Goal: Task Accomplishment & Management: Complete application form

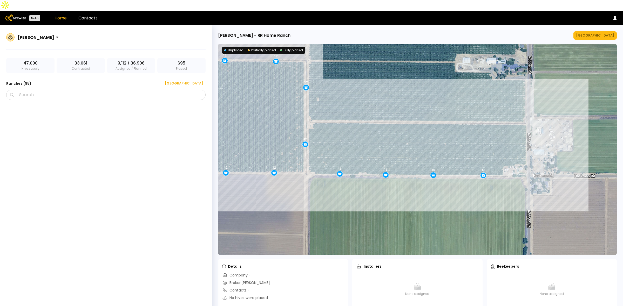
scroll to position [2005, 0]
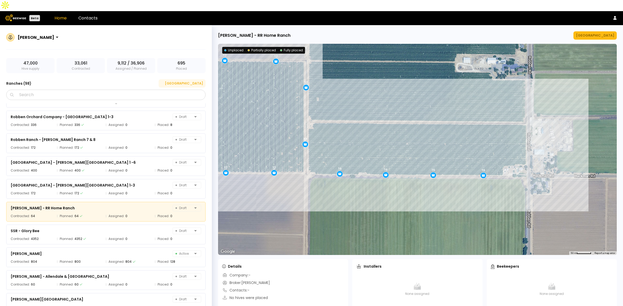
click at [194, 81] on div "[GEOGRAPHIC_DATA]" at bounding box center [182, 83] width 42 height 5
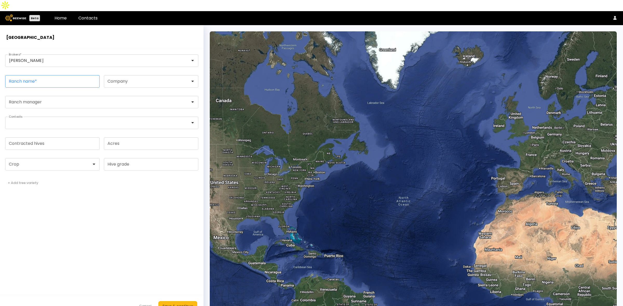
click at [65, 76] on input "Ranch name *" at bounding box center [52, 82] width 94 height 12
paste input "**********"
type input "**********"
click at [32, 138] on input "Contracted hives" at bounding box center [52, 144] width 94 height 12
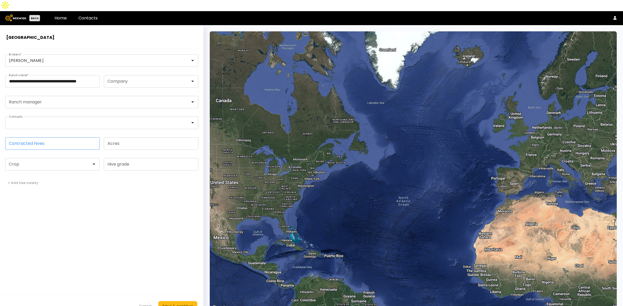
scroll to position [0, 0]
type input "***"
click at [33, 159] on div at bounding box center [50, 165] width 90 height 12
click at [31, 174] on div "Almonds" at bounding box center [52, 177] width 94 height 7
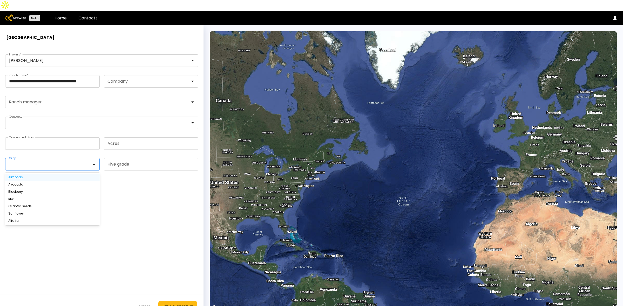
click at [29, 176] on div "Almonds" at bounding box center [52, 177] width 88 height 3
click at [175, 301] on button "Save & continue" at bounding box center [177, 306] width 39 height 10
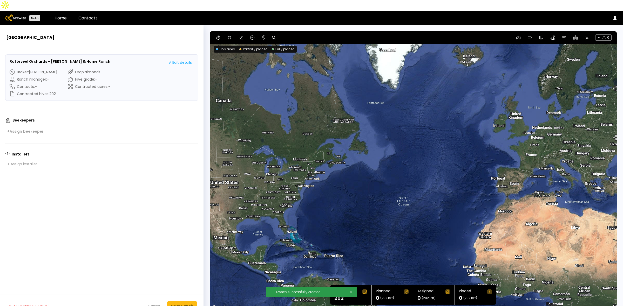
click at [274, 36] on icon at bounding box center [274, 38] width 4 height 4
click at [294, 35] on input at bounding box center [294, 38] width 32 height 6
paste input "**********"
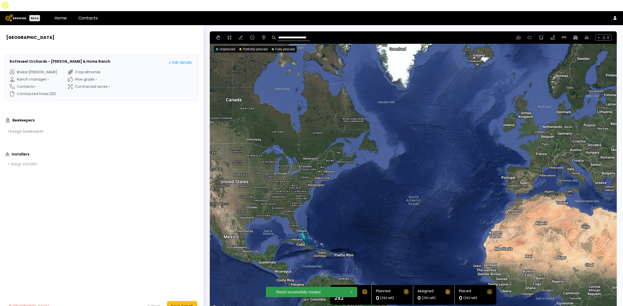
type input "**********"
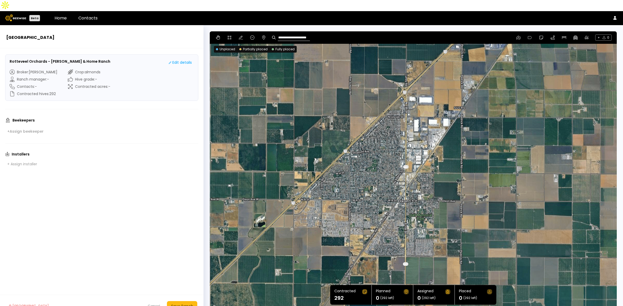
drag, startPoint x: 391, startPoint y: 118, endPoint x: 320, endPoint y: 77, distance: 82.2
click at [320, 77] on div at bounding box center [413, 171] width 407 height 280
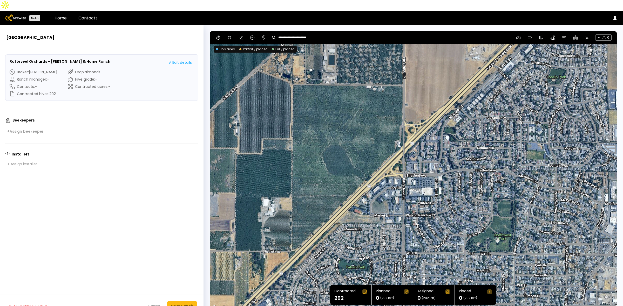
drag, startPoint x: 378, startPoint y: 120, endPoint x: 337, endPoint y: 124, distance: 41.7
click at [337, 124] on div at bounding box center [413, 171] width 407 height 280
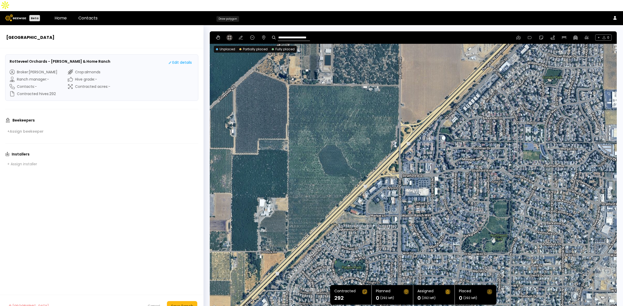
click at [228, 36] on icon at bounding box center [230, 38] width 4 height 4
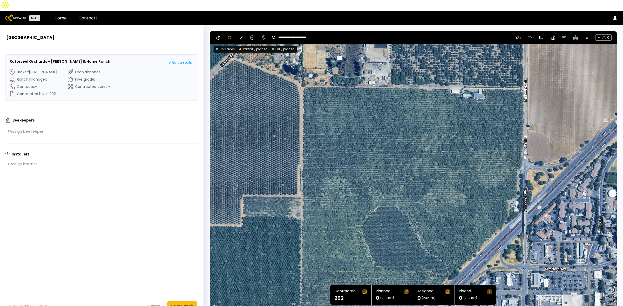
click at [305, 74] on div at bounding box center [413, 171] width 406 height 280
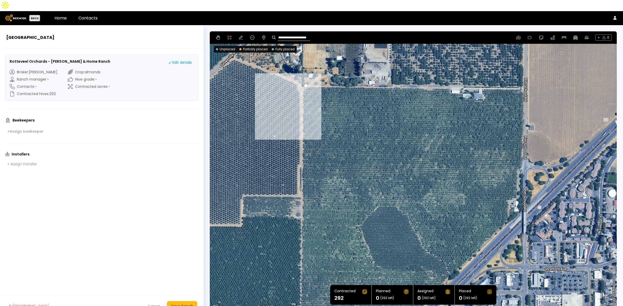
click at [302, 82] on div at bounding box center [413, 171] width 406 height 280
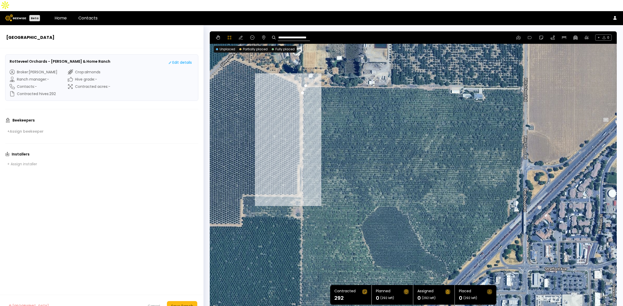
click at [302, 163] on div at bounding box center [413, 171] width 406 height 280
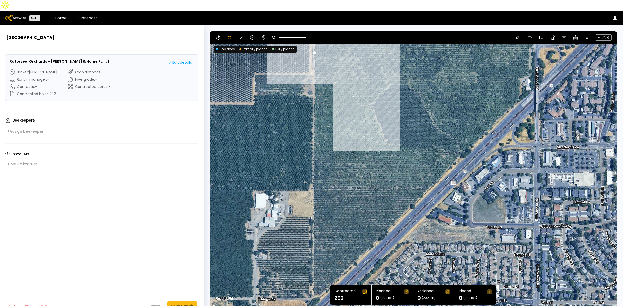
drag, startPoint x: 344, startPoint y: 205, endPoint x: 356, endPoint y: 82, distance: 123.3
click at [356, 82] on div at bounding box center [413, 171] width 406 height 280
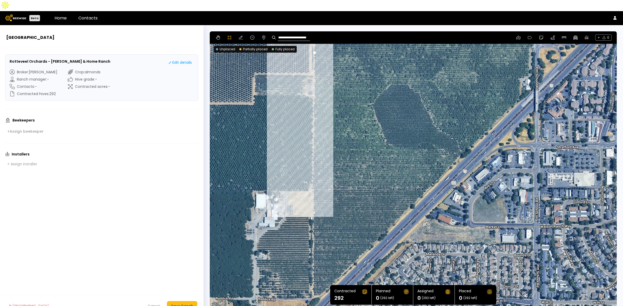
click at [312, 179] on div at bounding box center [413, 171] width 406 height 280
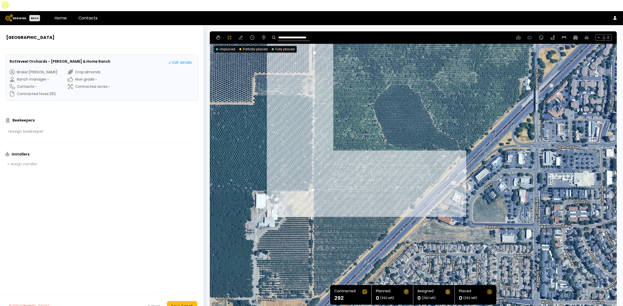
click at [428, 179] on div at bounding box center [413, 171] width 406 height 280
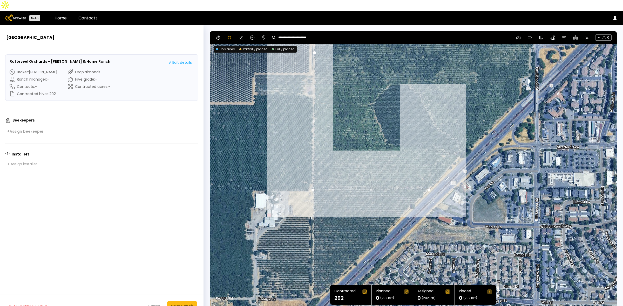
click at [461, 143] on div at bounding box center [413, 171] width 406 height 280
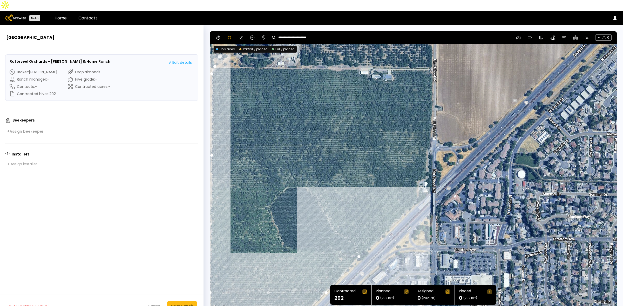
drag, startPoint x: 523, startPoint y: 99, endPoint x: 418, endPoint y: 204, distance: 149.3
click at [418, 204] on div at bounding box center [413, 171] width 406 height 280
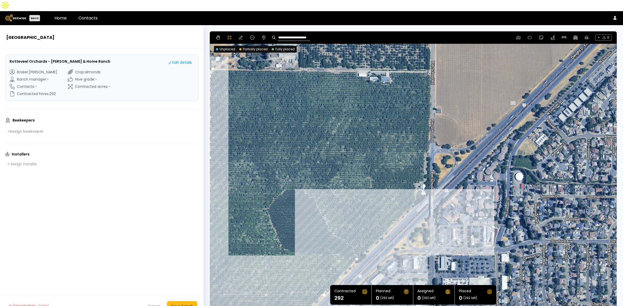
click at [430, 182] on div at bounding box center [413, 172] width 406 height 280
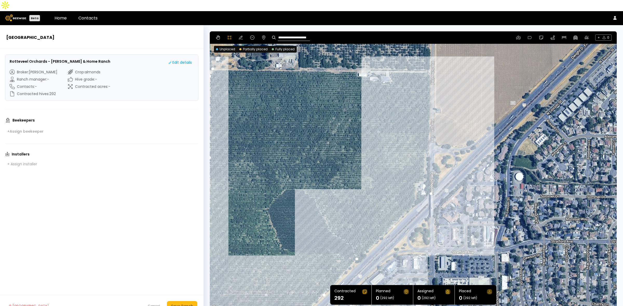
click at [430, 60] on div at bounding box center [413, 172] width 406 height 280
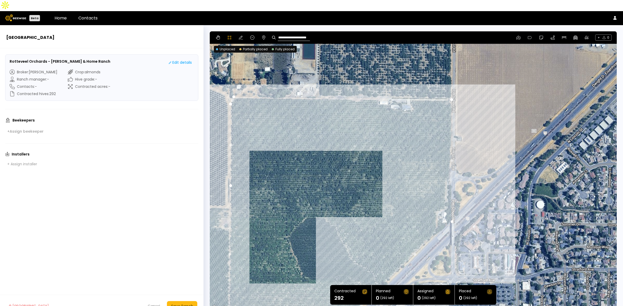
drag, startPoint x: 281, startPoint y: 98, endPoint x: 301, endPoint y: 130, distance: 38.0
click at [298, 130] on div at bounding box center [413, 172] width 406 height 280
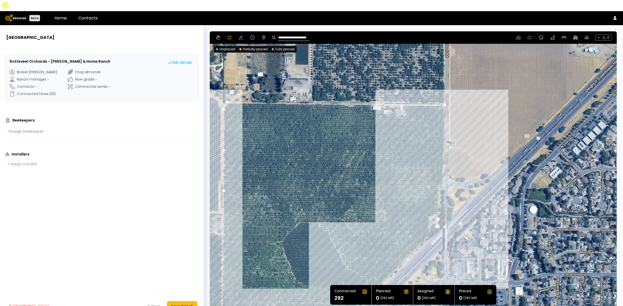
click at [404, 94] on div at bounding box center [413, 172] width 406 height 280
click at [403, 98] on div at bounding box center [413, 172] width 406 height 280
click at [407, 102] on div at bounding box center [413, 172] width 406 height 280
click at [404, 107] on div at bounding box center [413, 172] width 406 height 280
click at [396, 106] on div at bounding box center [413, 172] width 406 height 280
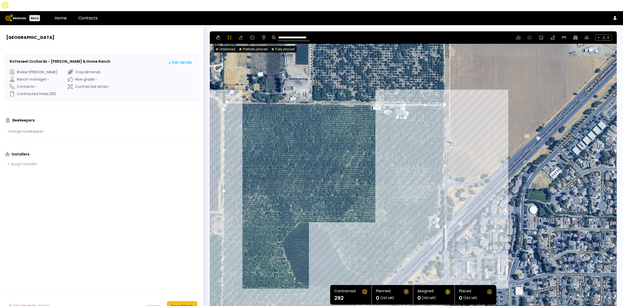
click at [392, 103] on div at bounding box center [413, 172] width 406 height 280
click at [387, 104] on div at bounding box center [413, 172] width 406 height 280
click at [383, 102] on div at bounding box center [413, 172] width 406 height 280
click at [381, 99] on div at bounding box center [413, 172] width 406 height 280
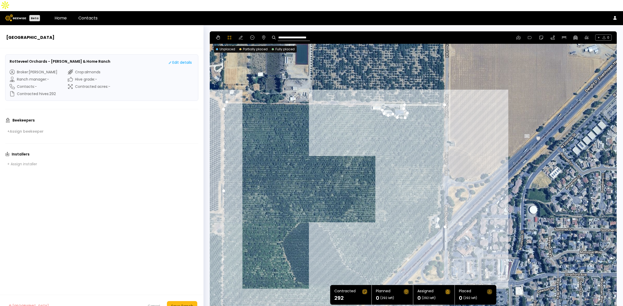
click at [371, 99] on div at bounding box center [413, 172] width 406 height 280
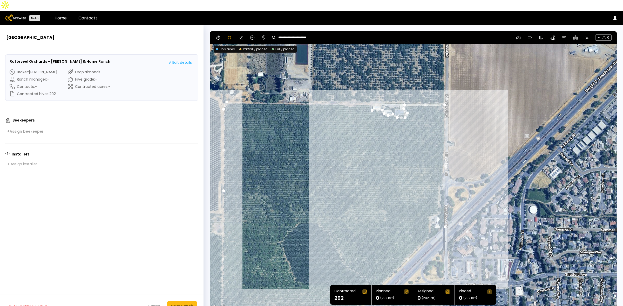
click at [371, 92] on div at bounding box center [413, 172] width 406 height 280
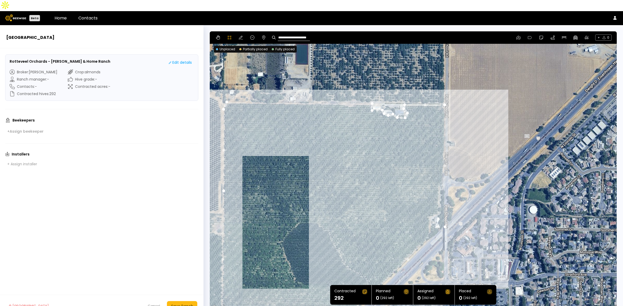
click at [226, 91] on div at bounding box center [413, 172] width 406 height 280
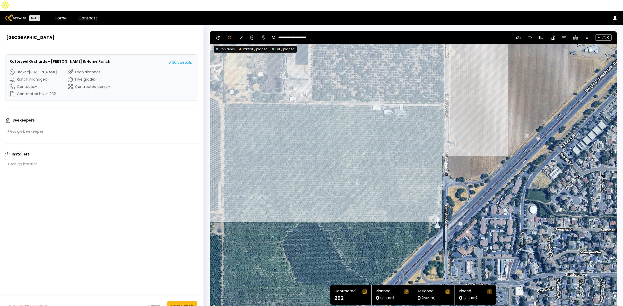
drag, startPoint x: 329, startPoint y: 200, endPoint x: 338, endPoint y: 90, distance: 110.9
click at [338, 90] on div at bounding box center [413, 172] width 406 height 280
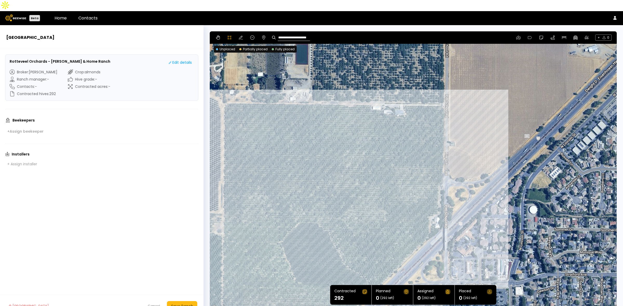
drag, startPoint x: 336, startPoint y: 118, endPoint x: 327, endPoint y: 231, distance: 113.5
click at [327, 231] on div at bounding box center [413, 172] width 406 height 280
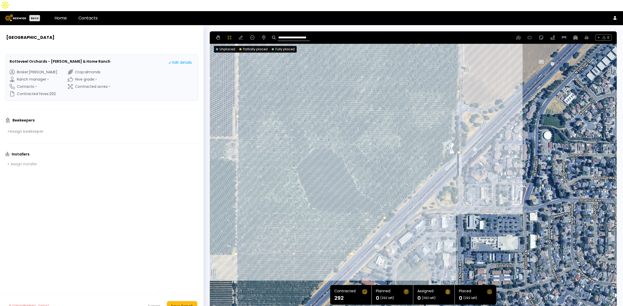
drag, startPoint x: 499, startPoint y: 237, endPoint x: 514, endPoint y: 162, distance: 76.3
click at [514, 162] on div at bounding box center [413, 172] width 406 height 280
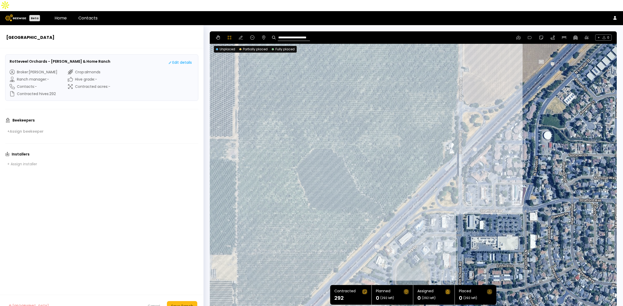
drag, startPoint x: 381, startPoint y: 130, endPoint x: 376, endPoint y: 160, distance: 29.9
click at [376, 160] on div at bounding box center [413, 172] width 406 height 280
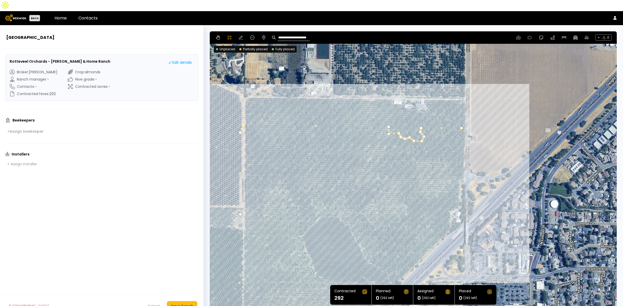
drag, startPoint x: 510, startPoint y: 95, endPoint x: 503, endPoint y: 167, distance: 72.3
click at [517, 167] on div at bounding box center [413, 172] width 406 height 280
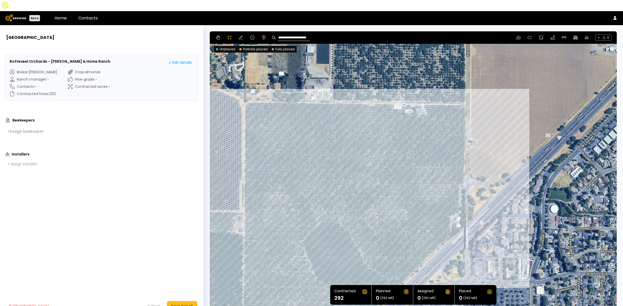
drag, startPoint x: 380, startPoint y: 164, endPoint x: 384, endPoint y: 133, distance: 30.9
click at [384, 133] on div at bounding box center [413, 171] width 406 height 280
click at [242, 36] on icon at bounding box center [241, 38] width 4 height 4
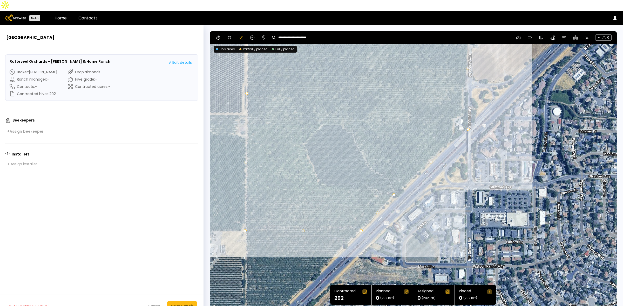
drag, startPoint x: 518, startPoint y: 182, endPoint x: 521, endPoint y: 83, distance: 99.1
click at [521, 83] on div at bounding box center [413, 171] width 407 height 280
drag, startPoint x: 394, startPoint y: 183, endPoint x: 399, endPoint y: 186, distance: 5.7
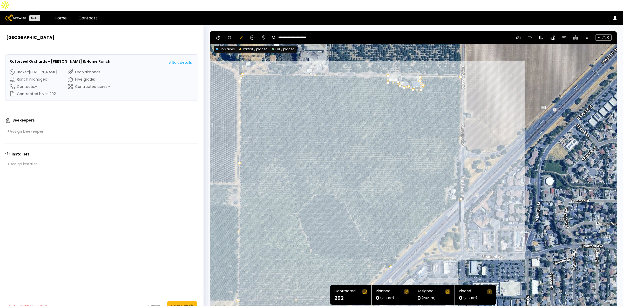
drag, startPoint x: 510, startPoint y: 97, endPoint x: 503, endPoint y: 168, distance: 71.0
click at [503, 168] on div at bounding box center [413, 171] width 407 height 280
click at [179, 304] on div "Save Ranch" at bounding box center [182, 307] width 22 height 6
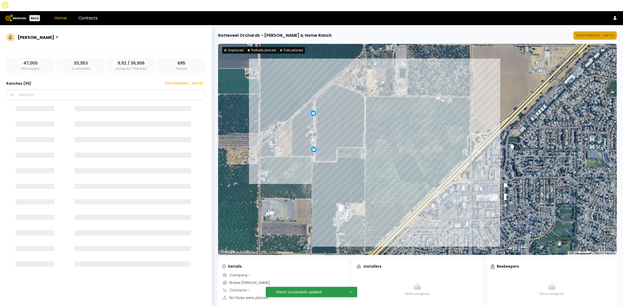
click at [593, 33] on div "[GEOGRAPHIC_DATA]" at bounding box center [595, 35] width 38 height 5
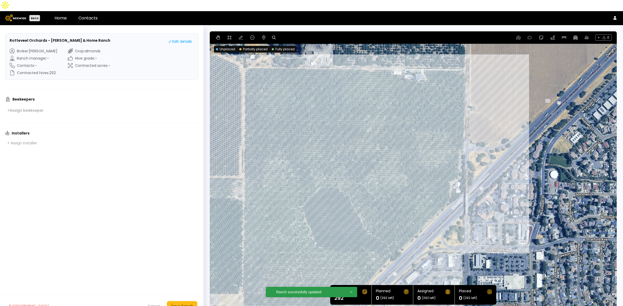
drag, startPoint x: 571, startPoint y: 145, endPoint x: 516, endPoint y: 154, distance: 56.0
click at [516, 154] on div at bounding box center [413, 171] width 407 height 280
click at [263, 36] on icon at bounding box center [264, 38] width 4 height 4
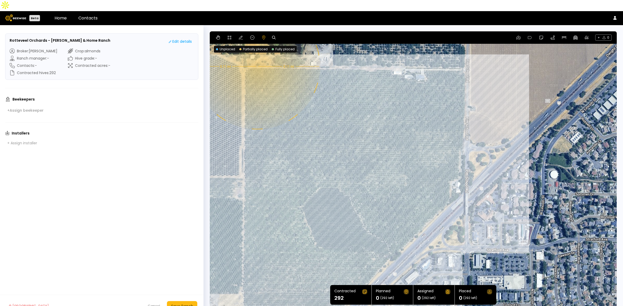
click at [256, 55] on div "0.11 mi 0.11 mi" at bounding box center [413, 171] width 407 height 280
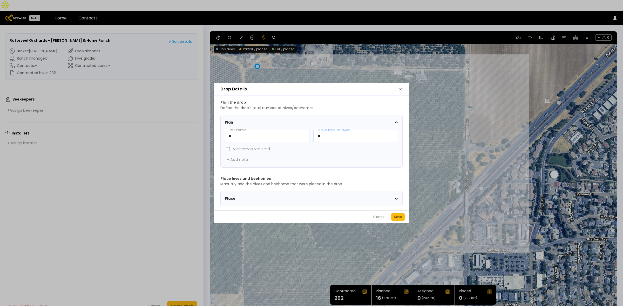
click at [328, 138] on input "**" at bounding box center [356, 136] width 84 height 12
type input "**"
click at [397, 218] on div "Save" at bounding box center [398, 217] width 8 height 5
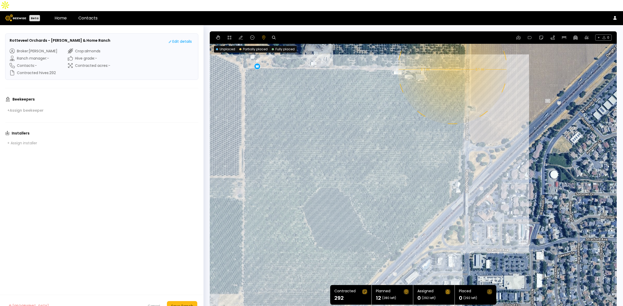
click at [451, 58] on div "0.1 mi 0.1 mi 12" at bounding box center [413, 171] width 407 height 280
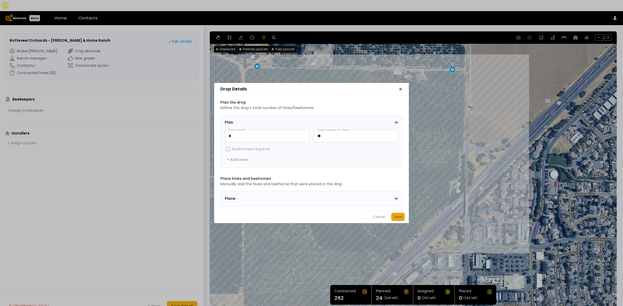
click at [398, 217] on div "Save" at bounding box center [398, 217] width 8 height 5
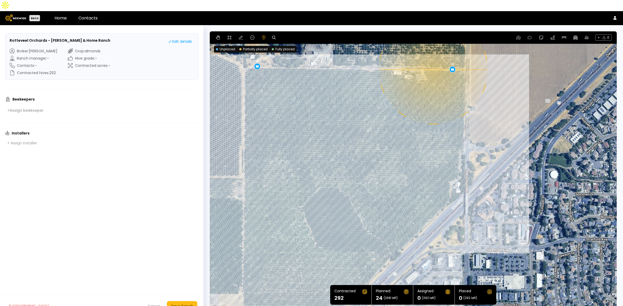
click at [433, 59] on div "0.1 mi 0.1 mi 12 12" at bounding box center [413, 171] width 407 height 280
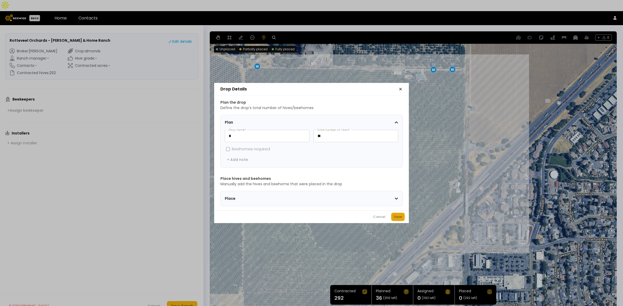
click at [397, 217] on div "Save" at bounding box center [398, 217] width 8 height 5
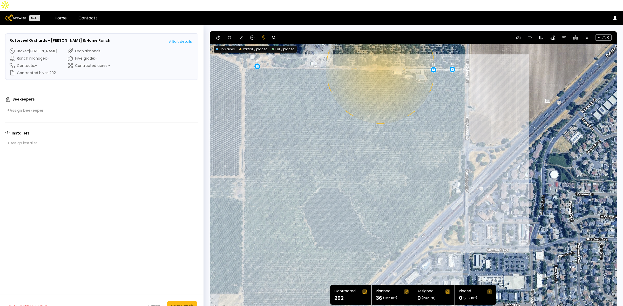
click at [380, 58] on div "0.1 mi 0.1 mi 12 12 12" at bounding box center [413, 171] width 407 height 280
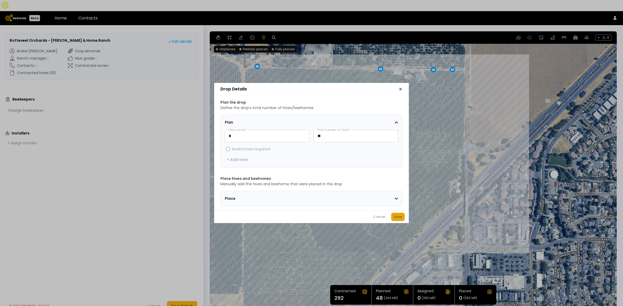
click at [393, 220] on button "Save" at bounding box center [397, 217] width 13 height 8
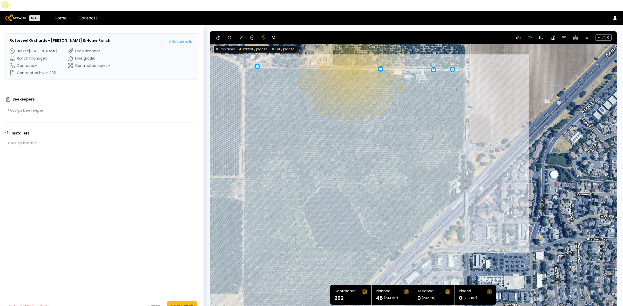
click at [350, 57] on div "0.1 mi 0.1 mi 12 12 12 12" at bounding box center [413, 171] width 407 height 280
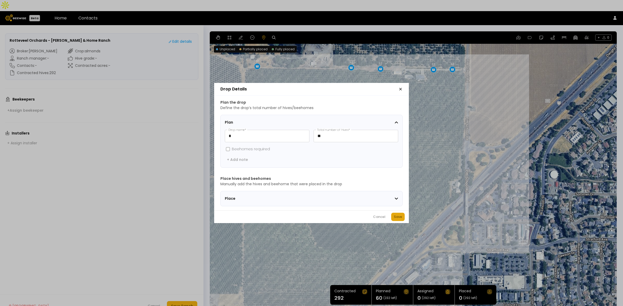
click at [397, 216] on button "Save" at bounding box center [397, 217] width 13 height 8
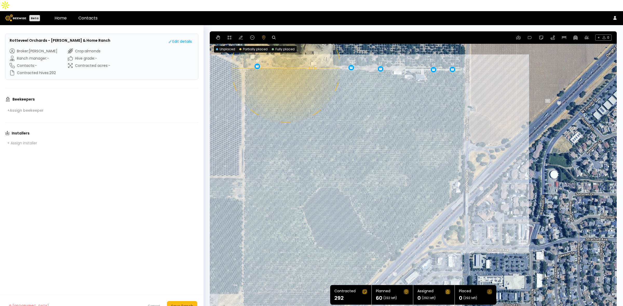
click at [285, 57] on div "0.1 mi 0.1 mi 12 12 12 12 12" at bounding box center [413, 171] width 407 height 280
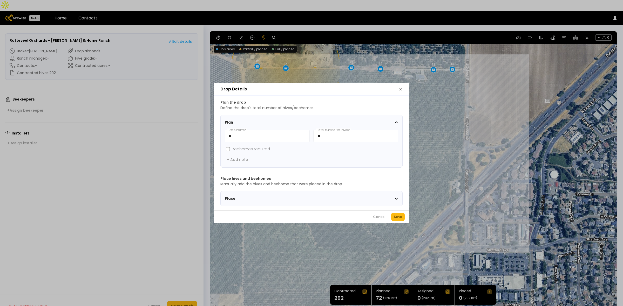
drag, startPoint x: 399, startPoint y: 217, endPoint x: 348, endPoint y: 123, distance: 106.7
click at [400, 217] on div "Save" at bounding box center [398, 217] width 8 height 5
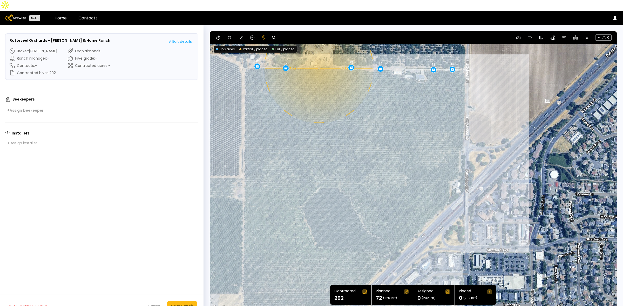
click at [318, 57] on div "0.1 mi 0.1 mi 12 12 12 12 12 12" at bounding box center [413, 171] width 407 height 280
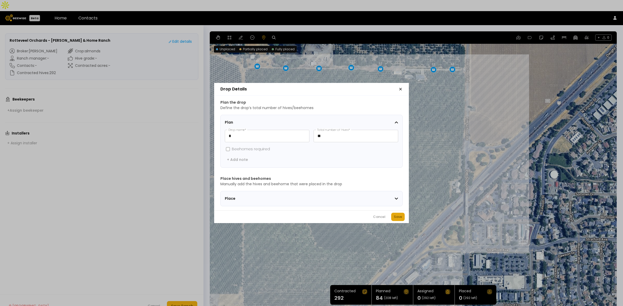
click at [396, 218] on div "Save" at bounding box center [398, 217] width 8 height 5
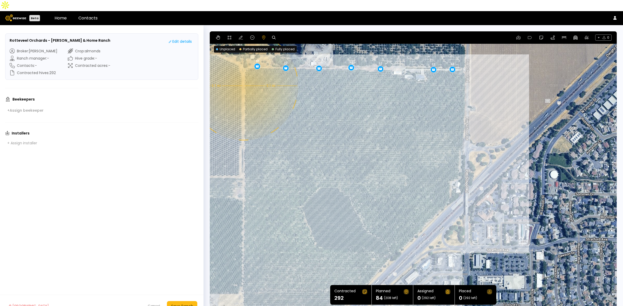
click at [243, 75] on div "0.1 mi 0.1 mi 12 12 12 12 12 12 12" at bounding box center [413, 171] width 407 height 280
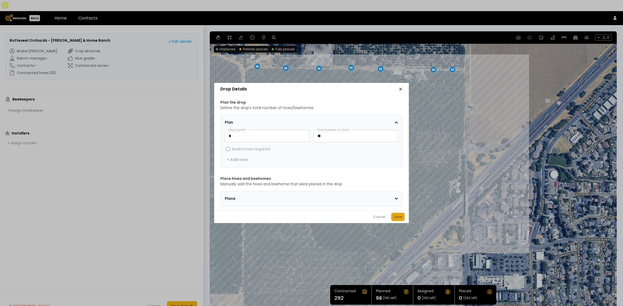
click at [395, 219] on div "Save" at bounding box center [398, 217] width 8 height 5
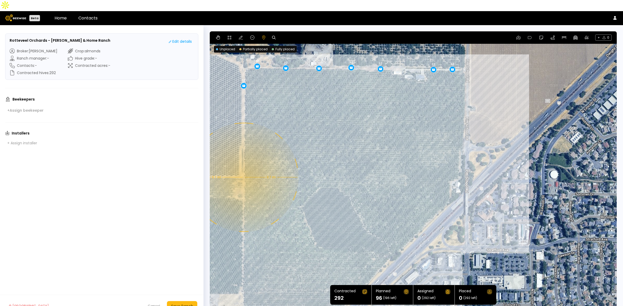
click at [243, 166] on div "0.1 mi 0.1 mi 12 12 12 12 12 12 12 12" at bounding box center [413, 171] width 407 height 280
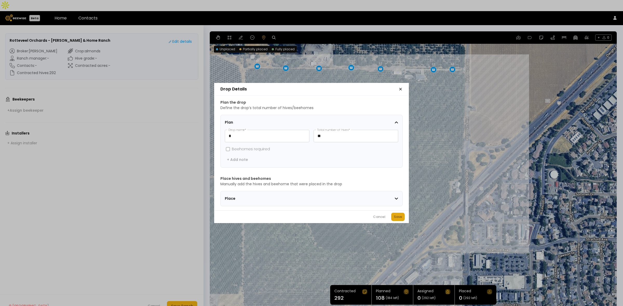
click at [399, 217] on div "Save" at bounding box center [398, 217] width 8 height 5
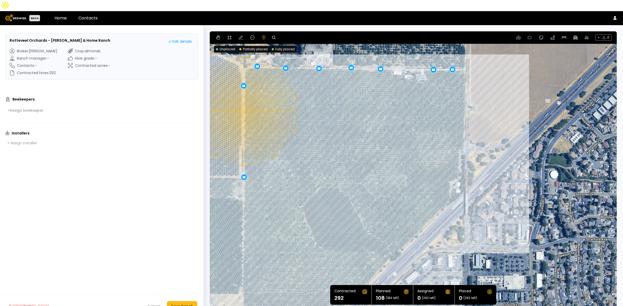
click at [243, 100] on div "0.1 mi 0.1 mi 12 12 12 12 12 12 12 12 12" at bounding box center [413, 171] width 407 height 280
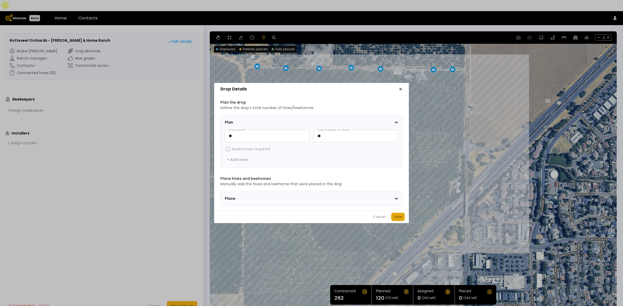
click at [396, 218] on div "Save" at bounding box center [398, 217] width 8 height 5
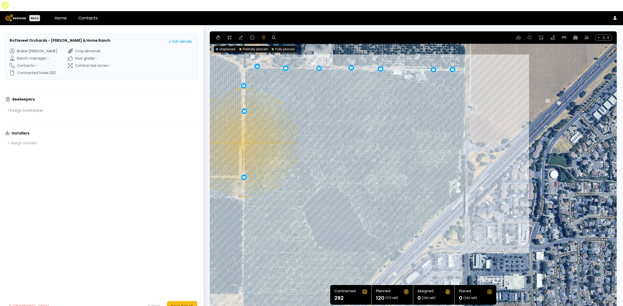
click at [243, 132] on div "0.1 mi 0.1 mi 12 12 12 12 12 12 12 12 12 12" at bounding box center [413, 171] width 407 height 280
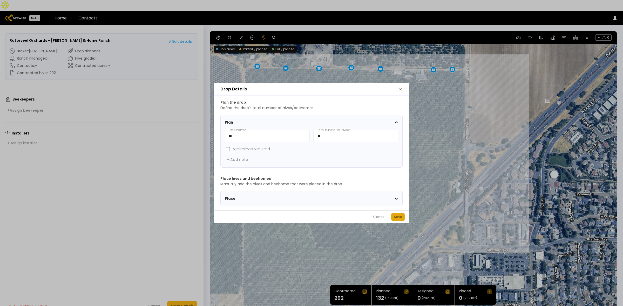
click at [397, 219] on div "Save" at bounding box center [398, 217] width 8 height 5
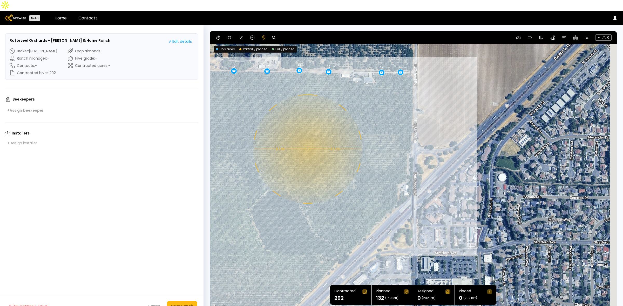
drag, startPoint x: 411, startPoint y: 133, endPoint x: 359, endPoint y: 135, distance: 52.7
click at [359, 135] on div "0.1 mi 0.1 mi 12 12 12 12 12 12 12 12 12 12 12" at bounding box center [413, 171] width 407 height 280
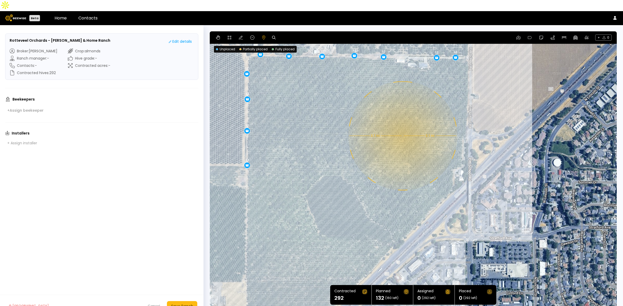
drag, startPoint x: 291, startPoint y: 155, endPoint x: 347, endPoint y: 140, distance: 57.9
click at [347, 140] on div "0.1 mi 0.1 mi 12 12 12 12 12 12 12 12 12 12 12" at bounding box center [413, 171] width 407 height 280
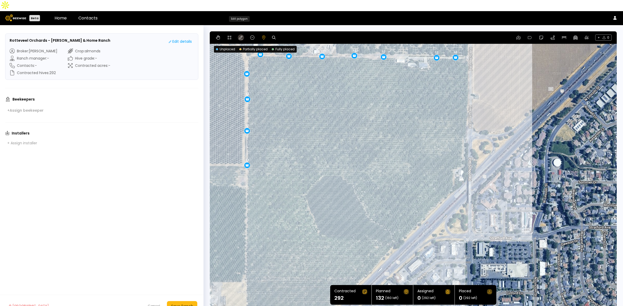
click at [239, 36] on icon at bounding box center [241, 38] width 4 height 4
drag, startPoint x: 467, startPoint y: 170, endPoint x: 460, endPoint y: 172, distance: 7.4
click at [252, 36] on icon at bounding box center [252, 38] width 4 height 4
click at [274, 44] on div "12 12 12 12 12 12 12 12 12 12 12" at bounding box center [413, 171] width 407 height 280
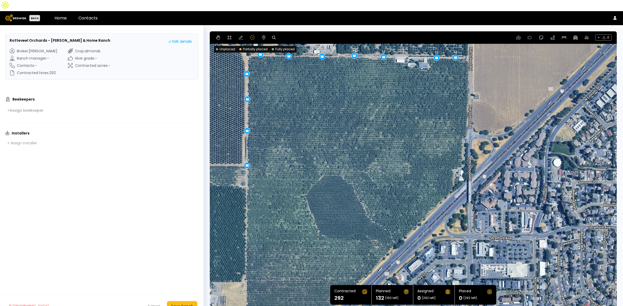
click at [274, 45] on div "12 12 12 12 12 12 12 12 12 12 12" at bounding box center [413, 171] width 407 height 280
click at [231, 36] on icon at bounding box center [229, 38] width 4 height 4
click at [247, 45] on div at bounding box center [413, 171] width 406 height 280
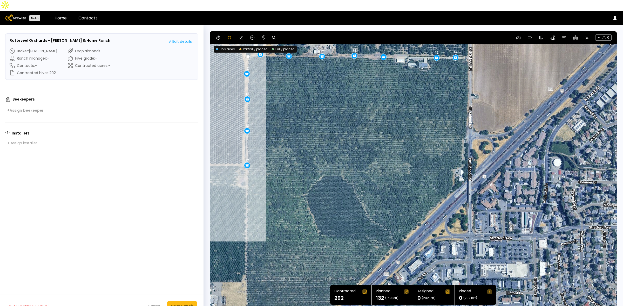
click at [246, 177] on div at bounding box center [413, 171] width 406 height 280
click at [246, 209] on div at bounding box center [413, 171] width 406 height 280
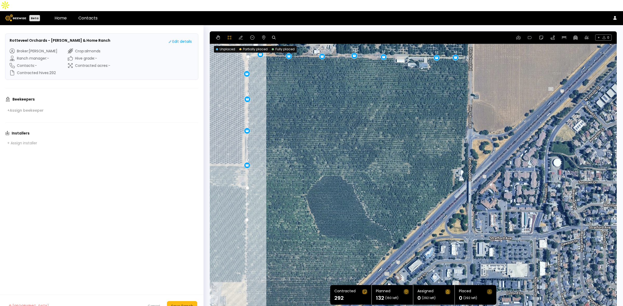
click at [245, 240] on div at bounding box center [413, 171] width 406 height 280
click at [245, 269] on div at bounding box center [413, 171] width 406 height 280
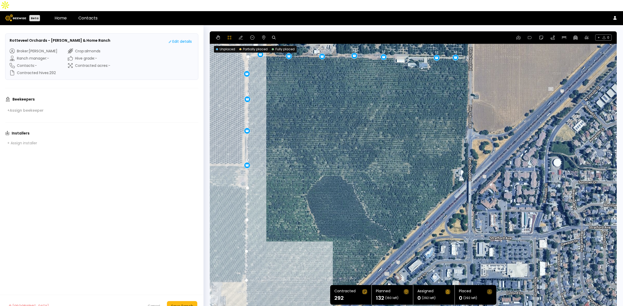
click at [287, 270] on div at bounding box center [413, 171] width 406 height 280
drag, startPoint x: 326, startPoint y: 269, endPoint x: 338, endPoint y: 269, distance: 12.0
click at [327, 269] on div at bounding box center [413, 171] width 406 height 280
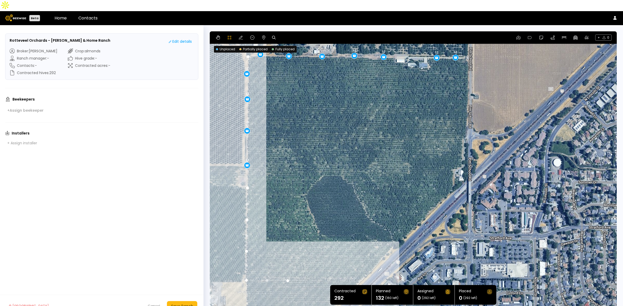
click at [348, 269] on div at bounding box center [413, 171] width 406 height 280
click at [363, 269] on div at bounding box center [413, 171] width 406 height 280
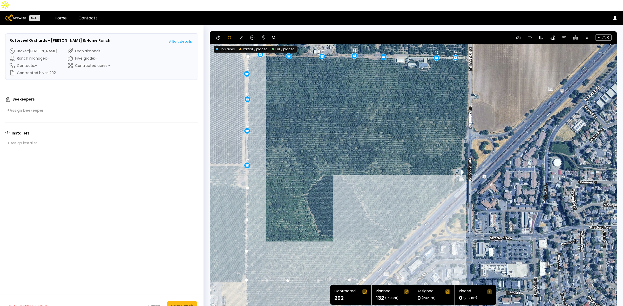
click at [453, 179] on div at bounding box center [413, 171] width 406 height 280
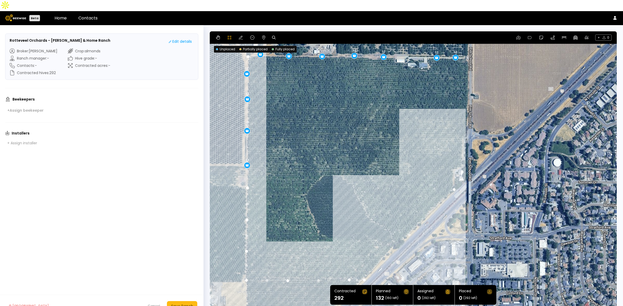
click at [452, 159] on div at bounding box center [413, 171] width 406 height 280
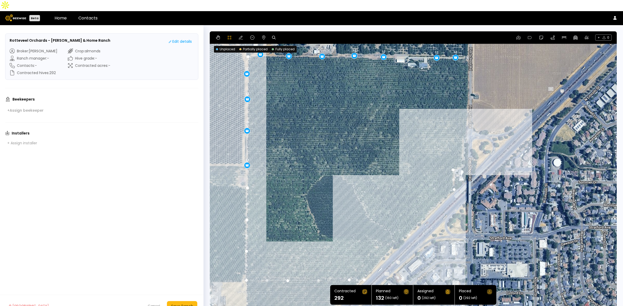
click at [462, 154] on div at bounding box center [413, 171] width 406 height 280
click at [462, 144] on div at bounding box center [413, 171] width 406 height 280
click at [462, 133] on div at bounding box center [413, 171] width 406 height 280
click at [463, 128] on div at bounding box center [413, 171] width 406 height 280
click at [466, 125] on div at bounding box center [413, 171] width 406 height 280
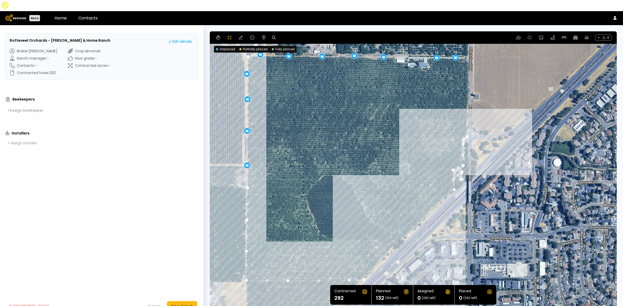
drag, startPoint x: 467, startPoint y: 112, endPoint x: 467, endPoint y: 107, distance: 5.2
click at [467, 112] on div at bounding box center [413, 171] width 406 height 280
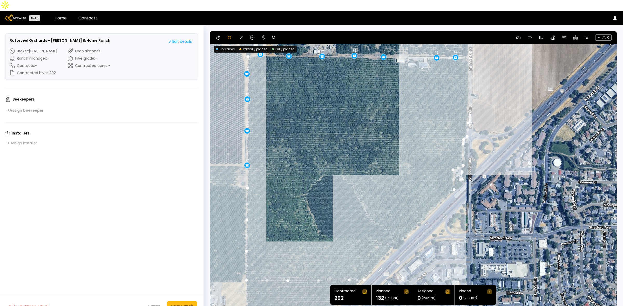
click at [468, 90] on div at bounding box center [413, 171] width 406 height 280
click at [467, 73] on div at bounding box center [413, 171] width 406 height 280
click at [469, 58] on div at bounding box center [413, 171] width 406 height 280
click at [468, 47] on div at bounding box center [413, 171] width 406 height 280
click at [462, 47] on div at bounding box center [413, 171] width 406 height 280
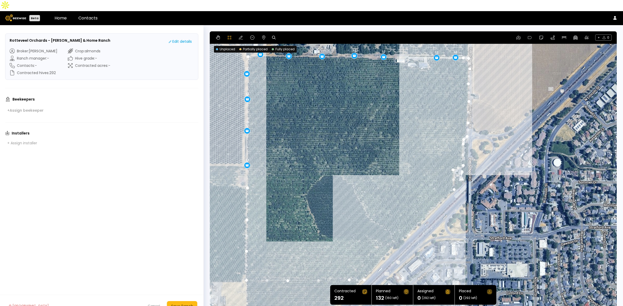
click at [426, 47] on div at bounding box center [413, 171] width 406 height 280
click at [426, 50] on div at bounding box center [413, 171] width 406 height 280
click at [430, 57] on div at bounding box center [413, 171] width 406 height 280
click at [427, 58] on div at bounding box center [413, 171] width 406 height 280
click at [418, 58] on div at bounding box center [413, 171] width 406 height 280
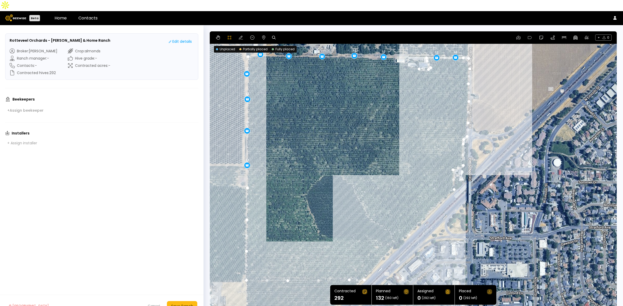
click at [411, 57] on div at bounding box center [413, 171] width 406 height 280
click at [406, 54] on div at bounding box center [413, 171] width 406 height 280
click at [404, 51] on div at bounding box center [413, 171] width 406 height 280
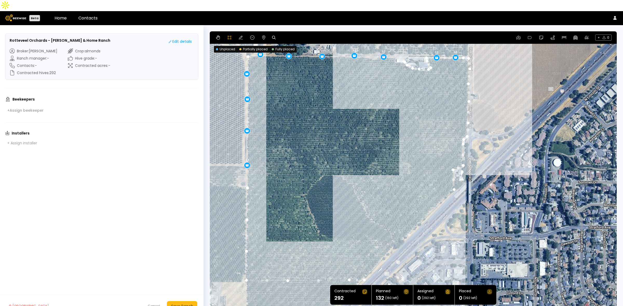
click at [396, 51] on div at bounding box center [413, 171] width 406 height 280
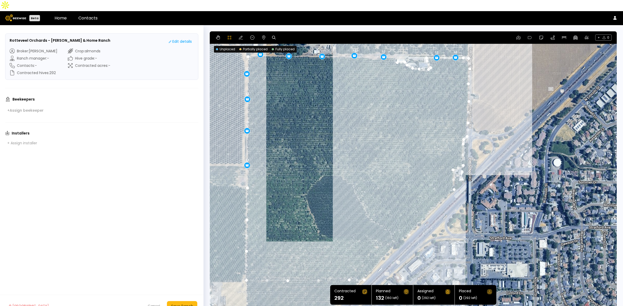
click at [396, 46] on div at bounding box center [413, 171] width 406 height 280
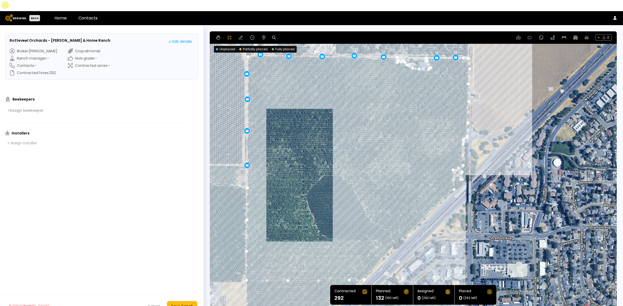
click at [247, 46] on div at bounding box center [413, 171] width 406 height 280
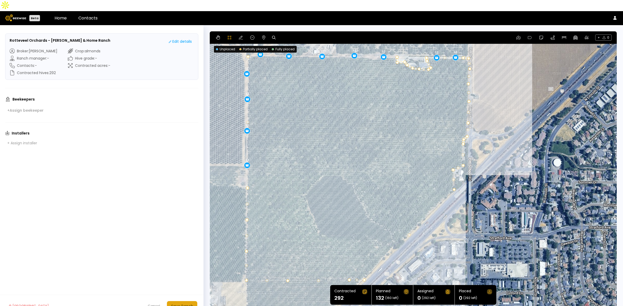
click at [182, 301] on button "Save Ranch" at bounding box center [182, 306] width 30 height 10
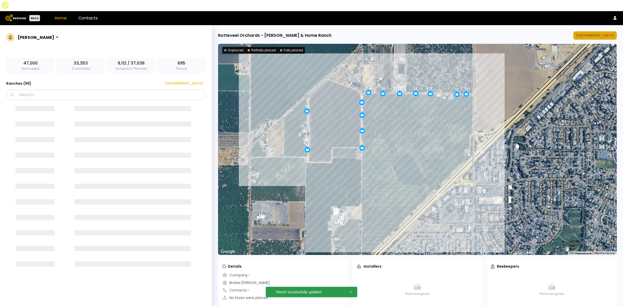
click at [603, 33] on div "[GEOGRAPHIC_DATA]" at bounding box center [595, 35] width 38 height 5
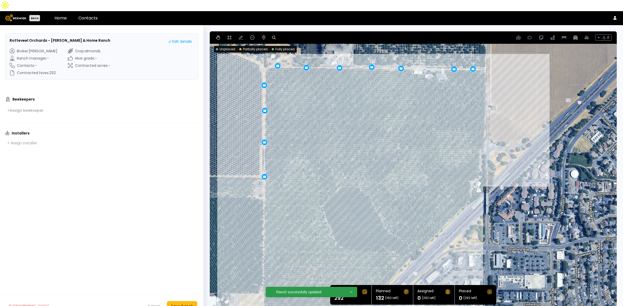
drag, startPoint x: 572, startPoint y: 87, endPoint x: 532, endPoint y: 96, distance: 40.9
click at [532, 96] on div "12 12 12 12 12 12 12 12 12 12 12" at bounding box center [413, 171] width 407 height 280
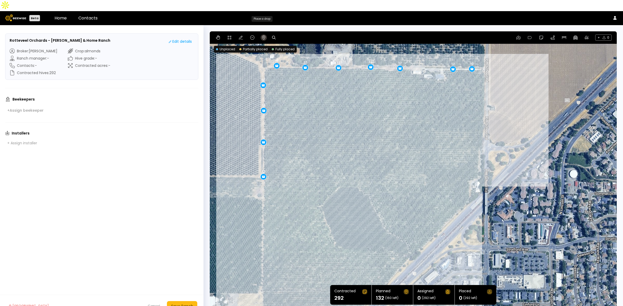
click at [262, 36] on icon at bounding box center [263, 38] width 3 height 4
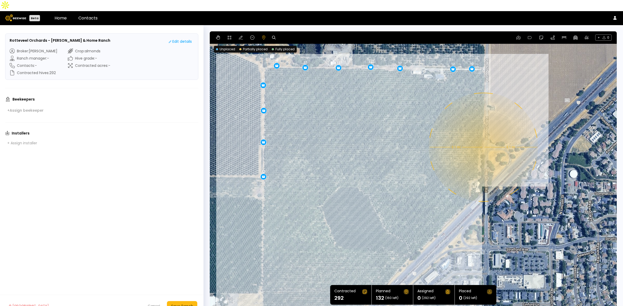
click at [483, 136] on div "12 12 12 12 12 12 12 12 12 12 12 0.1 mi 0.1 mi" at bounding box center [413, 171] width 407 height 280
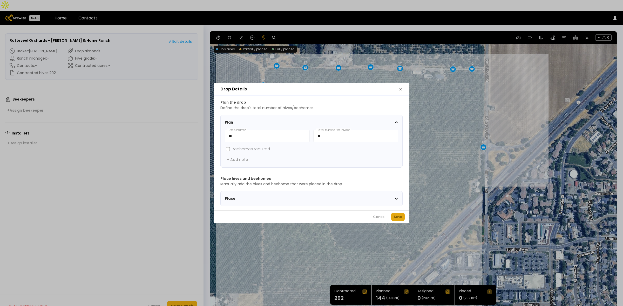
click at [401, 217] on div "Save" at bounding box center [398, 217] width 8 height 5
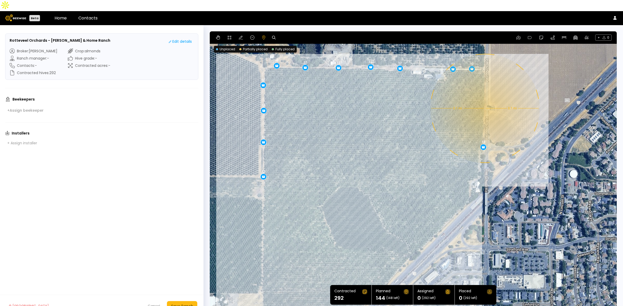
click at [484, 97] on div "12 12 12 12 12 12 12 12 12 12 12 0.1 mi 0.1 mi 12" at bounding box center [413, 171] width 407 height 280
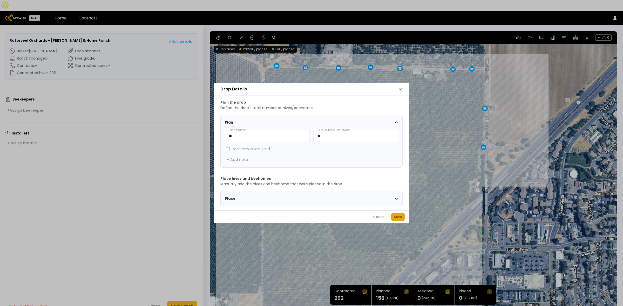
click at [402, 220] on button "Save" at bounding box center [397, 217] width 13 height 8
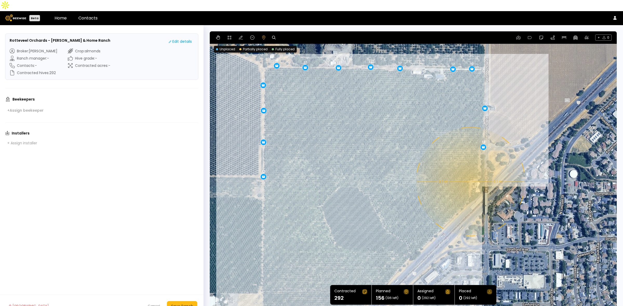
click at [470, 171] on div "12 12 12 12 12 12 12 12 12 12 12 0.1 mi 0.1 mi 12 12" at bounding box center [413, 171] width 407 height 280
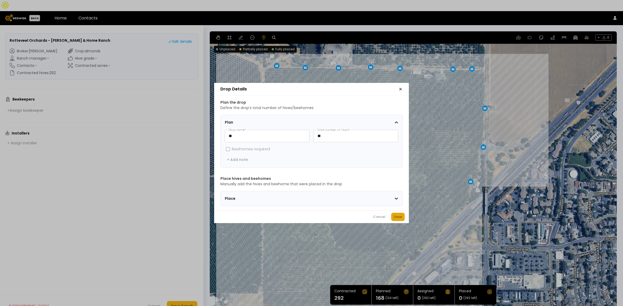
click at [396, 220] on div "Save" at bounding box center [398, 217] width 8 height 5
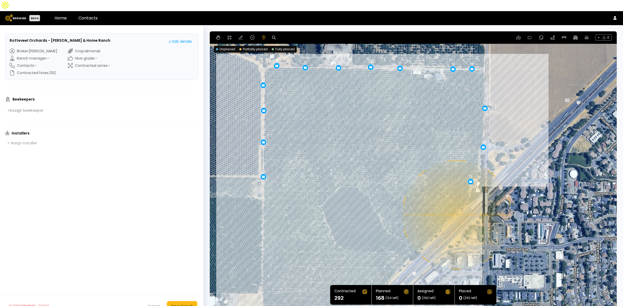
click at [456, 204] on div "12 12 12 12 12 12 12 12 12 12 12 0.1 mi 0.1 mi 12 12 12" at bounding box center [413, 171] width 407 height 280
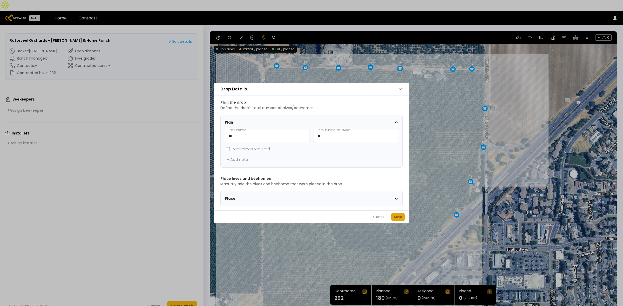
click at [394, 220] on div "Save" at bounding box center [398, 217] width 8 height 5
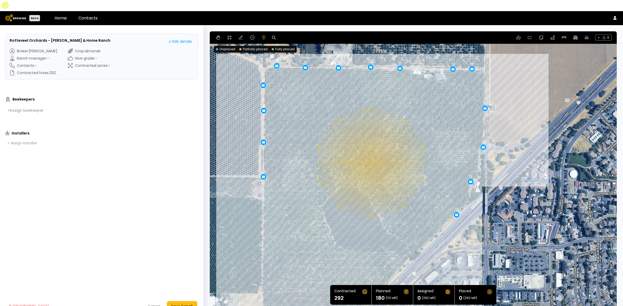
click at [370, 152] on div "12 12 12 12 12 12 12 12 12 12 12 0.1 mi 0.1 mi 12 12 12 12" at bounding box center [413, 171] width 407 height 280
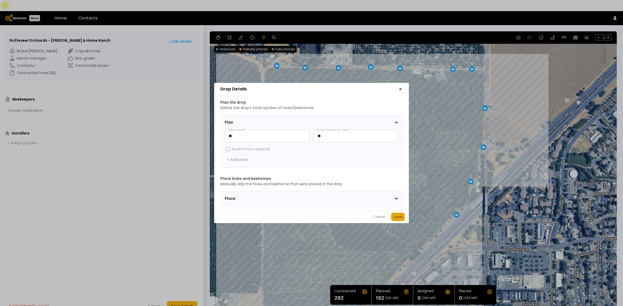
click at [400, 219] on div "Save" at bounding box center [398, 217] width 8 height 5
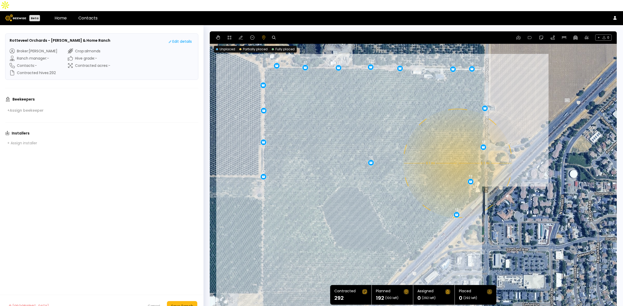
click at [457, 152] on div "12 12 12 12 12 12 12 12 12 12 12 0.1 mi 0.1 mi 12 12 12 12 12" at bounding box center [413, 171] width 407 height 280
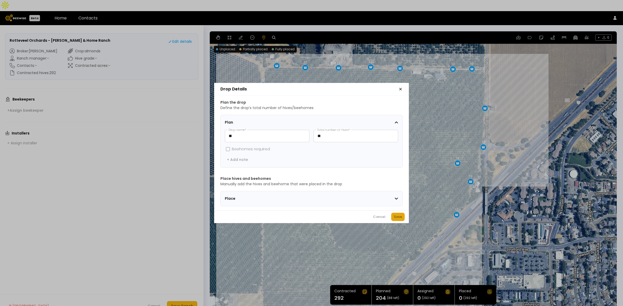
click at [399, 219] on div "Save" at bounding box center [398, 217] width 8 height 5
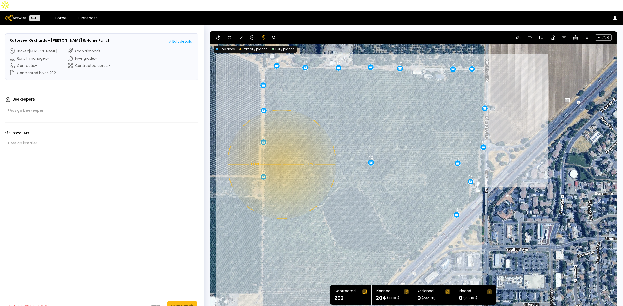
click at [281, 153] on div "12 12 12 12 12 12 12 12 12 12 12 0.1 mi 0.1 mi 12 12 12 12 12 12" at bounding box center [413, 171] width 407 height 280
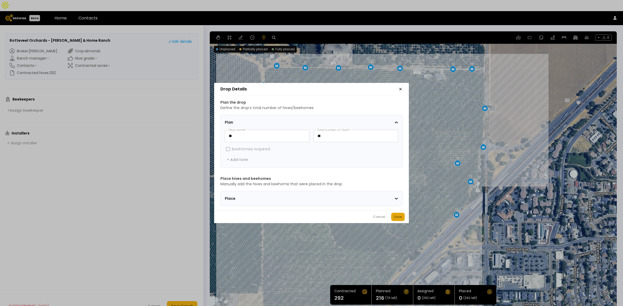
click at [395, 217] on div "Save" at bounding box center [398, 217] width 8 height 5
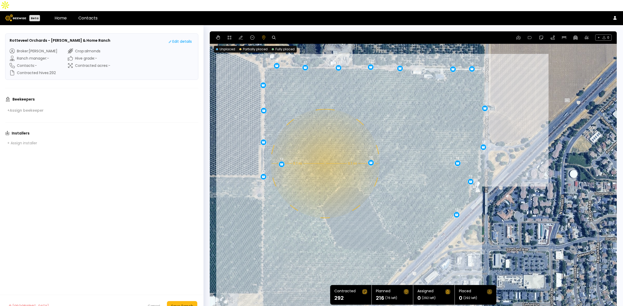
click at [324, 153] on div "12 12 12 12 12 12 12 12 12 12 12 0.1 mi 0.1 mi 12 12 12 12 12 12 12" at bounding box center [413, 171] width 407 height 280
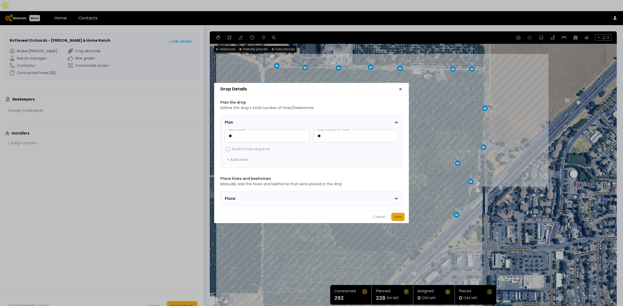
click at [401, 221] on button "Save" at bounding box center [397, 217] width 13 height 8
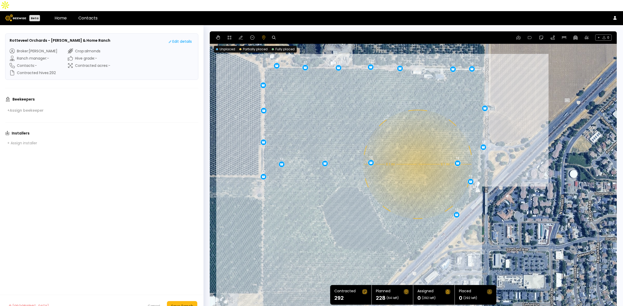
click at [417, 153] on div "12 12 12 12 12 12 12 12 12 12 12 0.1 mi 0.1 mi 12 12 12 12 12 12 12 12" at bounding box center [413, 171] width 407 height 280
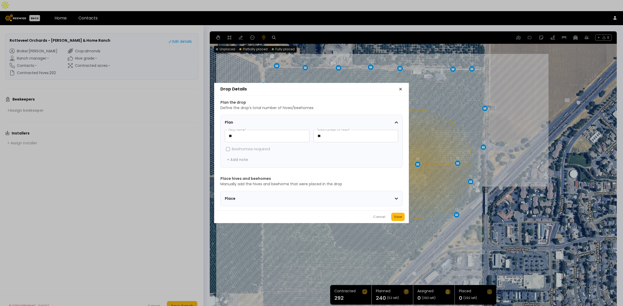
click at [397, 218] on div "Save" at bounding box center [398, 217] width 8 height 5
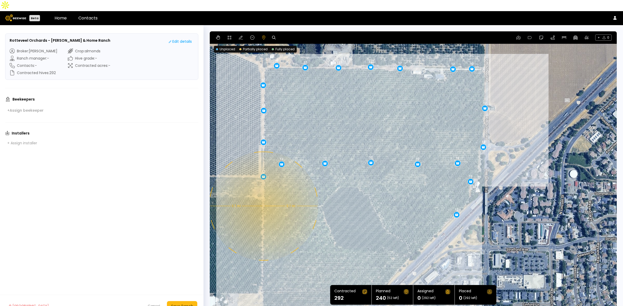
click at [263, 195] on div "12 12 12 12 12 12 12 12 12 12 12 0.1 mi 0.1 mi 12 12 12 12 12 12 12 12 12" at bounding box center [413, 171] width 407 height 280
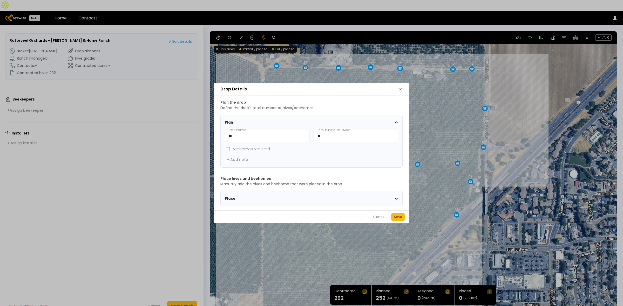
click at [400, 215] on div "Cancel Save" at bounding box center [311, 217] width 195 height 13
click at [400, 218] on div "Save" at bounding box center [398, 217] width 8 height 5
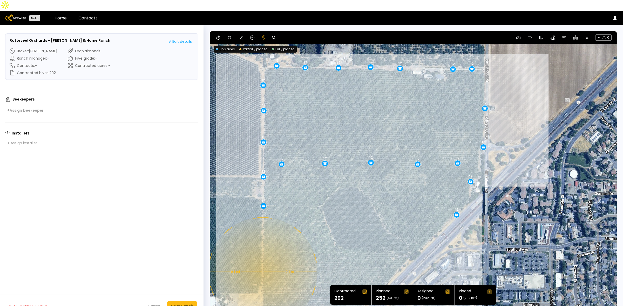
click at [262, 261] on div "12 12 12 12 12 12 12 12 12 12 12 0.1 mi 0.1 mi 12 12 12 12 12 12 12 12 12 12" at bounding box center [413, 171] width 407 height 280
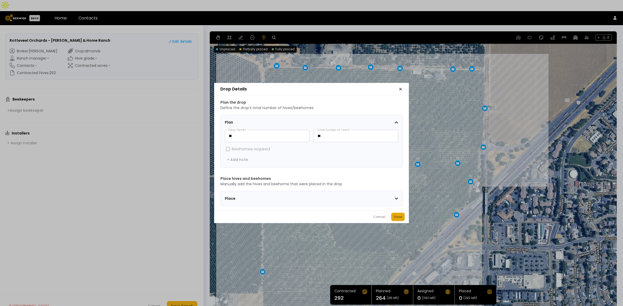
click at [394, 221] on button "Save" at bounding box center [397, 217] width 13 height 8
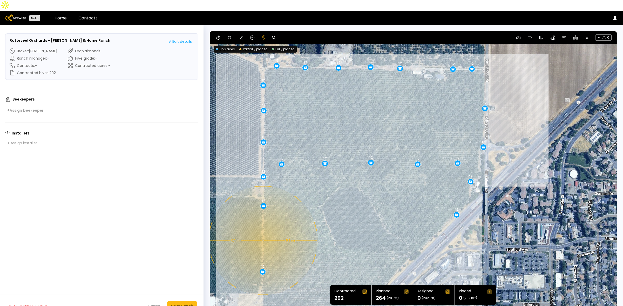
click at [262, 230] on div "12 12 12 12 12 12 12 12 12 12 12 0.1 mi 0.1 mi 12 12 12 12 12 12 12 12 12 12 12" at bounding box center [413, 171] width 407 height 280
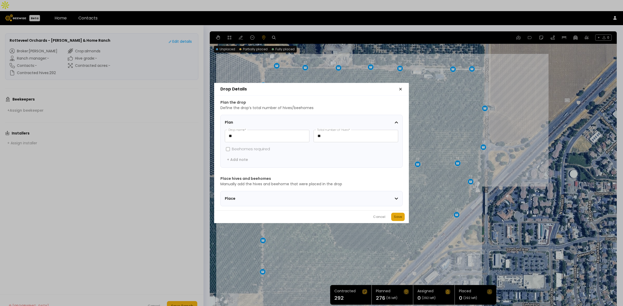
click at [397, 219] on div "Save" at bounding box center [398, 217] width 8 height 5
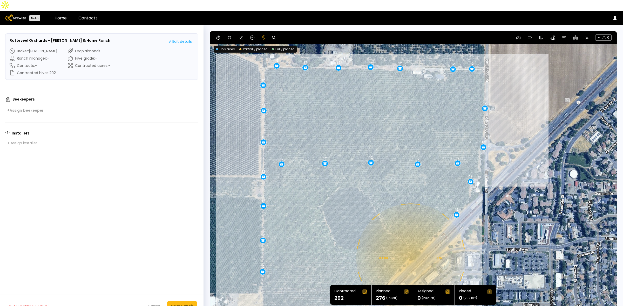
click at [410, 247] on div "12 12 12 12 12 12 12 12 12 12 12 0.1 mi 0.1 mi 12 12 12 12 12 12 12 12 12 12 12…" at bounding box center [413, 171] width 407 height 280
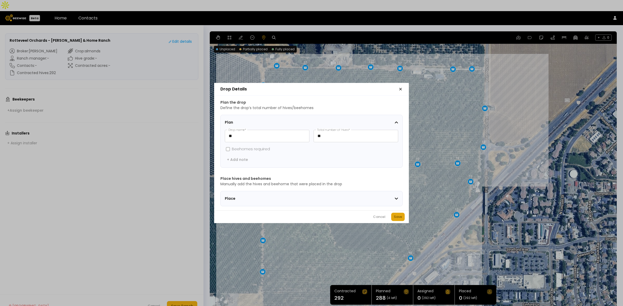
click at [396, 220] on div "Save" at bounding box center [398, 217] width 8 height 5
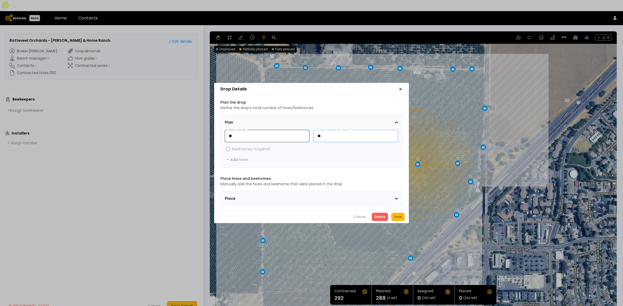
drag, startPoint x: 326, startPoint y: 131, endPoint x: 306, endPoint y: 131, distance: 19.7
click at [306, 131] on div "** Drop name * ** Total number of hives *" at bounding box center [311, 136] width 173 height 12
type input "*"
click at [396, 220] on div "Save" at bounding box center [398, 217] width 8 height 5
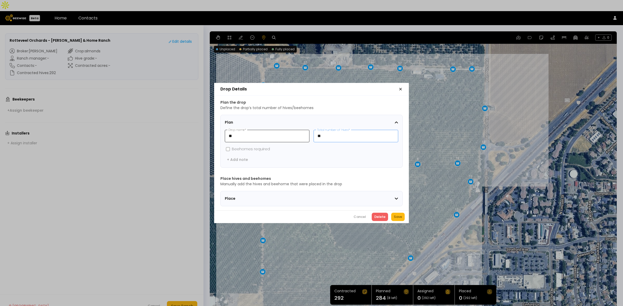
drag, startPoint x: 327, startPoint y: 133, endPoint x: 309, endPoint y: 134, distance: 18.7
click at [309, 134] on div "** Drop name * ** Total number of hives *" at bounding box center [311, 136] width 173 height 12
type input "*"
click at [400, 217] on div "Save" at bounding box center [398, 217] width 8 height 5
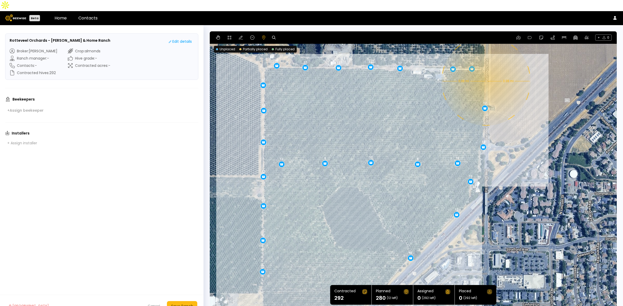
click at [485, 70] on div "12 12 12 12 12 12 12 12 12 12 12 0.08 mi 0.08 mi 12 12 12 12 12 12 12 12 12 12 …" at bounding box center [413, 171] width 407 height 280
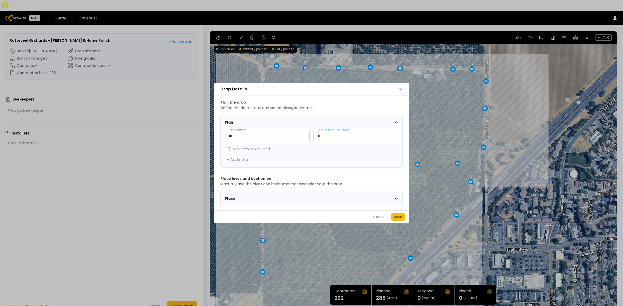
drag, startPoint x: 306, startPoint y: 133, endPoint x: 299, endPoint y: 132, distance: 7.8
click at [299, 132] on div "** Drop name * * Total number of hives *" at bounding box center [311, 136] width 173 height 12
type input "**"
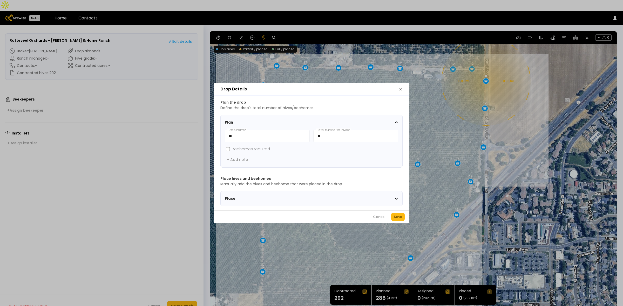
click at [399, 220] on div "Save" at bounding box center [398, 217] width 8 height 5
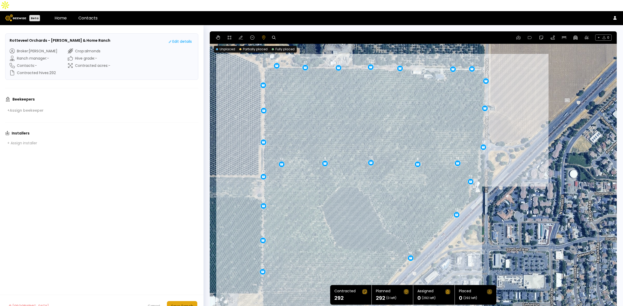
click at [193, 301] on button "Save Ranch" at bounding box center [182, 306] width 30 height 10
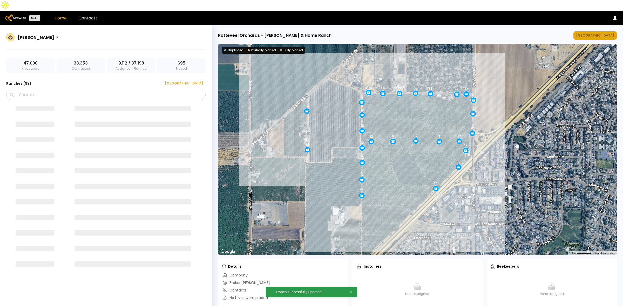
click at [608, 33] on div "[GEOGRAPHIC_DATA]" at bounding box center [595, 35] width 38 height 5
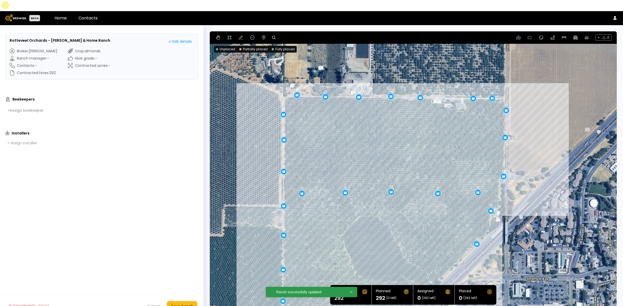
drag, startPoint x: 570, startPoint y: 70, endPoint x: 550, endPoint y: 112, distance: 46.9
click at [550, 112] on div "12 12 12 12 12 12 12 12 12 8 12 12 12 12 12 12 12 12 12 8 12 12 12 12 12" at bounding box center [413, 171] width 407 height 280
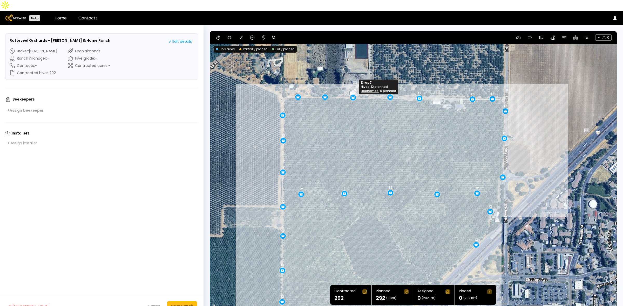
drag, startPoint x: 356, startPoint y: 86, endPoint x: 351, endPoint y: 86, distance: 4.9
drag, startPoint x: 388, startPoint y: 86, endPoint x: 385, endPoint y: 86, distance: 3.1
drag, startPoint x: 389, startPoint y: 183, endPoint x: 381, endPoint y: 183, distance: 7.8
drag, startPoint x: 344, startPoint y: 183, endPoint x: 339, endPoint y: 183, distance: 4.9
drag, startPoint x: 437, startPoint y: 181, endPoint x: 426, endPoint y: 180, distance: 10.5
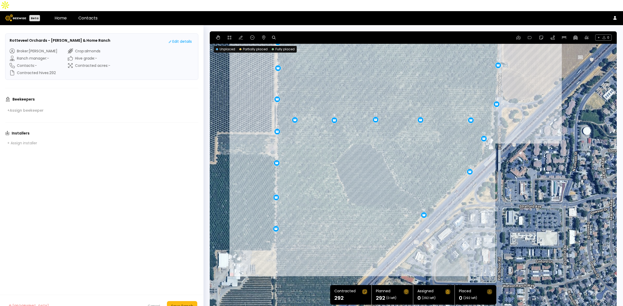
drag, startPoint x: 418, startPoint y: 223, endPoint x: 412, endPoint y: 148, distance: 75.5
click at [412, 148] on div "12 12 12 12 12 12 12 12 12 12 12 12 12 12 12 12 12 12 12 12 12 12 12 8 8" at bounding box center [413, 171] width 407 height 280
drag, startPoint x: 275, startPoint y: 186, endPoint x: 275, endPoint y: 183, distance: 2.9
drag, startPoint x: 422, startPoint y: 204, endPoint x: 423, endPoint y: 201, distance: 2.8
drag, startPoint x: 423, startPoint y: 200, endPoint x: 426, endPoint y: 198, distance: 3.3
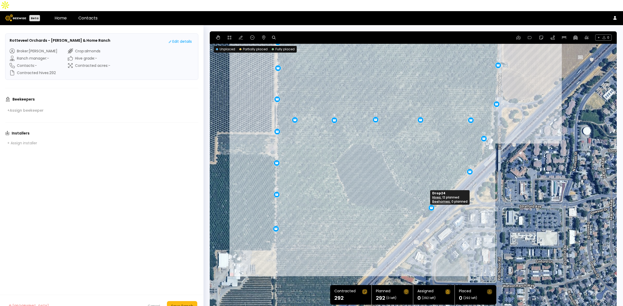
drag, startPoint x: 425, startPoint y: 198, endPoint x: 429, endPoint y: 195, distance: 5.2
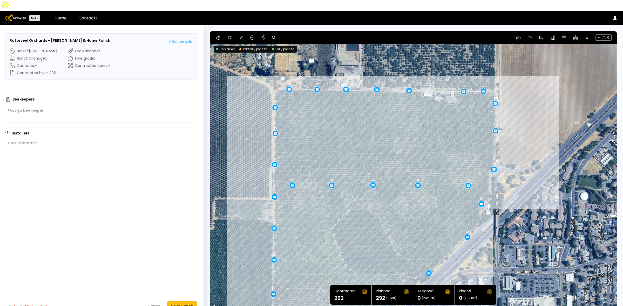
drag, startPoint x: 388, startPoint y: 154, endPoint x: 386, endPoint y: 220, distance: 66.5
click at [386, 220] on div "12 12 12 12 12 12 12 12 12 12 12 12 12 12 12 12 12 12 12 12 12 8 8 12 12" at bounding box center [413, 171] width 407 height 280
click at [187, 304] on div "Save Ranch" at bounding box center [182, 307] width 22 height 6
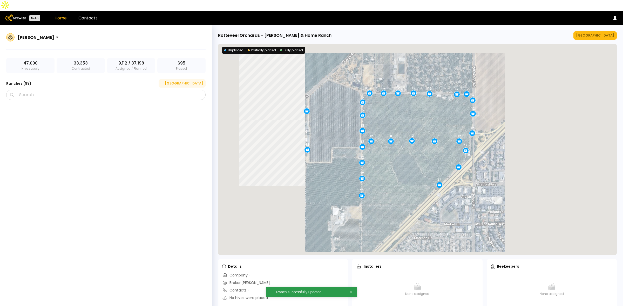
click at [191, 81] on div "[GEOGRAPHIC_DATA]" at bounding box center [182, 83] width 42 height 5
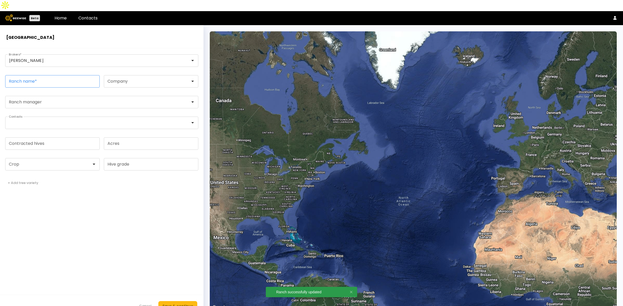
click at [40, 76] on input "Ranch name *" at bounding box center [52, 82] width 94 height 12
paste input "**********"
type input "**********"
click at [32, 138] on input "Contracted hives" at bounding box center [52, 144] width 94 height 12
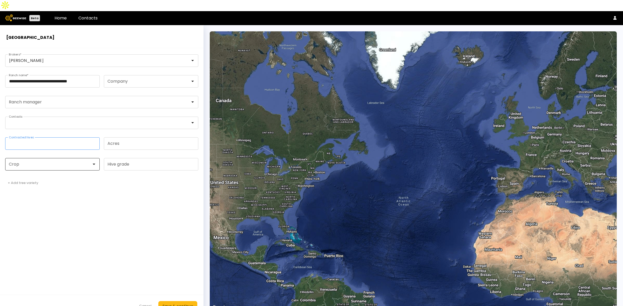
type input "***"
click at [60, 159] on div at bounding box center [50, 165] width 90 height 12
click at [57, 174] on div "Almonds" at bounding box center [52, 177] width 94 height 7
click at [58, 174] on div "Almonds" at bounding box center [52, 177] width 94 height 7
click at [36, 176] on div "Almonds" at bounding box center [52, 177] width 88 height 3
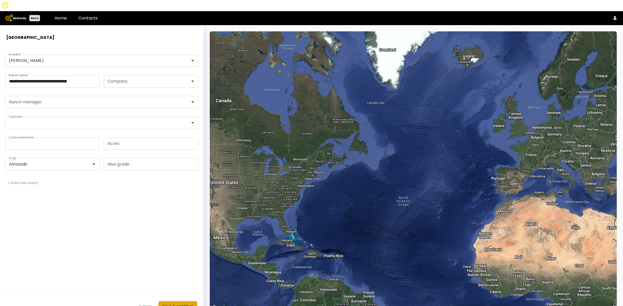
click at [178, 304] on div "Save & continue" at bounding box center [177, 307] width 31 height 6
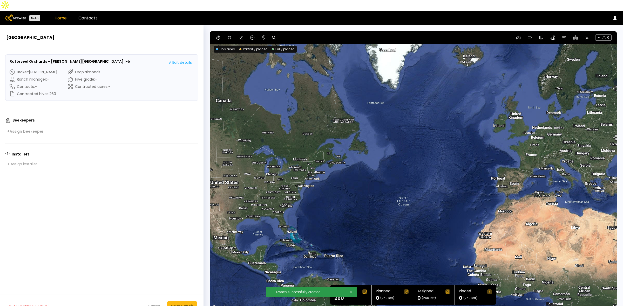
click at [59, 15] on link "Home" at bounding box center [60, 18] width 12 height 6
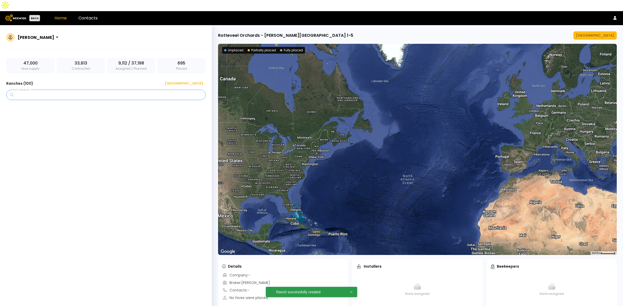
scroll to position [2051, 0]
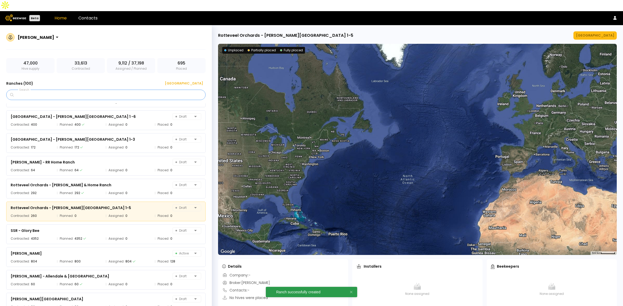
click at [132, 90] on input "Search" at bounding box center [108, 95] width 186 height 10
click at [132, 182] on div "Rotteveel Orchards - Beukelman & Home Ranch Draft" at bounding box center [106, 185] width 190 height 7
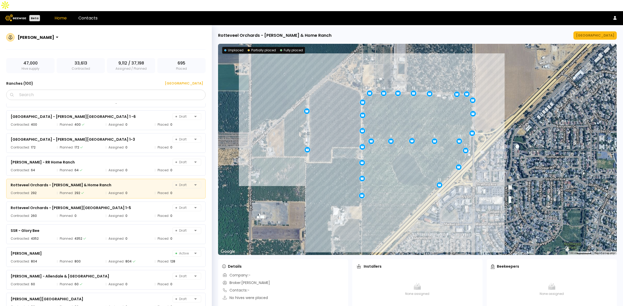
click at [595, 29] on div "Rotteveel Orchards - Beukelman & Home Ranch Manage Ranch ← Move left → Move rig…" at bounding box center [417, 171] width 411 height 292
click at [605, 33] on div "[GEOGRAPHIC_DATA]" at bounding box center [595, 35] width 38 height 5
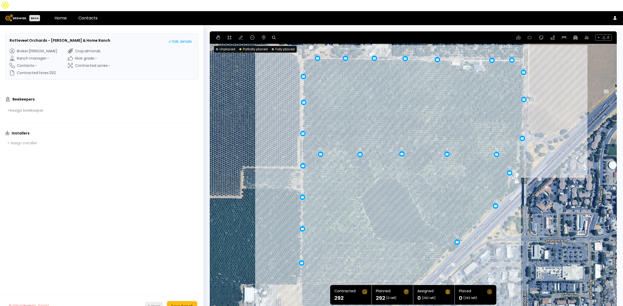
click at [160, 304] on div "Cancel" at bounding box center [154, 306] width 12 height 5
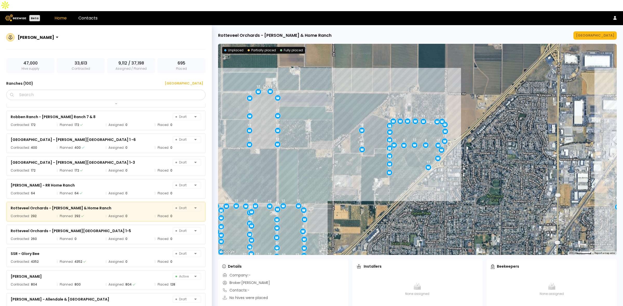
scroll to position [2028, 0]
click at [100, 228] on div "Rotteveel Orchards - Currey Ranch 1-5 Draft" at bounding box center [106, 231] width 190 height 7
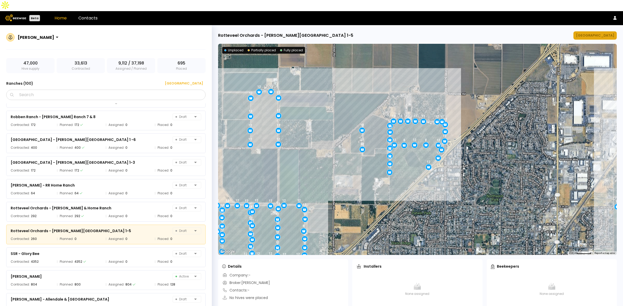
click at [598, 33] on div "[GEOGRAPHIC_DATA]" at bounding box center [595, 35] width 38 height 5
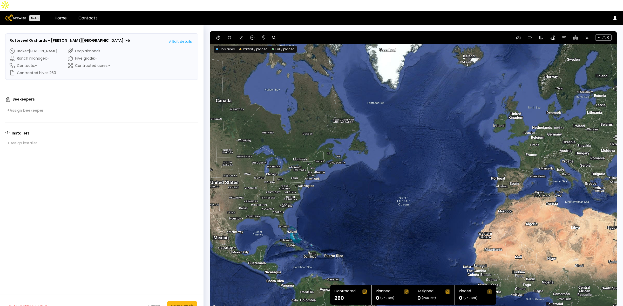
click at [273, 36] on icon at bounding box center [274, 38] width 4 height 4
click at [306, 35] on input at bounding box center [294, 38] width 32 height 6
paste input "**********"
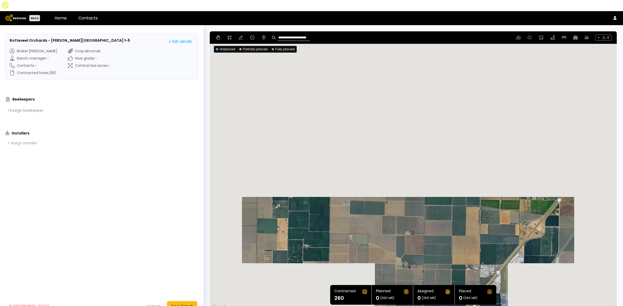
type input "**********"
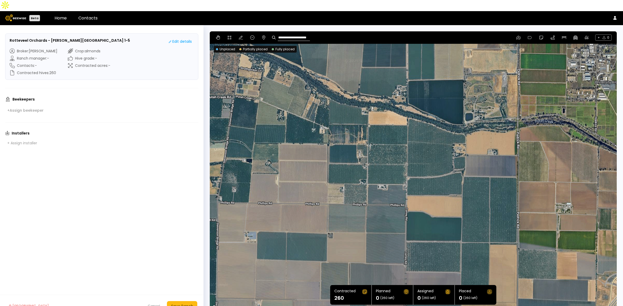
drag, startPoint x: 492, startPoint y: 163, endPoint x: 379, endPoint y: 180, distance: 114.1
click at [379, 180] on div at bounding box center [413, 171] width 407 height 280
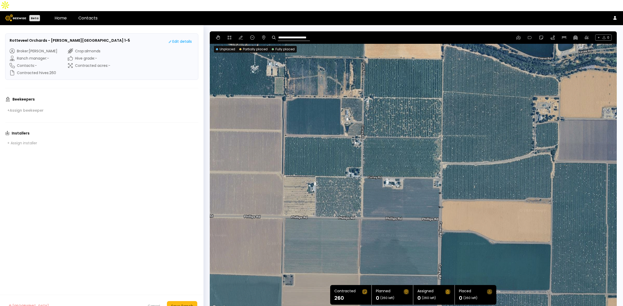
drag, startPoint x: 366, startPoint y: 153, endPoint x: 391, endPoint y: 162, distance: 26.3
click at [391, 162] on div at bounding box center [413, 171] width 407 height 280
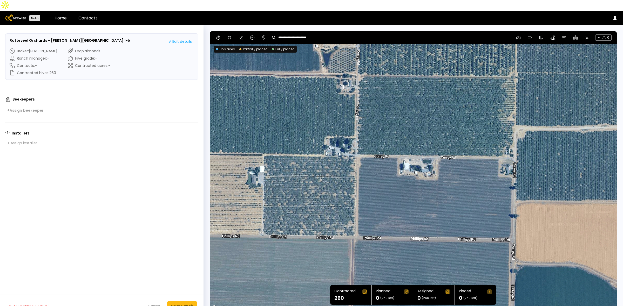
drag, startPoint x: 342, startPoint y: 185, endPoint x: 357, endPoint y: 179, distance: 16.3
click at [357, 179] on div at bounding box center [413, 171] width 407 height 280
click at [230, 36] on icon at bounding box center [229, 38] width 4 height 4
click at [263, 143] on div at bounding box center [413, 172] width 406 height 280
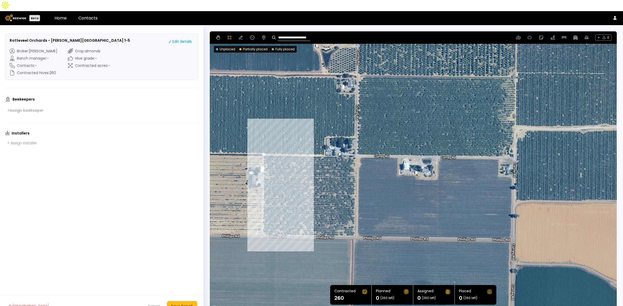
click at [262, 223] on div at bounding box center [413, 172] width 406 height 280
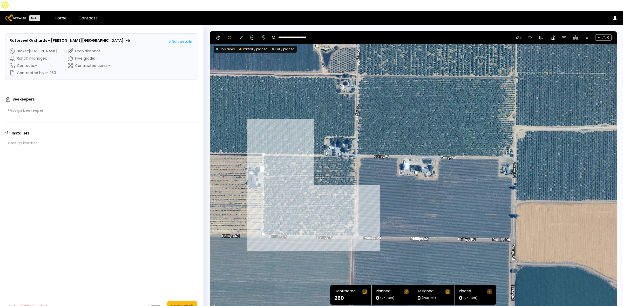
click at [355, 225] on div at bounding box center [413, 172] width 406 height 280
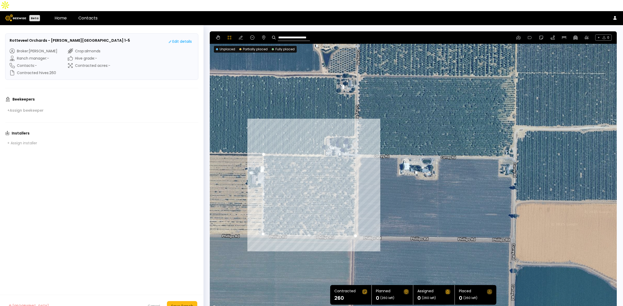
click at [355, 145] on div at bounding box center [413, 172] width 406 height 280
click at [264, 143] on div at bounding box center [413, 172] width 406 height 280
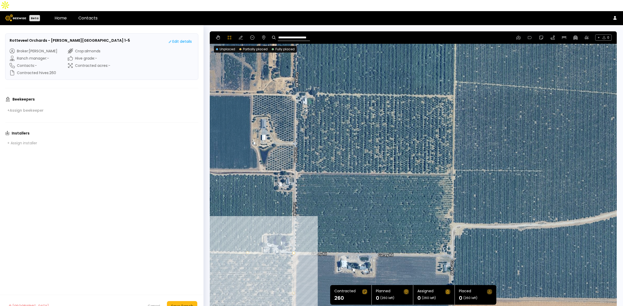
drag, startPoint x: 489, startPoint y: 121, endPoint x: 425, endPoint y: 220, distance: 118.1
click at [425, 220] on div at bounding box center [413, 172] width 406 height 280
click at [295, 92] on div at bounding box center [413, 172] width 406 height 280
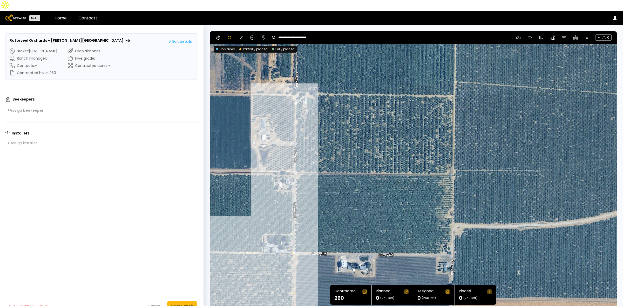
click at [294, 159] on div at bounding box center [413, 172] width 406 height 280
click at [298, 162] on div at bounding box center [413, 172] width 406 height 280
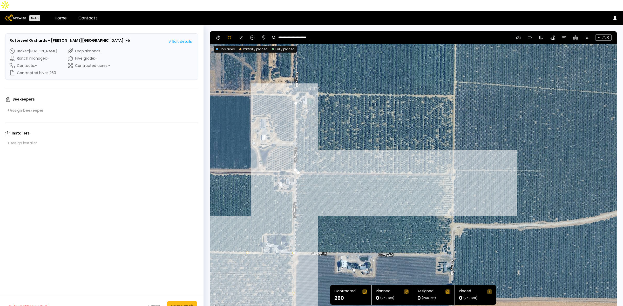
click at [453, 163] on div at bounding box center [413, 172] width 406 height 280
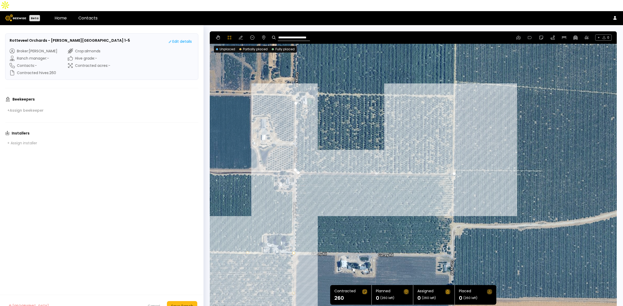
click at [453, 85] on div at bounding box center [413, 172] width 406 height 280
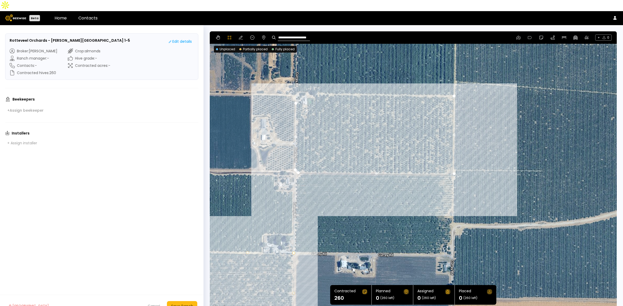
click at [315, 82] on div at bounding box center [413, 172] width 406 height 280
click at [314, 86] on div at bounding box center [413, 172] width 406 height 280
click at [313, 93] on div at bounding box center [413, 172] width 406 height 280
click at [309, 96] on div at bounding box center [413, 172] width 406 height 280
click at [305, 95] on div at bounding box center [413, 172] width 406 height 280
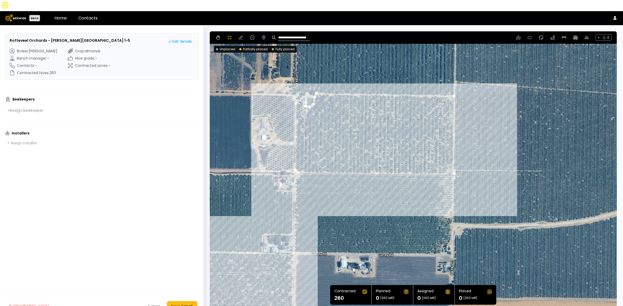
click at [301, 94] on div at bounding box center [413, 172] width 406 height 280
click at [302, 91] on div at bounding box center [413, 172] width 406 height 280
click at [297, 92] on div at bounding box center [413, 172] width 406 height 280
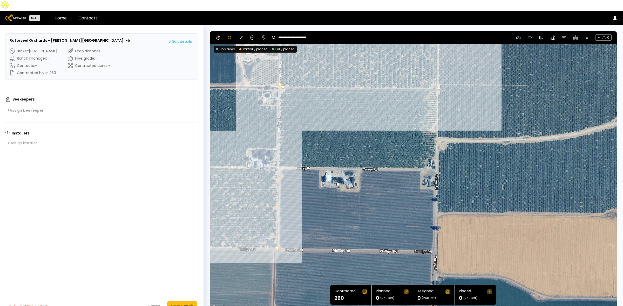
drag, startPoint x: 256, startPoint y: 216, endPoint x: 240, endPoint y: 128, distance: 89.4
click at [240, 128] on div at bounding box center [413, 172] width 406 height 280
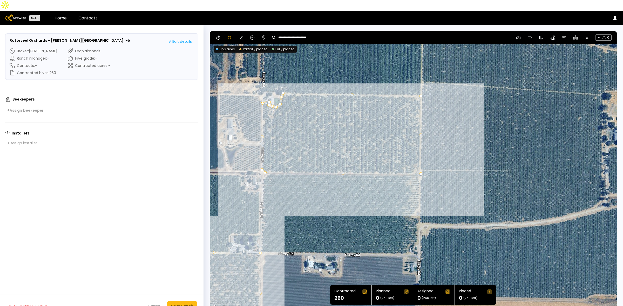
drag, startPoint x: 253, startPoint y: 79, endPoint x: 236, endPoint y: 165, distance: 88.4
click at [236, 165] on div at bounding box center [413, 172] width 406 height 280
click at [239, 36] on icon at bounding box center [241, 38] width 4 height 4
click at [252, 36] on icon at bounding box center [252, 38] width 4 height 4
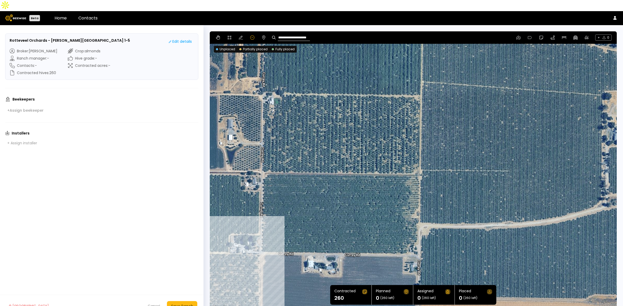
click at [306, 82] on div at bounding box center [413, 171] width 407 height 280
click at [228, 36] on icon at bounding box center [229, 38] width 4 height 4
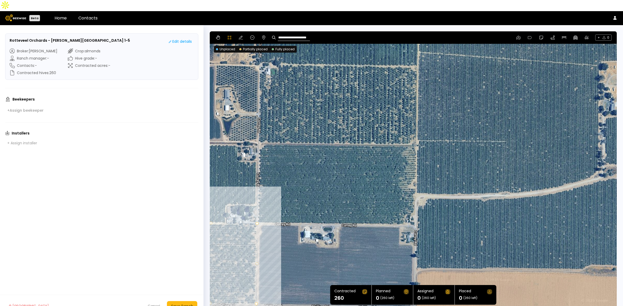
drag, startPoint x: 330, startPoint y: 132, endPoint x: 326, endPoint y: 102, distance: 30.3
click at [326, 102] on div at bounding box center [413, 172] width 406 height 280
click at [265, 133] on div at bounding box center [413, 172] width 406 height 280
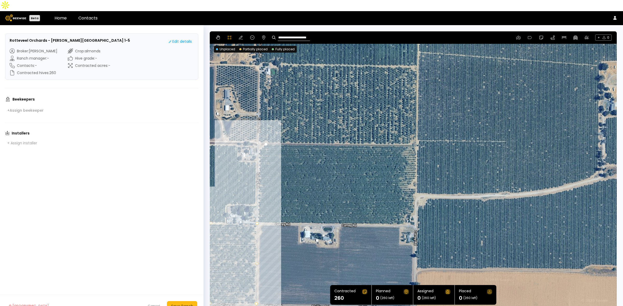
click at [258, 140] on div at bounding box center [413, 172] width 406 height 280
click at [258, 212] on div at bounding box center [413, 172] width 406 height 280
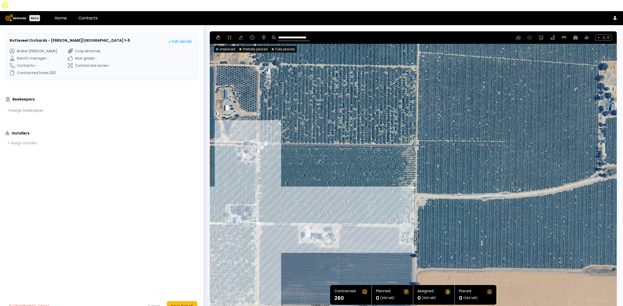
click at [403, 214] on div at bounding box center [413, 172] width 406 height 280
drag, startPoint x: 403, startPoint y: 207, endPoint x: 405, endPoint y: 203, distance: 4.8
click at [403, 207] on div at bounding box center [413, 172] width 406 height 280
click at [408, 204] on div at bounding box center [413, 172] width 406 height 280
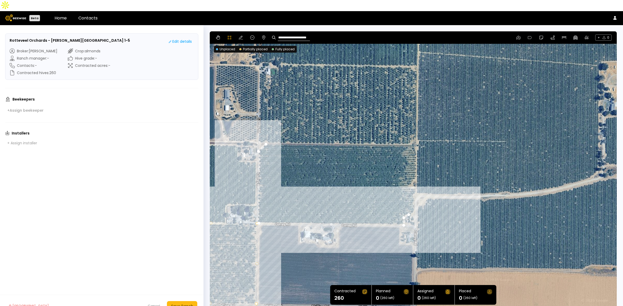
click at [413, 203] on div at bounding box center [413, 172] width 406 height 280
click at [413, 186] on div at bounding box center [413, 172] width 406 height 280
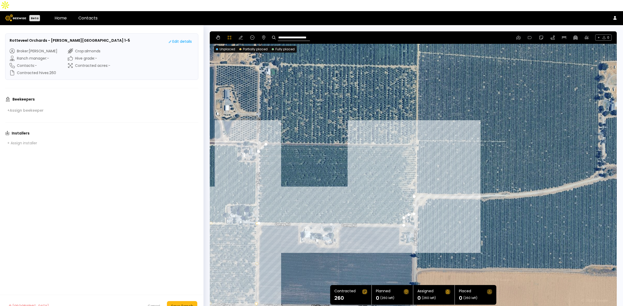
click at [415, 179] on div at bounding box center [413, 172] width 406 height 280
click at [408, 177] on div at bounding box center [413, 172] width 406 height 280
click at [407, 174] on div at bounding box center [413, 172] width 406 height 280
click at [415, 167] on div at bounding box center [413, 172] width 406 height 280
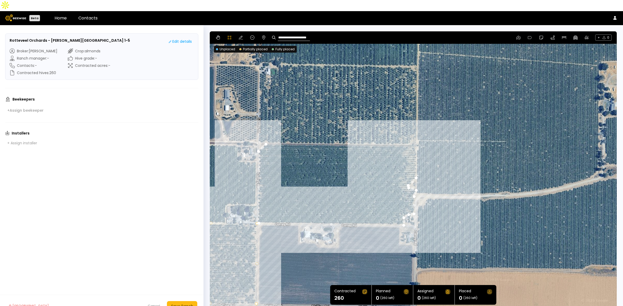
click at [417, 149] on div at bounding box center [413, 172] width 406 height 280
click at [417, 142] on div at bounding box center [413, 172] width 406 height 280
click at [413, 137] on div at bounding box center [413, 172] width 406 height 280
click at [411, 134] on div at bounding box center [413, 172] width 406 height 280
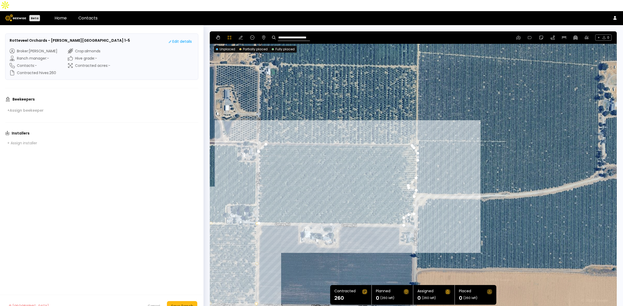
click at [266, 133] on div at bounding box center [413, 172] width 406 height 280
drag, startPoint x: 315, startPoint y: 81, endPoint x: 314, endPoint y: 115, distance: 33.7
click at [314, 115] on div at bounding box center [413, 172] width 406 height 280
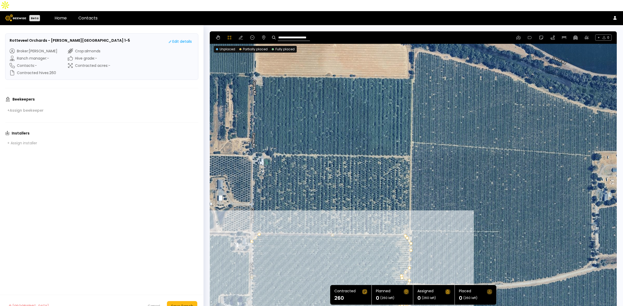
drag, startPoint x: 297, startPoint y: 79, endPoint x: 290, endPoint y: 169, distance: 91.1
click at [290, 169] on div at bounding box center [413, 172] width 406 height 280
click at [252, 153] on div at bounding box center [413, 172] width 406 height 280
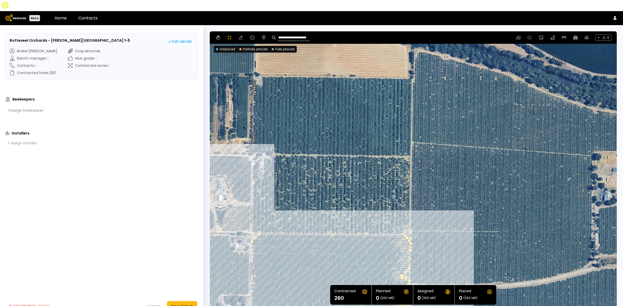
click at [251, 220] on div at bounding box center [413, 172] width 406 height 280
click at [254, 222] on div at bounding box center [413, 172] width 406 height 280
click at [402, 223] on div at bounding box center [413, 172] width 406 height 280
click at [405, 218] on div at bounding box center [413, 172] width 406 height 280
click at [408, 216] on div at bounding box center [413, 172] width 406 height 280
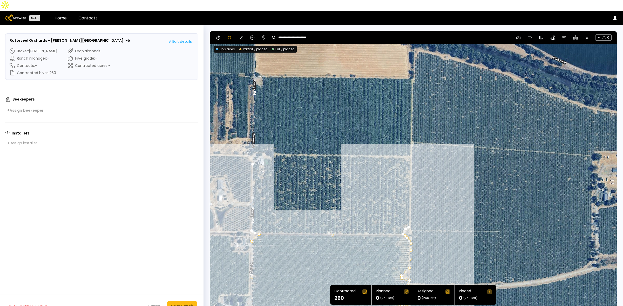
click at [410, 150] on div at bounding box center [413, 172] width 406 height 280
click at [403, 146] on div at bounding box center [413, 172] width 406 height 280
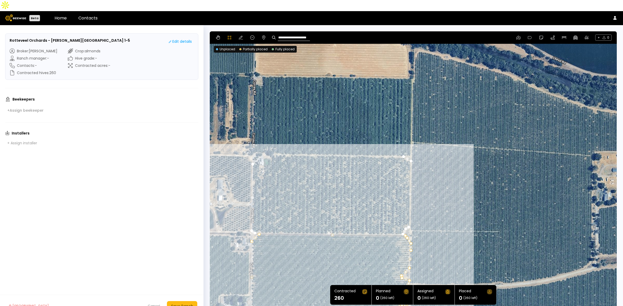
click at [271, 144] on div at bounding box center [413, 172] width 406 height 280
click at [271, 149] on div at bounding box center [413, 172] width 406 height 280
click at [268, 153] on div at bounding box center [413, 172] width 406 height 280
click at [264, 156] on div at bounding box center [413, 172] width 406 height 280
click at [264, 161] on div at bounding box center [413, 172] width 406 height 280
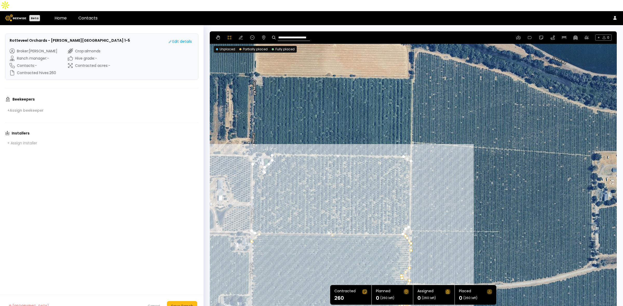
click at [263, 165] on div at bounding box center [413, 172] width 406 height 280
click at [262, 168] on div at bounding box center [413, 172] width 406 height 280
click at [259, 165] on div at bounding box center [413, 172] width 406 height 280
click at [258, 160] on div at bounding box center [413, 172] width 406 height 280
click at [259, 155] on div at bounding box center [413, 172] width 406 height 280
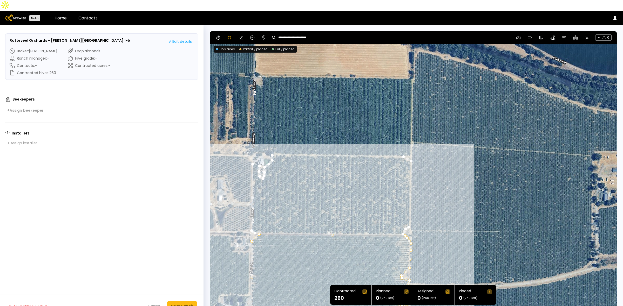
click at [254, 153] on div at bounding box center [413, 172] width 406 height 280
click at [255, 153] on div at bounding box center [413, 172] width 406 height 280
click at [253, 153] on div at bounding box center [413, 172] width 406 height 280
drag, startPoint x: 313, startPoint y: 98, endPoint x: 310, endPoint y: 108, distance: 10.9
click at [310, 108] on div at bounding box center [413, 172] width 406 height 280
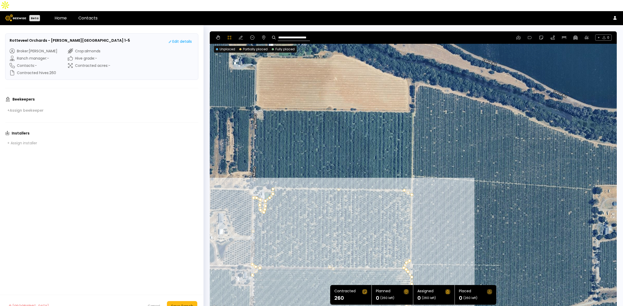
drag, startPoint x: 287, startPoint y: 85, endPoint x: 288, endPoint y: 119, distance: 33.7
click at [288, 119] on div at bounding box center [413, 172] width 406 height 280
click at [262, 109] on div at bounding box center [413, 172] width 406 height 280
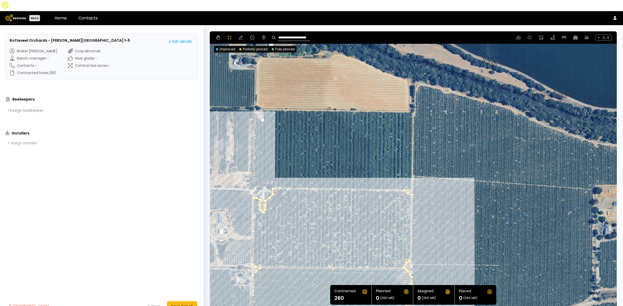
click at [257, 107] on div at bounding box center [413, 172] width 406 height 280
click at [254, 106] on div at bounding box center [413, 172] width 406 height 280
click at [254, 177] on div at bounding box center [413, 172] width 406 height 280
click at [261, 174] on div at bounding box center [413, 172] width 406 height 280
click at [265, 176] on div at bounding box center [413, 172] width 406 height 280
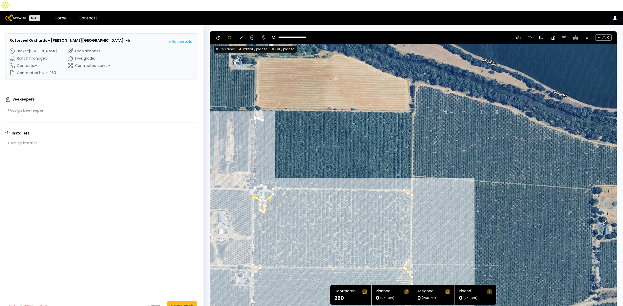
click at [268, 178] on div at bounding box center [413, 172] width 406 height 280
click at [271, 176] on div at bounding box center [413, 172] width 406 height 280
click at [278, 176] on div at bounding box center [413, 172] width 406 height 280
click at [411, 178] on div at bounding box center [413, 172] width 406 height 280
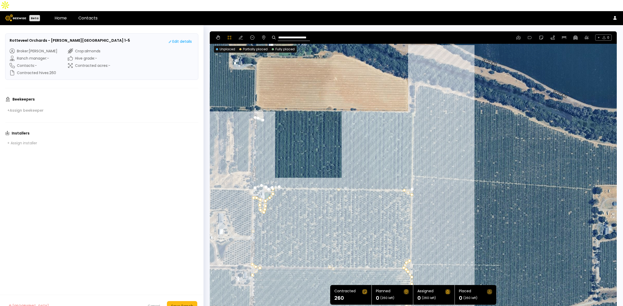
click at [412, 101] on div at bounding box center [413, 172] width 406 height 280
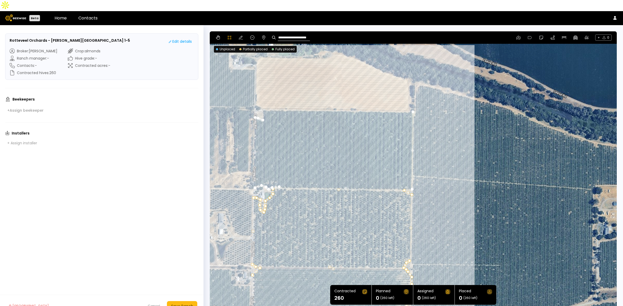
click at [262, 99] on div at bounding box center [413, 172] width 406 height 280
click at [263, 109] on div at bounding box center [413, 172] width 406 height 280
click at [185, 304] on div "Save Ranch" at bounding box center [182, 307] width 22 height 6
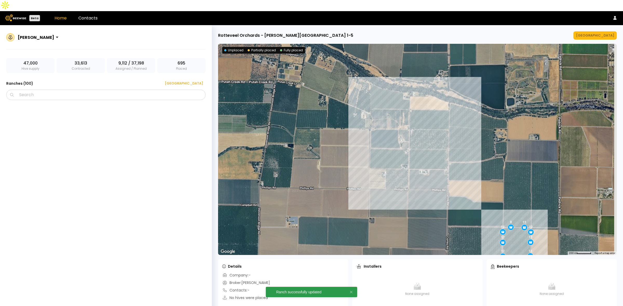
scroll to position [2051, 0]
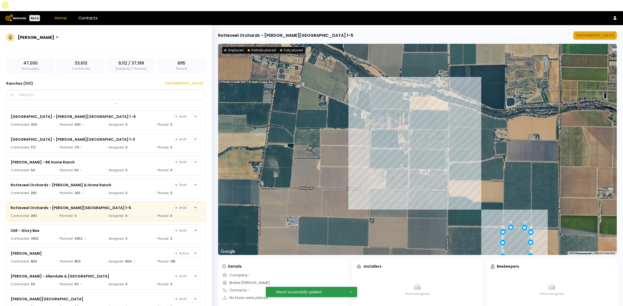
click at [605, 31] on button "[GEOGRAPHIC_DATA]" at bounding box center [594, 35] width 43 height 8
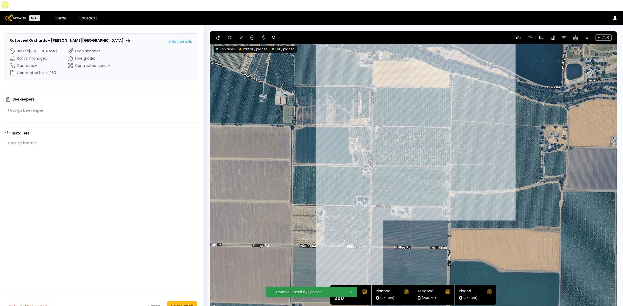
drag, startPoint x: 520, startPoint y: 153, endPoint x: 495, endPoint y: 148, distance: 26.1
click at [495, 148] on div at bounding box center [413, 171] width 407 height 280
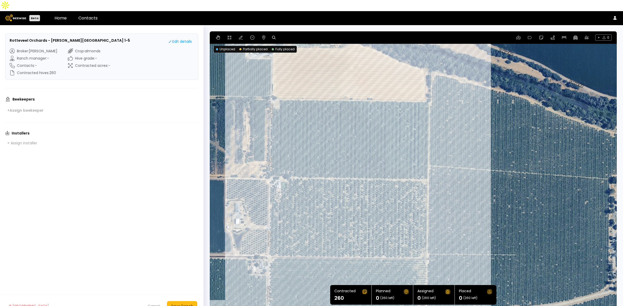
drag, startPoint x: 406, startPoint y: 68, endPoint x: 513, endPoint y: 122, distance: 119.9
click at [513, 122] on div at bounding box center [413, 171] width 407 height 280
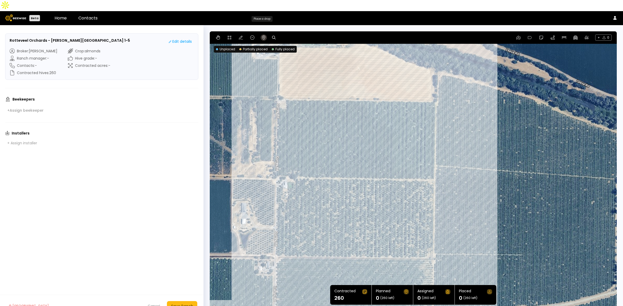
click at [264, 36] on icon at bounding box center [264, 38] width 4 height 4
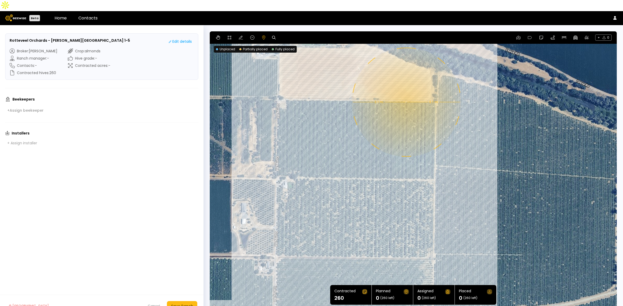
click at [406, 91] on div "0.1 mi 0.1 mi" at bounding box center [413, 171] width 407 height 280
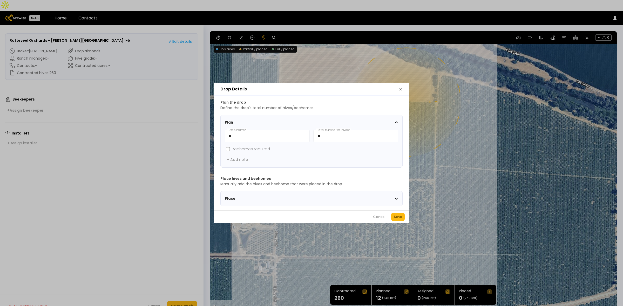
click at [399, 218] on div "Save" at bounding box center [398, 217] width 8 height 5
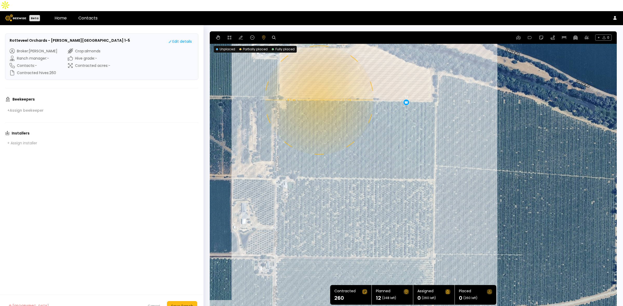
click at [318, 89] on div "0.1 mi 0.1 mi 12" at bounding box center [413, 171] width 407 height 280
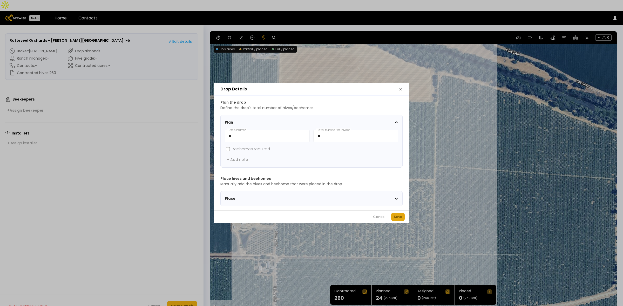
click at [401, 220] on div "Save" at bounding box center [398, 217] width 8 height 5
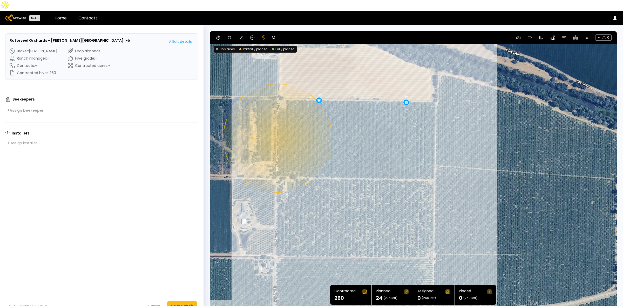
click at [277, 127] on div "0.1 mi 0.1 mi 12 12" at bounding box center [413, 171] width 407 height 280
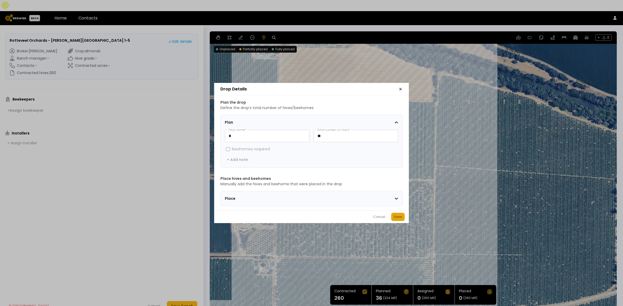
click at [395, 218] on div "Save" at bounding box center [398, 217] width 8 height 5
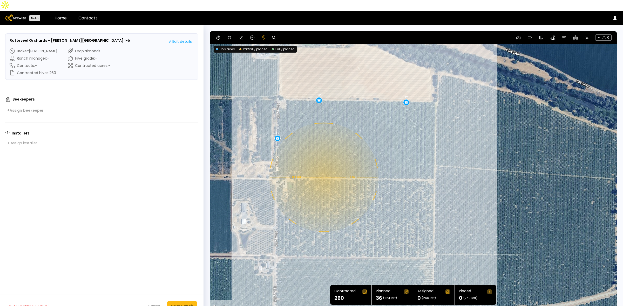
click at [323, 166] on div "0.1 mi 0.1 mi 12 12 12" at bounding box center [413, 171] width 407 height 280
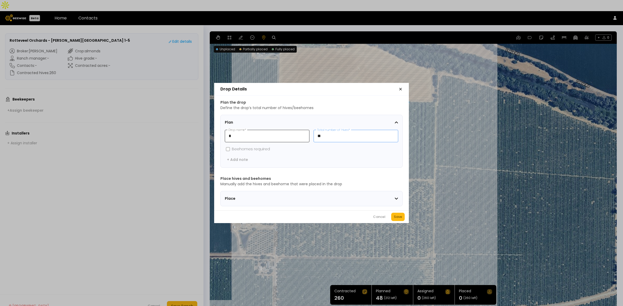
drag, startPoint x: 342, startPoint y: 134, endPoint x: 303, endPoint y: 133, distance: 39.2
click at [305, 133] on div "* Drop name * ** Total number of hives *" at bounding box center [311, 136] width 173 height 12
type input "*"
click at [399, 216] on button "Save" at bounding box center [397, 217] width 13 height 8
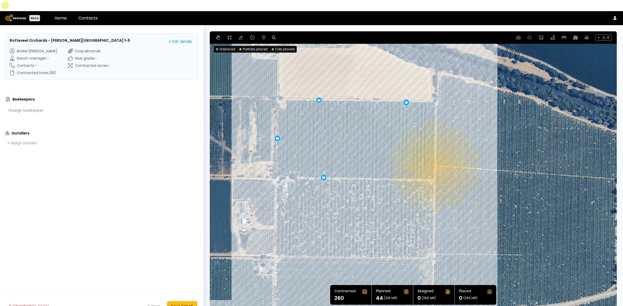
click at [434, 155] on div "0.08 mi 0.08 mi 12 12 12 8" at bounding box center [413, 171] width 407 height 280
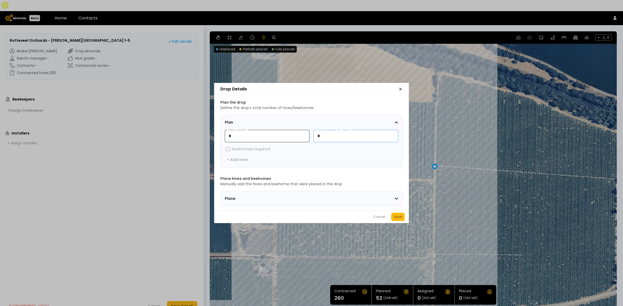
drag, startPoint x: 337, startPoint y: 138, endPoint x: 306, endPoint y: 137, distance: 30.6
click at [307, 137] on div "* Drop name * * Total number of hives *" at bounding box center [311, 136] width 173 height 12
type input "**"
click at [396, 219] on div "Save" at bounding box center [398, 217] width 8 height 5
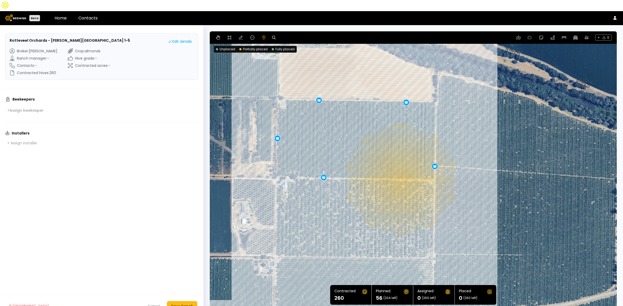
click at [400, 169] on div "0.1 mi 0.1 mi 12 12 12 8 12" at bounding box center [413, 171] width 407 height 280
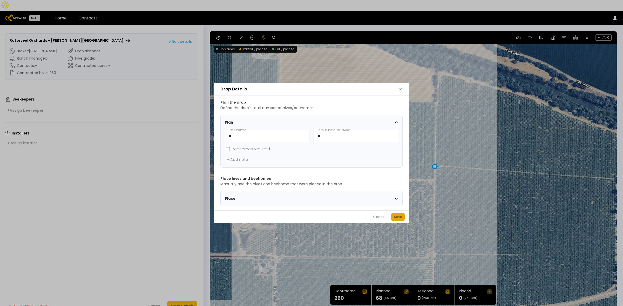
click at [396, 218] on div "Save" at bounding box center [398, 217] width 8 height 5
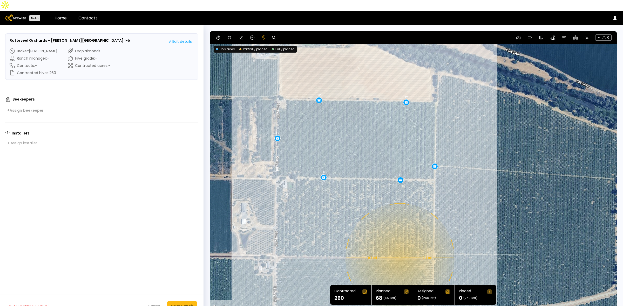
click at [399, 247] on div "0.1 mi 0.1 mi 12 12 12 8 12 12" at bounding box center [413, 171] width 407 height 280
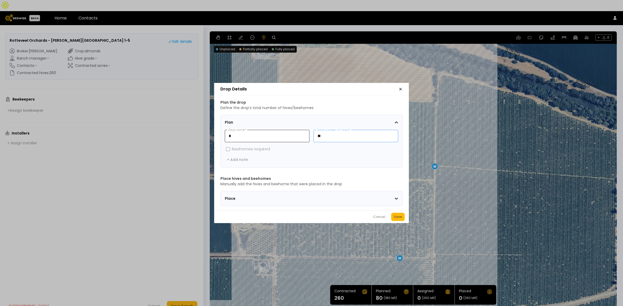
drag, startPoint x: 322, startPoint y: 132, endPoint x: 306, endPoint y: 131, distance: 15.6
click at [307, 131] on div "* Drop name * ** Total number of hives *" at bounding box center [311, 136] width 173 height 12
type input "*"
click at [399, 217] on div "Save" at bounding box center [398, 217] width 8 height 5
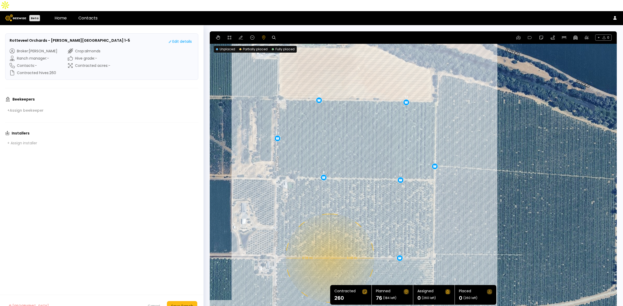
click at [329, 247] on div "0.08 mi 0.08 mi 12 12 12 8 12 12 8" at bounding box center [413, 171] width 407 height 280
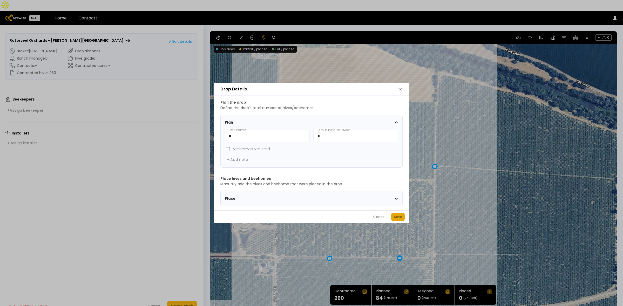
click at [394, 220] on div "Save" at bounding box center [398, 217] width 8 height 5
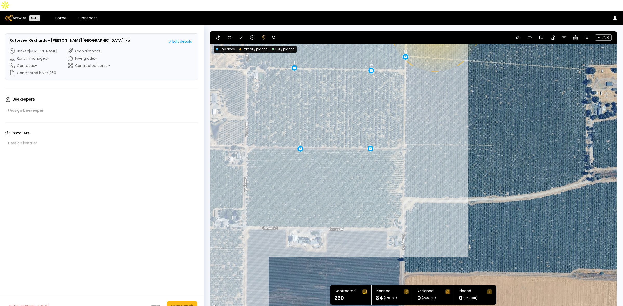
drag, startPoint x: 493, startPoint y: 236, endPoint x: 464, endPoint y: 126, distance: 114.1
click at [464, 126] on div "0.08 mi 0.08 mi 12 12 12 8 12 12 8 8" at bounding box center [413, 171] width 407 height 280
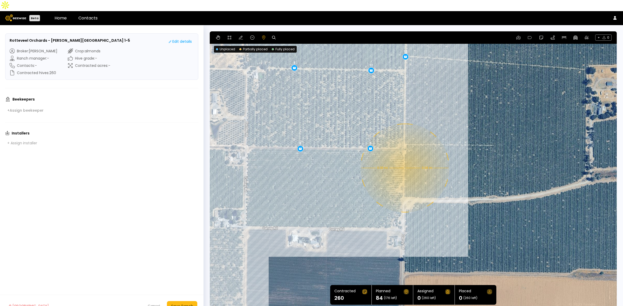
click at [404, 157] on div "0.08 mi 0.08 mi 12 12 12 8 12 12 8 8" at bounding box center [413, 171] width 407 height 280
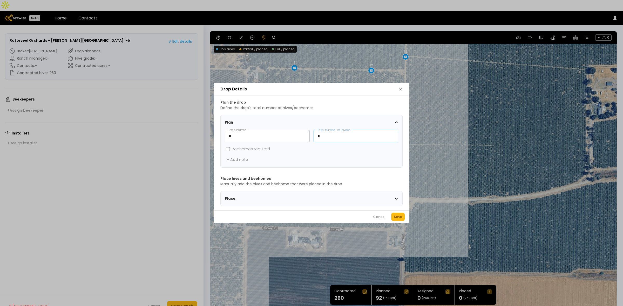
drag, startPoint x: 333, startPoint y: 137, endPoint x: 303, endPoint y: 134, distance: 30.0
click at [303, 134] on div "* Drop name * * Total number of hives *" at bounding box center [311, 136] width 173 height 12
type input "**"
click at [399, 218] on div "Save" at bounding box center [398, 217] width 8 height 5
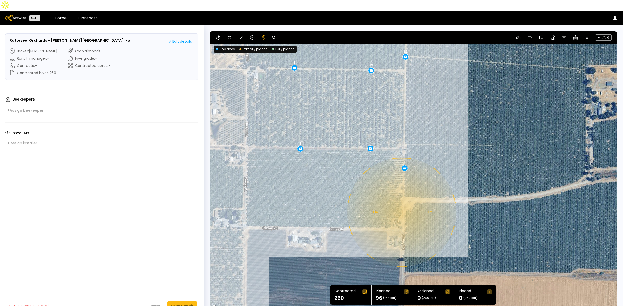
click at [401, 201] on div "0.1 mi 0.1 mi 12 12 12 8 12 12 8 8 12" at bounding box center [413, 171] width 407 height 280
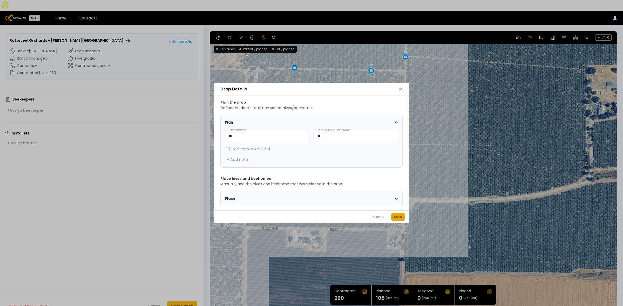
click at [396, 219] on div "Save" at bounding box center [398, 217] width 8 height 5
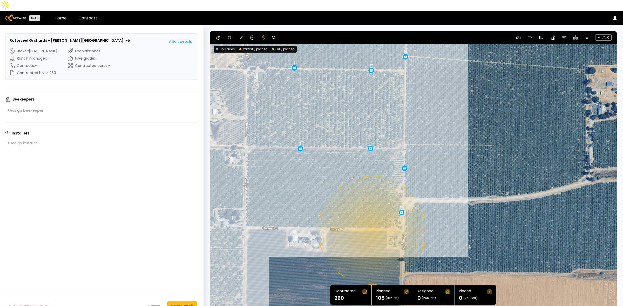
click at [372, 219] on div "0.1 mi 0.1 mi 12 12 12 8 12 12 8 8 12 12" at bounding box center [413, 171] width 407 height 280
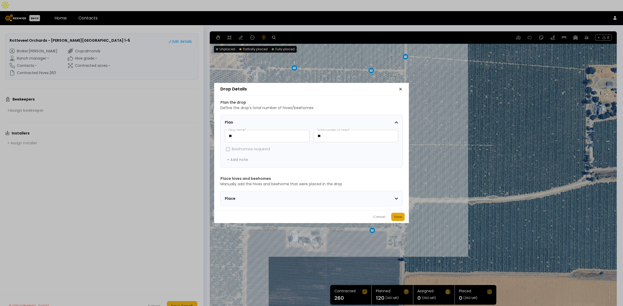
click at [396, 221] on button "Save" at bounding box center [397, 217] width 13 height 8
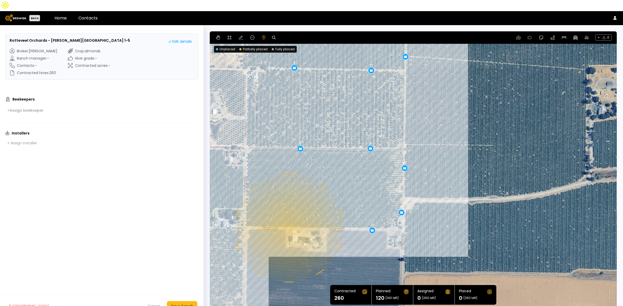
click at [288, 217] on div "0.1 mi 0.1 mi 12 12 12 8 12 12 8 8 12 12 12" at bounding box center [413, 171] width 407 height 280
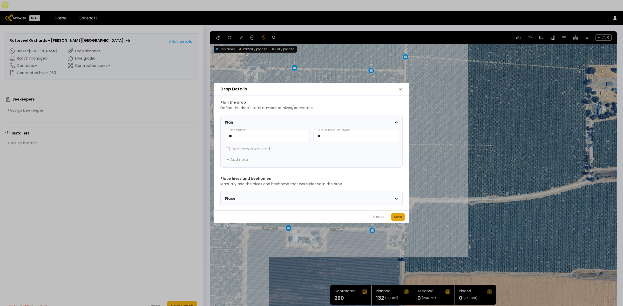
click at [395, 218] on div "Save" at bounding box center [398, 217] width 8 height 5
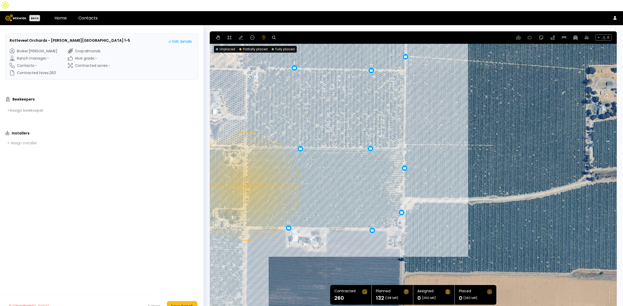
click at [246, 175] on div "0.1 mi 0.1 mi 12 12 12 8 12 12 8 8 12 12 12 12" at bounding box center [413, 171] width 407 height 280
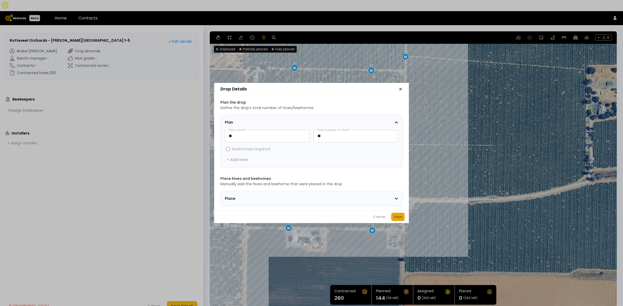
click at [401, 218] on div "Save" at bounding box center [398, 217] width 8 height 5
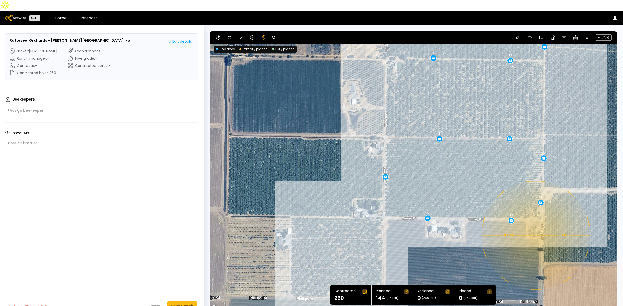
drag, startPoint x: 256, startPoint y: 244, endPoint x: 396, endPoint y: 234, distance: 140.2
click at [396, 234] on div "0.1 mi 0.1 mi 12 12 12 8 12 12 8 8 12 12 12 12 12" at bounding box center [413, 171] width 407 height 280
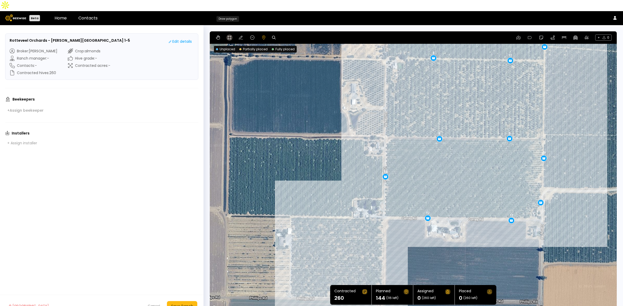
click at [230, 36] on icon at bounding box center [230, 38] width 4 height 4
click at [360, 128] on div at bounding box center [413, 172] width 406 height 280
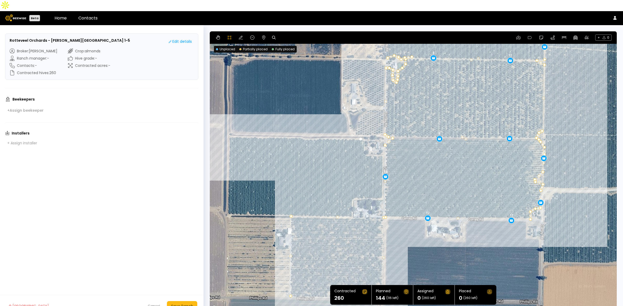
click at [228, 126] on div at bounding box center [413, 172] width 406 height 280
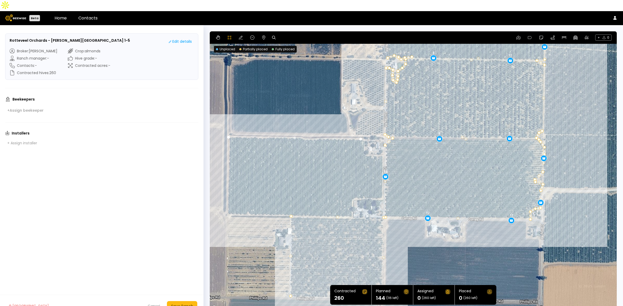
click at [227, 204] on div at bounding box center [413, 172] width 406 height 280
click at [353, 205] on div at bounding box center [413, 172] width 406 height 280
click at [352, 189] on div at bounding box center [413, 172] width 406 height 280
click at [361, 188] on div at bounding box center [413, 172] width 406 height 280
click at [370, 188] on div at bounding box center [413, 172] width 406 height 280
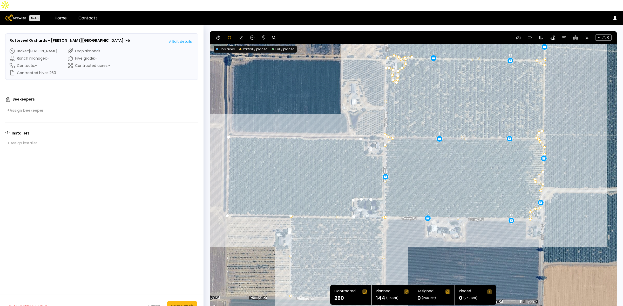
click at [380, 188] on div at bounding box center [413, 172] width 406 height 280
click at [382, 187] on div at bounding box center [413, 172] width 406 height 280
click at [383, 145] on div at bounding box center [413, 172] width 406 height 280
drag, startPoint x: 375, startPoint y: 145, endPoint x: 369, endPoint y: 145, distance: 6.7
click at [375, 145] on div at bounding box center [413, 172] width 406 height 280
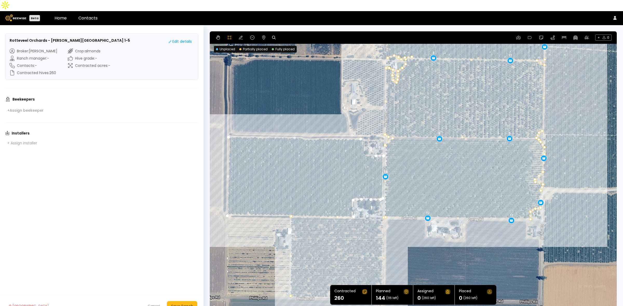
click at [366, 145] on div at bounding box center [413, 172] width 406 height 280
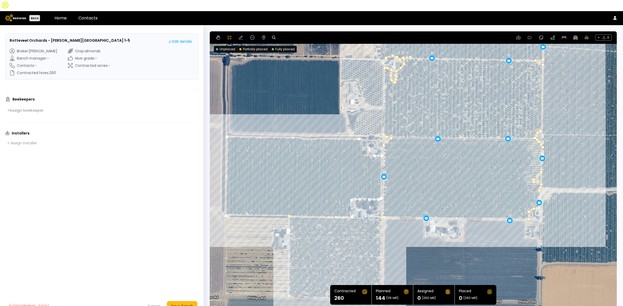
click at [361, 144] on div at bounding box center [413, 172] width 406 height 280
click at [361, 139] on div at bounding box center [413, 172] width 406 height 280
click at [361, 132] on div at bounding box center [413, 172] width 406 height 280
click at [361, 128] on div at bounding box center [413, 172] width 406 height 280
click at [359, 128] on div at bounding box center [413, 172] width 406 height 280
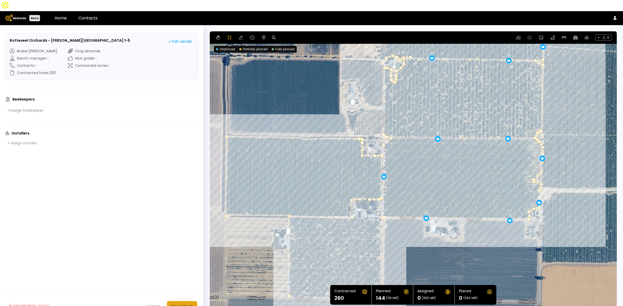
click at [183, 301] on button "Save Ranch" at bounding box center [182, 306] width 30 height 10
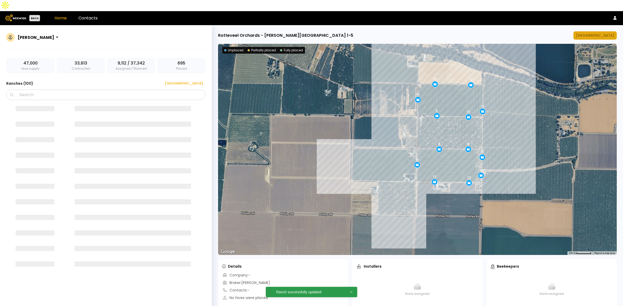
click at [596, 33] on div "[GEOGRAPHIC_DATA]" at bounding box center [595, 35] width 38 height 5
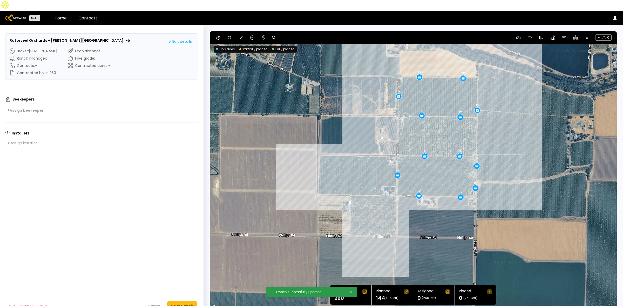
drag, startPoint x: 346, startPoint y: 114, endPoint x: 320, endPoint y: 86, distance: 38.2
click at [331, 101] on div "12 12 8 12 12 8 12 12 12 12 8 12 12" at bounding box center [413, 171] width 407 height 280
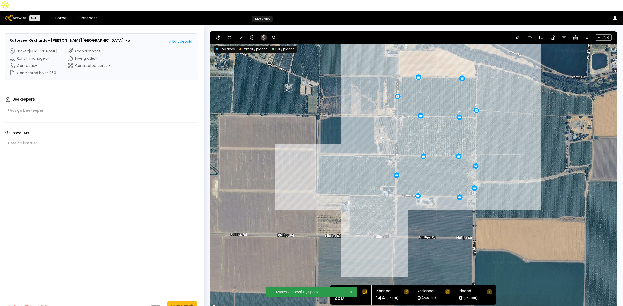
click at [263, 36] on icon at bounding box center [263, 38] width 3 height 4
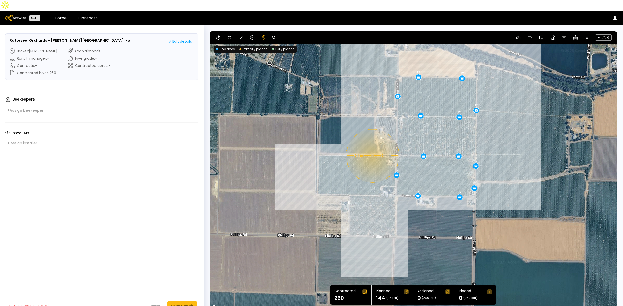
click at [372, 145] on div "12 12 8 12 12 8 12 12 12 12 8 12 12 0.1 mi 0.1 mi" at bounding box center [413, 171] width 407 height 280
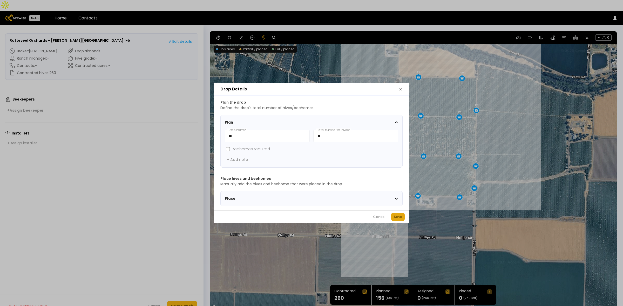
click at [394, 218] on div "Save" at bounding box center [398, 217] width 8 height 5
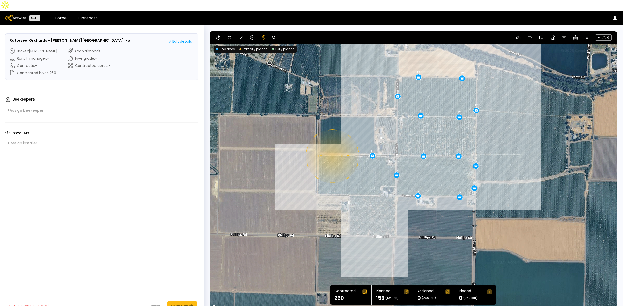
click at [332, 145] on div "12 12 8 12 12 8 12 12 12 12 8 12 12 0.1 mi 0.1 mi 12" at bounding box center [413, 171] width 407 height 280
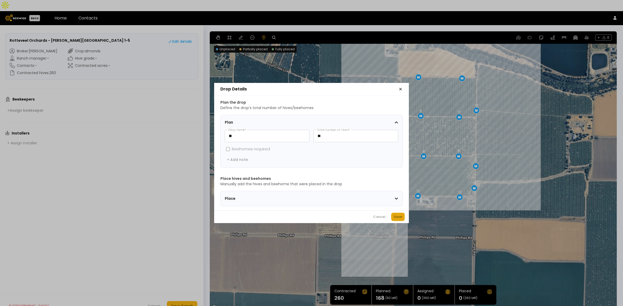
click at [397, 218] on div "Save" at bounding box center [398, 217] width 8 height 5
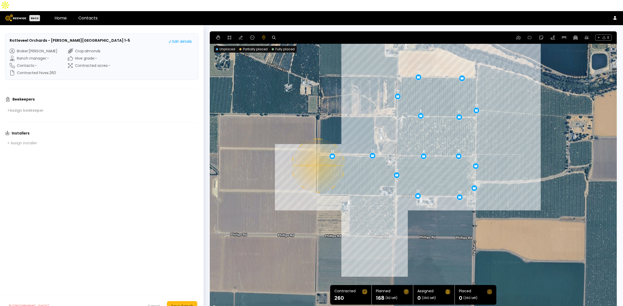
click at [317, 155] on div "12 12 8 12 12 8 12 12 12 12 8 12 12 0.1 mi 0.1 mi 12 12" at bounding box center [413, 171] width 407 height 280
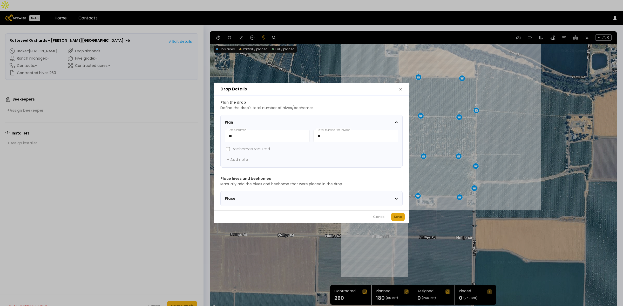
click at [396, 218] on div "Save" at bounding box center [398, 217] width 8 height 5
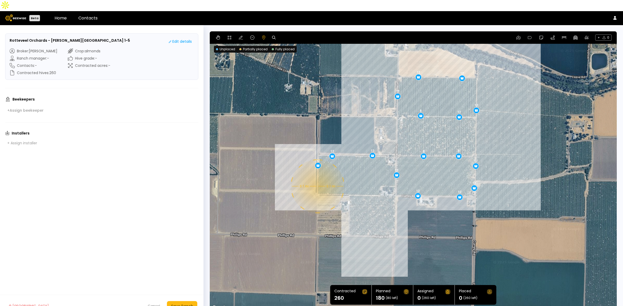
click at [317, 175] on div "12 12 8 12 12 8 12 12 12 12 8 12 12 0.1 mi 0.1 mi 12 12 12" at bounding box center [413, 171] width 407 height 280
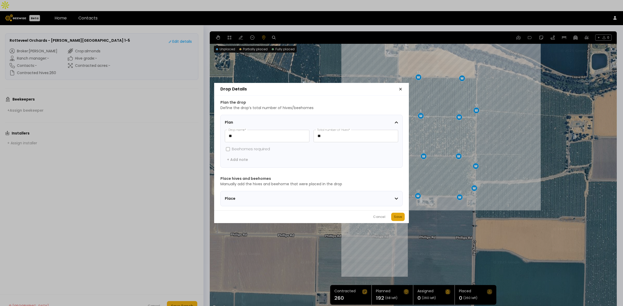
click at [397, 218] on div "Save" at bounding box center [398, 217] width 8 height 5
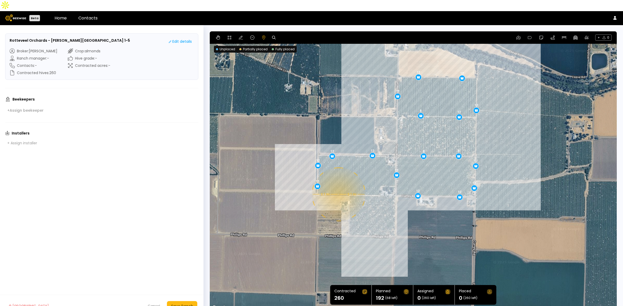
click at [338, 183] on div "12 12 8 12 12 8 12 12 12 12 8 12 12 0.1 mi 0.1 mi 12 12 12 12" at bounding box center [413, 171] width 407 height 280
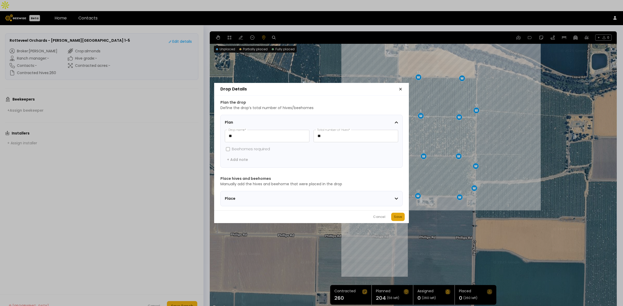
click at [396, 219] on div "Save" at bounding box center [398, 217] width 8 height 5
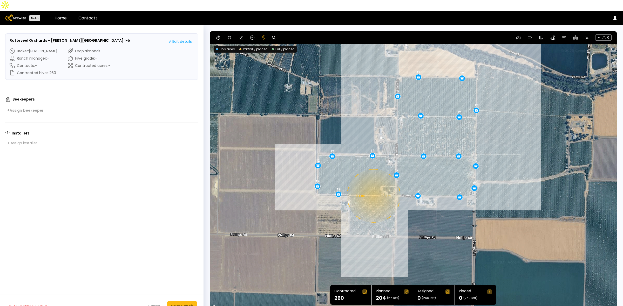
click at [373, 185] on div "12 12 8 12 12 8 12 12 12 12 8 12 12 0.1 mi 0.1 mi 12 12 12 12 12" at bounding box center [413, 171] width 407 height 280
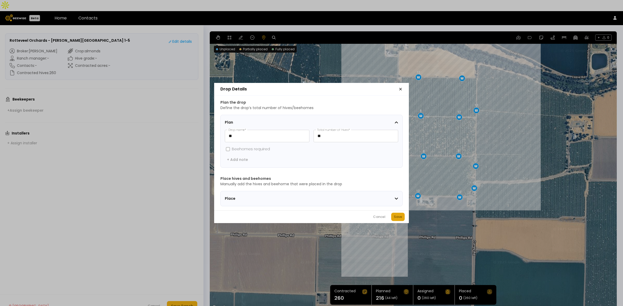
click at [398, 219] on div "Save" at bounding box center [398, 217] width 8 height 5
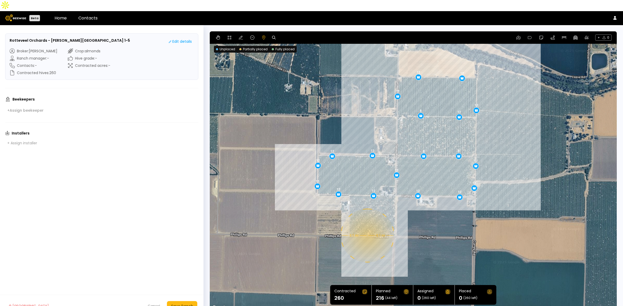
click at [367, 225] on div "12 12 8 12 12 8 12 12 12 12 8 12 12 0.1 mi 0.1 mi 12 12 12 12 12 12" at bounding box center [413, 171] width 407 height 280
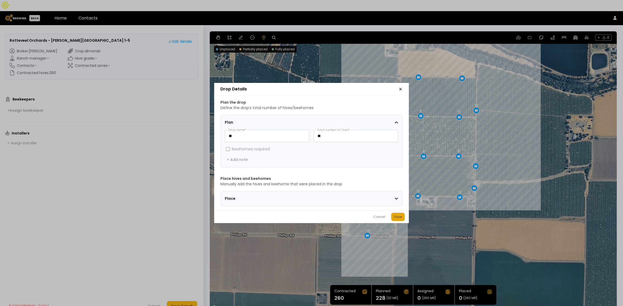
click at [397, 220] on div "Save" at bounding box center [398, 217] width 8 height 5
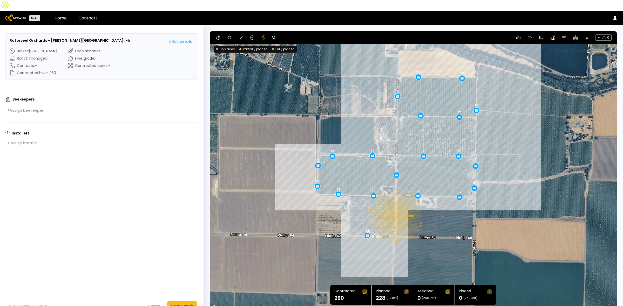
click at [395, 205] on div "12 12 8 12 12 8 12 12 12 12 8 12 12 0.1 mi 0.1 mi 12 12 12 12 12 12 12" at bounding box center [413, 171] width 407 height 280
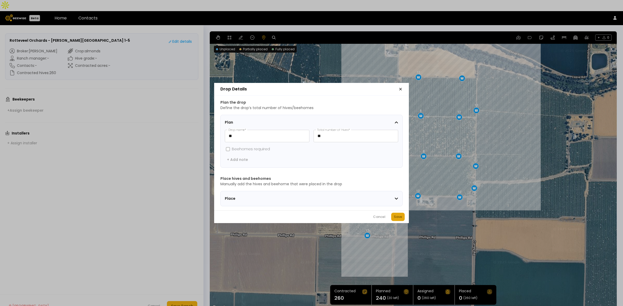
click at [403, 218] on button "Save" at bounding box center [397, 217] width 13 height 8
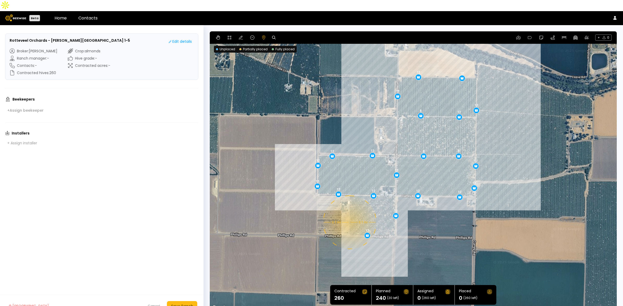
click at [349, 211] on div "12 12 8 12 12 8 12 12 12 12 8 12 12 0.1 mi 0.1 mi 12 12 12 12 12 12 12 12" at bounding box center [413, 171] width 407 height 280
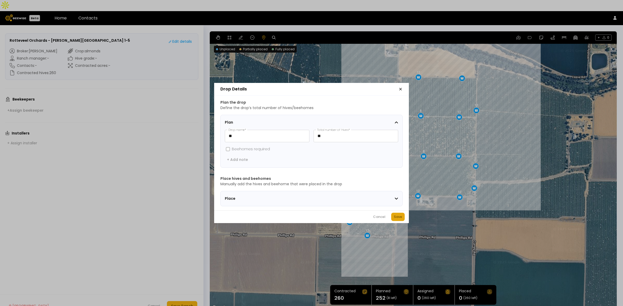
click at [400, 217] on div "Save" at bounding box center [398, 217] width 8 height 5
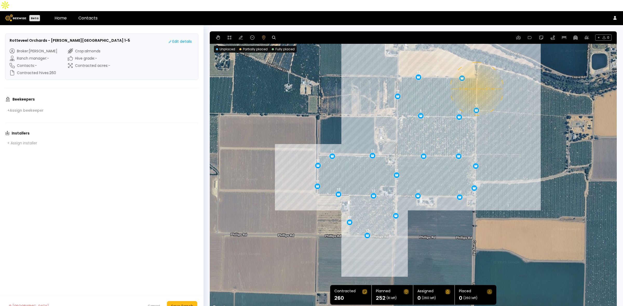
click at [476, 78] on div "12 12 8 12 12 8 12 12 12 12 8 12 12 0.1 mi 0.1 mi 12 12 12 12 12 12 12 12 12" at bounding box center [413, 171] width 407 height 280
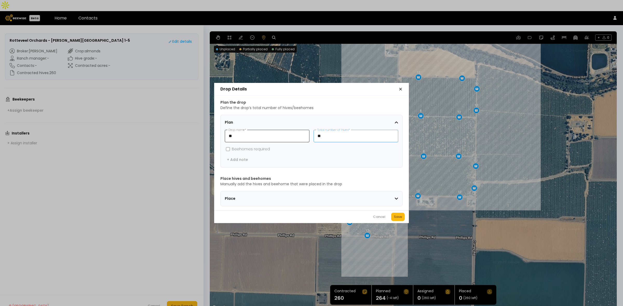
drag, startPoint x: 330, startPoint y: 134, endPoint x: 306, endPoint y: 136, distance: 24.8
click at [306, 136] on div "** Drop name * ** Total number of hives *" at bounding box center [311, 136] width 173 height 12
type input "*"
click at [401, 217] on div "Save" at bounding box center [398, 217] width 8 height 5
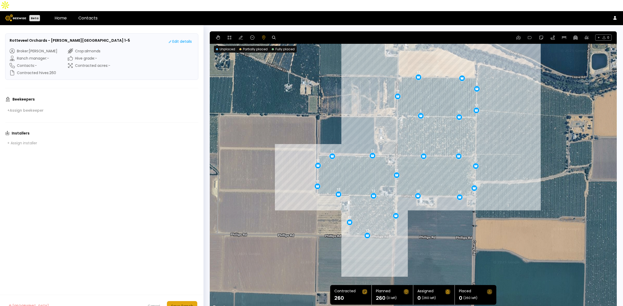
click at [185, 304] on div "Save Ranch" at bounding box center [182, 307] width 22 height 6
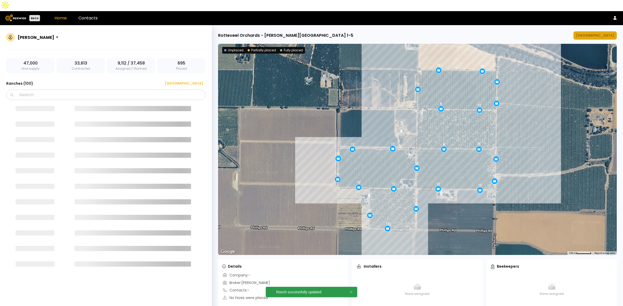
click at [598, 33] on div "[GEOGRAPHIC_DATA]" at bounding box center [595, 35] width 38 height 5
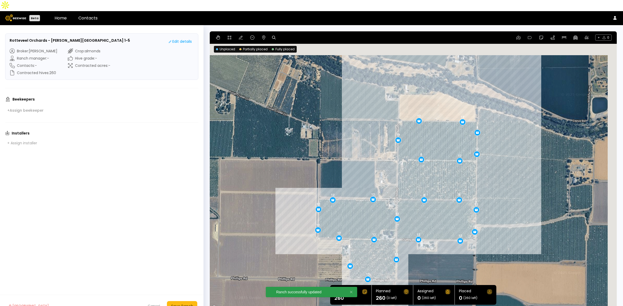
drag, startPoint x: 533, startPoint y: 99, endPoint x: 509, endPoint y: 138, distance: 45.8
click at [509, 138] on div "12 8 12 8 12 12 12 12 12 8 12 12 12 12 12 12 12 8 12 12 12 12 12" at bounding box center [413, 171] width 407 height 280
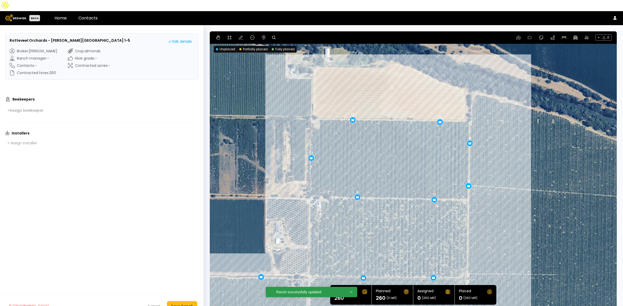
drag, startPoint x: 491, startPoint y: 121, endPoint x: 523, endPoint y: 139, distance: 36.9
click at [523, 139] on div "12 8 12 8 12 12 12 12 12 8 12 12 12 12 12 12 12 8 12 12 12 12 12" at bounding box center [413, 171] width 407 height 280
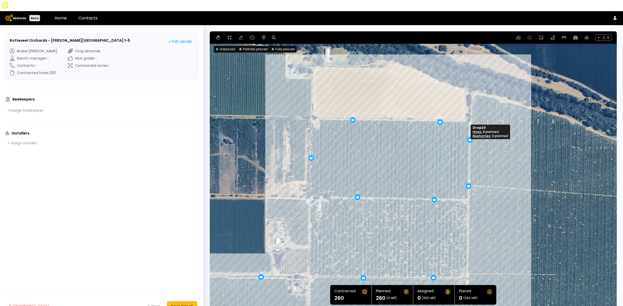
drag, startPoint x: 470, startPoint y: 133, endPoint x: 470, endPoint y: 130, distance: 3.4
drag, startPoint x: 434, startPoint y: 189, endPoint x: 428, endPoint y: 188, distance: 6.1
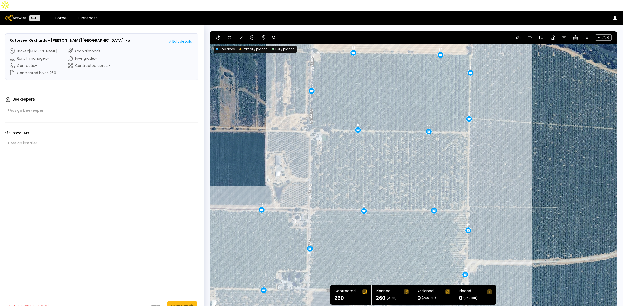
drag, startPoint x: 523, startPoint y: 148, endPoint x: 523, endPoint y: 77, distance: 70.8
click at [523, 77] on div "12 8 12 12 12 12 12 8 12 12 12 12 12 12 12 8 12 12 12 12 12 8 12" at bounding box center [413, 171] width 407 height 280
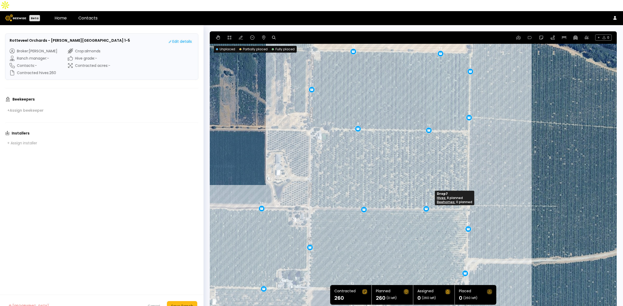
drag, startPoint x: 433, startPoint y: 200, endPoint x: 425, endPoint y: 199, distance: 7.8
drag, startPoint x: 363, startPoint y: 199, endPoint x: 359, endPoint y: 199, distance: 3.9
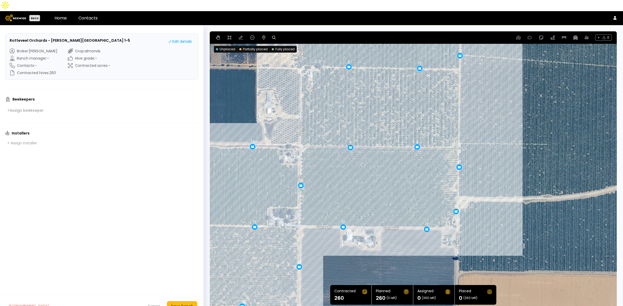
drag, startPoint x: 558, startPoint y: 191, endPoint x: 549, endPoint y: 128, distance: 64.2
click at [549, 128] on div "12 12 12 12 12 12 8 12 12 12 12 12 12 12 12 12 12 12 12 8 12 8 8" at bounding box center [413, 171] width 407 height 280
drag, startPoint x: 299, startPoint y: 175, endPoint x: 299, endPoint y: 179, distance: 3.9
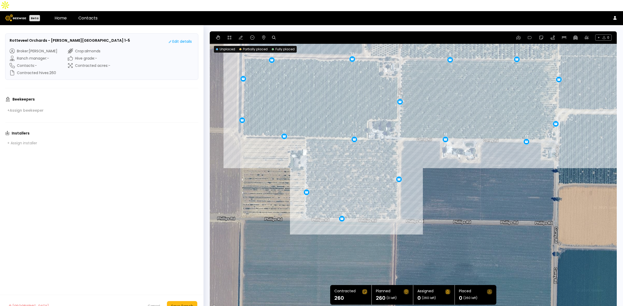
drag, startPoint x: 511, startPoint y: 236, endPoint x: 611, endPoint y: 147, distance: 133.6
click at [611, 147] on div "12 12 12 12 12 8 12 12 12 12 12 12 12 12 12 12 12 8 12 8 8 12 12" at bounding box center [413, 171] width 407 height 280
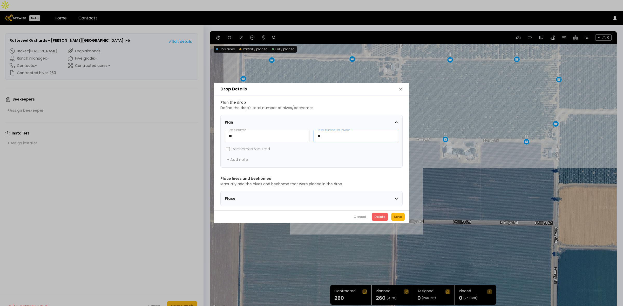
drag, startPoint x: 340, startPoint y: 133, endPoint x: 309, endPoint y: 135, distance: 31.2
click at [309, 135] on div "** Drop name * ** Total number of hives *" at bounding box center [311, 136] width 173 height 12
type input "*"
click at [396, 217] on div "Save" at bounding box center [398, 217] width 8 height 5
drag, startPoint x: 347, startPoint y: 137, endPoint x: 300, endPoint y: 133, distance: 46.6
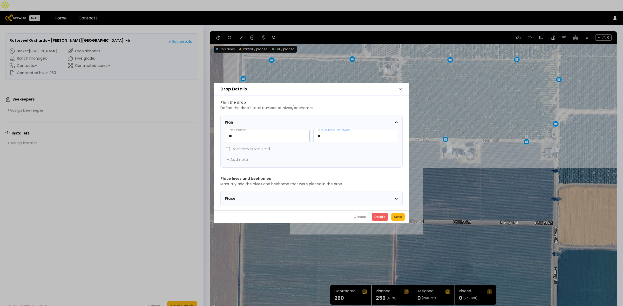
click at [300, 133] on div "** Drop name * ** Total number of hives *" at bounding box center [311, 136] width 173 height 12
type input "*"
click at [400, 218] on div "Save" at bounding box center [398, 217] width 8 height 5
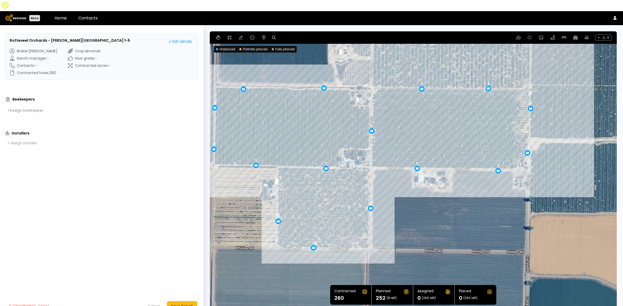
drag, startPoint x: 483, startPoint y: 87, endPoint x: 464, endPoint y: 105, distance: 26.2
click at [454, 117] on div "12 12 12 12 12 8 12 12 12 12 12 12 12 12 12 12 8 12 8 8 12 8 8" at bounding box center [413, 171] width 407 height 280
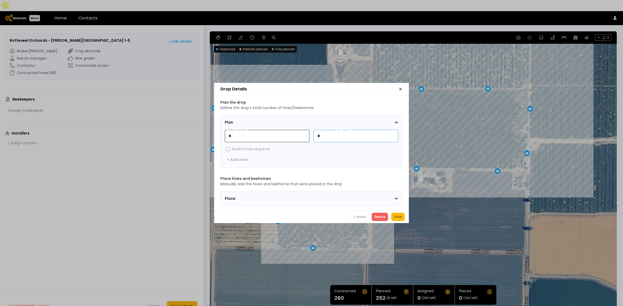
drag, startPoint x: 325, startPoint y: 135, endPoint x: 309, endPoint y: 132, distance: 16.1
click at [309, 132] on div "* Drop name * * Total number of hives *" at bounding box center [311, 136] width 173 height 12
type input "**"
click at [399, 218] on div "Save" at bounding box center [398, 217] width 8 height 5
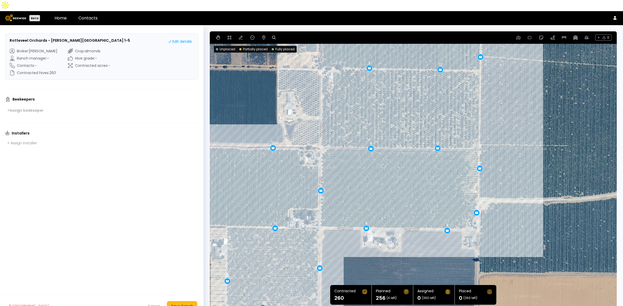
drag, startPoint x: 395, startPoint y: 209, endPoint x: 345, endPoint y: 268, distance: 77.5
click at [345, 268] on div "12 12 12 12 12 8 12 12 12 12 12 12 12 12 12 12 8 12 8 12 8 8 12" at bounding box center [413, 171] width 407 height 280
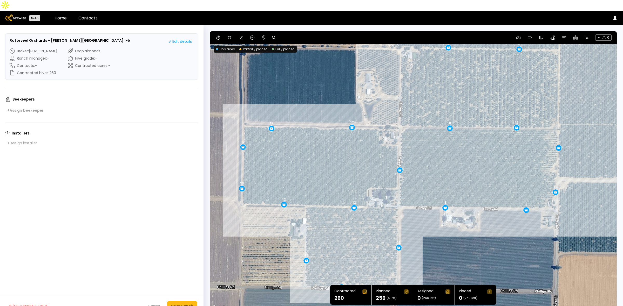
drag, startPoint x: 392, startPoint y: 91, endPoint x: 470, endPoint y: 73, distance: 80.4
click at [470, 73] on div "12 12 12 12 12 8 12 12 12 12 12 12 12 12 12 12 8 12 8 12 8 8 12" at bounding box center [413, 171] width 407 height 280
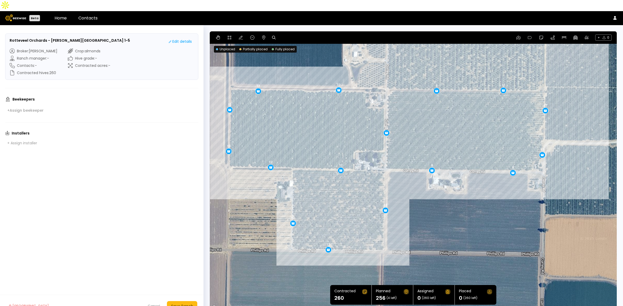
drag, startPoint x: 367, startPoint y: 228, endPoint x: 353, endPoint y: 190, distance: 40.1
click at [353, 190] on div "12 12 12 12 12 8 12 12 12 12 12 12 12 12 12 12 8 12 8 12 8 8 12" at bounding box center [413, 171] width 407 height 280
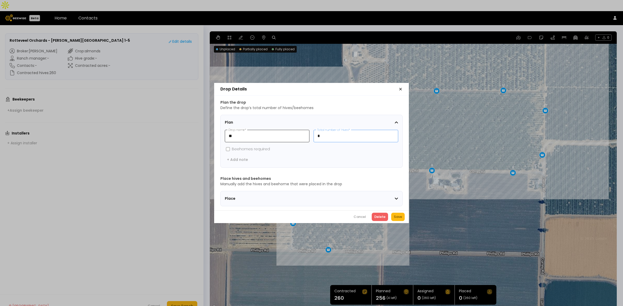
drag, startPoint x: 334, startPoint y: 136, endPoint x: 298, endPoint y: 134, distance: 36.4
click at [299, 135] on div "** Drop name * * Total number of hives *" at bounding box center [311, 136] width 173 height 12
type input "**"
click at [401, 217] on div "Save" at bounding box center [398, 217] width 8 height 5
drag, startPoint x: 338, startPoint y: 136, endPoint x: 304, endPoint y: 139, distance: 33.3
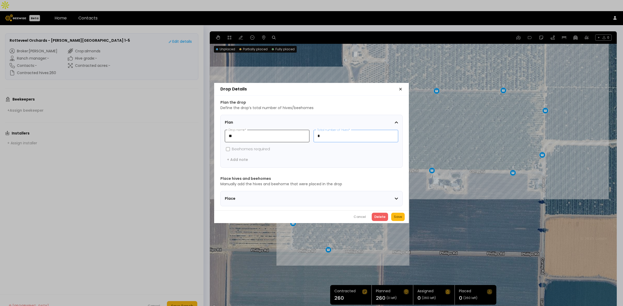
click at [306, 139] on div "** Drop name * * Total number of hives *" at bounding box center [311, 136] width 173 height 12
type input "**"
click at [396, 220] on div "Save" at bounding box center [398, 217] width 8 height 5
drag, startPoint x: 323, startPoint y: 134, endPoint x: 309, endPoint y: 131, distance: 14.6
click at [310, 131] on div "* Drop name * ** Total number of hives *" at bounding box center [311, 136] width 173 height 12
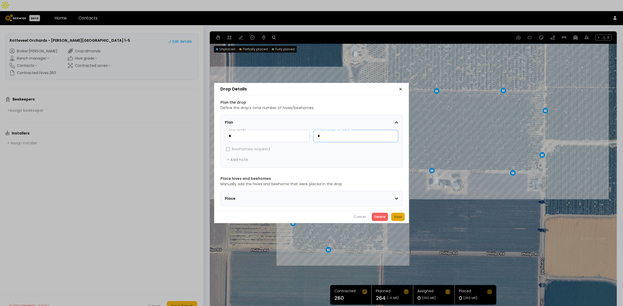
type input "*"
click at [396, 217] on div "Save" at bounding box center [398, 217] width 8 height 5
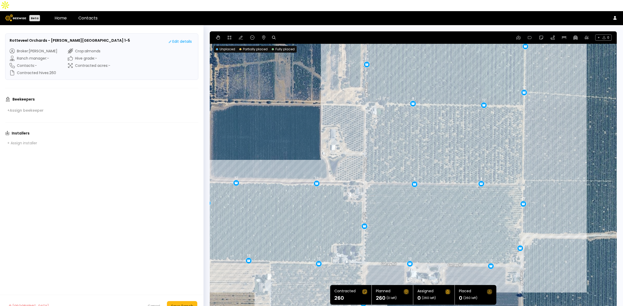
drag, startPoint x: 476, startPoint y: 112, endPoint x: 454, endPoint y: 205, distance: 96.0
click at [454, 205] on div "12 12 12 12 12 8 12 12 12 12 12 12 12 12 12 8 12 8 12 12 12 8 12" at bounding box center [413, 171] width 407 height 280
drag, startPoint x: 413, startPoint y: 93, endPoint x: 409, endPoint y: 93, distance: 3.4
drag, startPoint x: 413, startPoint y: 173, endPoint x: 409, endPoint y: 173, distance: 3.7
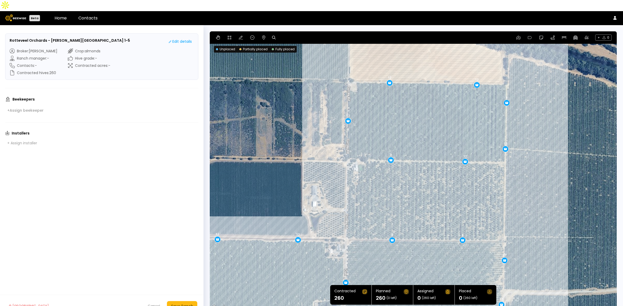
drag, startPoint x: 283, startPoint y: 126, endPoint x: 264, endPoint y: 182, distance: 59.2
click at [264, 182] on div "12 12 12 12 12 12 12 12 12 12 12 12 12 12 8 12 12 12 12 8 12 8 8" at bounding box center [413, 171] width 407 height 280
click at [183, 304] on div "Save Ranch" at bounding box center [182, 307] width 22 height 6
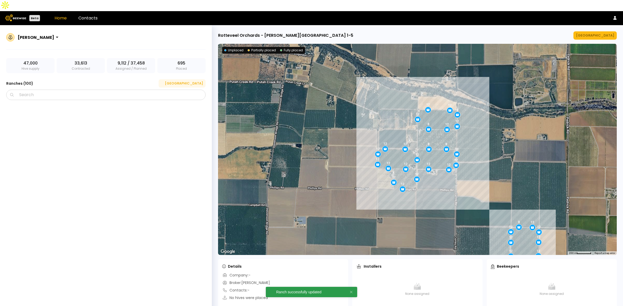
click at [189, 81] on div "[GEOGRAPHIC_DATA]" at bounding box center [182, 83] width 42 height 5
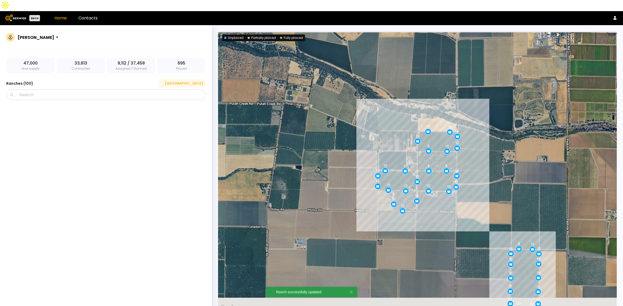
scroll to position [2051, 0]
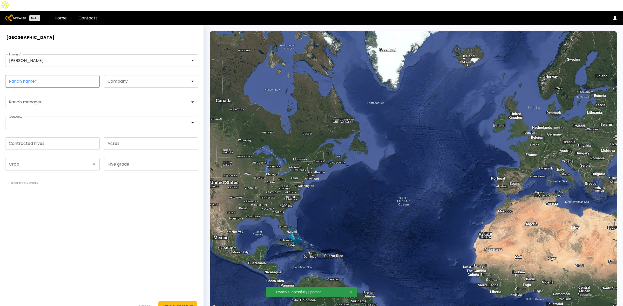
click at [37, 76] on input "Ranch name *" at bounding box center [52, 82] width 94 height 12
paste input "**********"
type input "**********"
click at [28, 162] on div at bounding box center [50, 164] width 83 height 5
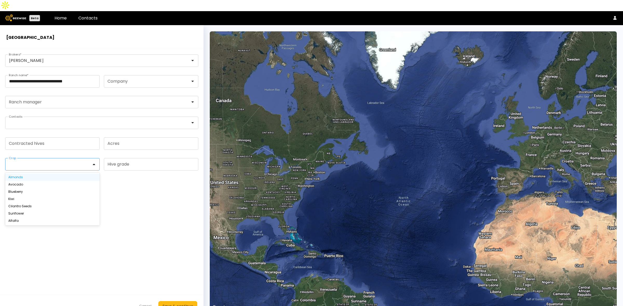
click at [25, 176] on div "Almonds" at bounding box center [52, 177] width 88 height 3
click at [29, 138] on input "Contracted hives" at bounding box center [52, 144] width 94 height 12
type input "*"
type input "***"
click at [181, 304] on div "Save & continue" at bounding box center [177, 307] width 31 height 6
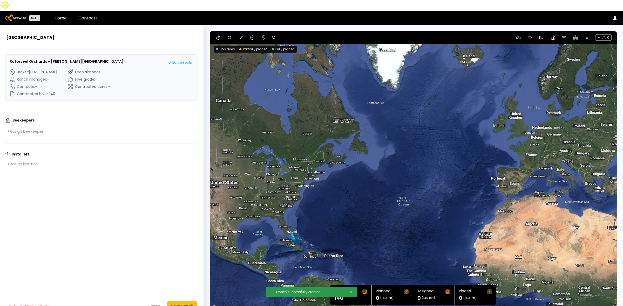
click at [274, 36] on icon at bounding box center [274, 38] width 4 height 4
click at [289, 35] on input at bounding box center [294, 38] width 32 height 6
paste input "**********"
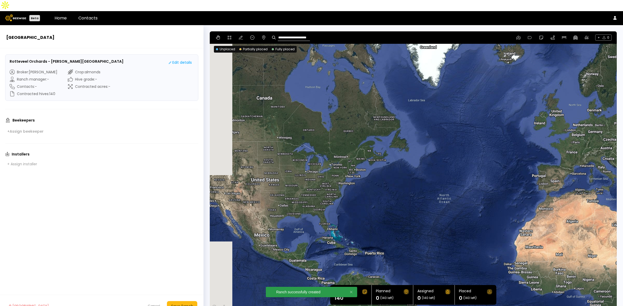
type input "**********"
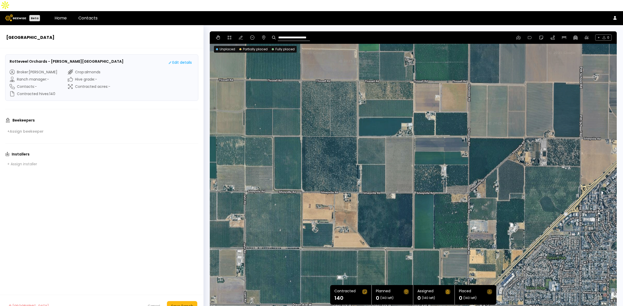
drag, startPoint x: 510, startPoint y: 95, endPoint x: 440, endPoint y: 160, distance: 95.5
click at [440, 160] on div at bounding box center [413, 171] width 407 height 280
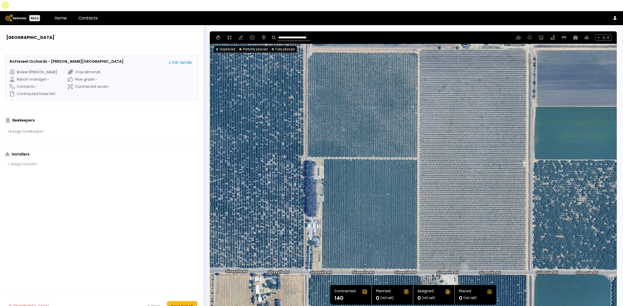
drag, startPoint x: 315, startPoint y: 141, endPoint x: 329, endPoint y: 125, distance: 21.9
click at [329, 125] on div at bounding box center [413, 171] width 407 height 280
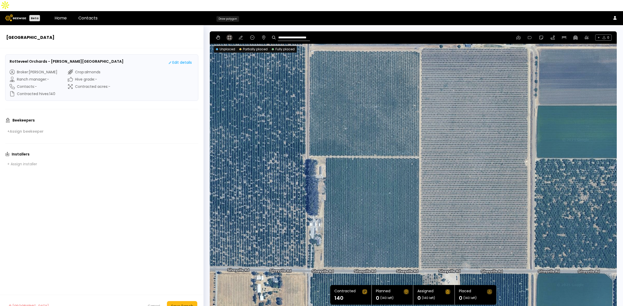
click at [226, 35] on button at bounding box center [229, 38] width 6 height 6
click at [313, 39] on div at bounding box center [413, 171] width 406 height 280
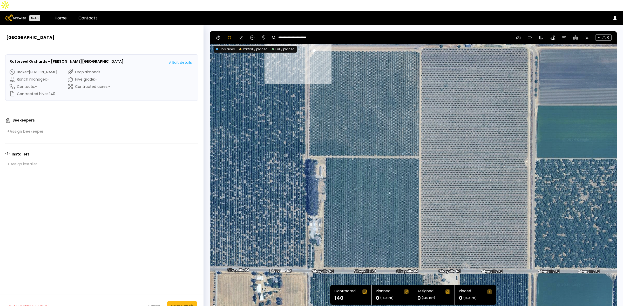
click at [309, 45] on div at bounding box center [413, 171] width 406 height 280
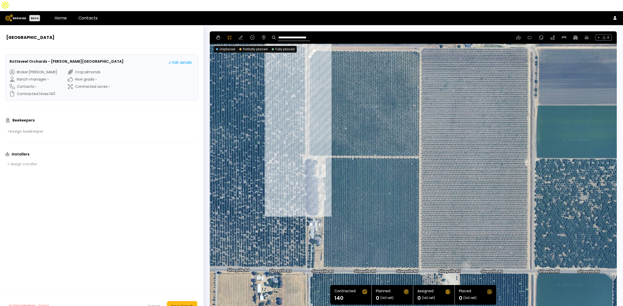
drag, startPoint x: 308, startPoint y: 145, endPoint x: 325, endPoint y: 145, distance: 16.6
click at [309, 145] on div at bounding box center [413, 171] width 406 height 280
click at [308, 145] on div at bounding box center [413, 171] width 406 height 280
click at [324, 146] on div at bounding box center [413, 171] width 406 height 280
click at [325, 188] on div at bounding box center [413, 171] width 406 height 280
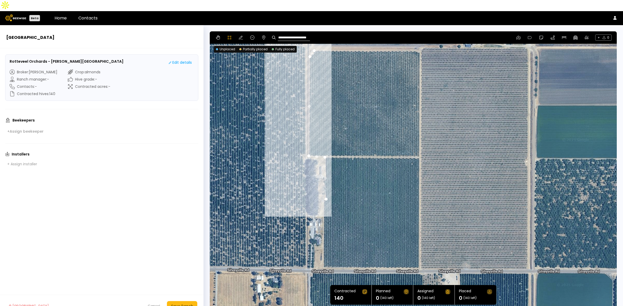
click at [323, 190] on div at bounding box center [413, 171] width 406 height 280
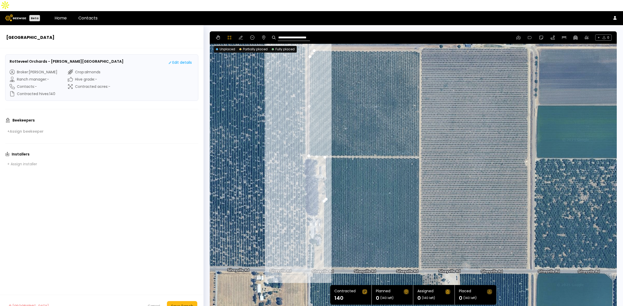
click at [323, 257] on div at bounding box center [413, 171] width 406 height 280
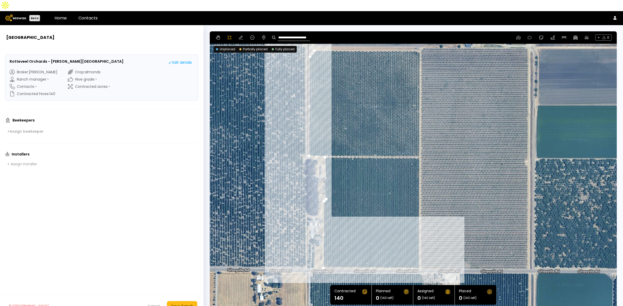
click at [418, 258] on div at bounding box center [413, 171] width 406 height 280
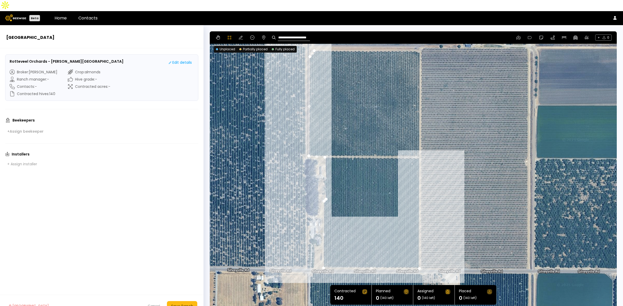
click at [419, 145] on div at bounding box center [413, 171] width 406 height 280
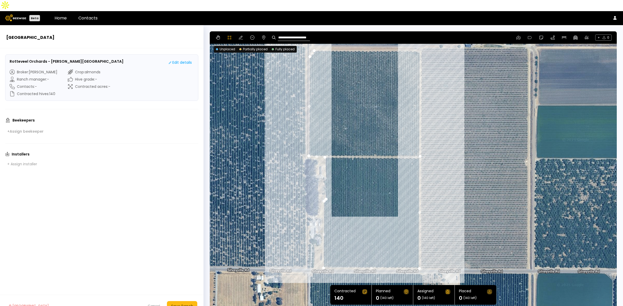
click at [419, 41] on div at bounding box center [413, 171] width 406 height 280
click at [414, 39] on div at bounding box center [413, 171] width 406 height 280
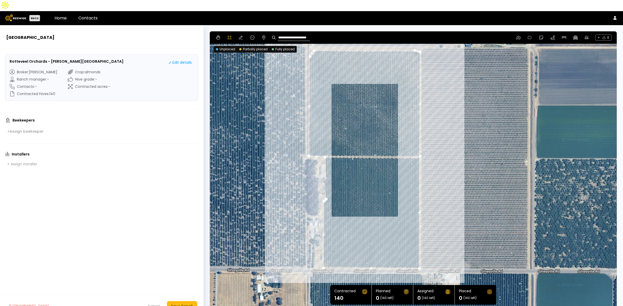
click at [314, 39] on div at bounding box center [413, 171] width 406 height 280
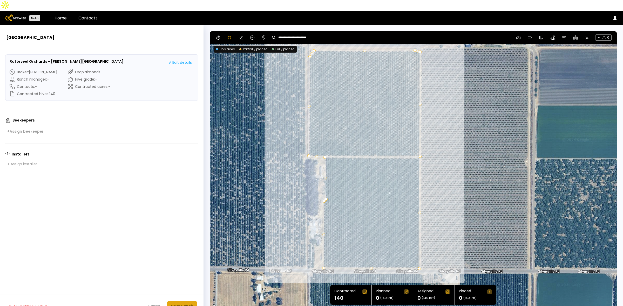
click at [190, 304] on div "Save Ranch" at bounding box center [182, 307] width 22 height 6
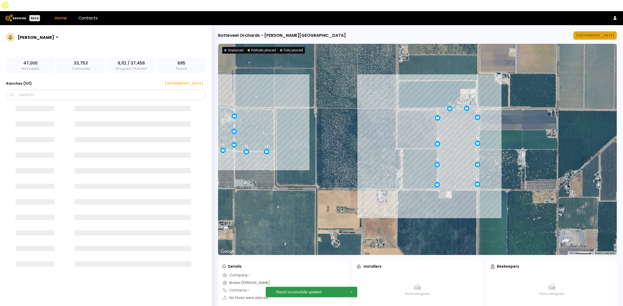
click at [605, 33] on div "[GEOGRAPHIC_DATA]" at bounding box center [595, 35] width 38 height 5
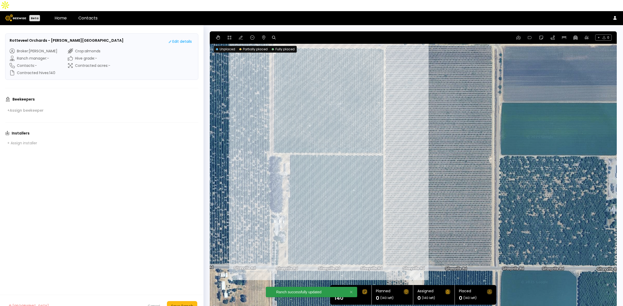
drag, startPoint x: 601, startPoint y: 157, endPoint x: 515, endPoint y: 142, distance: 87.4
click at [515, 142] on div at bounding box center [413, 171] width 407 height 280
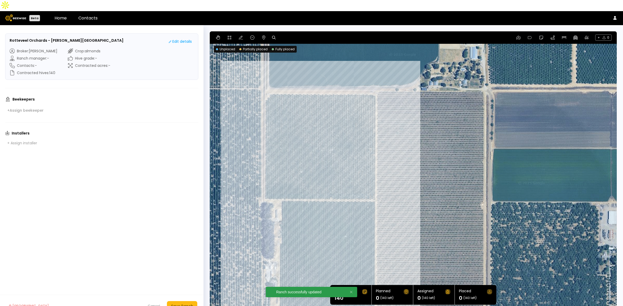
drag, startPoint x: 502, startPoint y: 121, endPoint x: 496, endPoint y: 155, distance: 34.8
click at [496, 155] on div at bounding box center [413, 171] width 407 height 280
click at [263, 36] on icon at bounding box center [264, 38] width 4 height 4
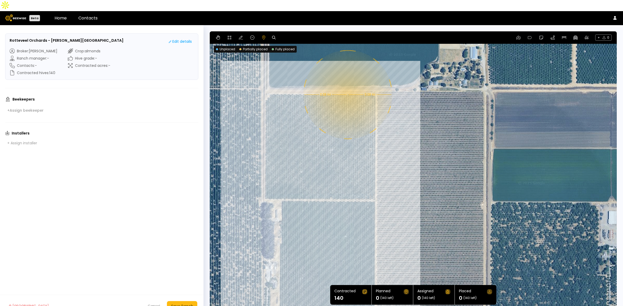
click at [347, 84] on div "0.08 mi 0.08 mi" at bounding box center [413, 171] width 407 height 280
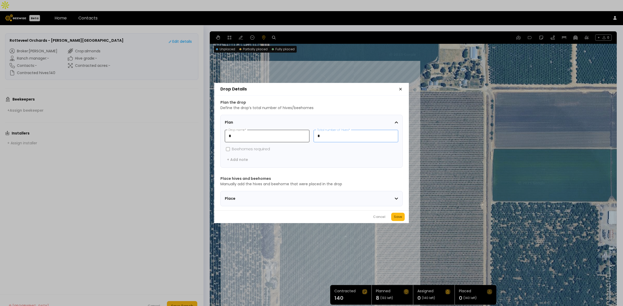
drag, startPoint x: 337, startPoint y: 135, endPoint x: 298, endPoint y: 128, distance: 39.5
click at [299, 130] on div "* Drop name * * Total number of hives *" at bounding box center [311, 136] width 173 height 12
type input "**"
click at [396, 219] on div "Save" at bounding box center [398, 217] width 8 height 5
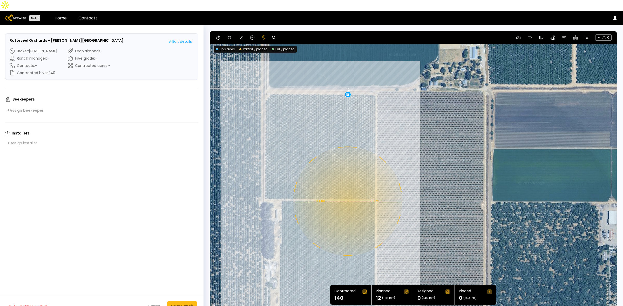
click at [347, 190] on div "0.1 mi 0.1 mi 12" at bounding box center [413, 171] width 407 height 280
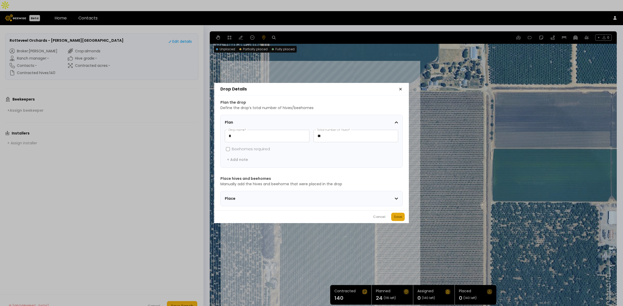
click at [396, 220] on div "Save" at bounding box center [398, 217] width 8 height 5
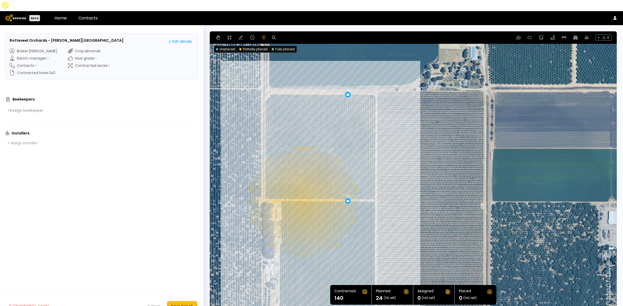
click at [303, 191] on div "0.1 mi 0.1 mi 12 12" at bounding box center [413, 171] width 407 height 280
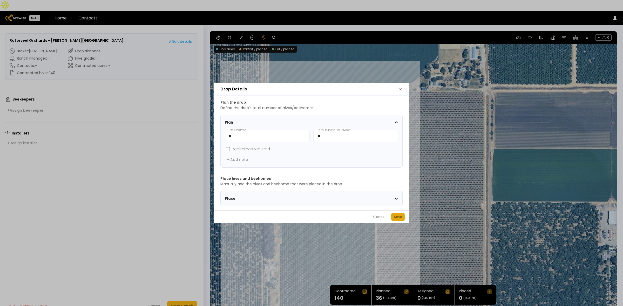
click at [395, 220] on div "Save" at bounding box center [398, 217] width 8 height 5
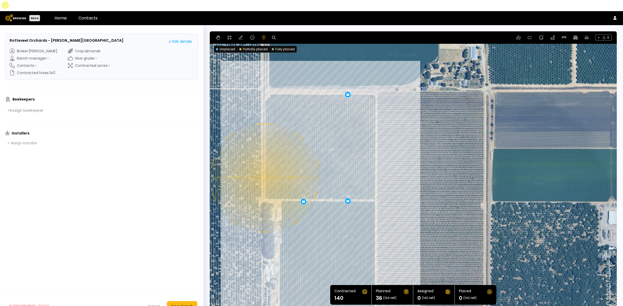
click at [264, 167] on div "0.1 mi 0.1 mi 12 12 12" at bounding box center [413, 171] width 407 height 280
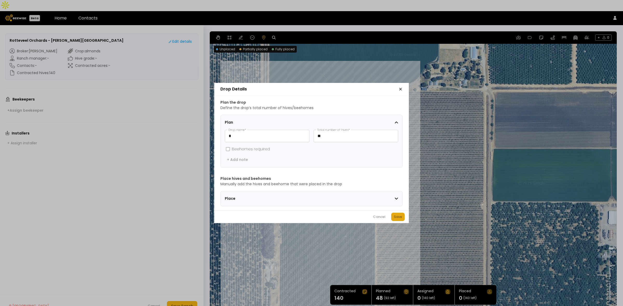
click at [396, 216] on button "Save" at bounding box center [397, 217] width 13 height 8
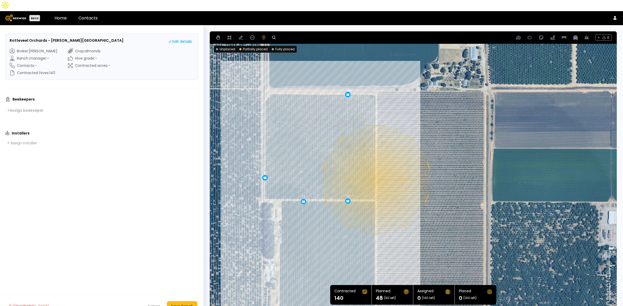
click at [375, 169] on div "0.1 mi 0.1 mi 12 12 12 12" at bounding box center [413, 171] width 407 height 280
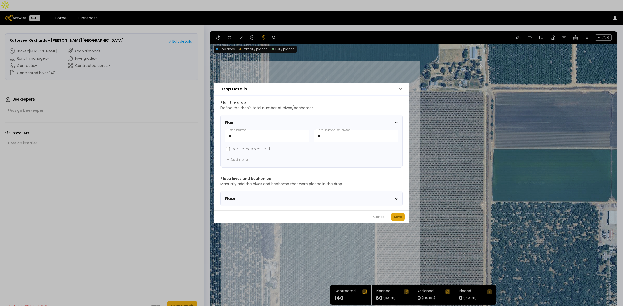
click at [395, 216] on button "Save" at bounding box center [397, 217] width 13 height 8
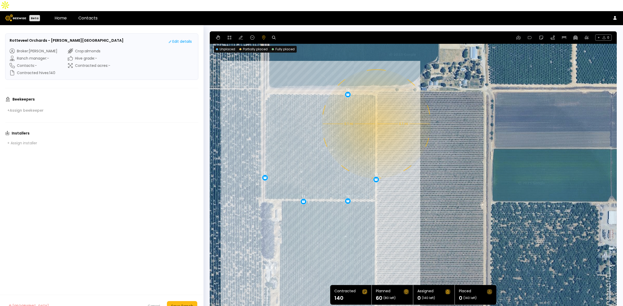
click at [375, 113] on div "0.1 mi 0.1 mi 12 12 12 12 12" at bounding box center [413, 171] width 407 height 280
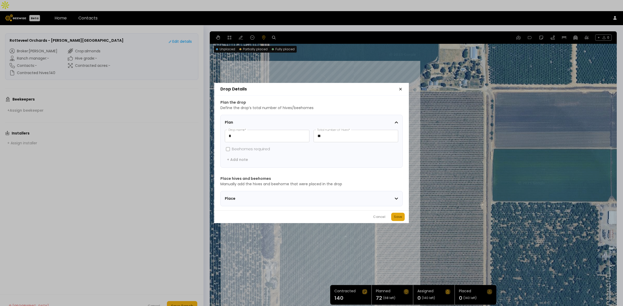
click at [398, 220] on div "Save" at bounding box center [398, 217] width 8 height 5
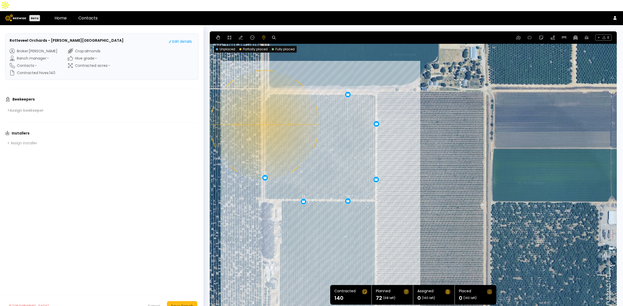
click at [264, 114] on div "0.1 mi 0.1 mi 12 12 12 12 12 12" at bounding box center [413, 171] width 407 height 280
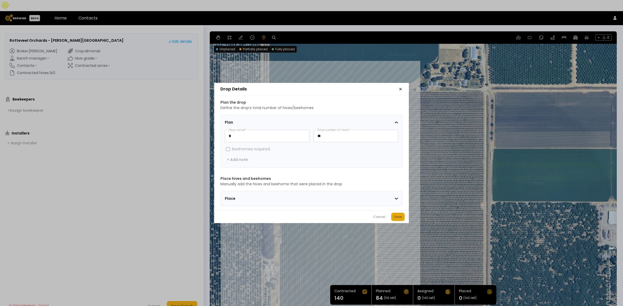
click at [401, 220] on div "Save" at bounding box center [398, 217] width 8 height 5
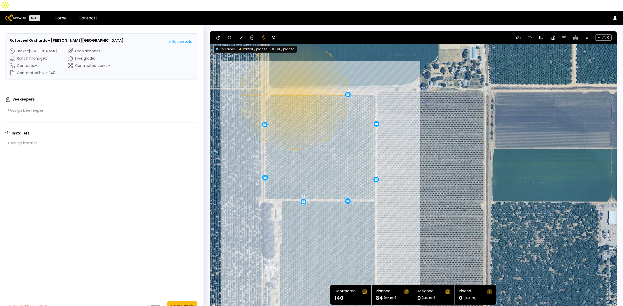
click at [294, 84] on div "0.1 mi 0.1 mi 12 12 12 12 12 12 12" at bounding box center [413, 171] width 407 height 280
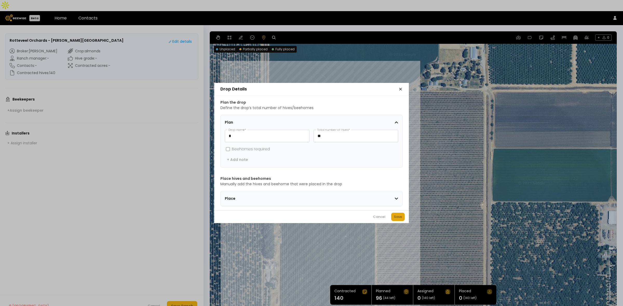
click at [400, 220] on div "Save" at bounding box center [398, 217] width 8 height 5
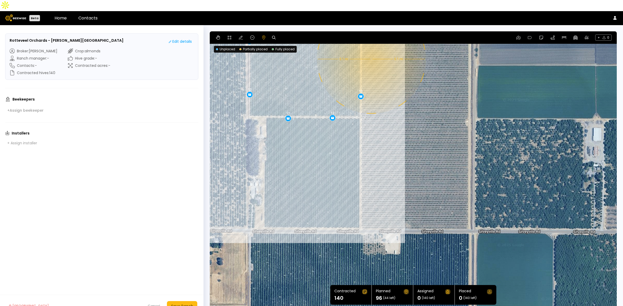
drag, startPoint x: 401, startPoint y: 216, endPoint x: 386, endPoint y: 131, distance: 85.7
click at [386, 131] on div "0.1 mi 0.1 mi 12 12 12 12 12 12 12 12" at bounding box center [413, 171] width 407 height 280
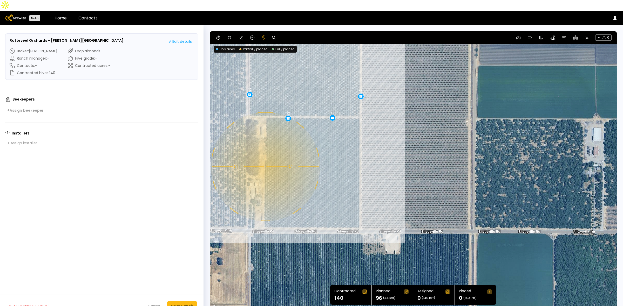
click at [265, 156] on div "0.1 mi 0.1 mi 12 12 12 12 12 12 12 12" at bounding box center [413, 171] width 407 height 280
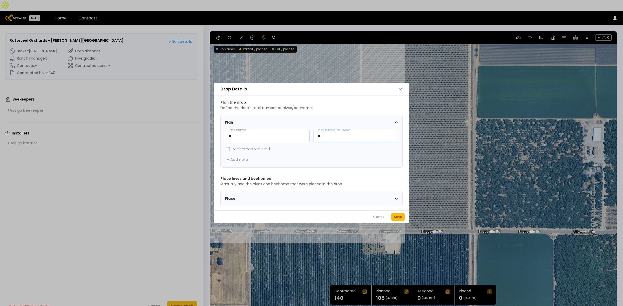
drag, startPoint x: 339, startPoint y: 135, endPoint x: 278, endPoint y: 130, distance: 60.7
click at [281, 132] on div "* Drop name * ** Total number of hives *" at bounding box center [311, 136] width 173 height 12
type input "*"
click at [400, 220] on div "Save" at bounding box center [398, 217] width 8 height 5
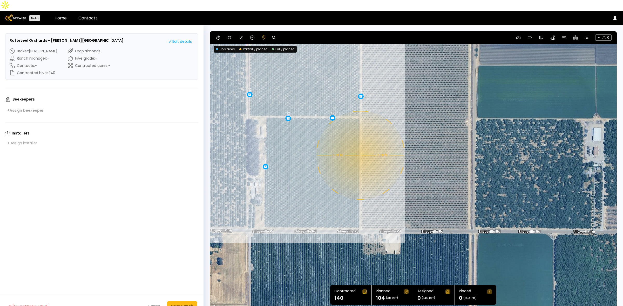
click at [360, 144] on div "0.08 mi 0.08 mi 12 12 12 12 12 12 12 12 8" at bounding box center [413, 171] width 407 height 280
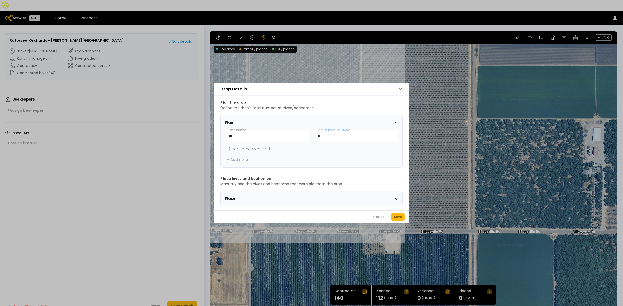
drag, startPoint x: 326, startPoint y: 135, endPoint x: 306, endPoint y: 127, distance: 22.2
click at [311, 130] on div "** Drop name * * Total number of hives *" at bounding box center [311, 136] width 173 height 12
type input "**"
click at [402, 220] on button "Save" at bounding box center [397, 217] width 13 height 8
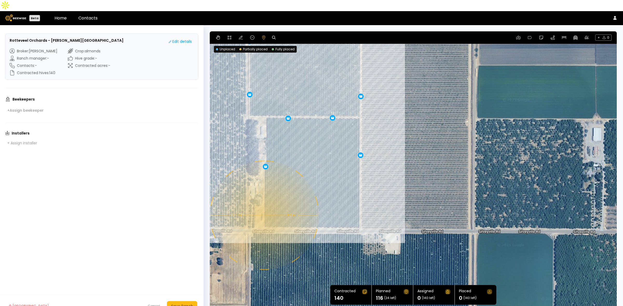
click at [264, 204] on div "0.1 mi 0.1 mi 12 12 12 12 12 12 12 12 8 12" at bounding box center [413, 171] width 407 height 280
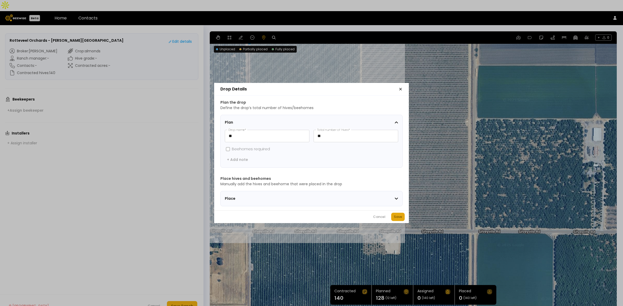
click at [400, 220] on div "Save" at bounding box center [398, 217] width 8 height 5
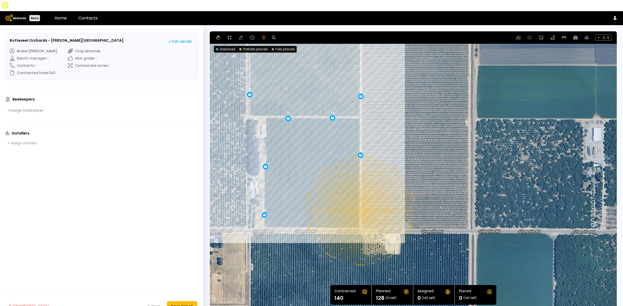
click at [360, 200] on div "0.1 mi 0.1 mi 12 12 12 12 12 12 12 12 8 12 12" at bounding box center [413, 171] width 407 height 280
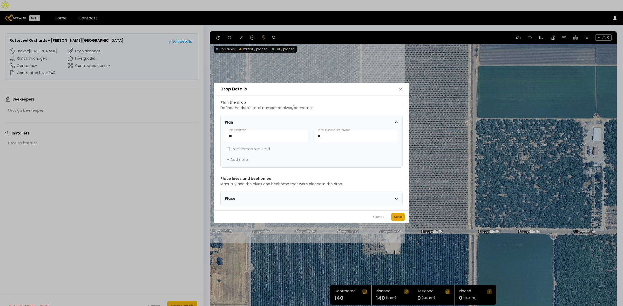
click at [396, 220] on div "Save" at bounding box center [398, 217] width 8 height 5
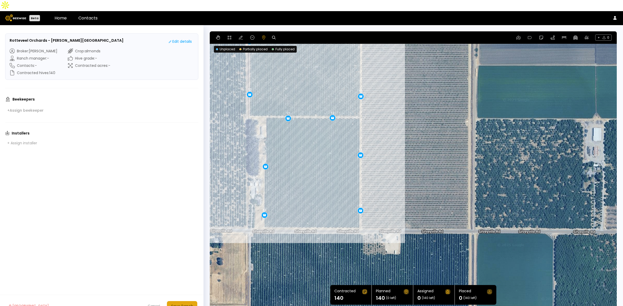
click at [181, 304] on div "Save Ranch" at bounding box center [182, 307] width 22 height 6
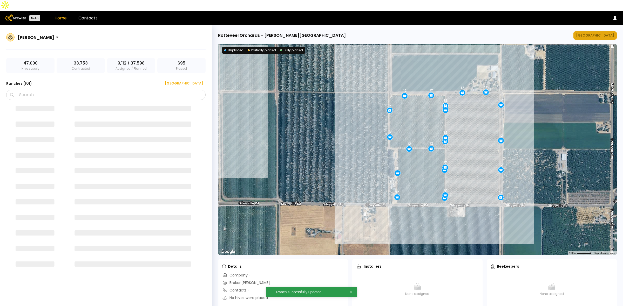
click at [599, 33] on div "[GEOGRAPHIC_DATA]" at bounding box center [595, 35] width 38 height 5
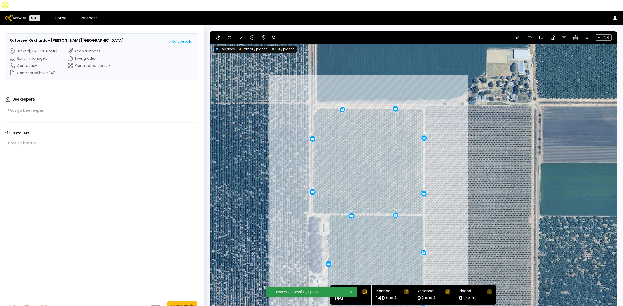
drag, startPoint x: 550, startPoint y: 97, endPoint x: 507, endPoint y: 142, distance: 62.0
click at [507, 142] on div "12 12 12 12 12 12 8 12 12 12 12 12" at bounding box center [413, 171] width 407 height 280
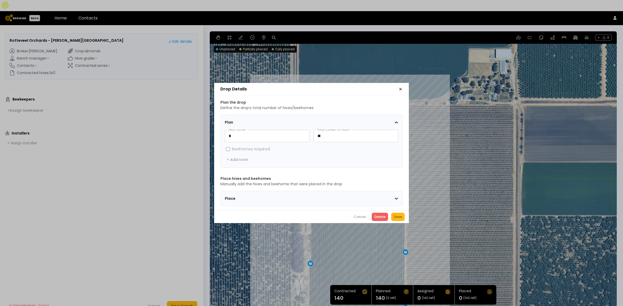
click at [401, 88] on icon "button" at bounding box center [400, 89] width 2 height 2
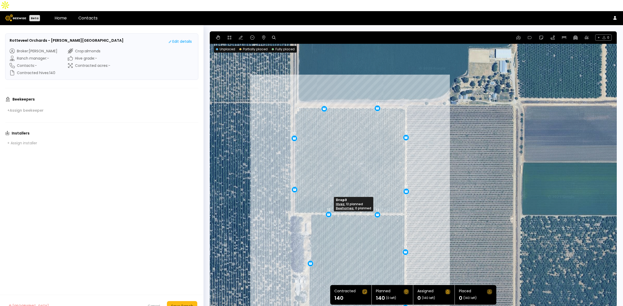
drag, startPoint x: 331, startPoint y: 203, endPoint x: 326, endPoint y: 202, distance: 4.5
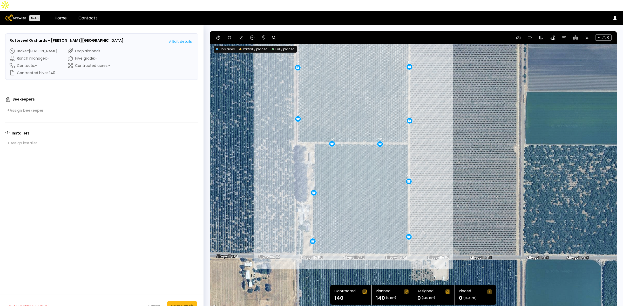
drag, startPoint x: 346, startPoint y: 246, endPoint x: 348, endPoint y: 174, distance: 72.2
click at [349, 173] on div "12 12 12 8 12 12 12 12 12 12 12 12" at bounding box center [413, 171] width 407 height 280
drag, startPoint x: 409, startPoint y: 170, endPoint x: 409, endPoint y: 165, distance: 5.2
click at [179, 301] on button "Save Ranch" at bounding box center [182, 306] width 30 height 10
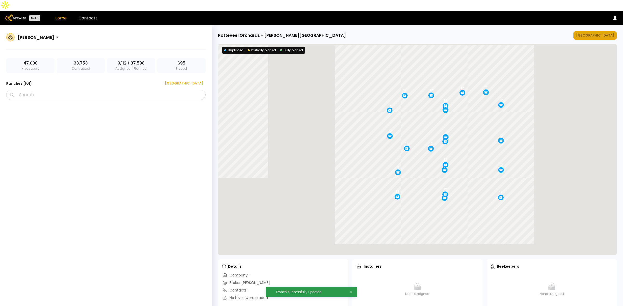
scroll to position [2074, 0]
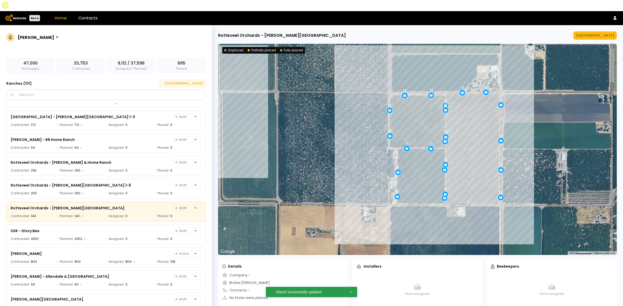
click at [199, 81] on div "[GEOGRAPHIC_DATA]" at bounding box center [182, 83] width 42 height 5
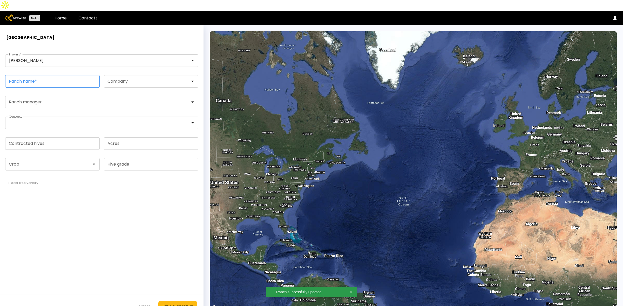
click at [47, 76] on input "Ranch name *" at bounding box center [52, 82] width 94 height 12
paste input "**********"
type input "**********"
click at [34, 162] on div at bounding box center [50, 164] width 83 height 5
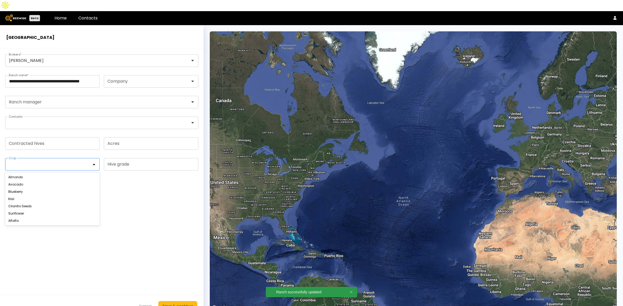
scroll to position [0, 0]
click at [33, 174] on div "Almonds" at bounding box center [52, 177] width 94 height 7
click at [32, 183] on div "Avocado" at bounding box center [52, 184] width 88 height 3
click at [32, 162] on div at bounding box center [50, 164] width 83 height 5
click at [30, 174] on div "Almonds" at bounding box center [52, 177] width 94 height 7
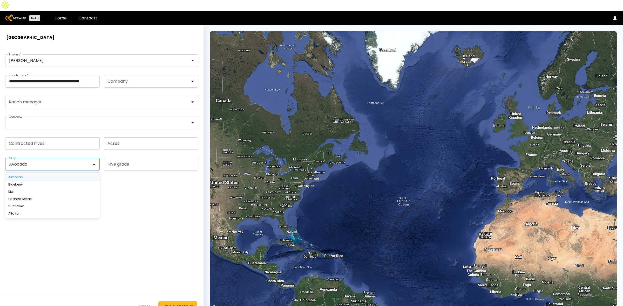
click at [22, 176] on div "Almonds" at bounding box center [52, 177] width 88 height 3
click at [34, 138] on input "Contracted hives" at bounding box center [52, 144] width 94 height 12
type input "***"
click at [61, 201] on form "**********" at bounding box center [101, 182] width 203 height 269
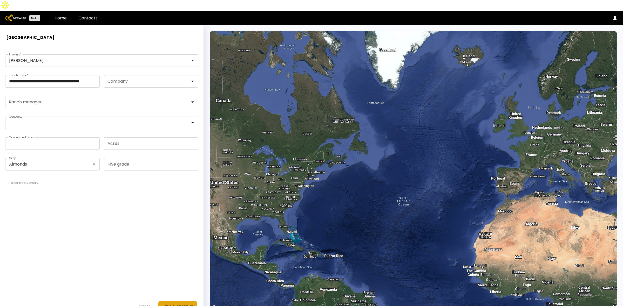
click at [179, 304] on div "Save & continue" at bounding box center [177, 307] width 31 height 6
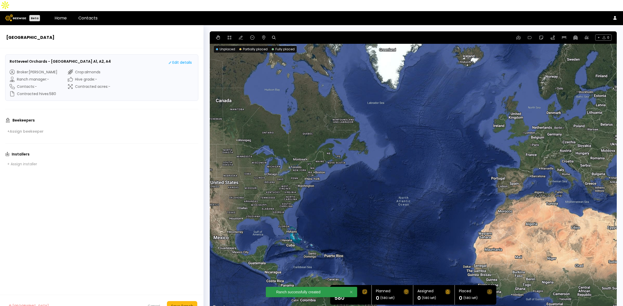
click at [273, 36] on icon at bounding box center [274, 38] width 4 height 4
click at [308, 35] on input at bounding box center [294, 38] width 32 height 6
paste input "**********"
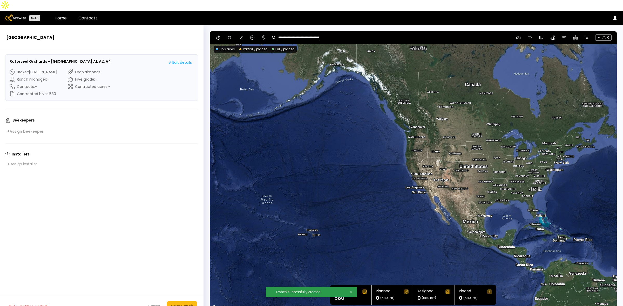
click at [304, 34] on input "**********" at bounding box center [299, 37] width 42 height 6
paste input
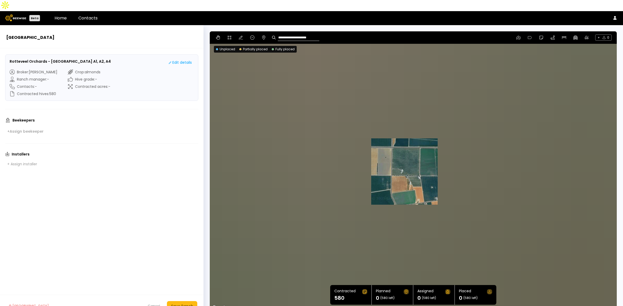
type input "**********"
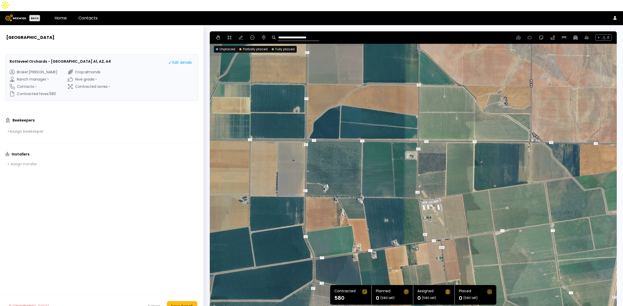
drag, startPoint x: 325, startPoint y: 164, endPoint x: 365, endPoint y: 125, distance: 56.0
click at [365, 125] on div at bounding box center [413, 171] width 407 height 280
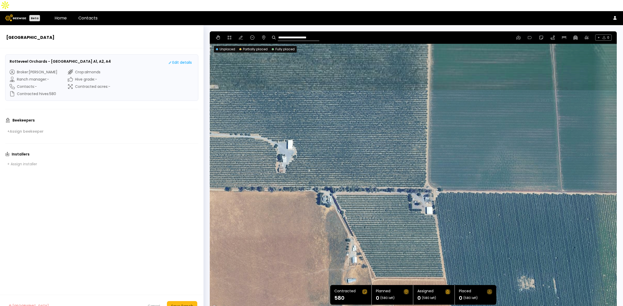
drag, startPoint x: 380, startPoint y: 112, endPoint x: 381, endPoint y: 197, distance: 84.9
click at [381, 197] on div at bounding box center [413, 171] width 407 height 280
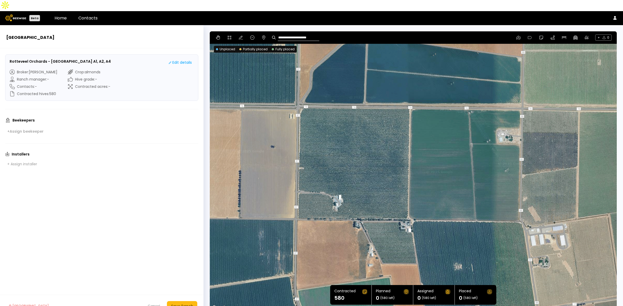
drag, startPoint x: 390, startPoint y: 134, endPoint x: 389, endPoint y: 145, distance: 11.2
click at [389, 145] on div at bounding box center [413, 171] width 407 height 280
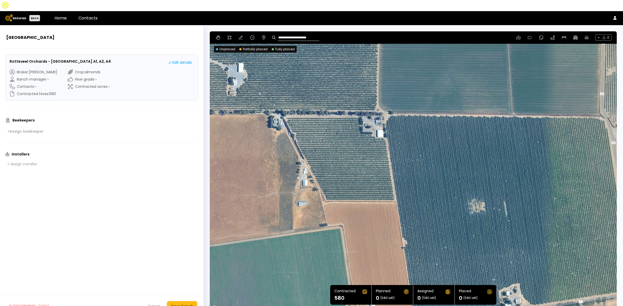
drag, startPoint x: 448, startPoint y: 212, endPoint x: 391, endPoint y: 58, distance: 164.6
click at [391, 58] on div at bounding box center [413, 171] width 407 height 280
click at [230, 36] on icon at bounding box center [230, 38] width 4 height 4
click at [283, 107] on div at bounding box center [413, 171] width 406 height 280
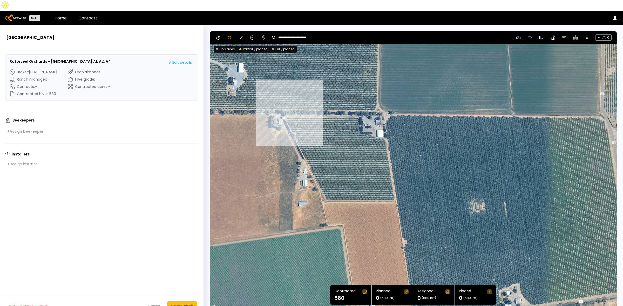
click at [292, 124] on div at bounding box center [413, 171] width 406 height 280
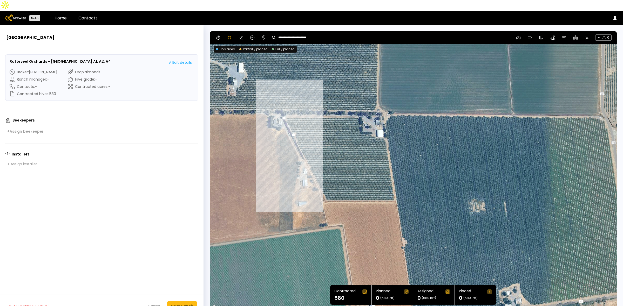
click at [304, 147] on div at bounding box center [413, 171] width 406 height 280
click at [310, 160] on div at bounding box center [413, 171] width 406 height 280
click at [318, 175] on div at bounding box center [413, 171] width 406 height 280
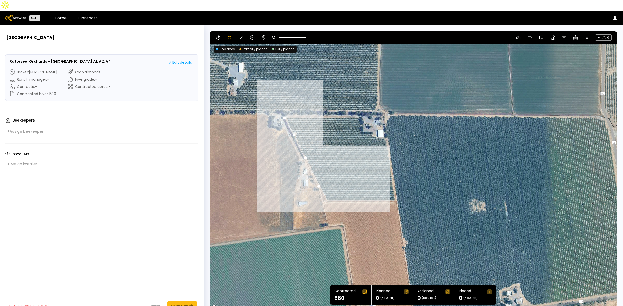
click at [324, 185] on div at bounding box center [413, 171] width 406 height 280
click at [326, 191] on div at bounding box center [413, 171] width 406 height 280
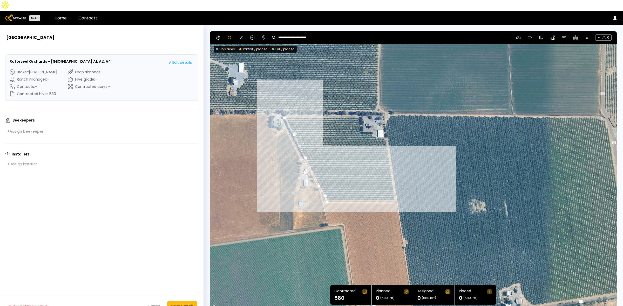
click at [395, 190] on div at bounding box center [413, 171] width 406 height 280
click at [393, 178] on div at bounding box center [413, 171] width 406 height 280
click at [391, 161] on div at bounding box center [413, 171] width 406 height 280
click at [389, 148] on div at bounding box center [413, 171] width 406 height 280
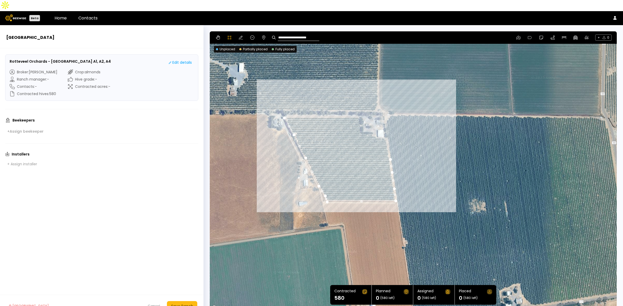
click at [387, 132] on div at bounding box center [413, 171] width 406 height 280
click at [387, 127] on div at bounding box center [413, 171] width 406 height 280
click at [376, 126] on div at bounding box center [413, 171] width 406 height 280
click at [373, 123] on div at bounding box center [413, 171] width 406 height 280
click at [370, 121] on div at bounding box center [413, 171] width 406 height 280
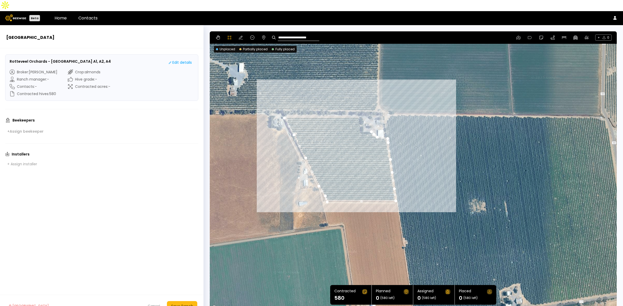
click at [364, 120] on div at bounding box center [413, 171] width 406 height 280
click at [362, 112] on div at bounding box center [413, 171] width 406 height 280
click at [361, 107] on div at bounding box center [413, 171] width 406 height 280
click at [284, 107] on div at bounding box center [413, 171] width 406 height 280
click at [242, 36] on icon at bounding box center [241, 38] width 4 height 4
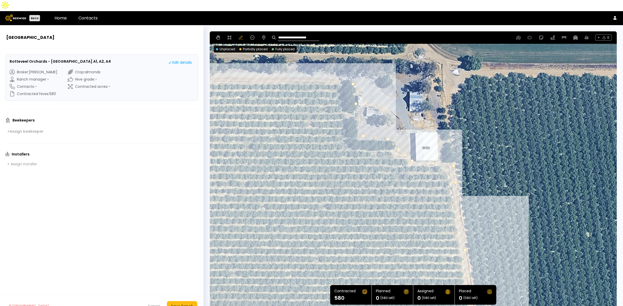
drag, startPoint x: 382, startPoint y: 120, endPoint x: 359, endPoint y: 161, distance: 47.1
click at [359, 161] on div at bounding box center [413, 171] width 407 height 280
drag, startPoint x: 398, startPoint y: 138, endPoint x: 392, endPoint y: 141, distance: 6.9
drag, startPoint x: 387, startPoint y: 129, endPoint x: 380, endPoint y: 142, distance: 15.1
drag, startPoint x: 371, startPoint y: 132, endPoint x: 359, endPoint y: 140, distance: 14.2
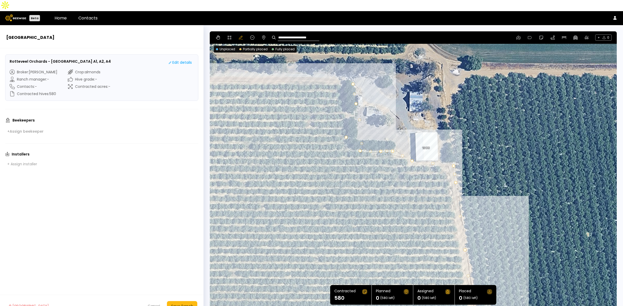
drag, startPoint x: 362, startPoint y: 125, endPoint x: 345, endPoint y: 127, distance: 17.8
drag, startPoint x: 352, startPoint y: 132, endPoint x: 348, endPoint y: 138, distance: 6.6
drag, startPoint x: 354, startPoint y: 93, endPoint x: 337, endPoint y: 90, distance: 16.8
drag, startPoint x: 346, startPoint y: 80, endPoint x: 338, endPoint y: 79, distance: 7.8
drag, startPoint x: 352, startPoint y: 73, endPoint x: 339, endPoint y: 73, distance: 13.0
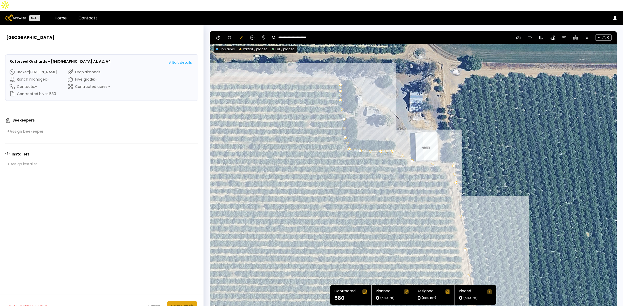
click at [182, 304] on div "Save Ranch" at bounding box center [182, 307] width 22 height 6
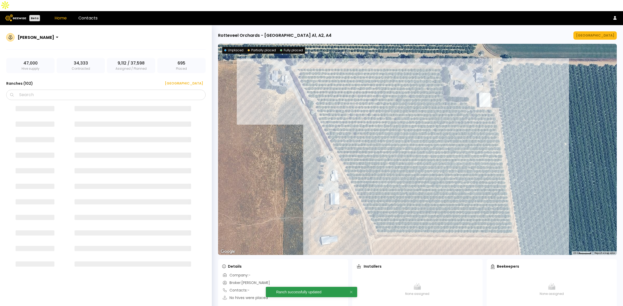
drag, startPoint x: 572, startPoint y: 165, endPoint x: 513, endPoint y: 190, distance: 64.4
click at [513, 190] on div at bounding box center [417, 149] width 399 height 211
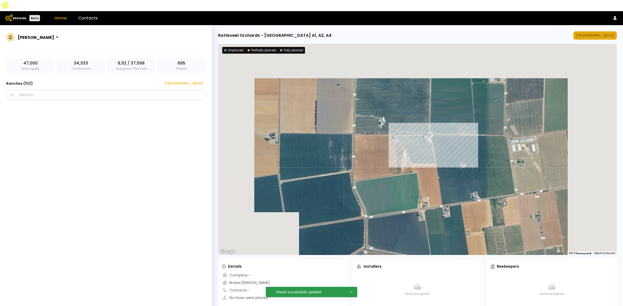
click at [608, 33] on div "[GEOGRAPHIC_DATA]" at bounding box center [595, 35] width 38 height 5
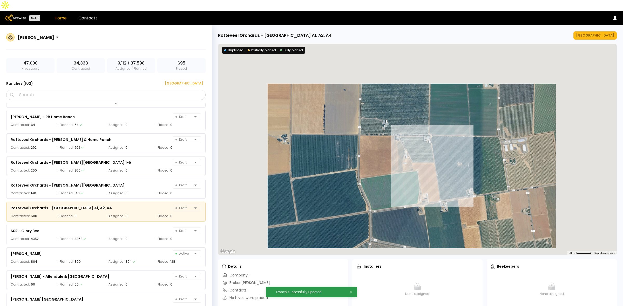
scroll to position [2096, 0]
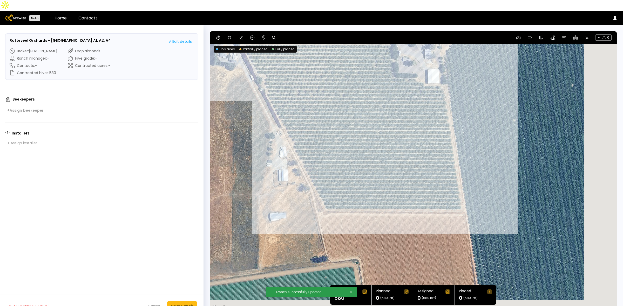
drag, startPoint x: 557, startPoint y: 174, endPoint x: 330, endPoint y: 63, distance: 253.1
click at [331, 63] on div at bounding box center [413, 171] width 407 height 280
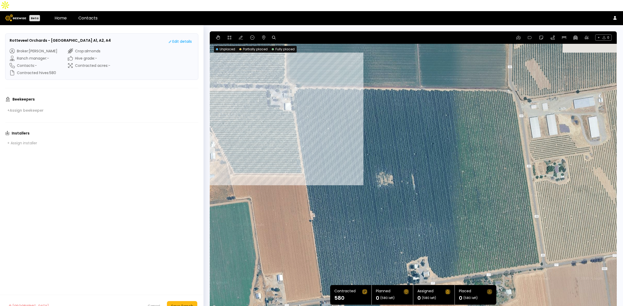
drag, startPoint x: 358, startPoint y: 107, endPoint x: 392, endPoint y: 136, distance: 45.1
click at [392, 136] on div at bounding box center [413, 171] width 407 height 280
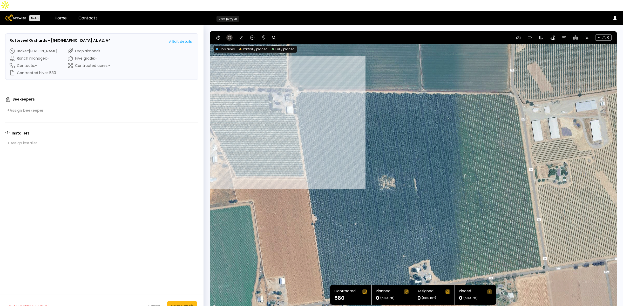
click at [228, 36] on icon at bounding box center [230, 38] width 4 height 4
click at [303, 81] on div at bounding box center [413, 171] width 406 height 280
click at [293, 88] on div at bounding box center [413, 171] width 406 height 280
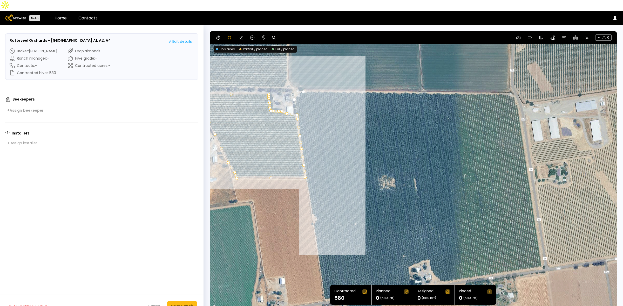
click at [311, 203] on div at bounding box center [413, 171] width 406 height 280
click at [317, 207] on div at bounding box center [413, 171] width 406 height 280
click at [315, 211] on div at bounding box center [413, 171] width 406 height 280
click at [312, 213] on div at bounding box center [413, 171] width 406 height 280
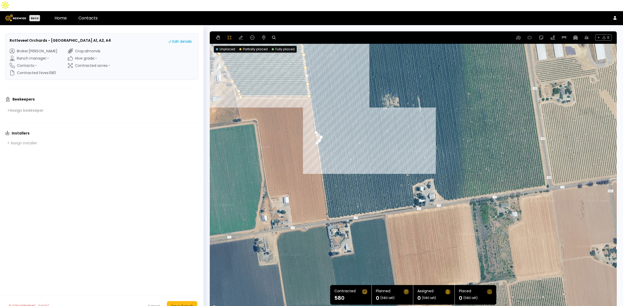
drag, startPoint x: 362, startPoint y: 234, endPoint x: 366, endPoint y: 152, distance: 82.3
click at [366, 152] on div at bounding box center [413, 171] width 406 height 280
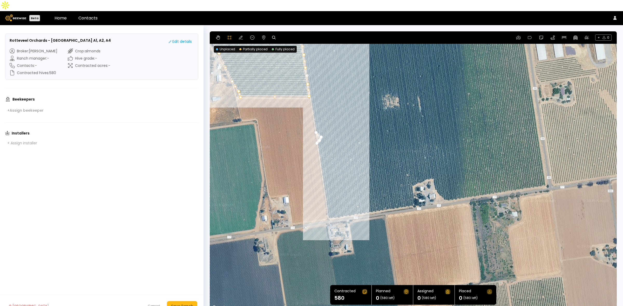
click at [327, 210] on div at bounding box center [413, 171] width 406 height 280
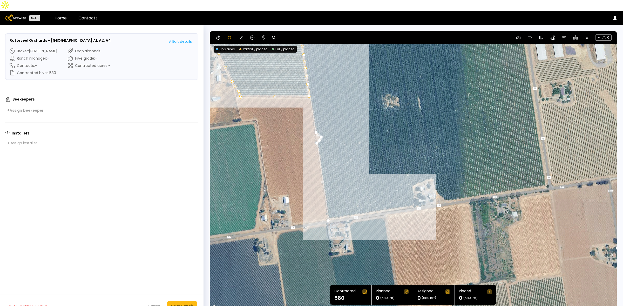
click at [414, 195] on div at bounding box center [413, 171] width 406 height 280
click at [412, 175] on div at bounding box center [413, 171] width 406 height 280
click at [425, 170] on div at bounding box center [413, 171] width 406 height 280
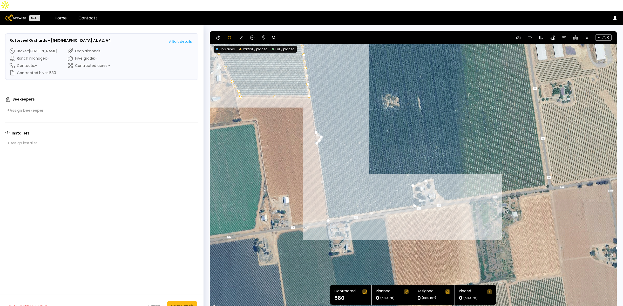
click at [433, 169] on div at bounding box center [413, 171] width 406 height 280
click at [435, 177] on div at bounding box center [413, 171] width 406 height 280
click at [439, 184] on div at bounding box center [413, 171] width 406 height 280
click at [444, 188] on div at bounding box center [413, 171] width 406 height 280
click at [451, 190] on div at bounding box center [413, 171] width 406 height 280
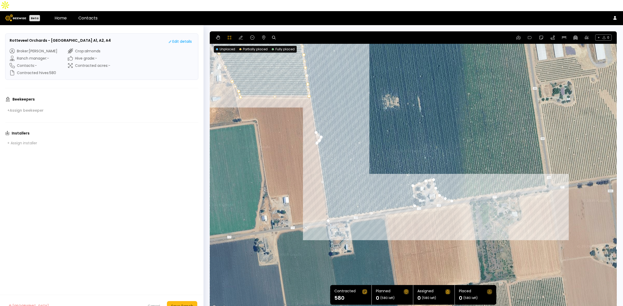
click at [545, 174] on div at bounding box center [413, 171] width 406 height 280
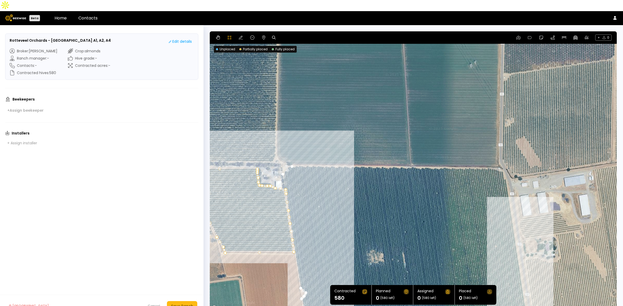
drag, startPoint x: 554, startPoint y: 70, endPoint x: 539, endPoint y: 227, distance: 157.7
click at [539, 227] on div at bounding box center [413, 171] width 406 height 280
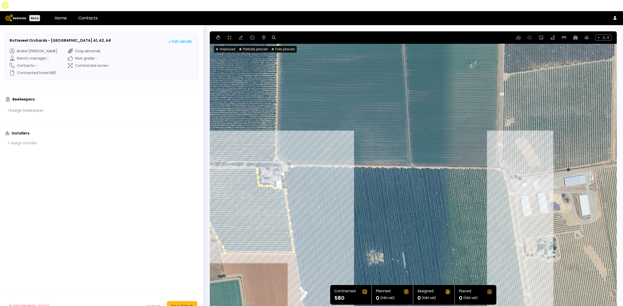
click at [505, 168] on div at bounding box center [413, 171] width 406 height 280
click at [502, 161] on div at bounding box center [413, 171] width 406 height 280
click at [491, 157] on div at bounding box center [413, 171] width 406 height 280
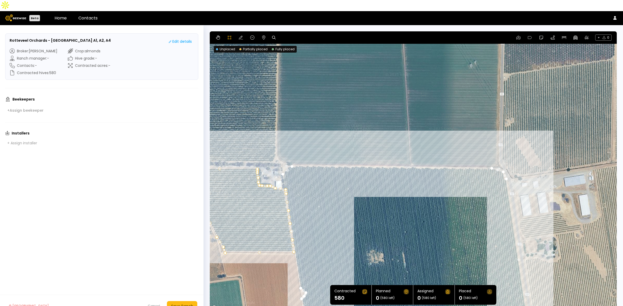
click at [292, 155] on div at bounding box center [413, 171] width 406 height 280
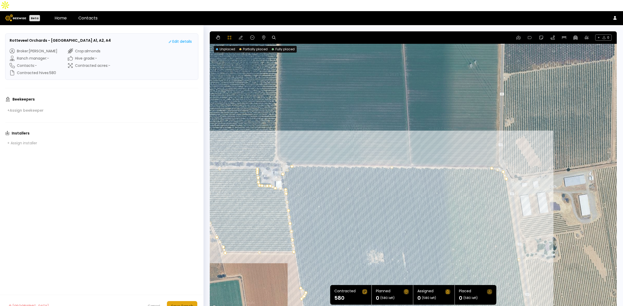
click at [184, 304] on div "Save Ranch" at bounding box center [182, 307] width 22 height 6
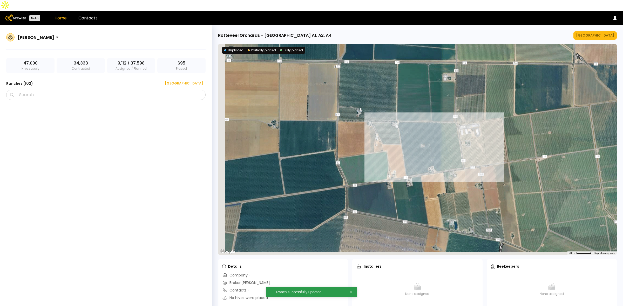
scroll to position [2096, 0]
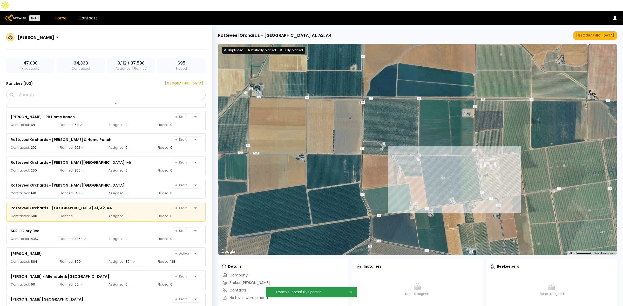
drag, startPoint x: 414, startPoint y: 83, endPoint x: 441, endPoint y: 133, distance: 56.2
click at [444, 130] on div at bounding box center [417, 149] width 399 height 211
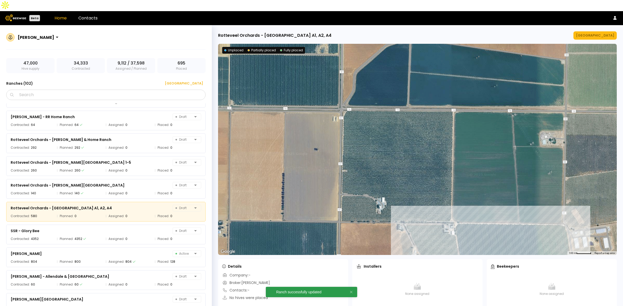
drag, startPoint x: 279, startPoint y: 133, endPoint x: 280, endPoint y: 96, distance: 36.6
click at [280, 96] on div at bounding box center [417, 149] width 399 height 211
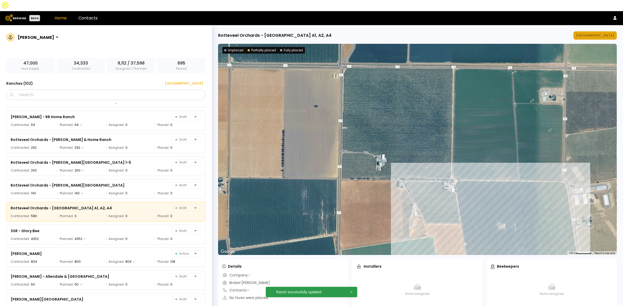
click at [603, 33] on div "[GEOGRAPHIC_DATA]" at bounding box center [595, 35] width 38 height 5
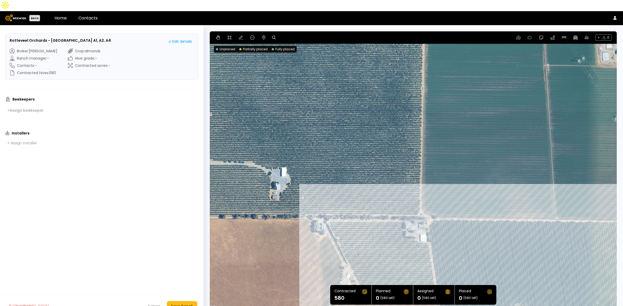
drag, startPoint x: 239, startPoint y: 104, endPoint x: 327, endPoint y: 260, distance: 178.7
click at [327, 260] on div at bounding box center [413, 171] width 407 height 280
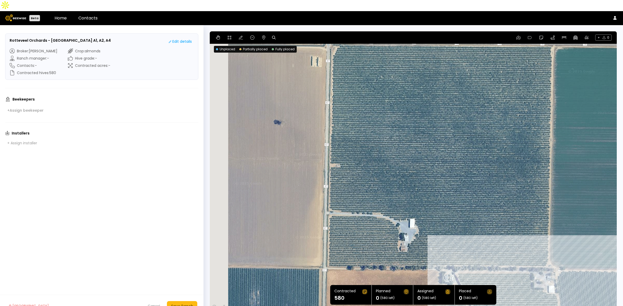
drag, startPoint x: 298, startPoint y: 104, endPoint x: 417, endPoint y: 149, distance: 127.5
click at [417, 149] on div at bounding box center [413, 171] width 407 height 280
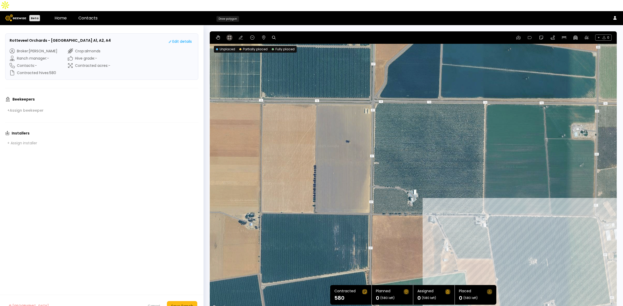
click at [229, 36] on icon at bounding box center [229, 38] width 4 height 4
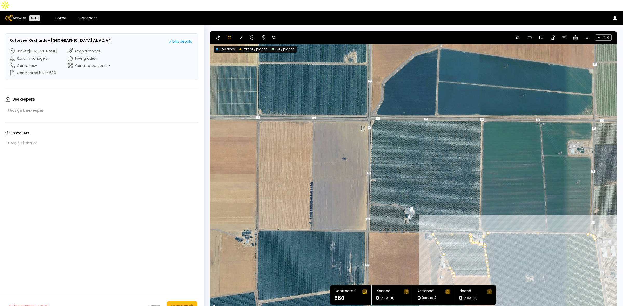
drag, startPoint x: 432, startPoint y: 138, endPoint x: 428, endPoint y: 157, distance: 20.3
click at [428, 157] on div at bounding box center [413, 172] width 406 height 280
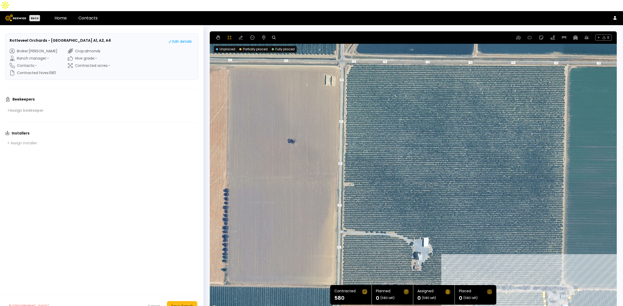
click at [354, 52] on div at bounding box center [413, 171] width 406 height 280
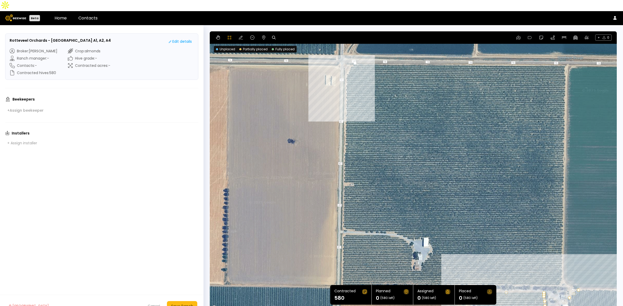
click at [346, 64] on div at bounding box center [413, 171] width 406 height 280
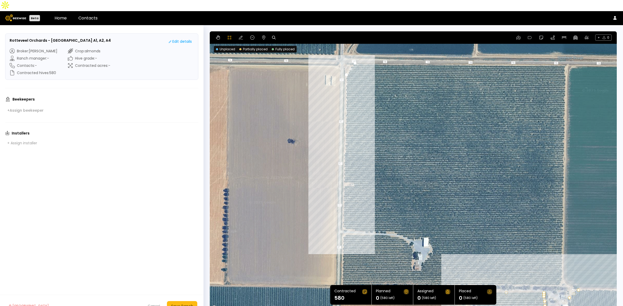
click at [342, 216] on div at bounding box center [413, 171] width 406 height 280
click at [353, 221] on div at bounding box center [413, 171] width 406 height 280
click at [363, 220] on div at bounding box center [413, 171] width 406 height 280
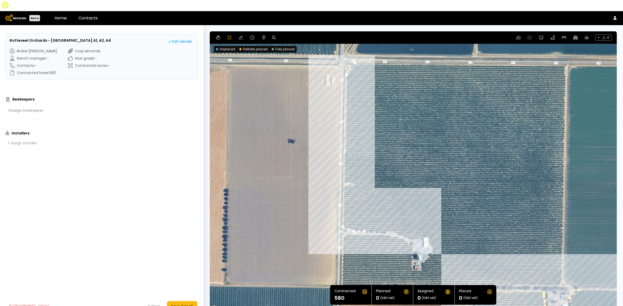
click at [382, 221] on div at bounding box center [413, 171] width 406 height 280
click at [392, 221] on div at bounding box center [413, 171] width 406 height 280
click at [411, 228] on div at bounding box center [413, 171] width 406 height 280
click at [420, 227] on div at bounding box center [413, 171] width 406 height 280
click at [428, 227] on div at bounding box center [413, 171] width 406 height 280
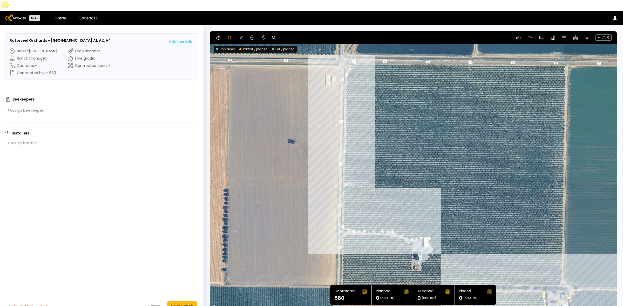
click at [429, 233] on div at bounding box center [413, 171] width 406 height 280
click at [431, 237] on div at bounding box center [413, 171] width 406 height 280
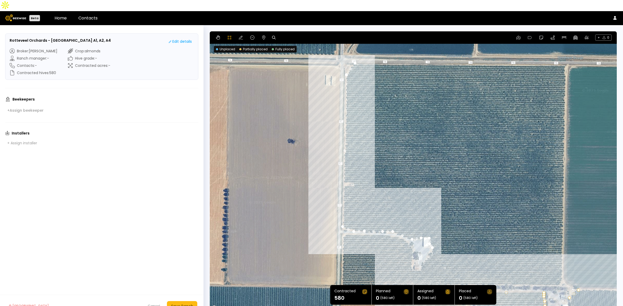
click at [433, 242] on div at bounding box center [413, 171] width 406 height 280
click at [429, 246] on div at bounding box center [413, 171] width 406 height 280
click at [424, 251] on div at bounding box center [413, 171] width 406 height 280
click at [421, 253] on div at bounding box center [413, 171] width 406 height 280
click at [421, 259] on div at bounding box center [413, 171] width 406 height 280
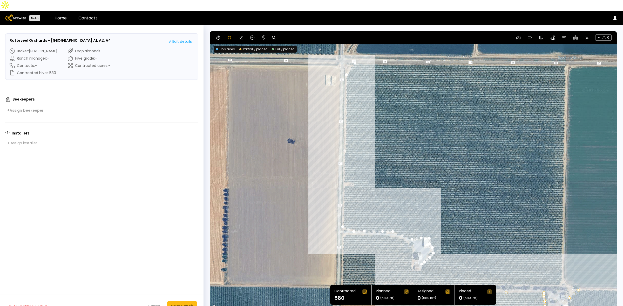
click at [421, 261] on div at bounding box center [413, 171] width 406 height 280
click at [414, 260] on div at bounding box center [413, 171] width 406 height 280
click at [410, 256] on div at bounding box center [413, 171] width 406 height 280
click at [410, 251] on div at bounding box center [413, 171] width 406 height 280
click at [411, 243] on div at bounding box center [413, 171] width 406 height 280
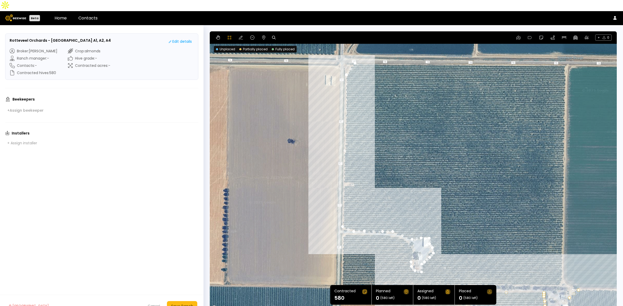
click at [412, 237] on div at bounding box center [413, 171] width 406 height 280
click at [408, 231] on div at bounding box center [413, 171] width 406 height 280
click at [400, 227] on div at bounding box center [413, 171] width 406 height 280
click at [389, 226] on div at bounding box center [413, 171] width 406 height 280
click at [381, 223] on div at bounding box center [413, 171] width 406 height 280
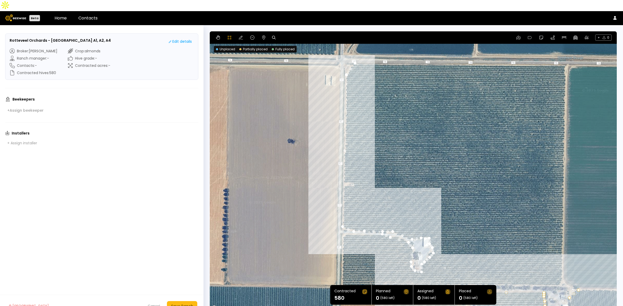
click at [370, 225] on div at bounding box center [413, 171] width 406 height 280
drag, startPoint x: 359, startPoint y: 225, endPoint x: 349, endPoint y: 225, distance: 10.1
click at [358, 225] on div at bounding box center [413, 171] width 406 height 280
click at [346, 225] on div at bounding box center [413, 171] width 406 height 280
click at [343, 227] on div at bounding box center [413, 171] width 406 height 280
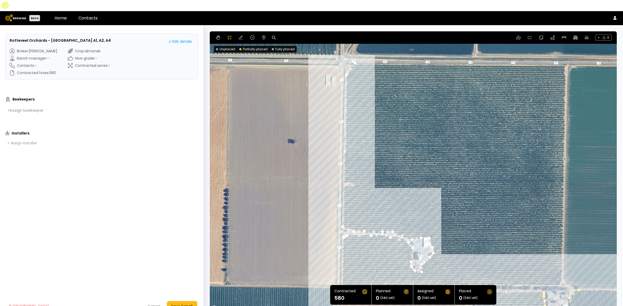
drag, startPoint x: 365, startPoint y: 243, endPoint x: 367, endPoint y: 130, distance: 112.9
click at [367, 130] on div at bounding box center [413, 171] width 406 height 280
click at [342, 259] on div at bounding box center [413, 171] width 406 height 280
drag, startPoint x: 361, startPoint y: 261, endPoint x: 352, endPoint y: 159, distance: 102.1
click at [352, 159] on div at bounding box center [413, 171] width 406 height 280
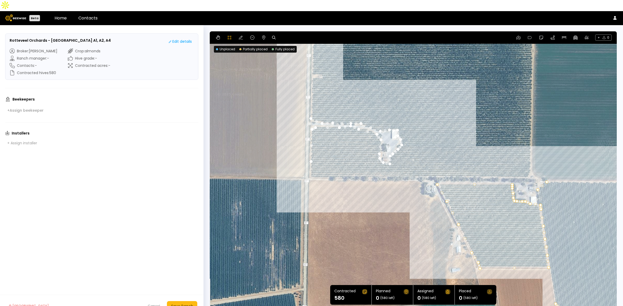
drag, startPoint x: 488, startPoint y: 243, endPoint x: 457, endPoint y: 135, distance: 112.6
click at [457, 135] on div at bounding box center [413, 171] width 406 height 280
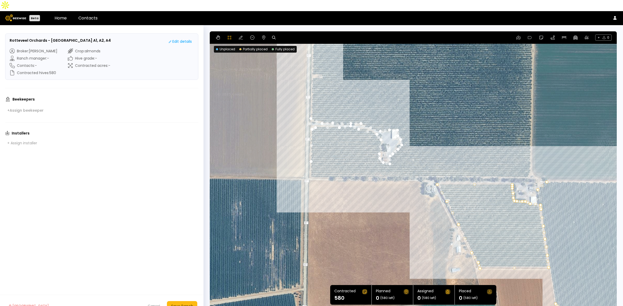
click at [310, 166] on div at bounding box center [413, 171] width 406 height 280
click at [526, 166] on div at bounding box center [413, 171] width 406 height 280
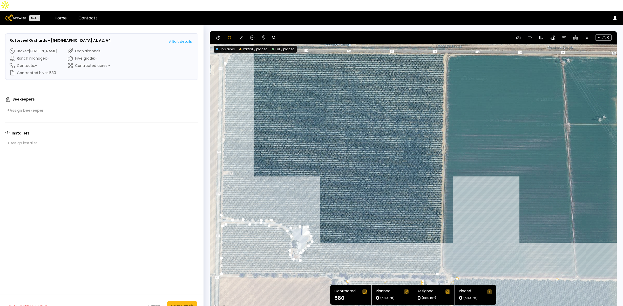
drag, startPoint x: 565, startPoint y: 122, endPoint x: 475, endPoint y: 219, distance: 131.8
click at [475, 219] on div at bounding box center [413, 171] width 406 height 280
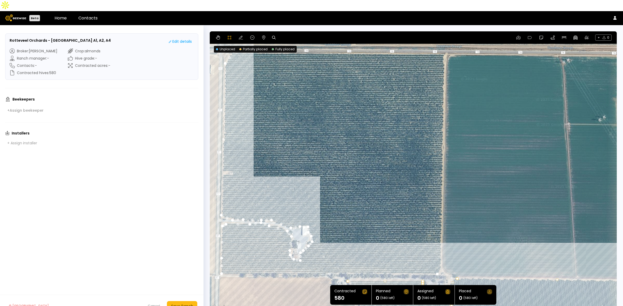
click at [441, 256] on div at bounding box center [413, 171] width 406 height 280
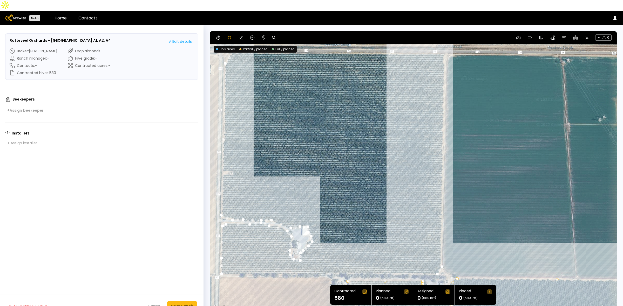
click at [443, 43] on div at bounding box center [413, 171] width 406 height 280
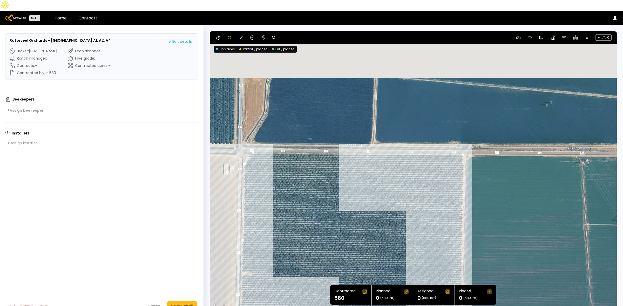
drag, startPoint x: 334, startPoint y: 82, endPoint x: 353, endPoint y: 186, distance: 105.3
click at [353, 186] on div at bounding box center [413, 171] width 406 height 280
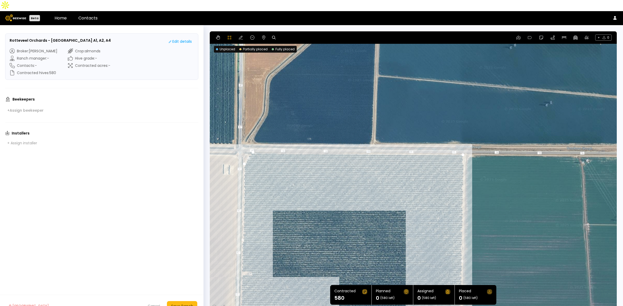
click at [253, 142] on div at bounding box center [413, 171] width 406 height 280
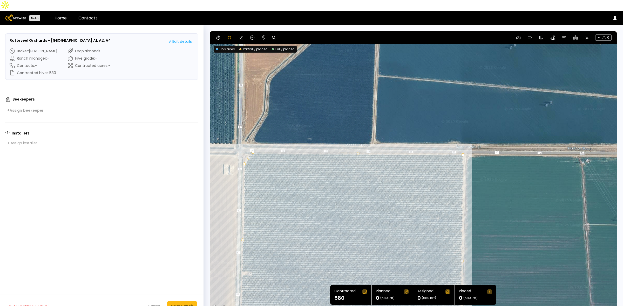
click at [189, 295] on footer "Delete Ranch Cancel Save Ranch" at bounding box center [101, 306] width 203 height 23
click at [189, 304] on div "Save Ranch" at bounding box center [182, 307] width 22 height 6
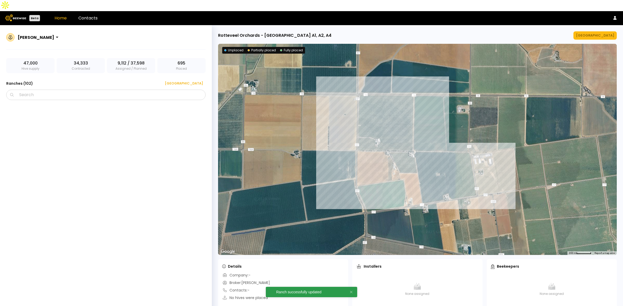
scroll to position [2096, 0]
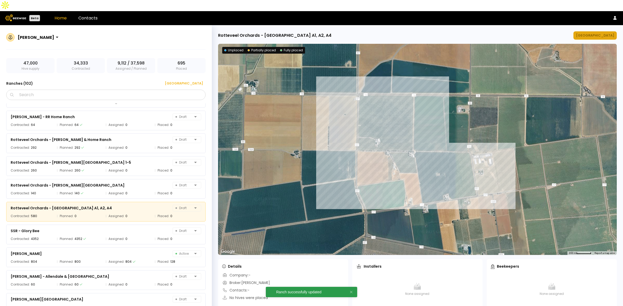
click at [594, 33] on div "[GEOGRAPHIC_DATA]" at bounding box center [595, 35] width 38 height 5
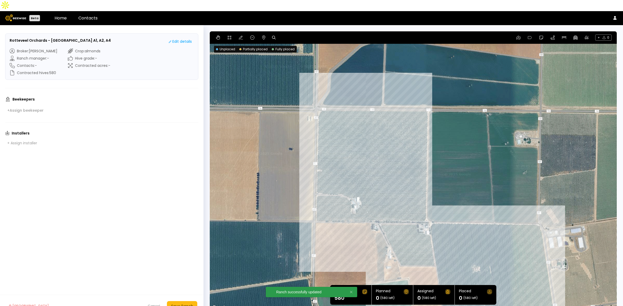
drag, startPoint x: 419, startPoint y: 72, endPoint x: 441, endPoint y: 122, distance: 55.4
click at [441, 122] on div at bounding box center [413, 171] width 407 height 280
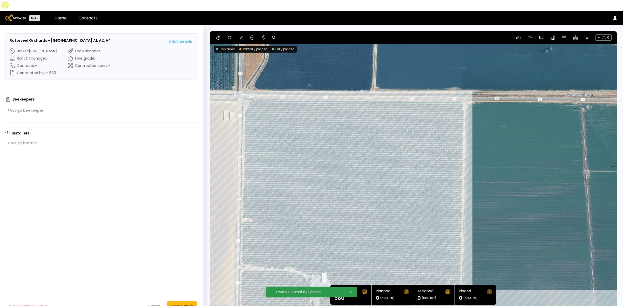
drag, startPoint x: 450, startPoint y: 94, endPoint x: 497, endPoint y: 105, distance: 48.8
click at [497, 105] on div at bounding box center [413, 171] width 407 height 280
click at [262, 36] on icon at bounding box center [264, 38] width 4 height 4
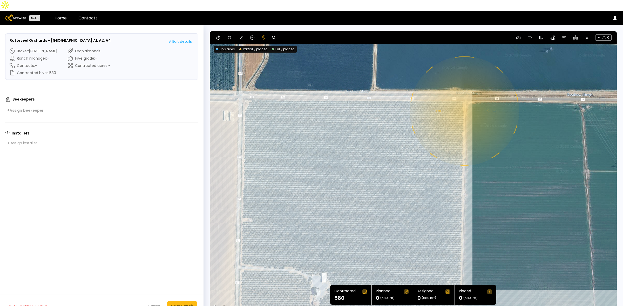
click at [464, 100] on div "0.1 mi 0.1 mi" at bounding box center [413, 171] width 407 height 280
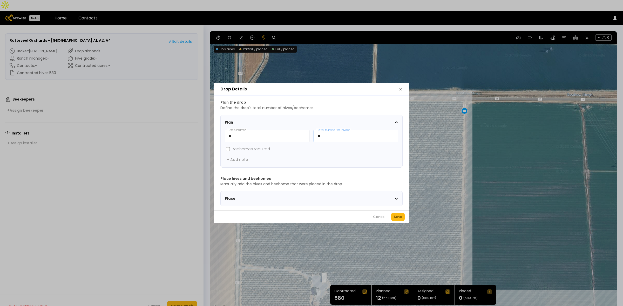
click at [329, 136] on input "**" at bounding box center [356, 136] width 84 height 12
type input "**"
click at [397, 221] on button "Save" at bounding box center [397, 217] width 13 height 8
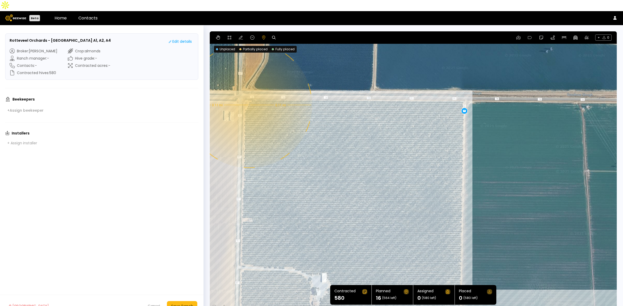
click at [248, 94] on div "0.11 mi 0.11 mi 16" at bounding box center [413, 171] width 407 height 280
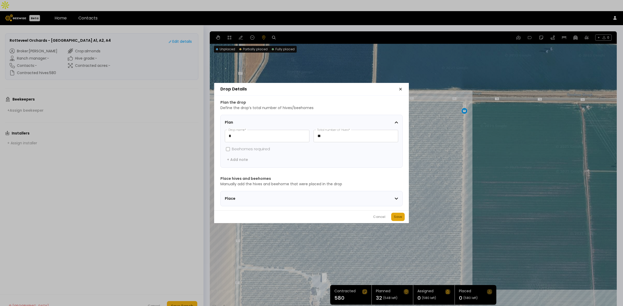
click at [398, 217] on div "Save" at bounding box center [398, 217] width 8 height 5
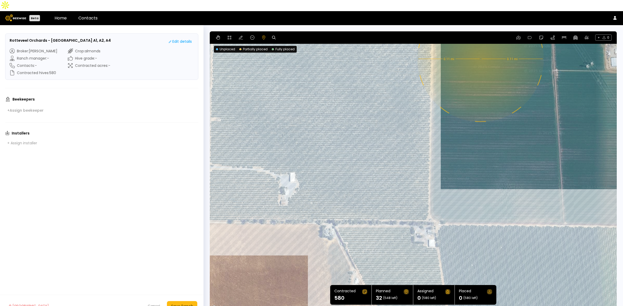
drag, startPoint x: 539, startPoint y: 235, endPoint x: 511, endPoint y: 148, distance: 90.9
click at [511, 148] on div "0.11 mi 0.11 mi 16 16" at bounding box center [413, 171] width 407 height 280
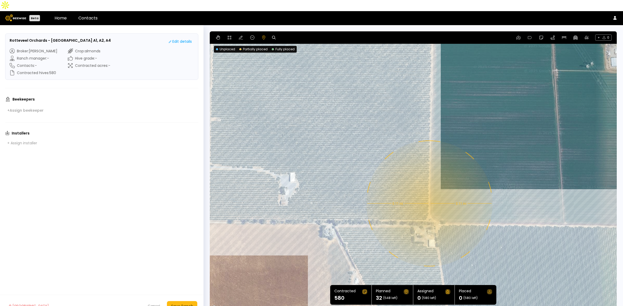
click at [429, 193] on div "0.11 mi 0.11 mi 16 16" at bounding box center [413, 171] width 407 height 280
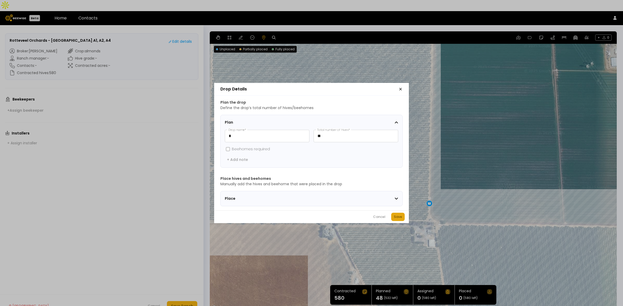
click at [392, 221] on button "Save" at bounding box center [397, 217] width 13 height 8
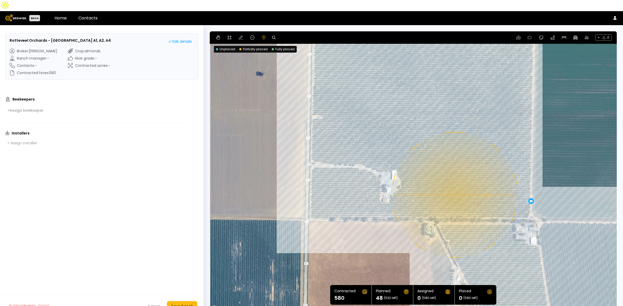
drag, startPoint x: 250, startPoint y: 189, endPoint x: 373, endPoint y: 186, distance: 122.8
click at [373, 186] on div "0.11 mi 0.11 mi 16 16 16" at bounding box center [413, 171] width 407 height 280
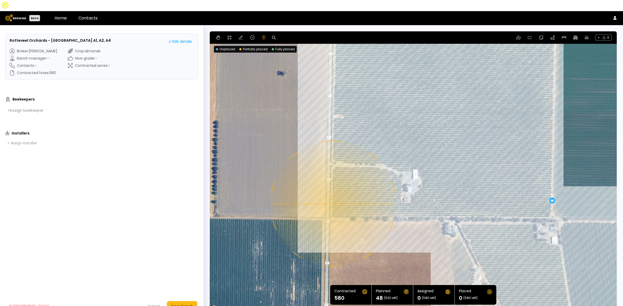
click at [332, 193] on div "0.11 mi 0.11 mi 16 16 16" at bounding box center [413, 171] width 407 height 280
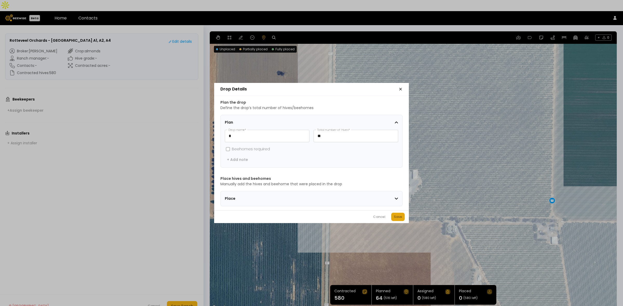
click at [396, 218] on div "Save" at bounding box center [398, 217] width 8 height 5
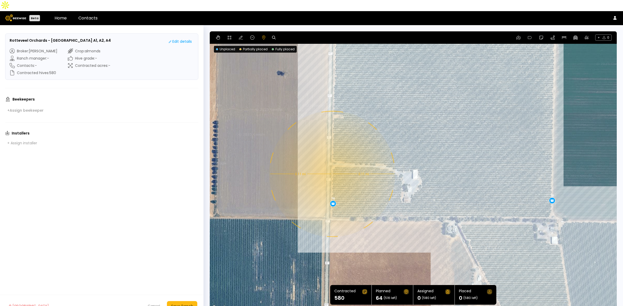
click at [331, 163] on div "0.11 mi 0.11 mi 16 16 16 16" at bounding box center [413, 171] width 407 height 280
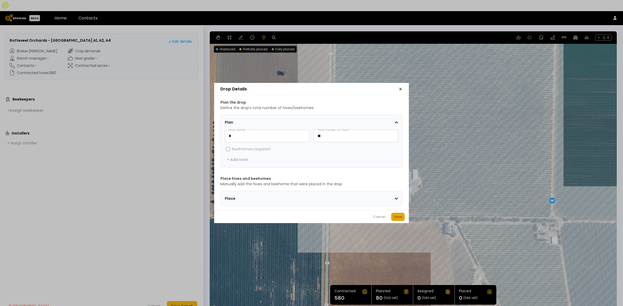
click at [394, 217] on div "Save" at bounding box center [398, 217] width 8 height 5
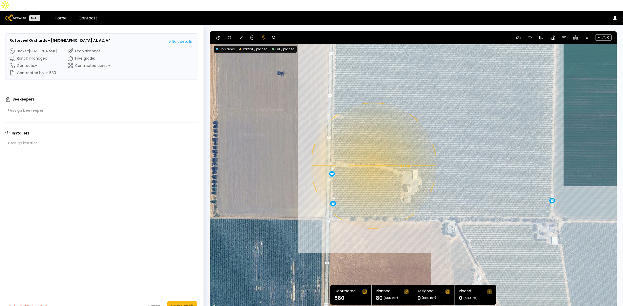
click at [373, 153] on div "0.11 mi 0.11 mi 16 16 16 16 16" at bounding box center [413, 171] width 407 height 280
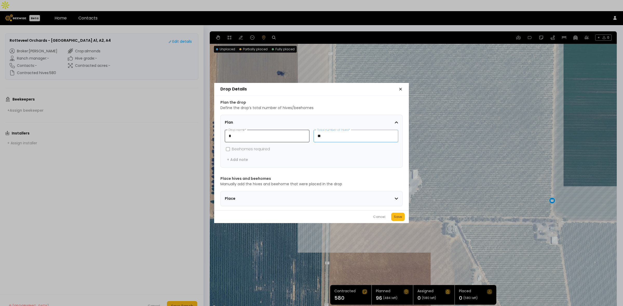
drag, startPoint x: 341, startPoint y: 134, endPoint x: 278, endPoint y: 129, distance: 62.9
click at [278, 130] on div "* Drop name * ** Total number of hives *" at bounding box center [311, 136] width 173 height 12
type input "*"
click at [398, 218] on div "Save" at bounding box center [398, 217] width 8 height 5
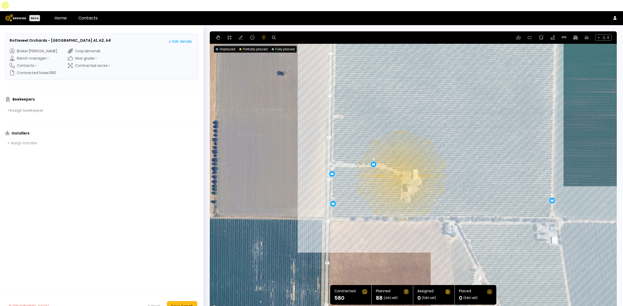
click at [400, 165] on div "0.08 mi 0.08 mi 16 16 16 16 16 8" at bounding box center [413, 171] width 407 height 280
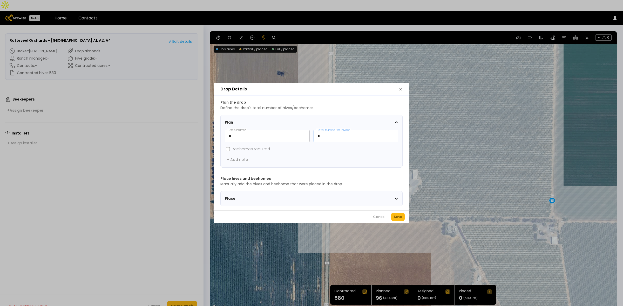
drag, startPoint x: 332, startPoint y: 135, endPoint x: 304, endPoint y: 132, distance: 28.8
click at [304, 132] on div "* Drop name * * Total number of hives *" at bounding box center [311, 136] width 173 height 12
type input "**"
drag, startPoint x: 398, startPoint y: 217, endPoint x: 397, endPoint y: 212, distance: 5.3
click at [398, 217] on div "Save" at bounding box center [398, 217] width 8 height 5
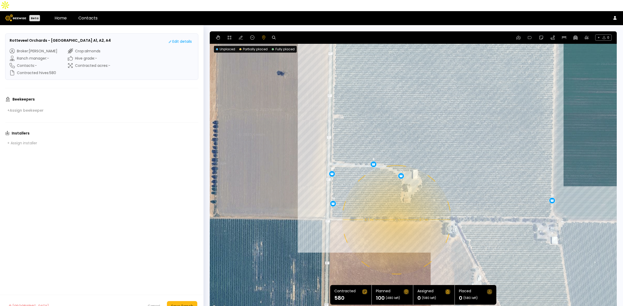
click at [396, 209] on div "0.1 mi 0.1 mi 16 16 16 16 16 8 12" at bounding box center [413, 171] width 407 height 280
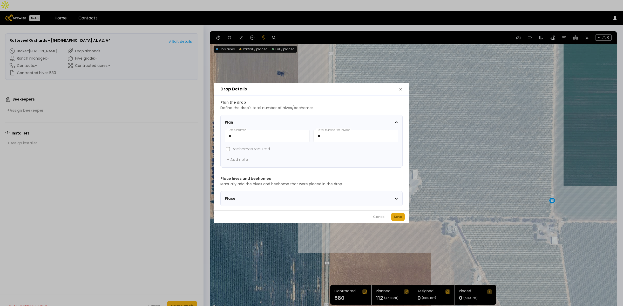
click at [399, 218] on div "Save" at bounding box center [398, 217] width 8 height 5
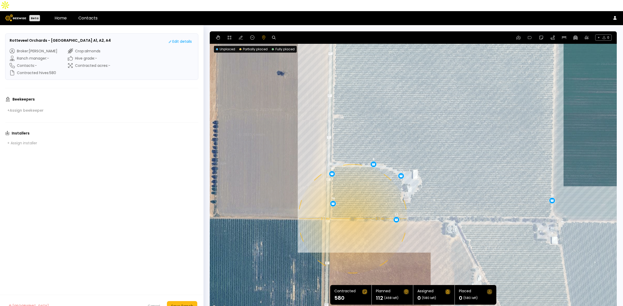
click at [354, 208] on div "0.1 mi 0.1 mi 16 16 16 16 16 8 12 12" at bounding box center [413, 171] width 407 height 280
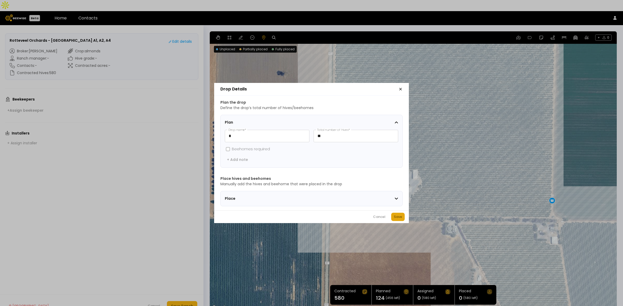
click at [397, 218] on div "Save" at bounding box center [398, 217] width 8 height 5
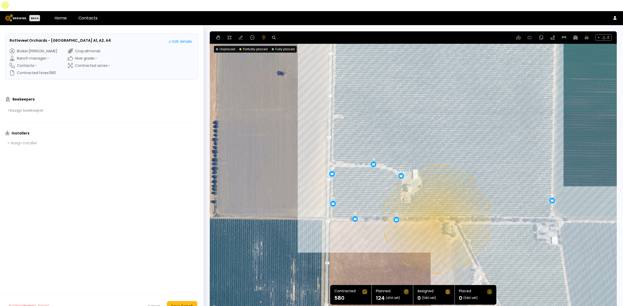
click at [436, 208] on div "0.1 mi 0.1 mi 16 16 16 16 16 8 12 12 12" at bounding box center [413, 171] width 407 height 280
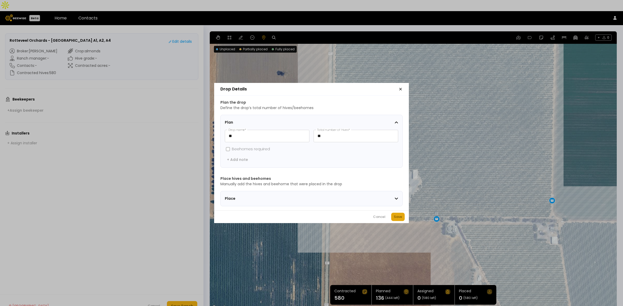
click at [396, 219] on div "Save" at bounding box center [398, 217] width 8 height 5
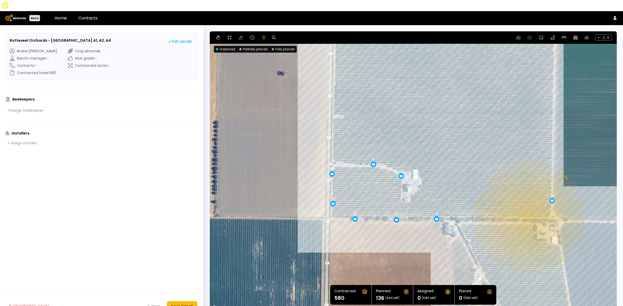
click at [529, 207] on div "0.1 mi 0.1 mi 16 16 16 16 16 8 12 12 12 12" at bounding box center [413, 171] width 407 height 280
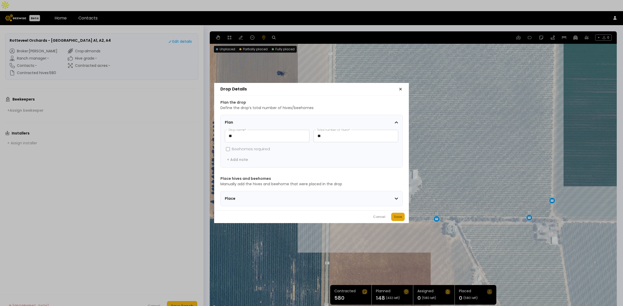
click at [399, 217] on div "Save" at bounding box center [398, 217] width 8 height 5
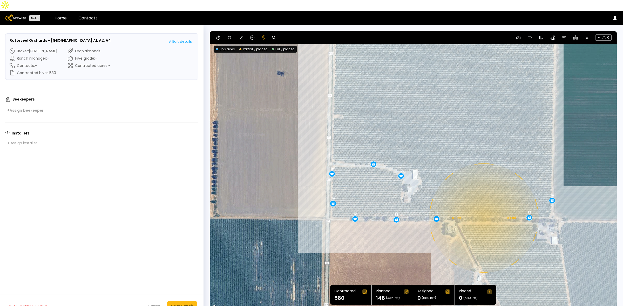
click at [483, 207] on div "0.1 mi 0.1 mi 16 16 16 16 16 8 12 12 12 12 12" at bounding box center [413, 171] width 407 height 280
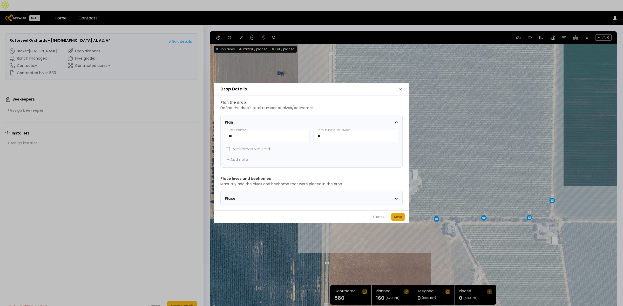
click at [395, 220] on div "Save" at bounding box center [398, 217] width 8 height 5
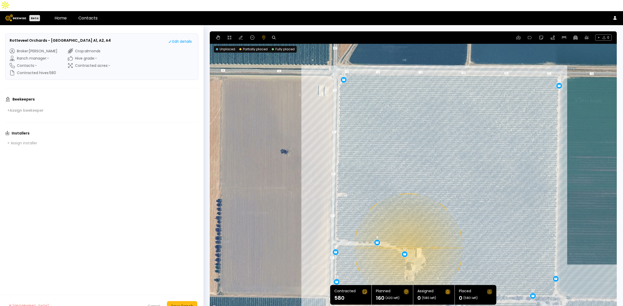
drag, startPoint x: 400, startPoint y: 80, endPoint x: 404, endPoint y: 159, distance: 79.0
click at [404, 159] on div "0.1 mi 0.1 mi 16 16 16 16 16 8 12 12 12 12 12 12" at bounding box center [413, 171] width 407 height 280
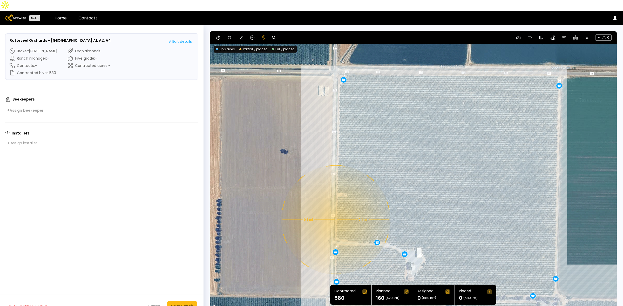
click at [335, 209] on div "0.1 mi 0.1 mi 16 16 16 16 16 8 12 12 12 12 12 12" at bounding box center [413, 171] width 407 height 280
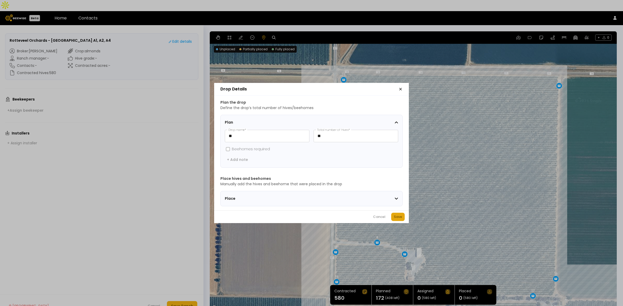
click at [400, 219] on div "Save" at bounding box center [398, 217] width 8 height 5
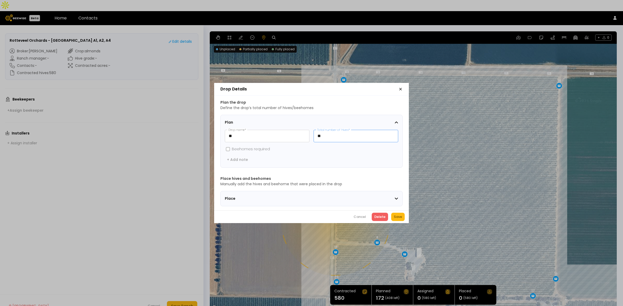
click at [324, 136] on input "**" at bounding box center [356, 136] width 84 height 12
type input "**"
click at [400, 218] on div "Save" at bounding box center [398, 217] width 8 height 5
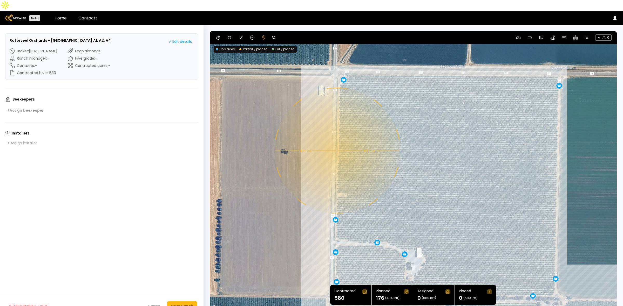
click at [337, 140] on div "0.11 mi 0.11 mi 16 16 16 16 16 8 12 12 12 12 12 12 16" at bounding box center [413, 171] width 407 height 280
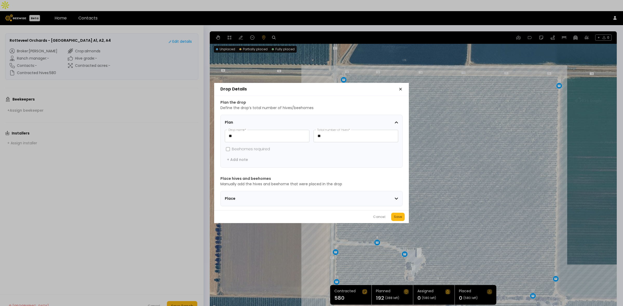
click at [395, 217] on button "Save" at bounding box center [397, 217] width 13 height 8
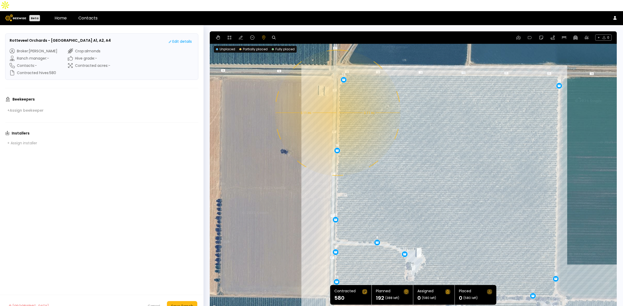
click at [337, 102] on div "0.11 mi 0.11 mi 16 16 16 16 16 8 12 12 12 12 12 12 16 16" at bounding box center [413, 171] width 407 height 280
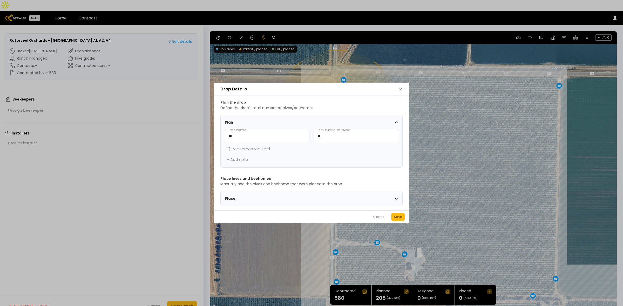
click at [395, 217] on div "Save" at bounding box center [398, 217] width 8 height 5
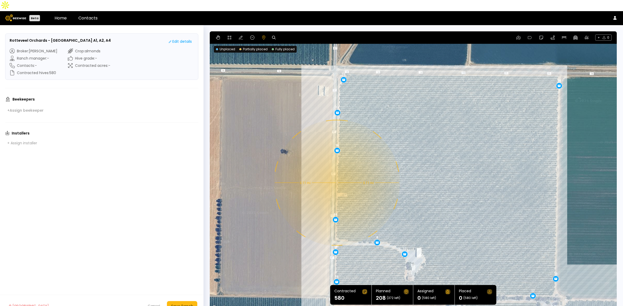
click at [336, 172] on div "0.11 mi 0.11 mi 16 16 16 16 16 8 12 12 12 12 12 12 16 16 16" at bounding box center [413, 171] width 407 height 280
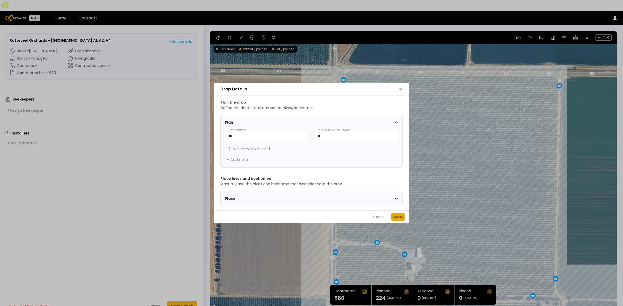
click at [395, 218] on div "Save" at bounding box center [398, 217] width 8 height 5
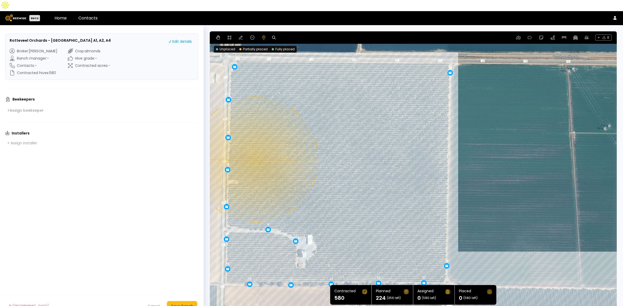
drag, startPoint x: 475, startPoint y: 177, endPoint x: 364, endPoint y: 162, distance: 112.6
click at [364, 162] on div "0.11 mi 0.11 mi 16 16 16 16 16 8 12 12 12 12 12 12 16 16 16 16" at bounding box center [413, 171] width 407 height 280
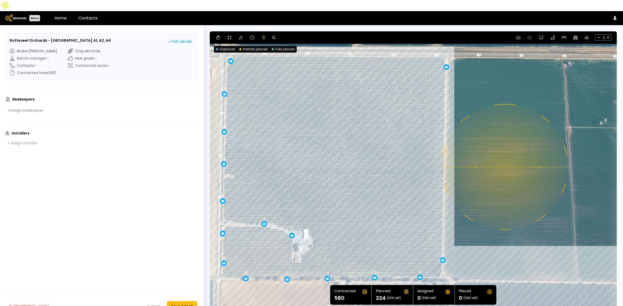
drag, startPoint x: 512, startPoint y: 168, endPoint x: 508, endPoint y: 162, distance: 7.6
click at [508, 162] on div "0.11 mi 0.11 mi 16 16 16 16 16 8 12 12 12 12 12 12 16 16 16 16" at bounding box center [413, 171] width 407 height 280
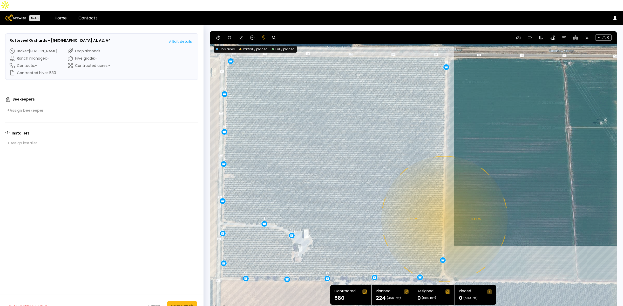
click at [444, 208] on div "0.11 mi 0.11 mi 16 16 16 16 16 8 12 12 12 12 12 12 16 16 16 16" at bounding box center [413, 171] width 407 height 280
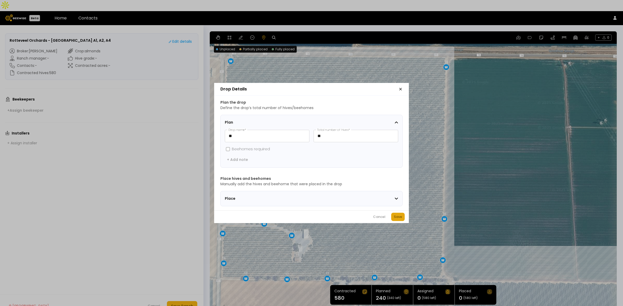
click at [398, 219] on div "Save" at bounding box center [398, 217] width 8 height 5
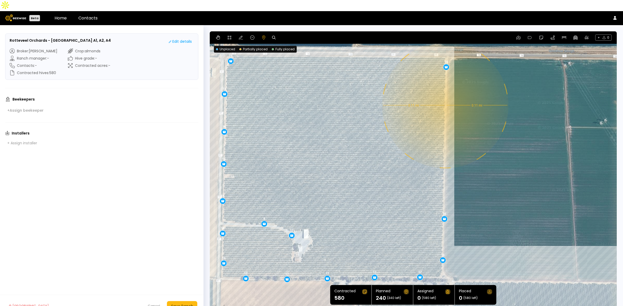
click at [444, 94] on div "0.11 mi 0.11 mi 16 16 16 16 16 8 12 12 12 12 12 12 16 16 16 16 16" at bounding box center [413, 171] width 407 height 280
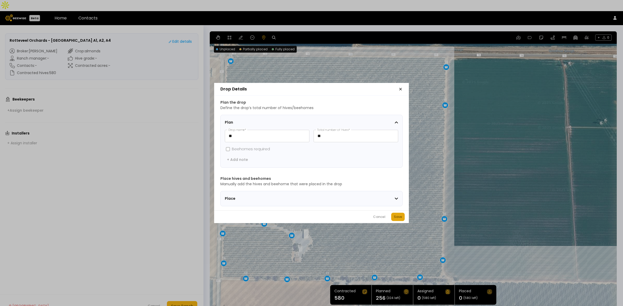
click at [398, 216] on button "Save" at bounding box center [397, 217] width 13 height 8
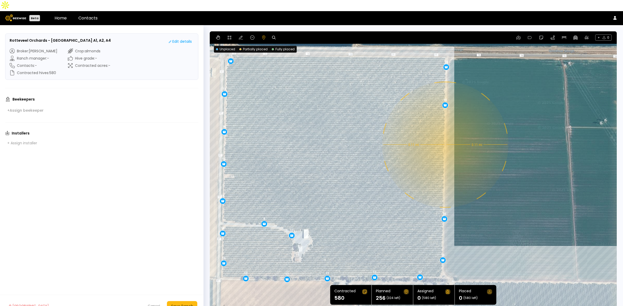
click at [444, 134] on div "0.11 mi 0.11 mi 16 16 16 16 16 8 12 12 12 12 12 12 16 16 16 16 16 16" at bounding box center [413, 171] width 407 height 280
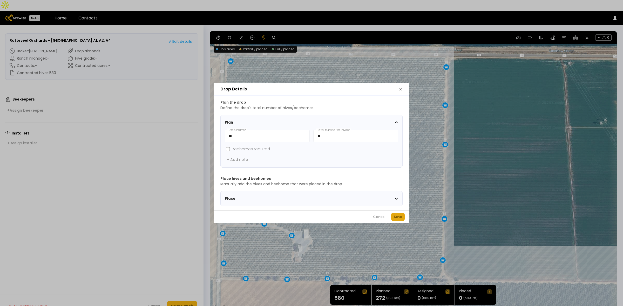
click at [400, 215] on button "Save" at bounding box center [397, 217] width 13 height 8
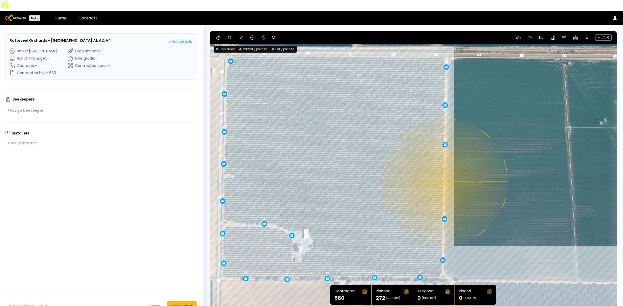
click at [444, 171] on div "0.11 mi 0.11 mi 16 16 16 16 16 8 12 12 12 12 12 12 16 16 16 16 16 16 16" at bounding box center [413, 171] width 407 height 280
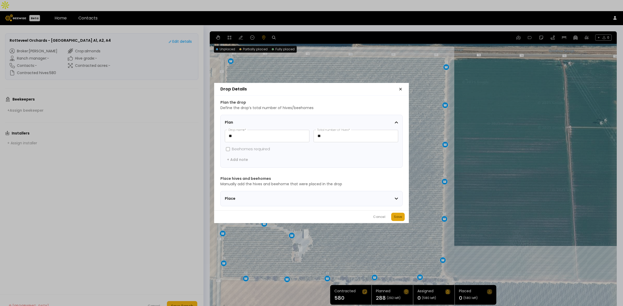
click at [399, 217] on div "Save" at bounding box center [398, 217] width 8 height 5
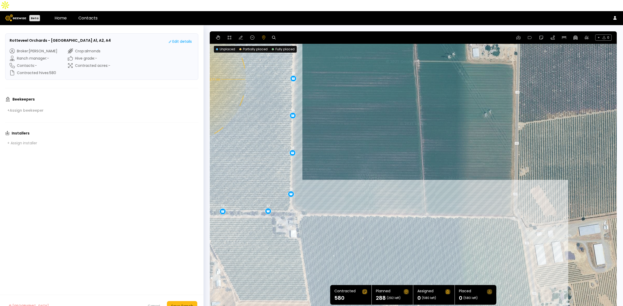
drag, startPoint x: 483, startPoint y: 196, endPoint x: 334, endPoint y: 134, distance: 161.4
click at [334, 134] on div "0.11 mi 0.11 mi 16 16 16 16 16 8 12 12 12 12 12 12 16 16 16 16 16 16 16 16" at bounding box center [413, 171] width 407 height 280
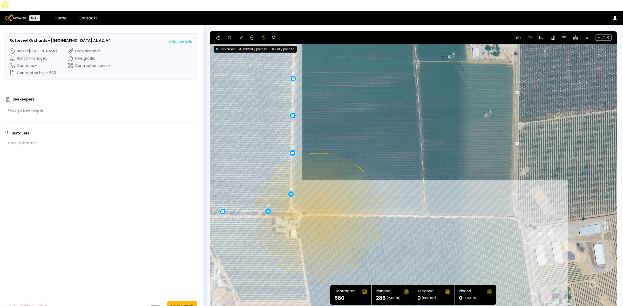
click at [319, 205] on div "0.11 mi 0.11 mi 16 16 16 16 16 8 12 12 12 12 12 12 16 16 16 16 16 16 16 16" at bounding box center [413, 171] width 407 height 280
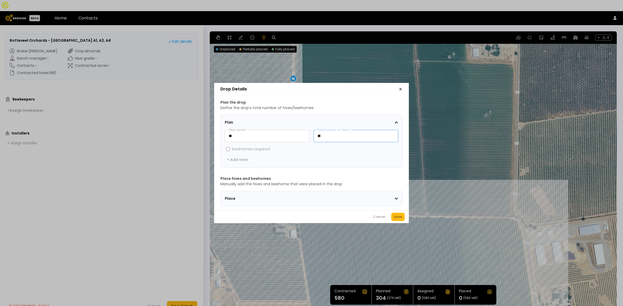
click at [331, 132] on input "**" at bounding box center [356, 136] width 84 height 12
type input "**"
click at [401, 219] on div "Save" at bounding box center [398, 217] width 8 height 5
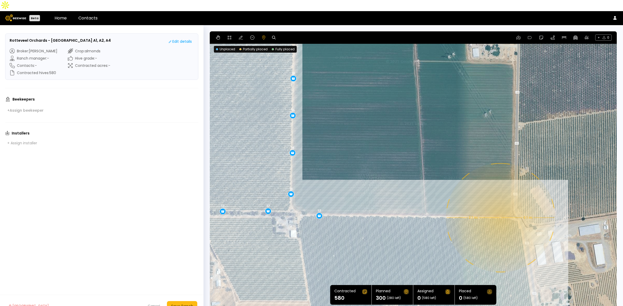
click at [500, 207] on div "0.1 mi 0.1 mi 16 16 16 16 16 8 12 12 12 12 12 12 16 16 16 16 16 16 16 16 12" at bounding box center [413, 171] width 407 height 280
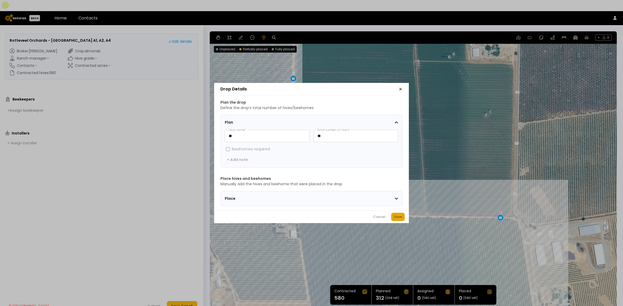
click at [396, 220] on div "Save" at bounding box center [398, 217] width 8 height 5
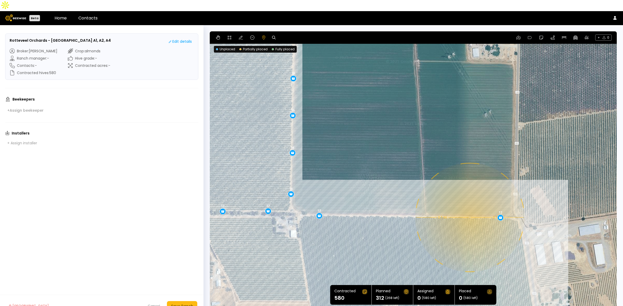
click at [469, 207] on div "0.1 mi 0.1 mi 16 16 16 16 16 8 12 12 12 12 12 12 16 16 16 16 16 16 16 16 12 12" at bounding box center [413, 171] width 407 height 280
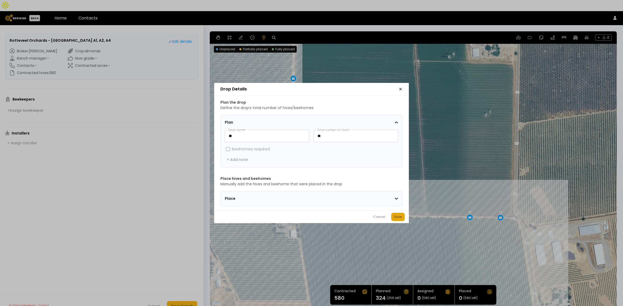
click at [403, 220] on button "Save" at bounding box center [397, 217] width 13 height 8
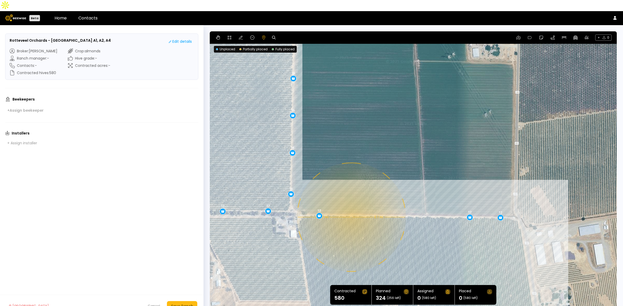
click at [351, 206] on div "0.1 mi 0.1 mi 16 16 16 16 16 8 12 12 12 12 12 12 16 16 16 16 16 16 16 16 12 12 …" at bounding box center [413, 171] width 407 height 280
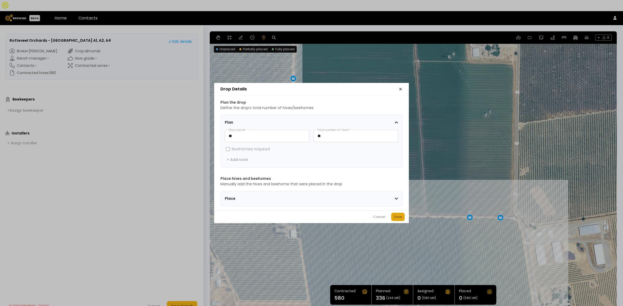
click at [399, 218] on div "Save" at bounding box center [398, 217] width 8 height 5
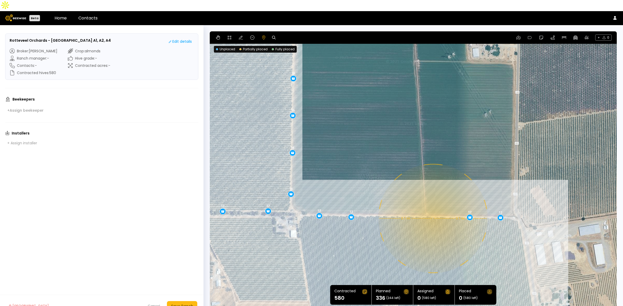
click at [432, 208] on div "0.1 mi 0.1 mi 16 16 16 16 16 8 12 12 12 12 12 12 16 16 16 16 16 16 16 16 12 12 …" at bounding box center [413, 171] width 407 height 280
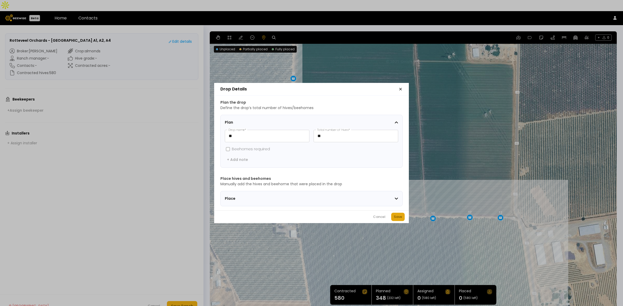
click at [400, 220] on div "Save" at bounding box center [398, 217] width 8 height 5
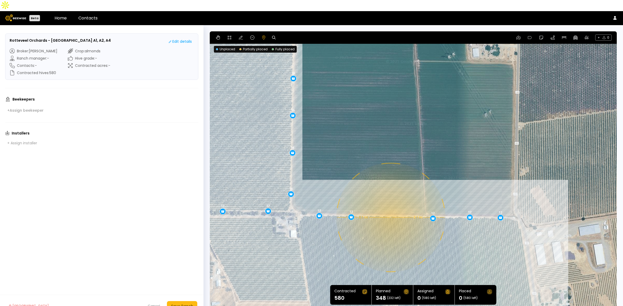
click at [390, 207] on div "0.1 mi 0.1 mi 16 16 16 16 16 8 12 12 12 12 12 12 16 16 16 16 16 16 16 16 12 12 …" at bounding box center [413, 171] width 407 height 280
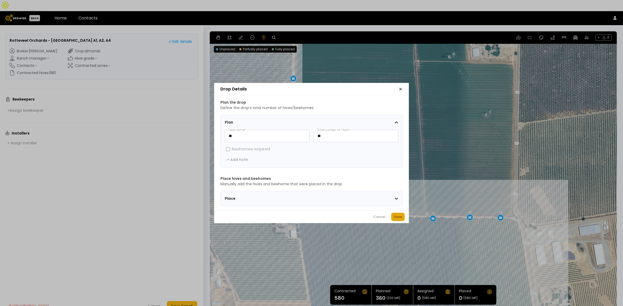
click at [396, 220] on div "Save" at bounding box center [398, 217] width 8 height 5
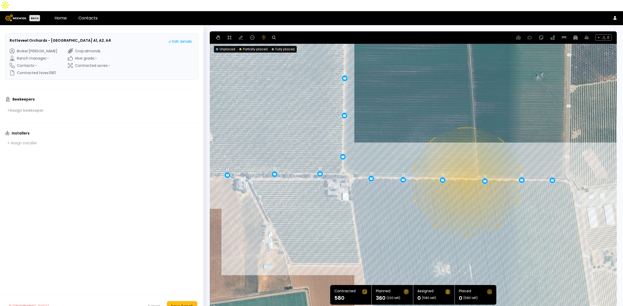
drag, startPoint x: 361, startPoint y: 247, endPoint x: 414, endPoint y: 208, distance: 65.2
click at [414, 208] on div "0.1 mi 0.1 mi 16 16 16 16 16 8 12 12 12 12 12 12 16 16 16 16 16 16 16 16 12 12 …" at bounding box center [413, 171] width 407 height 280
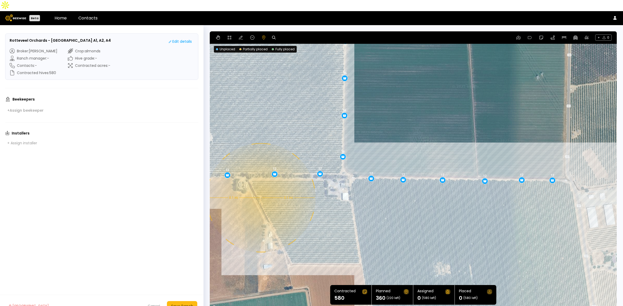
click at [259, 187] on div "0.1 mi 0.1 mi 16 16 16 16 16 8 12 12 12 12 12 12 16 16 16 16 16 16 16 16 12 12 …" at bounding box center [413, 171] width 407 height 280
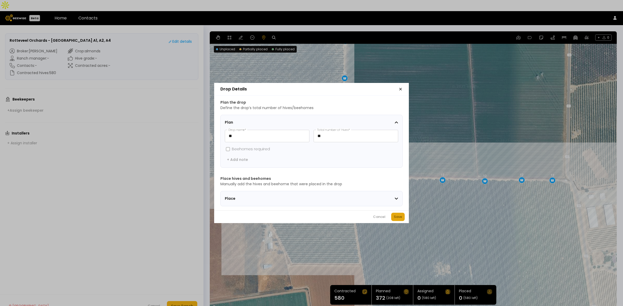
click at [397, 218] on div "Save" at bounding box center [398, 217] width 8 height 5
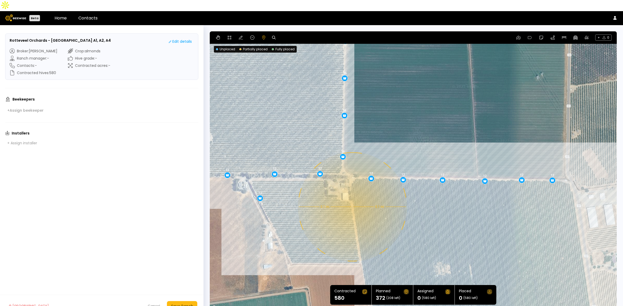
click at [352, 196] on div "0.1 mi 0.1 mi 16 16 16 16 16 8 12 12 12 12 12 12 16 16 16 16 16 16 16 16 12 12 …" at bounding box center [413, 171] width 407 height 280
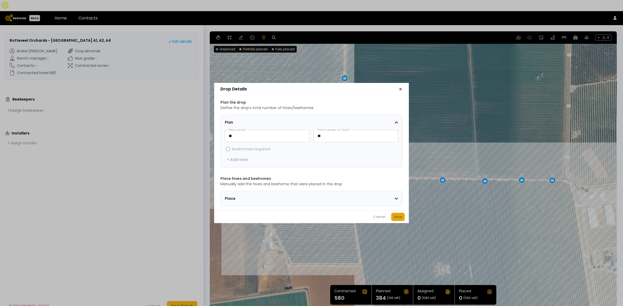
click at [392, 220] on button "Save" at bounding box center [397, 217] width 13 height 8
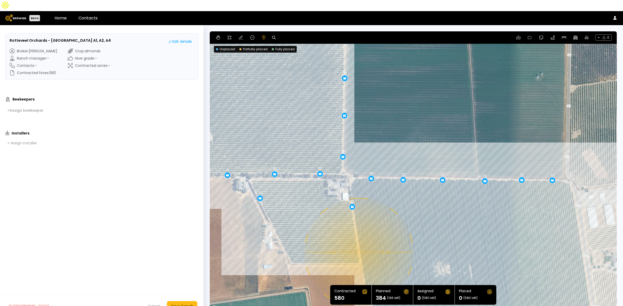
click at [358, 241] on div "0.1 mi 0.1 mi 16 16 16 16 16 8 12 12 12 12 12 12 16 16 16 16 16 16 16 16 12 12 …" at bounding box center [413, 171] width 407 height 280
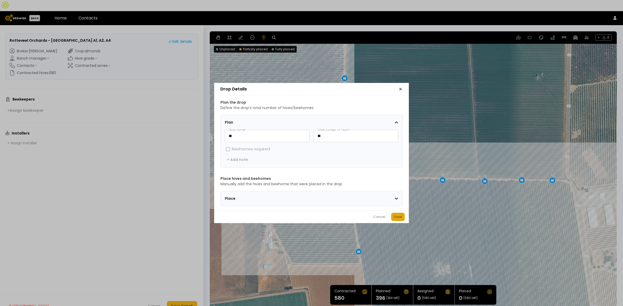
click at [395, 219] on div "Save" at bounding box center [398, 217] width 8 height 5
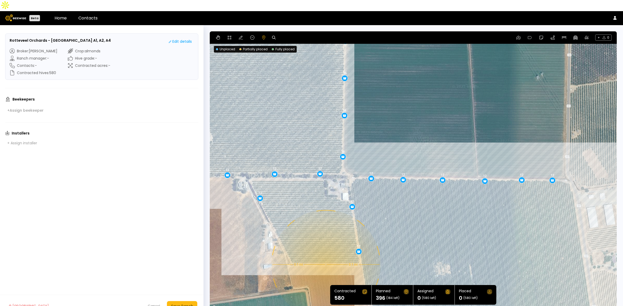
click at [325, 254] on div "0.1 mi 0.1 mi 16 16 16 16 16 8 12 12 12 12 12 12 16 16 16 16 16 16 16 16 12 12 …" at bounding box center [413, 171] width 407 height 280
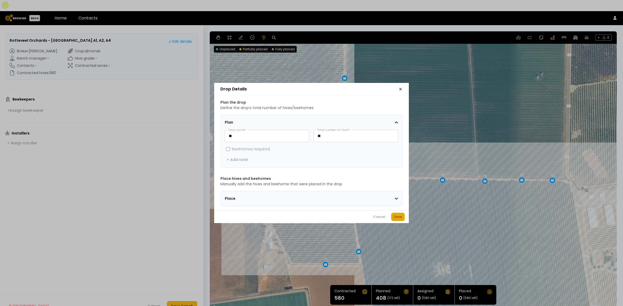
click at [401, 220] on div "Save" at bounding box center [398, 217] width 8 height 5
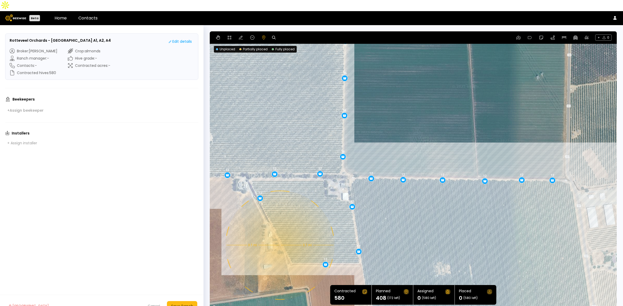
click at [279, 234] on div "0.1 mi 0.1 mi 16 16 16 16 16 8 12 12 12 12 12 12 16 16 16 16 16 16 16 16 12 12 …" at bounding box center [413, 171] width 407 height 280
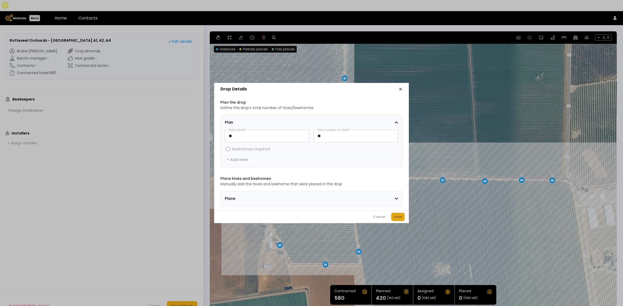
click at [393, 219] on button "Save" at bounding box center [397, 217] width 13 height 8
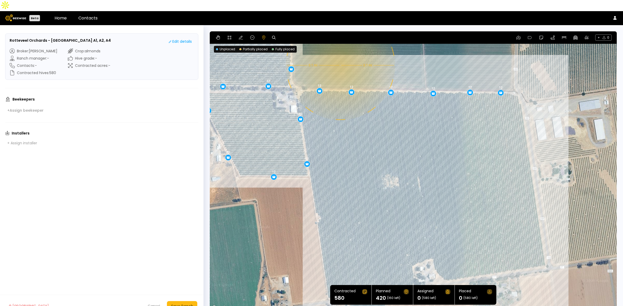
drag, startPoint x: 443, startPoint y: 230, endPoint x: 391, endPoint y: 142, distance: 102.3
click at [391, 142] on div "0.1 mi 0.1 mi 16 16 16 16 16 8 12 12 12 12 12 12 16 16 16 16 16 16 16 16 12 12 …" at bounding box center [413, 171] width 407 height 280
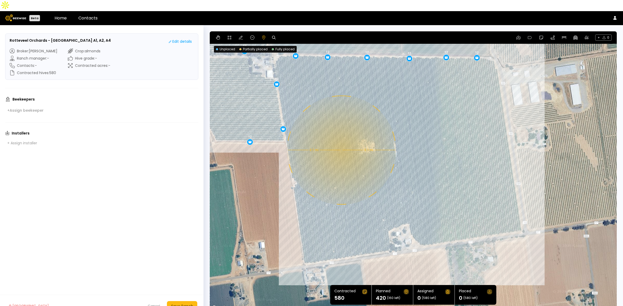
drag, startPoint x: 387, startPoint y: 206, endPoint x: 365, endPoint y: 174, distance: 39.0
click at [365, 174] on div "0.1 mi 0.1 mi 16 16 16 16 16 8 12 12 12 12 12 12 16 16 16 16 16 16 16 16 12 12 …" at bounding box center [413, 171] width 407 height 280
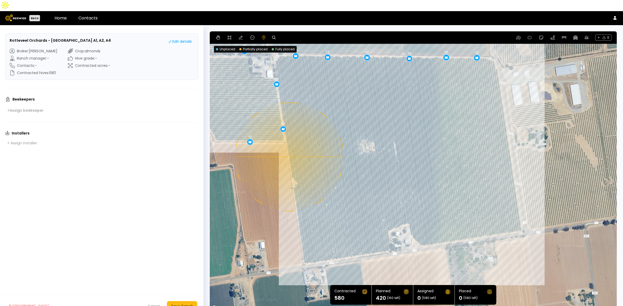
click at [289, 146] on div "0.1 mi 0.1 mi 16 16 16 16 16 8 12 12 12 12 12 12 16 16 16 16 16 16 16 16 12 12 …" at bounding box center [413, 171] width 407 height 280
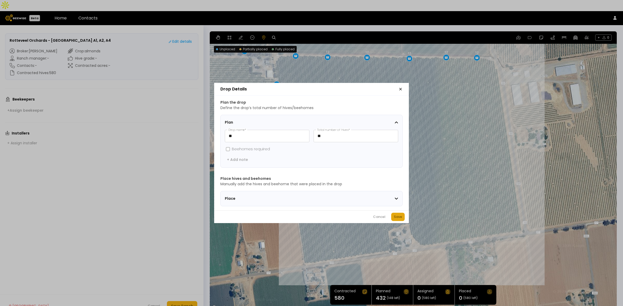
click at [395, 219] on div "Save" at bounding box center [398, 217] width 8 height 5
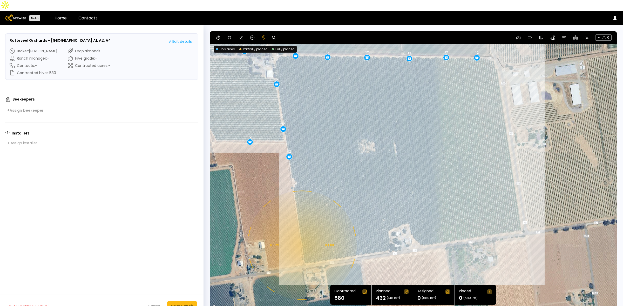
click at [301, 234] on div "0.1 mi 0.1 mi 16 16 16 16 16 8 12 12 12 12 12 12 16 16 16 16 16 16 16 16 12 12 …" at bounding box center [413, 171] width 407 height 280
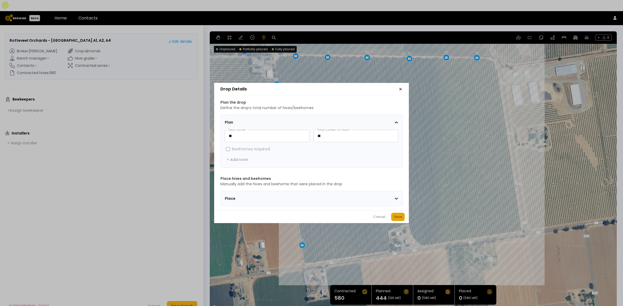
click at [397, 218] on div "Save" at bounding box center [398, 217] width 8 height 5
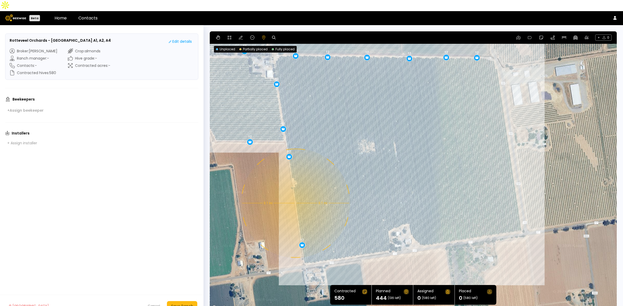
click at [295, 192] on div "0.1 mi 0.1 mi 16 16 16 16 16 8 12 12 12 12 12 12 16 16 16 16 16 16 16 16 12 12 …" at bounding box center [413, 171] width 407 height 280
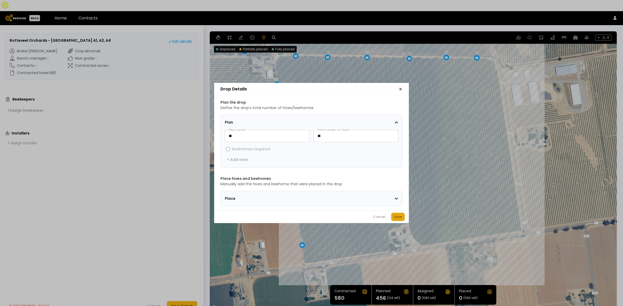
click at [398, 217] on div "Save" at bounding box center [398, 217] width 8 height 5
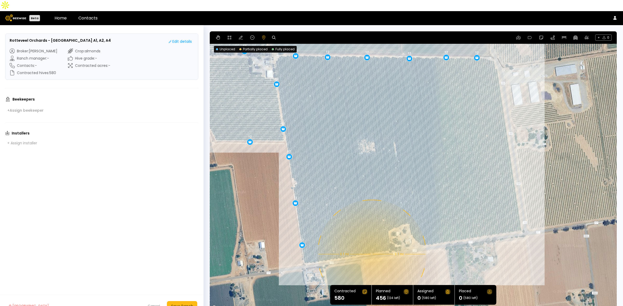
click at [371, 243] on div "0.1 mi 0.1 mi 16 16 16 16 16 8 12 12 12 12 12 12 16 16 16 16 16 16 16 16 12 12 …" at bounding box center [413, 171] width 407 height 280
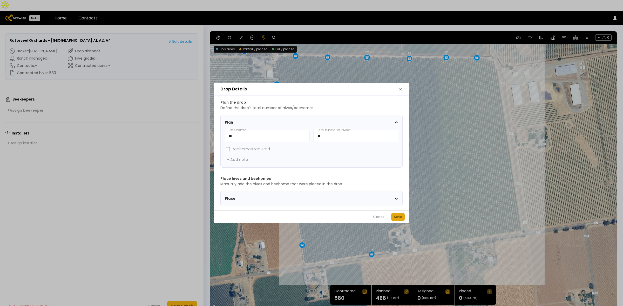
click at [393, 220] on button "Save" at bounding box center [397, 217] width 13 height 8
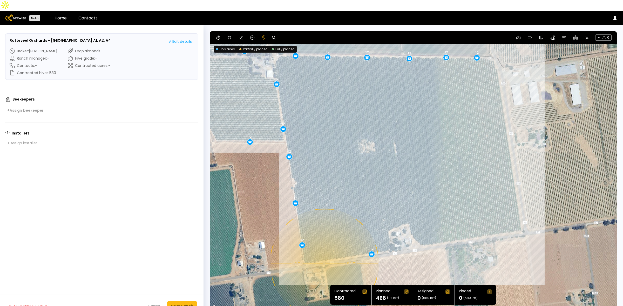
click at [323, 252] on div "0.1 mi 0.1 mi 16 16 16 16 16 8 12 12 12 12 12 12 16 16 16 16 16 16 16 16 12 12 …" at bounding box center [413, 171] width 407 height 280
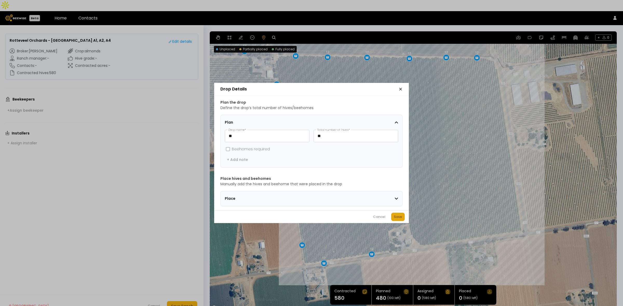
click at [397, 220] on div "Save" at bounding box center [398, 217] width 8 height 5
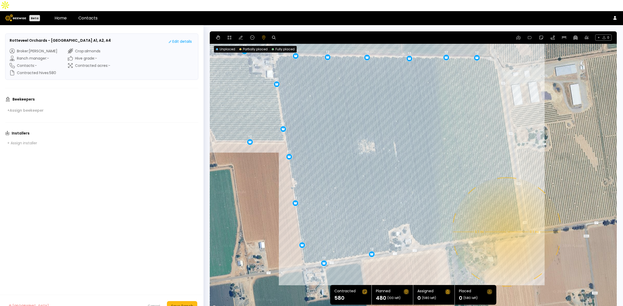
click at [506, 221] on div "0.1 mi 0.1 mi 16 16 16 16 16 8 12 12 12 12 12 12 16 16 16 16 16 16 16 16 12 12 …" at bounding box center [413, 171] width 407 height 280
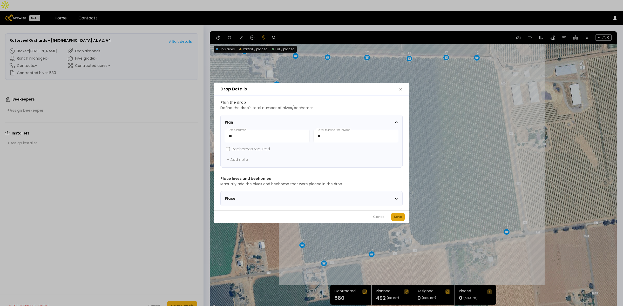
click at [400, 220] on div "Save" at bounding box center [398, 217] width 8 height 5
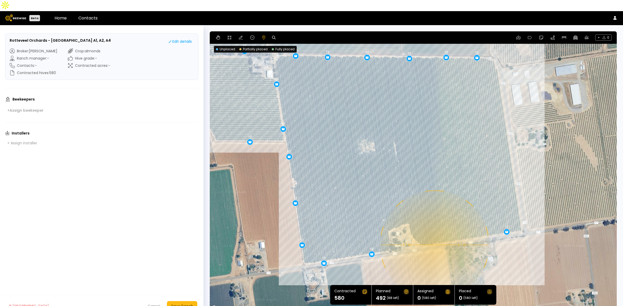
click at [434, 234] on div "0.1 mi 0.1 mi 16 16 16 16 16 8 12 12 12 12 12 12 16 16 16 16 16 16 16 16 12 12 …" at bounding box center [413, 171] width 407 height 280
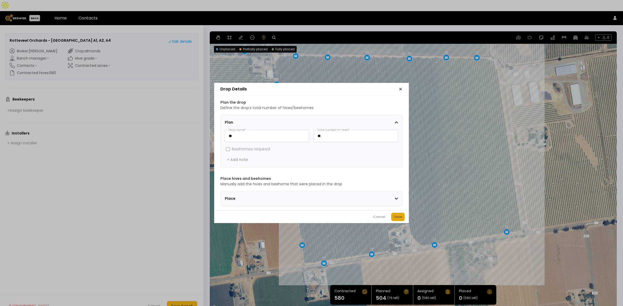
click at [397, 220] on div "Save" at bounding box center [398, 217] width 8 height 5
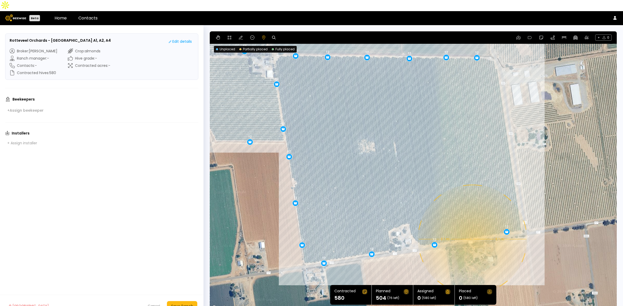
click at [472, 228] on div "0.1 mi 0.1 mi 16 16 16 16 16 8 12 12 12 12 12 12 16 16 16 16 16 16 16 16 12 12 …" at bounding box center [413, 171] width 407 height 280
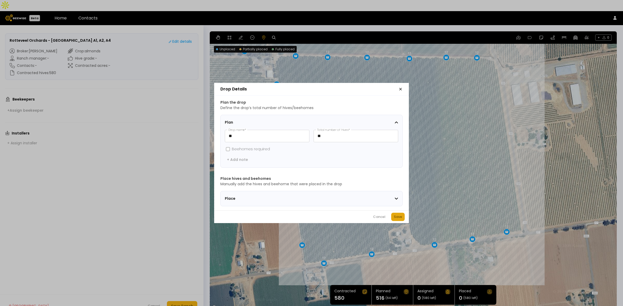
click at [402, 221] on button "Save" at bounding box center [397, 217] width 13 height 8
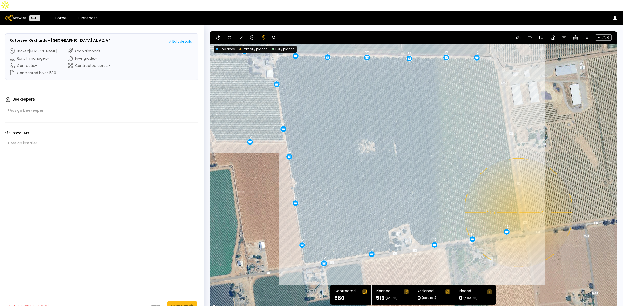
click at [518, 202] on div "0.1 mi 0.1 mi 16 16 16 16 16 8 12 12 12 12 12 12 16 16 16 16 16 16 16 16 12 12 …" at bounding box center [413, 171] width 407 height 280
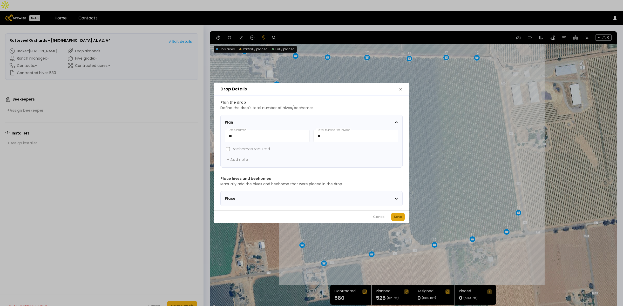
click at [398, 217] on div "Save" at bounding box center [398, 217] width 8 height 5
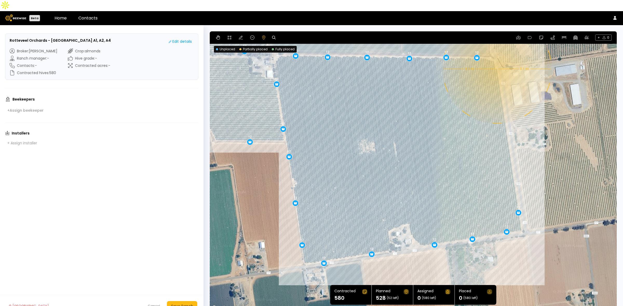
click at [496, 58] on div "0.1 mi 0.1 mi 16 16 16 16 16 8 12 12 12 12 12 12 16 16 16 16 16 16 16 16 12 12 …" at bounding box center [413, 171] width 407 height 280
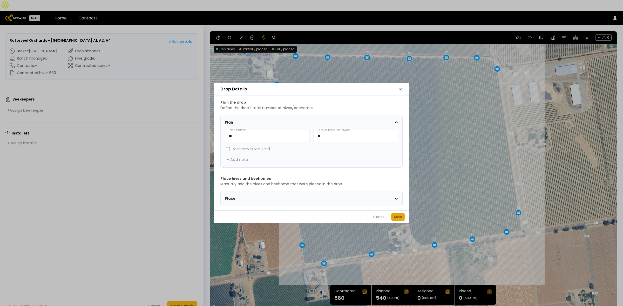
click at [399, 217] on div "Save" at bounding box center [398, 217] width 8 height 5
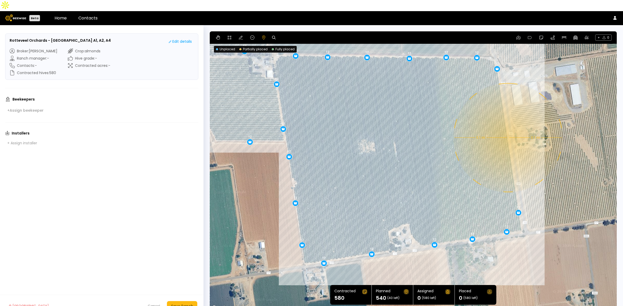
click at [507, 127] on div "0.1 mi 0.1 mi 16 16 16 16 16 8 12 12 12 12 12 12 16 16 16 16 16 16 16 16 12 12 …" at bounding box center [413, 171] width 407 height 280
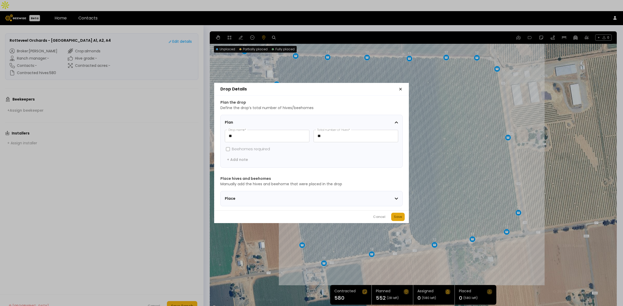
click at [400, 220] on div "Save" at bounding box center [398, 217] width 8 height 5
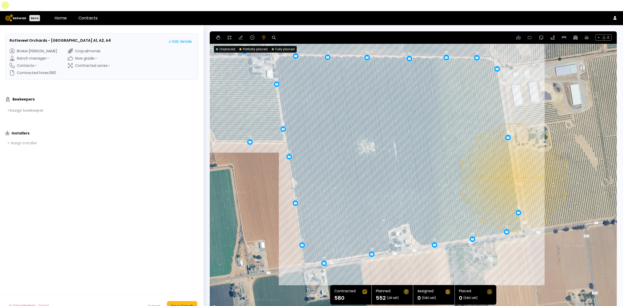
click at [513, 167] on div "0.1 mi 0.1 mi 16 16 16 16 16 8 12 12 12 12 12 12 16 16 16 16 16 16 16 16 12 12 …" at bounding box center [413, 171] width 407 height 280
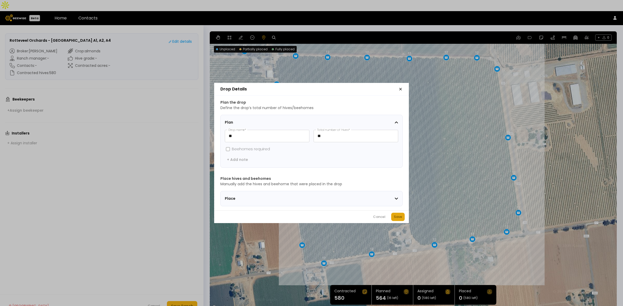
click at [401, 215] on button "Save" at bounding box center [397, 217] width 13 height 8
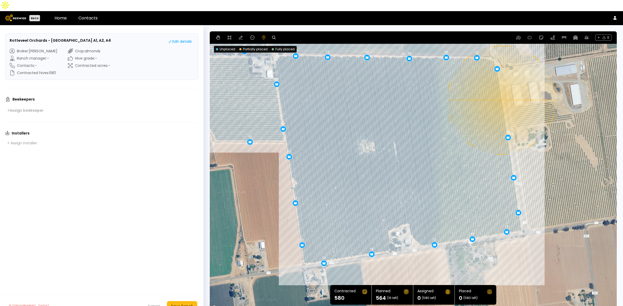
click at [501, 89] on div "0.1 mi 0.1 mi 16 16 16 16 16 8 12 12 12 12 12 12 16 16 16 16 16 16 16 16 12 12 …" at bounding box center [413, 171] width 407 height 280
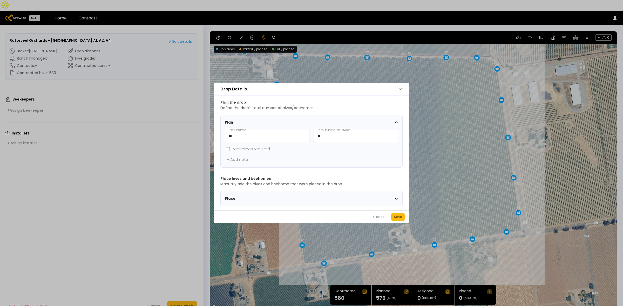
click at [388, 217] on div "Cancel Save" at bounding box center [311, 217] width 195 height 13
click at [400, 218] on div "Save" at bounding box center [398, 217] width 8 height 5
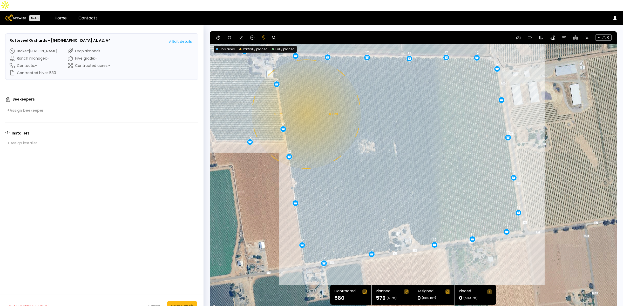
drag, startPoint x: 305, startPoint y: 103, endPoint x: 409, endPoint y: 178, distance: 128.0
click at [409, 175] on div "0.1 mi 0.1 mi 16 16 16 16 16 8 12 12 12 12 12 12 16 16 16 16 16 16 16 16 12 12 …" at bounding box center [413, 171] width 407 height 280
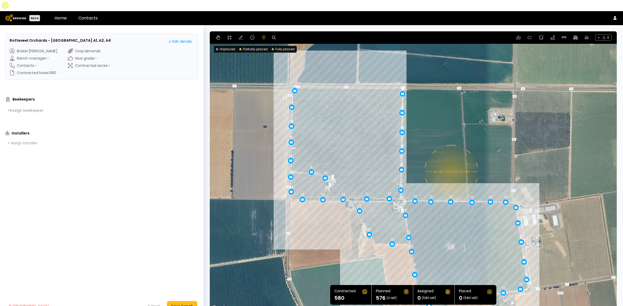
drag, startPoint x: 450, startPoint y: 104, endPoint x: 450, endPoint y: 132, distance: 28.5
click at [450, 132] on div "0.1 mi 0.1 mi 16 16 16 16 16 8 12 12 12 12 12 12 16 16 16 16 16 16 16 16 12 12 …" at bounding box center [413, 171] width 407 height 280
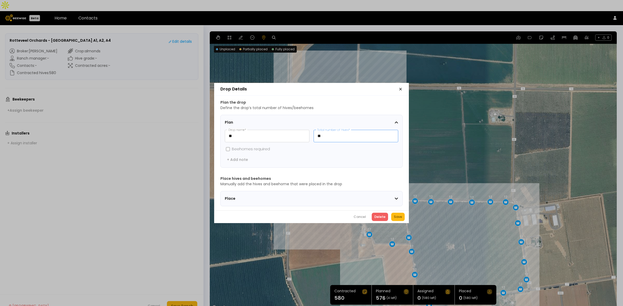
click at [337, 132] on input "**" at bounding box center [356, 136] width 84 height 12
type input "**"
click at [399, 219] on div "Save" at bounding box center [398, 217] width 8 height 5
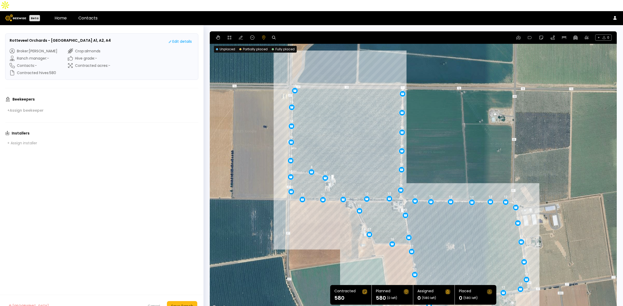
drag, startPoint x: 188, startPoint y: 291, endPoint x: 188, endPoint y: 289, distance: 2.6
click at [188, 295] on footer "Delete Ranch Cancel Save Ranch" at bounding box center [101, 306] width 203 height 23
click at [179, 304] on div "Save Ranch" at bounding box center [182, 307] width 22 height 6
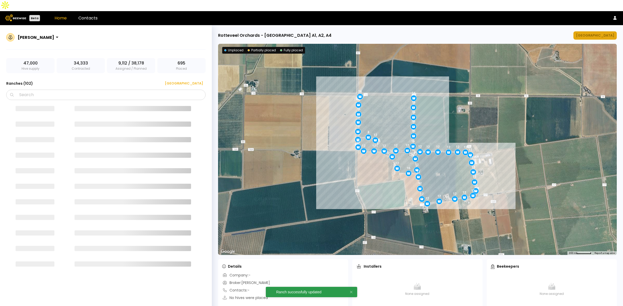
click at [603, 33] on div "[GEOGRAPHIC_DATA]" at bounding box center [595, 35] width 38 height 5
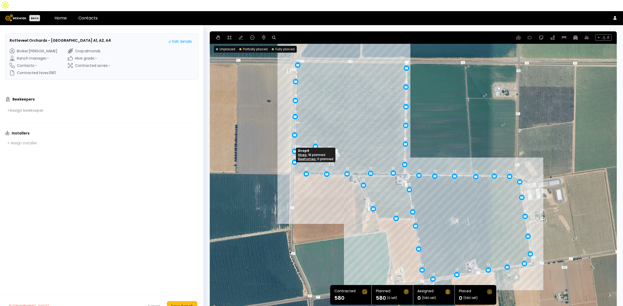
drag, startPoint x: 292, startPoint y: 154, endPoint x: 292, endPoint y: 150, distance: 3.9
drag, startPoint x: 294, startPoint y: 140, endPoint x: 294, endPoint y: 137, distance: 2.6
drag, startPoint x: 294, startPoint y: 122, endPoint x: 294, endPoint y: 118, distance: 4.4
drag, startPoint x: 294, startPoint y: 106, endPoint x: 294, endPoint y: 101, distance: 4.2
drag, startPoint x: 296, startPoint y: 89, endPoint x: 296, endPoint y: 83, distance: 6.0
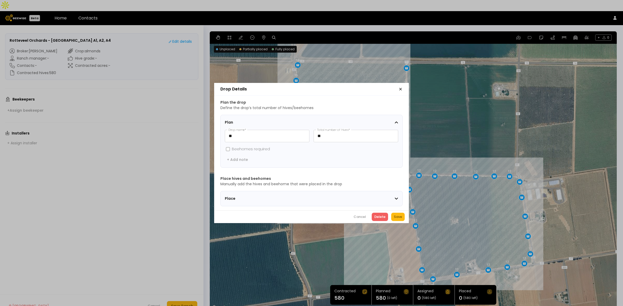
click at [398, 87] on icon "button" at bounding box center [400, 89] width 4 height 4
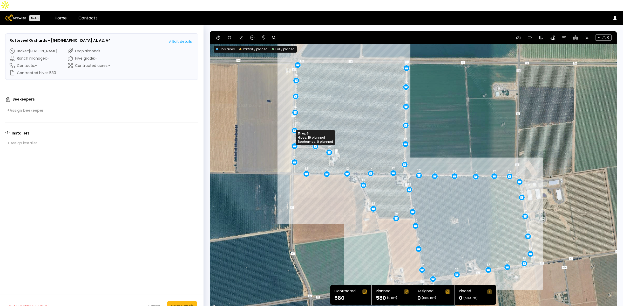
drag, startPoint x: 293, startPoint y: 138, endPoint x: 292, endPoint y: 135, distance: 2.6
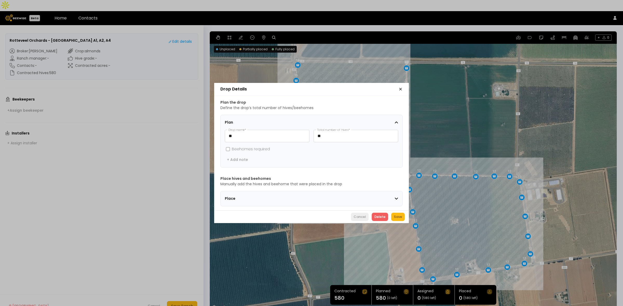
click at [359, 220] on div "Cancel" at bounding box center [359, 217] width 12 height 5
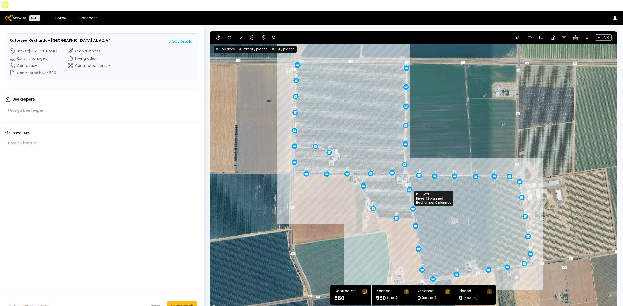
drag, startPoint x: 413, startPoint y: 201, endPoint x: 413, endPoint y: 198, distance: 3.1
drag, startPoint x: 405, startPoint y: 153, endPoint x: 405, endPoint y: 147, distance: 5.2
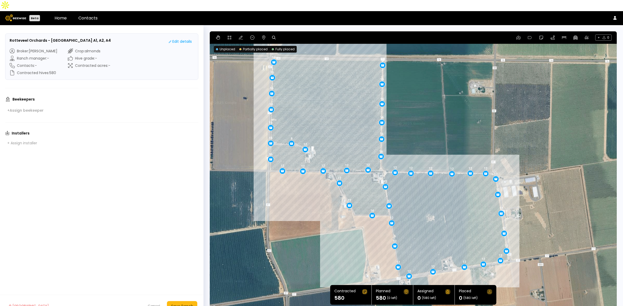
drag, startPoint x: 463, startPoint y: 119, endPoint x: 438, endPoint y: 116, distance: 25.1
click at [438, 116] on div "12 12 16 12 16 12 12 12 12 16 8 16 12 12 12 12 12 12 12 12 12 12 16 12 12 12 12…" at bounding box center [413, 171] width 407 height 280
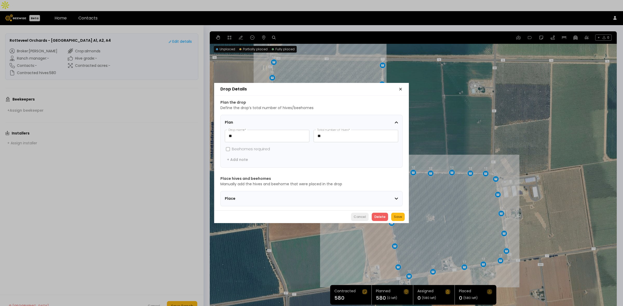
click at [358, 218] on div "Cancel" at bounding box center [359, 217] width 12 height 5
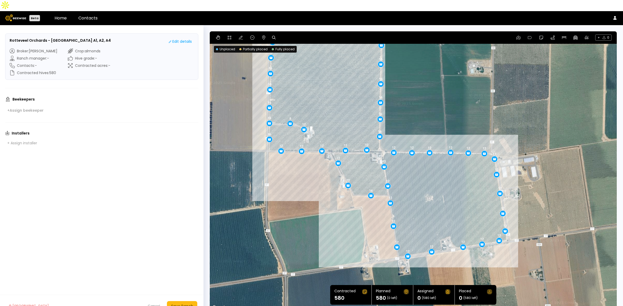
drag, startPoint x: 430, startPoint y: 217, endPoint x: 428, endPoint y: 194, distance: 23.1
click at [428, 194] on div "12 12 16 12 16 12 12 12 16 8 16 12 12 12 12 12 12 12 12 16 12 12 12 12 12 12 12…" at bounding box center [413, 171] width 407 height 280
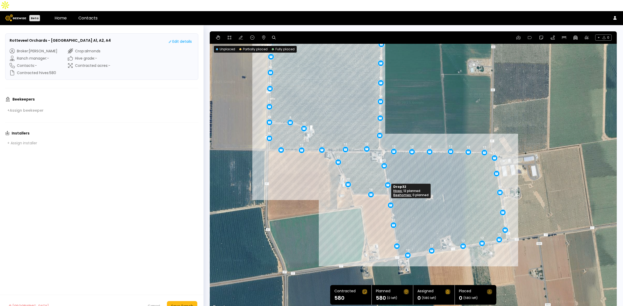
drag, startPoint x: 389, startPoint y: 189, endPoint x: 389, endPoint y: 193, distance: 3.1
drag, startPoint x: 396, startPoint y: 235, endPoint x: 396, endPoint y: 232, distance: 3.4
drag, startPoint x: 501, startPoint y: 200, endPoint x: 501, endPoint y: 197, distance: 2.6
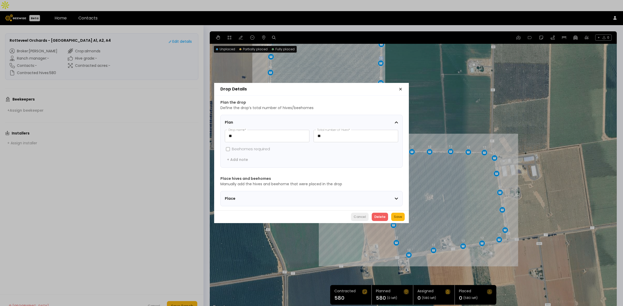
click at [364, 218] on div "Cancel" at bounding box center [359, 217] width 12 height 5
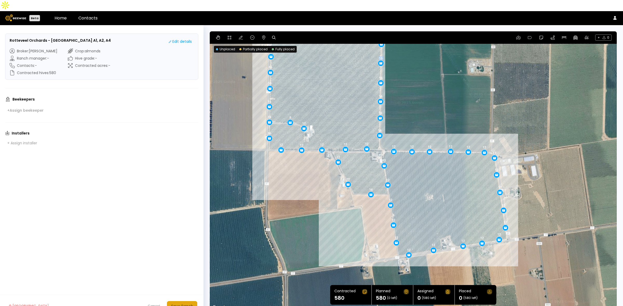
click at [190, 304] on div "Save Ranch" at bounding box center [182, 307] width 22 height 6
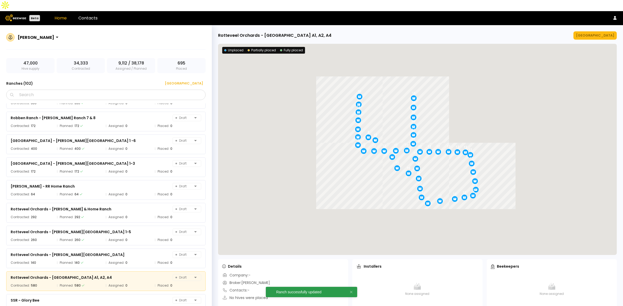
scroll to position [2096, 0]
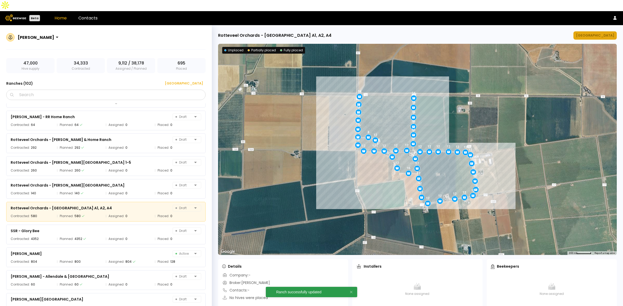
click at [606, 33] on div "[GEOGRAPHIC_DATA]" at bounding box center [595, 35] width 38 height 5
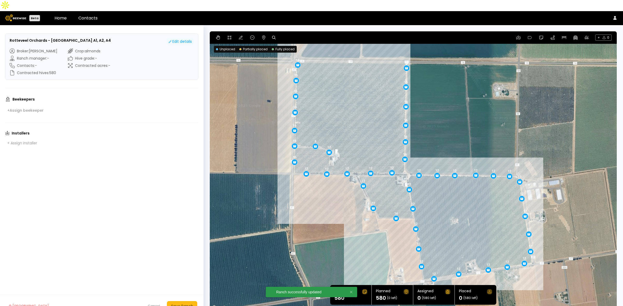
click at [186, 39] on div "Edit details" at bounding box center [180, 41] width 23 height 5
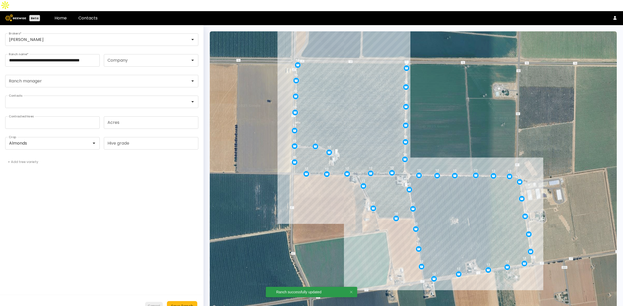
click at [152, 304] on div "Cancel" at bounding box center [154, 306] width 12 height 5
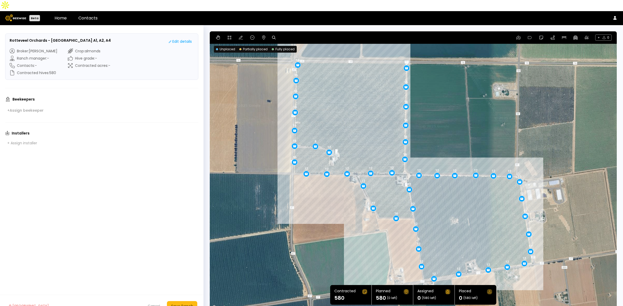
click at [153, 295] on footer "Delete Ranch Cancel Save Ranch" at bounding box center [101, 306] width 203 height 23
click at [155, 304] on div "Cancel" at bounding box center [154, 306] width 12 height 5
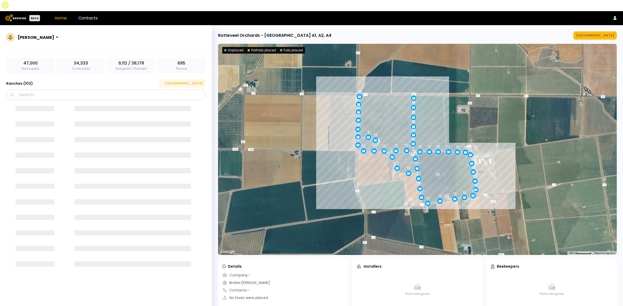
click at [196, 81] on div "[GEOGRAPHIC_DATA]" at bounding box center [182, 83] width 42 height 5
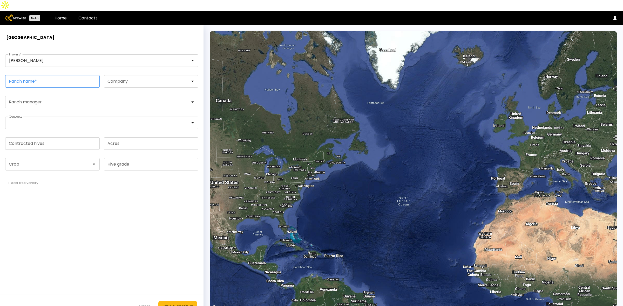
click at [32, 76] on input "Ranch name *" at bounding box center [52, 82] width 94 height 12
paste input "**********"
type input "**********"
click at [62, 15] on link "Home" at bounding box center [60, 18] width 12 height 6
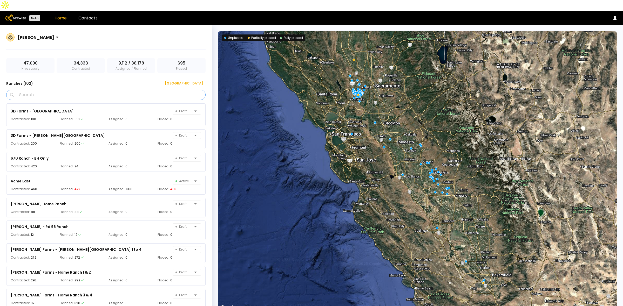
click at [97, 90] on input "Search" at bounding box center [108, 95] width 186 height 10
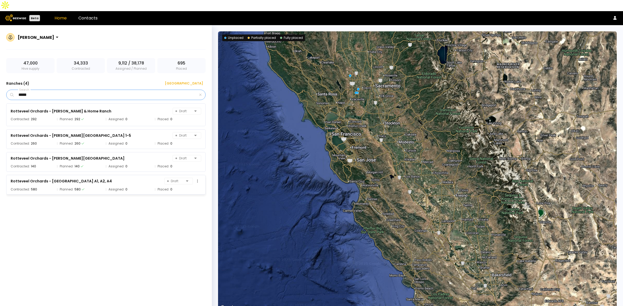
type input "*****"
click at [92, 178] on div "Rotteveel Orchards - [GEOGRAPHIC_DATA] A1, A2, A4" at bounding box center [61, 181] width 101 height 6
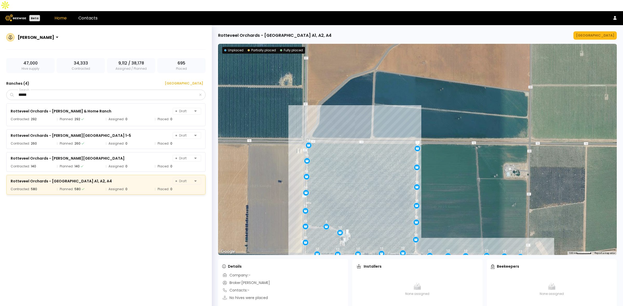
drag, startPoint x: 530, startPoint y: 103, endPoint x: 537, endPoint y: 205, distance: 101.9
click at [537, 205] on div "16 12 12 12 16 12 12 16 16 12 12 12 12 16 16 16 8 16 12 12 12 12 12 12 12 12 12…" at bounding box center [417, 149] width 399 height 211
click at [193, 81] on div "[GEOGRAPHIC_DATA]" at bounding box center [182, 83] width 42 height 5
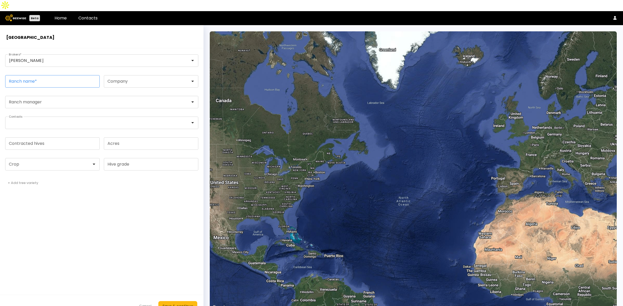
click at [54, 76] on input "Ranch name *" at bounding box center [52, 82] width 94 height 12
paste input "**********"
type input "**********"
click at [23, 159] on div at bounding box center [50, 165] width 90 height 12
click at [25, 176] on div "Almonds" at bounding box center [52, 177] width 88 height 3
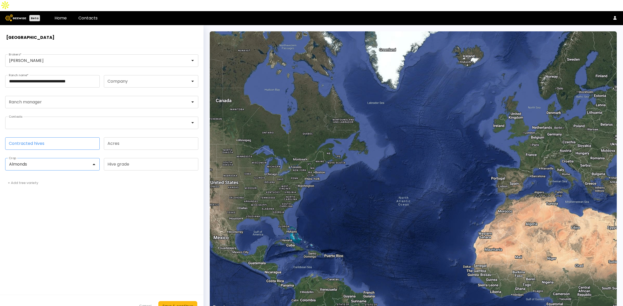
click at [31, 138] on input "Contracted hives" at bounding box center [52, 144] width 94 height 12
type input "***"
click at [89, 185] on form "**********" at bounding box center [101, 182] width 203 height 269
click at [178, 304] on div "Save & continue" at bounding box center [177, 307] width 31 height 6
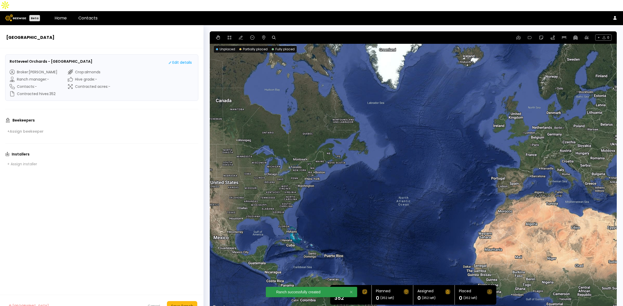
click at [274, 36] on icon at bounding box center [274, 38] width 4 height 4
click at [300, 35] on input at bounding box center [294, 38] width 32 height 6
paste input "**********"
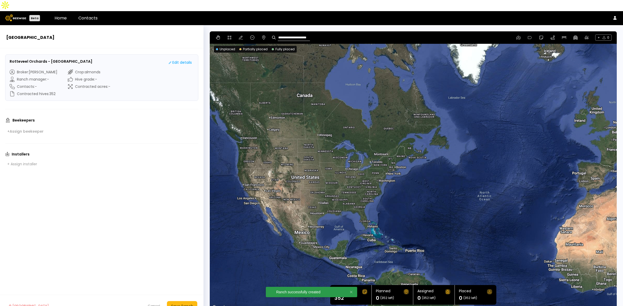
type input "**********"
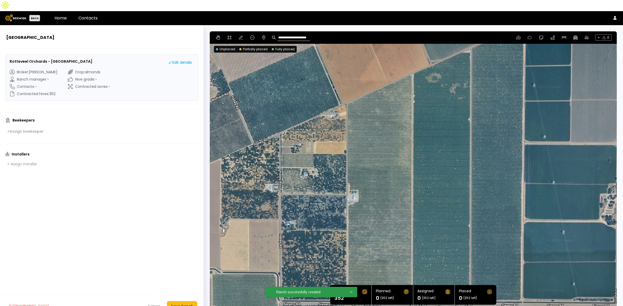
drag, startPoint x: 383, startPoint y: 94, endPoint x: 375, endPoint y: 198, distance: 105.1
click at [375, 198] on div at bounding box center [413, 171] width 407 height 280
click at [225, 31] on div "**********" at bounding box center [413, 37] width 407 height 12
click at [227, 36] on icon at bounding box center [229, 38] width 4 height 4
click at [412, 63] on div at bounding box center [413, 172] width 406 height 280
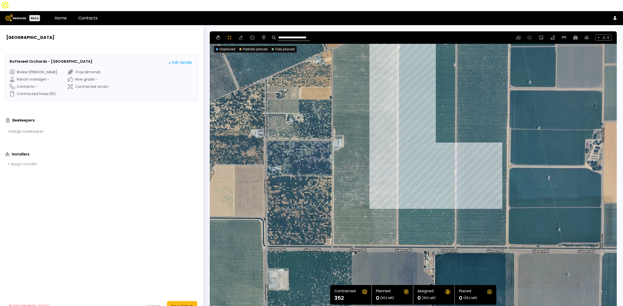
drag, startPoint x: 456, startPoint y: 232, endPoint x: 441, endPoint y: 177, distance: 57.5
click at [441, 177] on div at bounding box center [413, 172] width 406 height 280
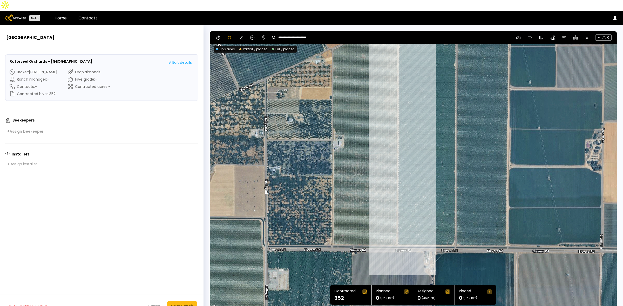
click at [397, 234] on div at bounding box center [413, 172] width 406 height 280
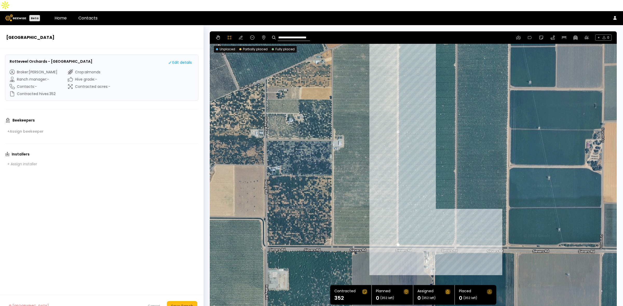
click at [453, 234] on div at bounding box center [413, 172] width 406 height 280
click at [455, 229] on div at bounding box center [413, 172] width 406 height 280
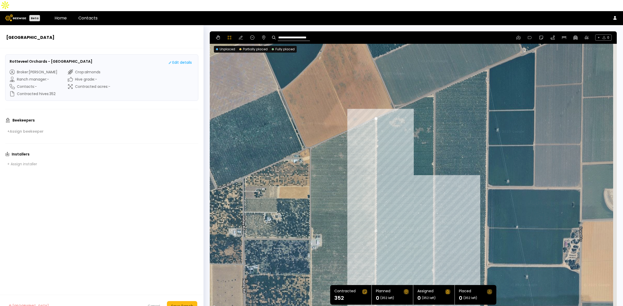
drag, startPoint x: 478, startPoint y: 87, endPoint x: 449, endPoint y: 164, distance: 82.3
click at [455, 189] on div at bounding box center [413, 172] width 406 height 280
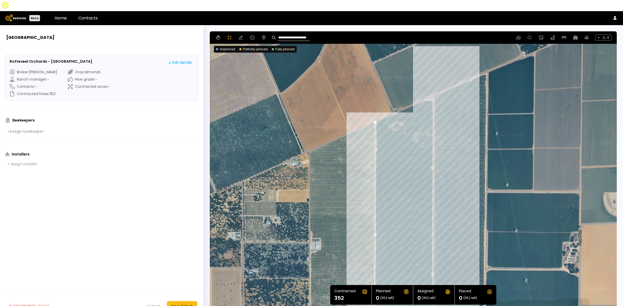
click at [433, 90] on div at bounding box center [413, 171] width 406 height 280
click at [423, 89] on div at bounding box center [413, 171] width 406 height 280
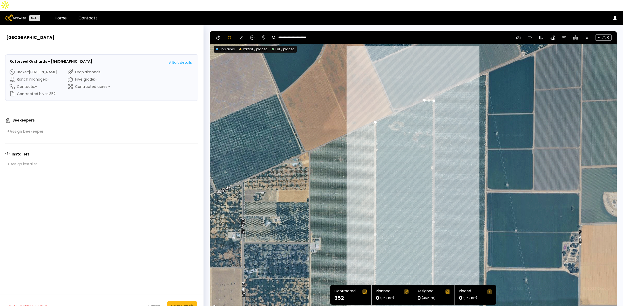
click at [375, 111] on div at bounding box center [413, 171] width 406 height 280
click at [186, 304] on div "Save Ranch" at bounding box center [182, 307] width 22 height 6
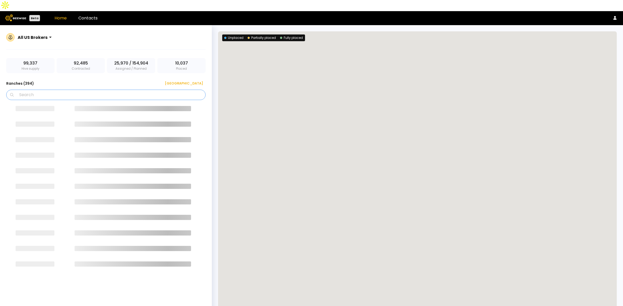
click at [114, 90] on input "Search" at bounding box center [108, 95] width 186 height 10
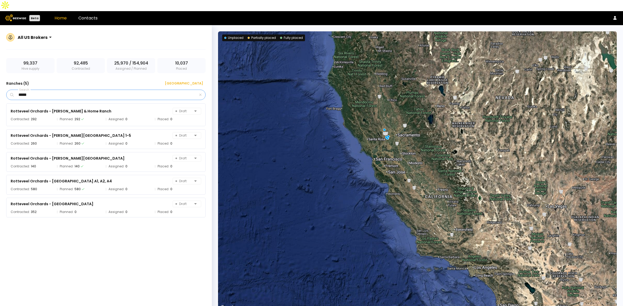
type input "*****"
click at [116, 262] on div "Rotteveel Orchards - Beukelman & Home Ranch Draft Contracted: 292 Planned: 292 …" at bounding box center [108, 211] width 204 height 214
click at [88, 201] on div "Rotteveel Orchards - Nishikawa Ranch Draft" at bounding box center [106, 204] width 190 height 7
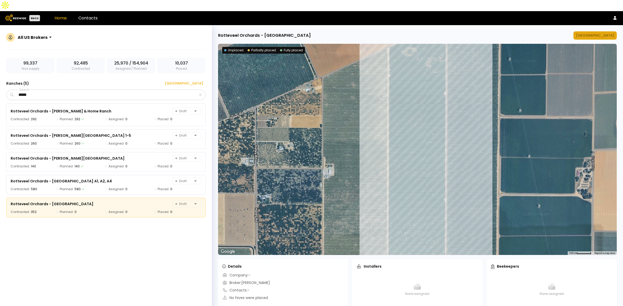
click at [601, 33] on div "[GEOGRAPHIC_DATA]" at bounding box center [595, 35] width 38 height 5
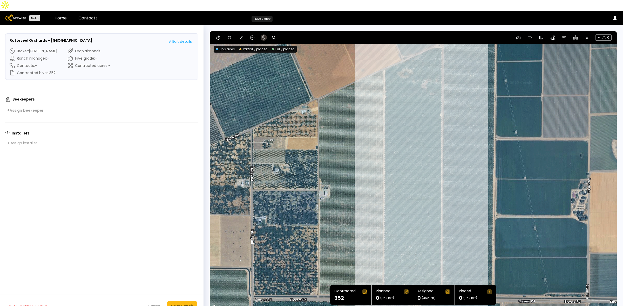
click at [265, 36] on icon at bounding box center [264, 38] width 4 height 4
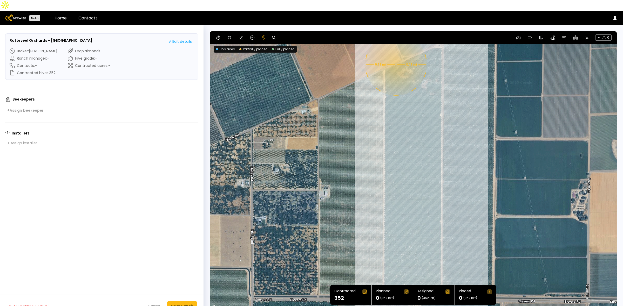
click at [395, 53] on div "0.11 mi 0.11 mi" at bounding box center [413, 171] width 407 height 280
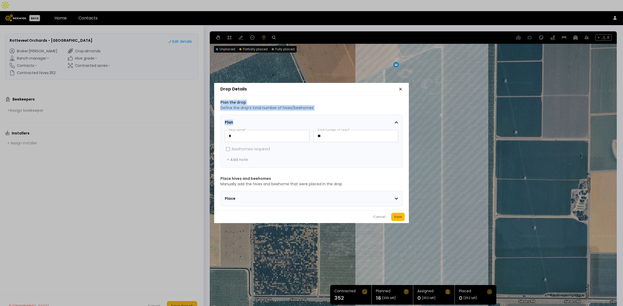
click at [438, 111] on div "Drop Details Plan the drop Define the drop’s total number of hives/beehomes Pla…" at bounding box center [311, 153] width 623 height 306
click at [399, 87] on icon "button" at bounding box center [400, 89] width 4 height 4
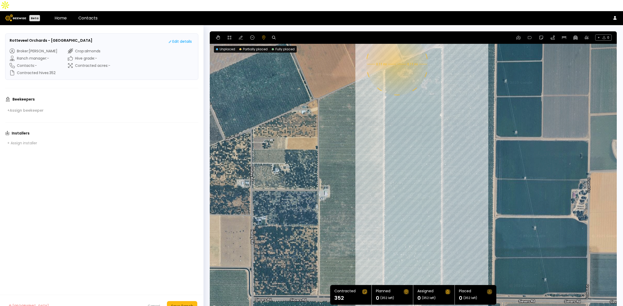
click at [396, 53] on div "0.11 mi 0.11 mi" at bounding box center [413, 171] width 407 height 280
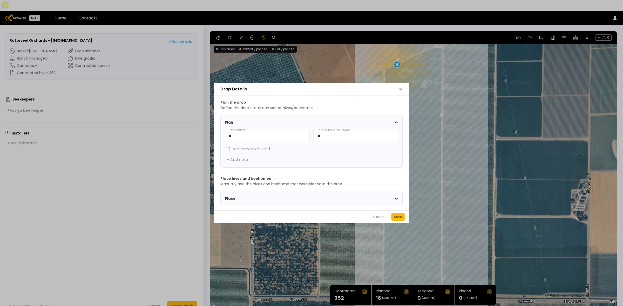
drag, startPoint x: 399, startPoint y: 217, endPoint x: 448, endPoint y: 153, distance: 80.4
click at [399, 217] on div "Save" at bounding box center [398, 217] width 8 height 5
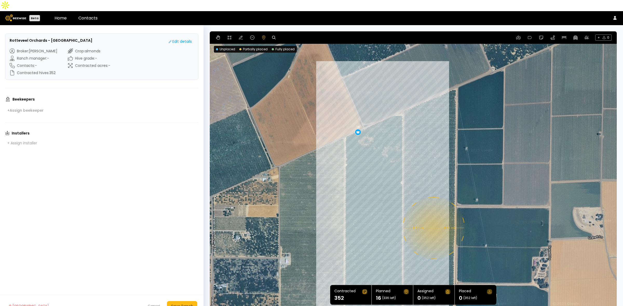
drag, startPoint x: 514, startPoint y: 78, endPoint x: 472, endPoint y: 149, distance: 82.9
click at [472, 149] on div "0.11 mi 0.11 mi 16" at bounding box center [413, 171] width 407 height 280
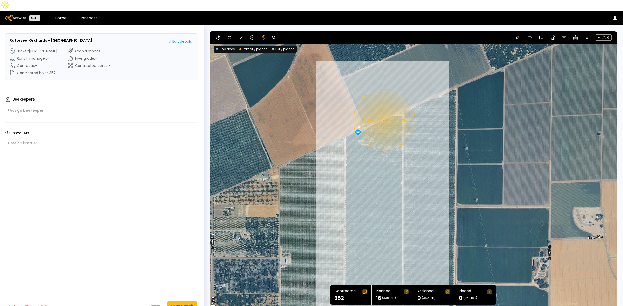
click at [383, 109] on div "0.11 mi 0.11 mi 16" at bounding box center [413, 171] width 407 height 280
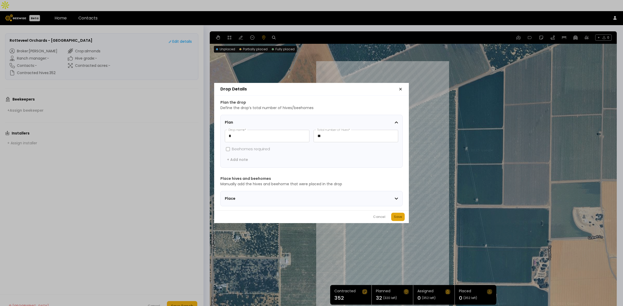
click at [398, 216] on button "Save" at bounding box center [397, 217] width 13 height 8
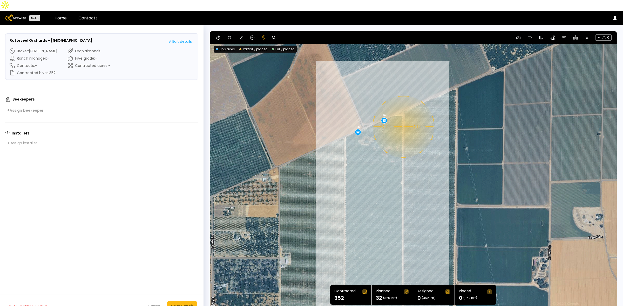
click at [403, 116] on div "0.11 mi 0.11 mi 16 16" at bounding box center [413, 171] width 407 height 280
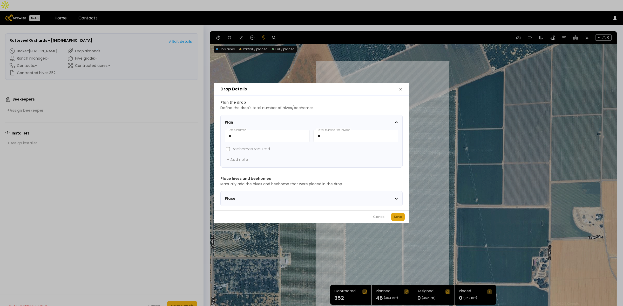
click at [400, 217] on div "Save" at bounding box center [398, 217] width 8 height 5
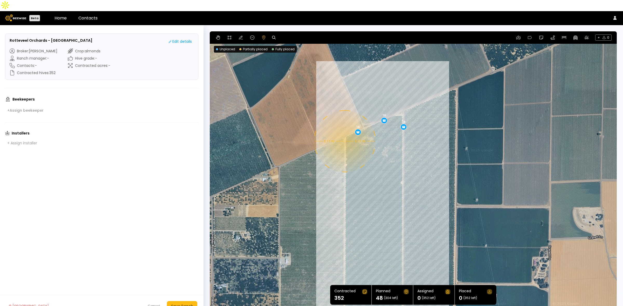
click at [344, 130] on div "0.11 mi 0.11 mi 16 16 16" at bounding box center [413, 171] width 407 height 280
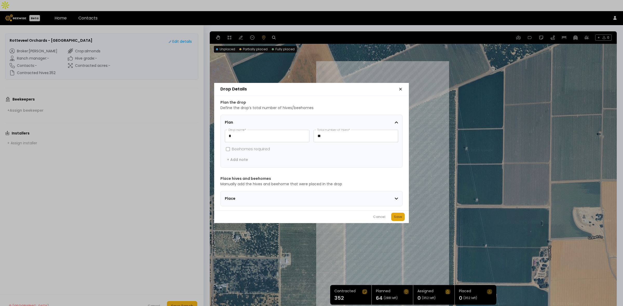
click at [396, 218] on div "Save" at bounding box center [398, 217] width 8 height 5
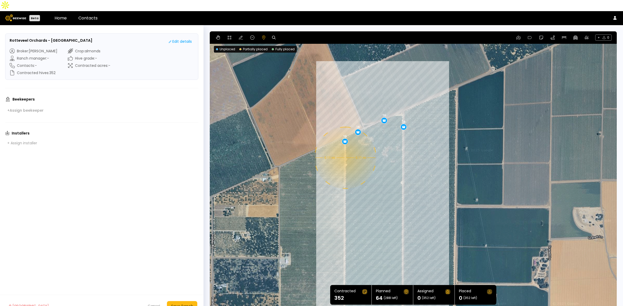
click at [345, 147] on div "0.11 mi 0.11 mi 16 16 16 16" at bounding box center [413, 171] width 407 height 280
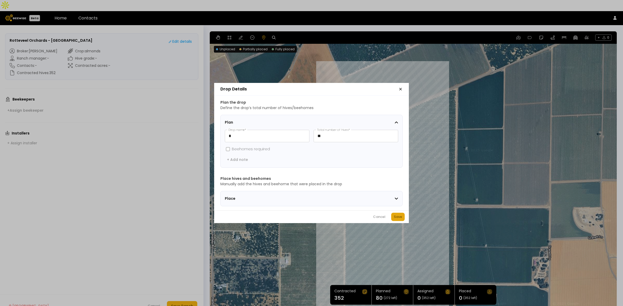
click at [393, 218] on button "Save" at bounding box center [397, 217] width 13 height 8
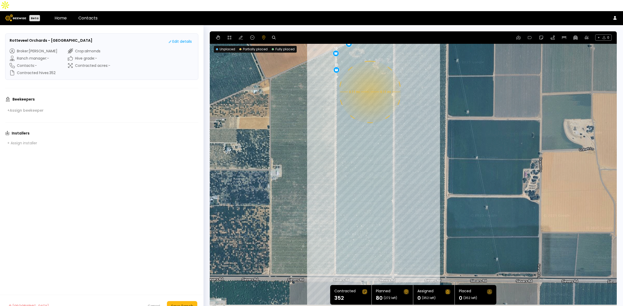
drag, startPoint x: 387, startPoint y: 257, endPoint x: 378, endPoint y: 169, distance: 88.7
click at [378, 169] on div "0.11 mi 0.11 mi 16 16 16 16 16" at bounding box center [413, 171] width 407 height 280
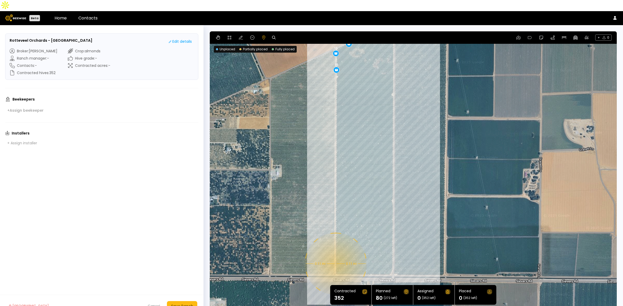
click at [335, 253] on div "0.11 mi 0.11 mi 16 16 16 16 16" at bounding box center [413, 171] width 407 height 280
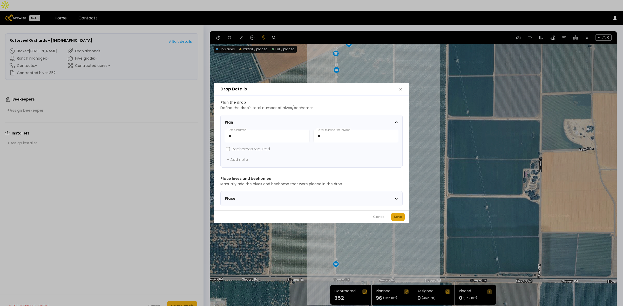
click at [398, 220] on div "Save" at bounding box center [398, 217] width 8 height 5
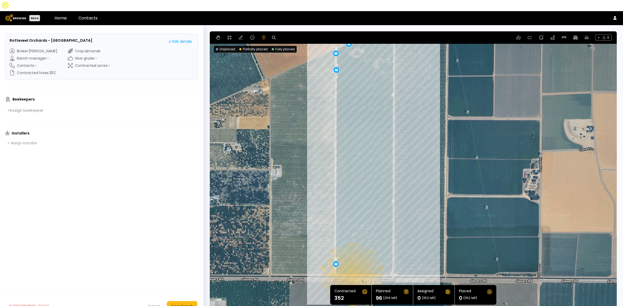
click at [352, 264] on div "0.11 mi 0.11 mi 16 16 16 16 16 16" at bounding box center [413, 171] width 407 height 280
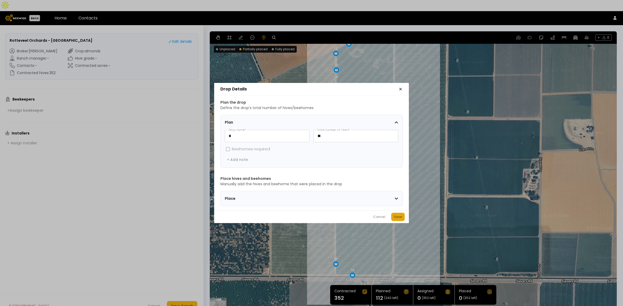
click at [401, 219] on div "Save" at bounding box center [398, 217] width 8 height 5
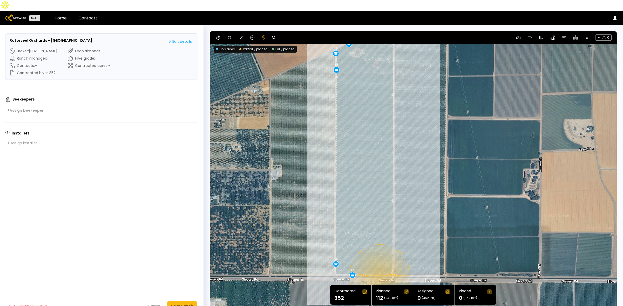
click at [379, 265] on div "0.11 mi 0.11 mi 16 16 16 16 16 16 16" at bounding box center [413, 171] width 407 height 280
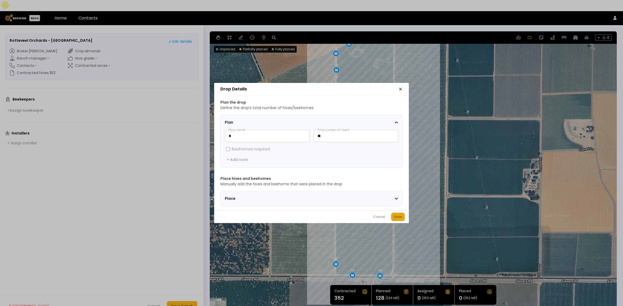
click at [391, 220] on button "Save" at bounding box center [397, 217] width 13 height 8
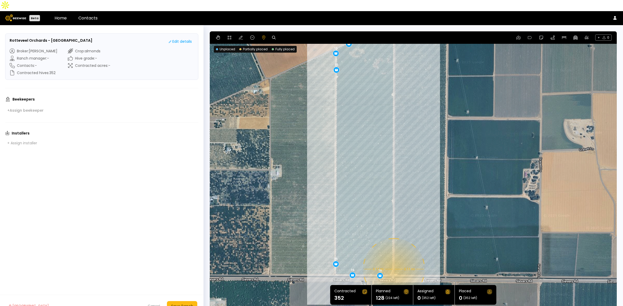
click at [393, 258] on div "0.11 mi 0.11 mi 16 16 16 16 16 16 16 16" at bounding box center [413, 171] width 407 height 280
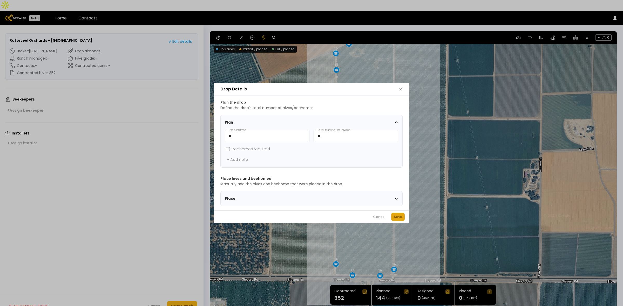
click at [399, 219] on div "Save" at bounding box center [398, 217] width 8 height 5
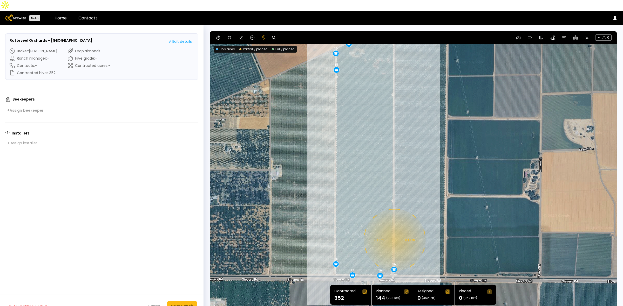
click at [394, 229] on div "0.11 mi 0.11 mi 16 16 16 16 16 16 16 16 16" at bounding box center [413, 171] width 407 height 280
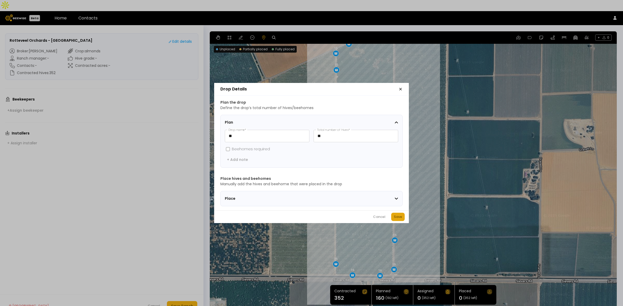
click at [400, 219] on div "Save" at bounding box center [398, 217] width 8 height 5
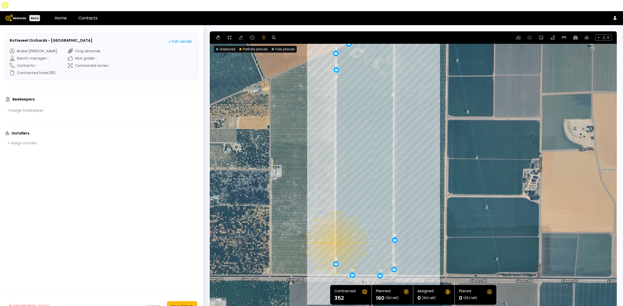
click at [335, 232] on div "0.11 mi 0.11 mi 16 16 16 16 16 16 16 16 16 16" at bounding box center [413, 171] width 407 height 280
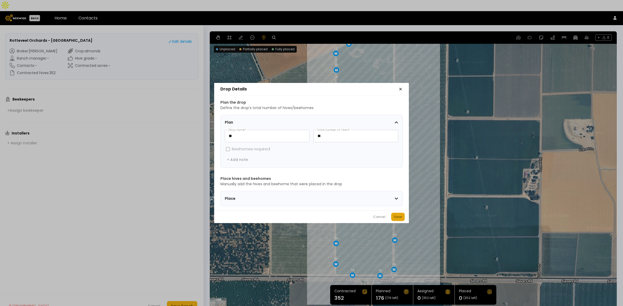
click at [393, 221] on button "Save" at bounding box center [397, 217] width 13 height 8
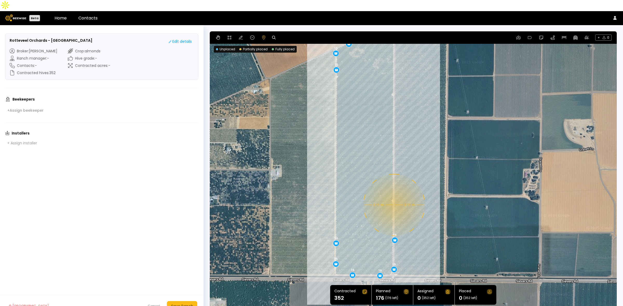
click at [393, 194] on div "0.11 mi 0.11 mi 16 16 16 16 16 16 16 16 16 16 16" at bounding box center [413, 171] width 407 height 280
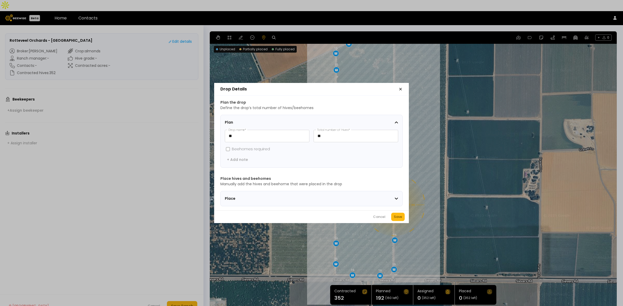
click at [396, 219] on div "Save" at bounding box center [398, 217] width 8 height 5
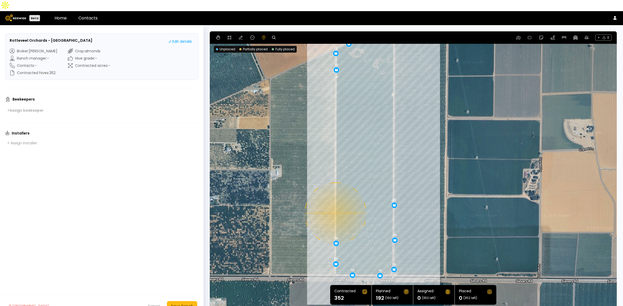
click at [335, 202] on div "0.11 mi 0.11 mi 16 16 16 16 16 16 16 16 16 16 16 16" at bounding box center [413, 171] width 407 height 280
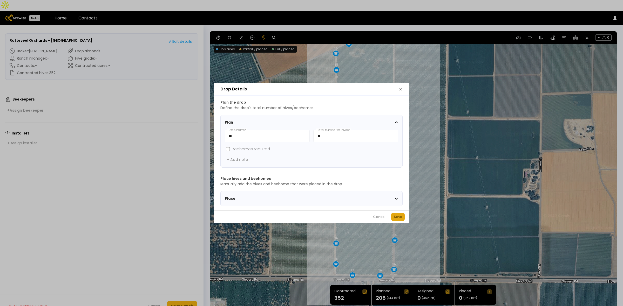
click at [397, 218] on div "Save" at bounding box center [398, 217] width 8 height 5
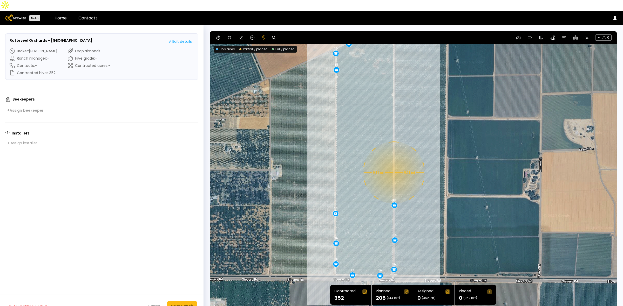
click at [393, 162] on div "0.11 mi 0.11 mi 16 16 16 16 16 16 16 16 16 16 16 16 16" at bounding box center [413, 171] width 407 height 280
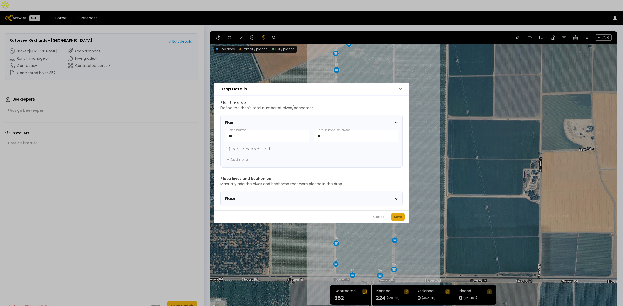
click at [400, 219] on div "Save" at bounding box center [398, 217] width 8 height 5
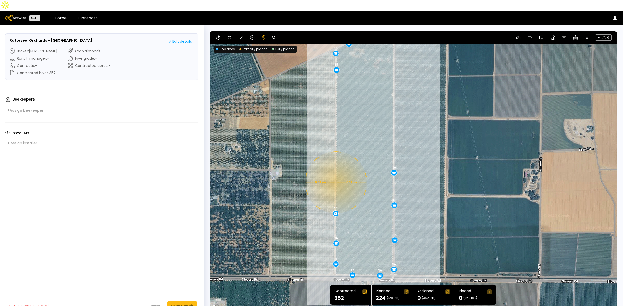
click at [335, 172] on div "0.11 mi 0.11 mi 16 16 16 16 16 16 16 16 16 16 16 16 16 16" at bounding box center [413, 171] width 407 height 280
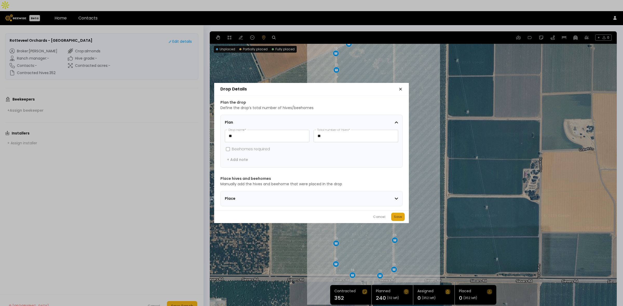
click at [394, 218] on div "Save" at bounding box center [398, 217] width 8 height 5
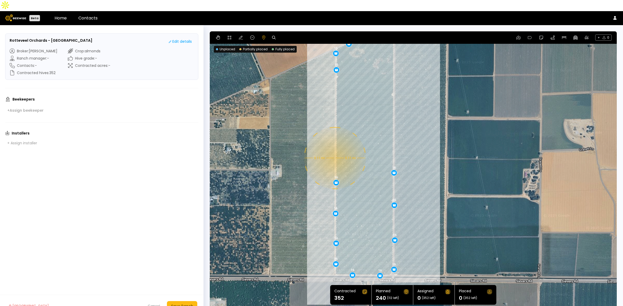
click at [334, 147] on div "0.11 mi 0.11 mi 16 16 16 16 16 16 16 16 16 16 16 16 16 16 16" at bounding box center [413, 171] width 407 height 280
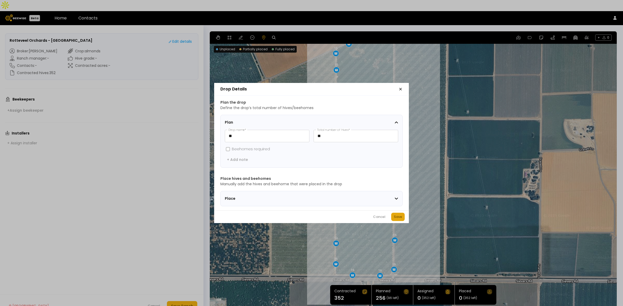
click at [397, 217] on div "Save" at bounding box center [398, 217] width 8 height 5
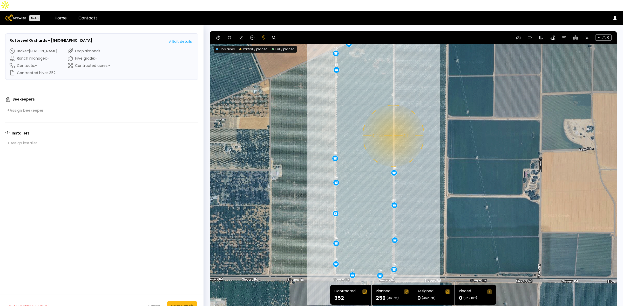
click at [393, 125] on div "0.11 mi 0.11 mi 16 16 16 16 16 16 16 16 16 16 16 16 16 16 16 16" at bounding box center [413, 171] width 407 height 280
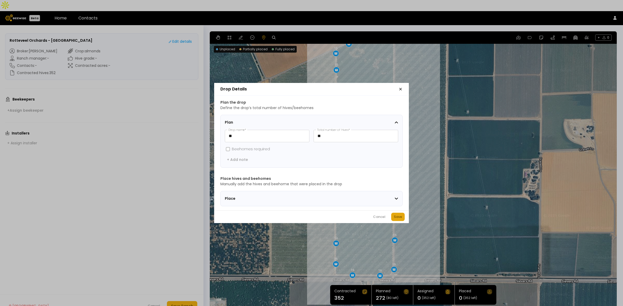
click at [396, 218] on div "Save" at bounding box center [398, 217] width 8 height 5
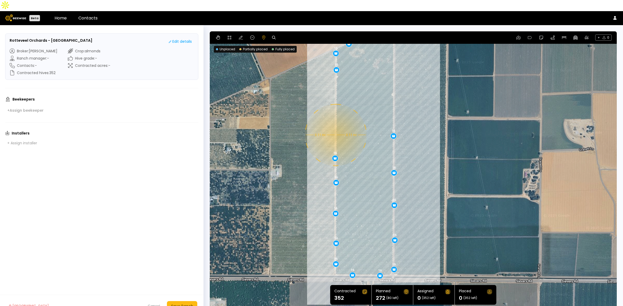
click at [335, 124] on div "0.11 mi 0.11 mi 16 16 16 16 16 16 16 16 16 16 16 16 16 16 16 16 16" at bounding box center [413, 171] width 407 height 280
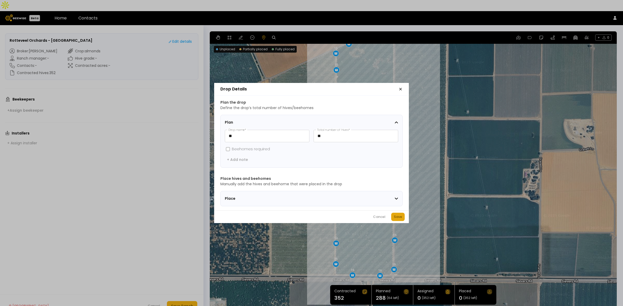
click at [397, 216] on button "Save" at bounding box center [397, 217] width 13 height 8
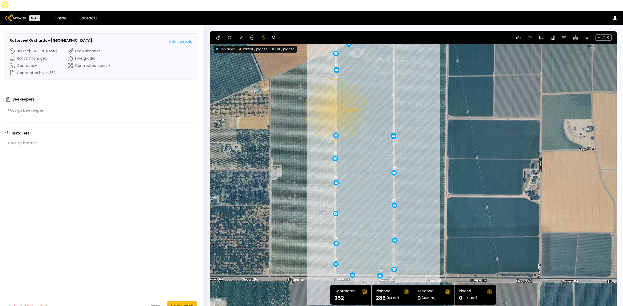
click at [335, 99] on div "0.11 mi 0.11 mi 16 16 16 16 16 16 16 16 16 16 16 16 16 16 16 16 16 16" at bounding box center [413, 171] width 407 height 280
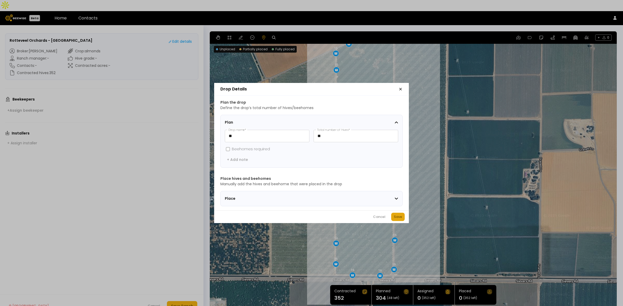
click at [397, 220] on div "Save" at bounding box center [398, 217] width 8 height 5
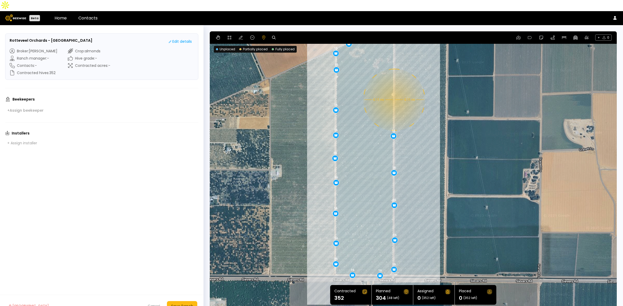
click at [393, 89] on div "0.11 mi 0.11 mi 16 16 16 16 16 16 16 16 16 16 16 16 16 16 16 16 16 16 16" at bounding box center [413, 171] width 407 height 280
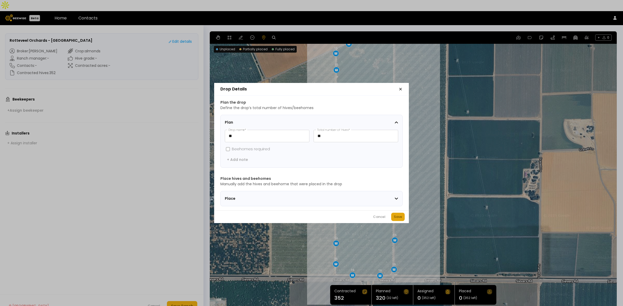
click at [396, 215] on button "Save" at bounding box center [397, 217] width 13 height 8
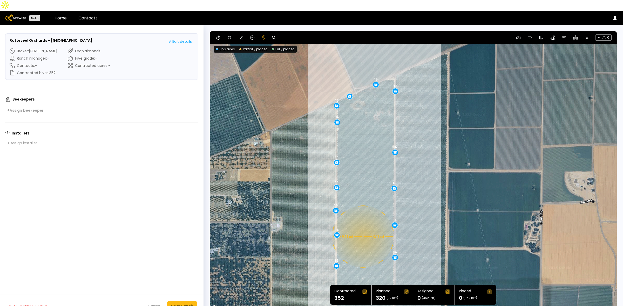
drag, startPoint x: 361, startPoint y: 119, endPoint x: 362, endPoint y: 177, distance: 58.4
click at [362, 177] on div "0.11 mi 0.11 mi 16 16 16 16 16 16 16 16 16 16 16 16 16 16 16 16 16 16 16 16" at bounding box center [413, 171] width 407 height 280
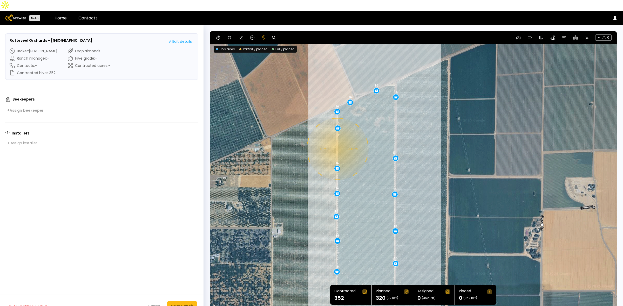
click at [337, 138] on div "0.11 mi 0.11 mi 16 16 16 16 16 16 16 16 16 16 16 16 16 16 16 16 16 16 16 16" at bounding box center [413, 171] width 407 height 280
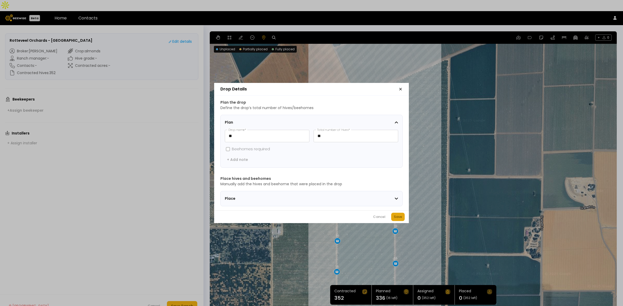
click at [394, 220] on div "Save" at bounding box center [398, 217] width 8 height 5
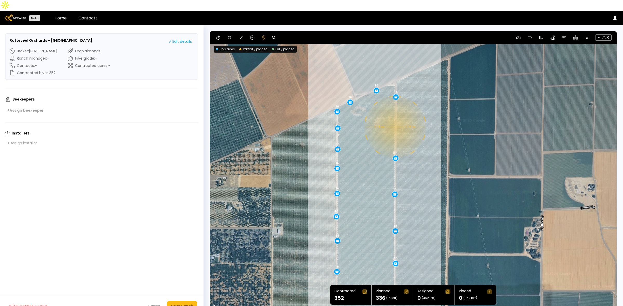
click at [394, 116] on div "0.11 mi 0.11 mi 16 16 16 16 16 16 16 16 16 16 16 16 16 16 16 16 16 16 16 16 16" at bounding box center [413, 171] width 407 height 280
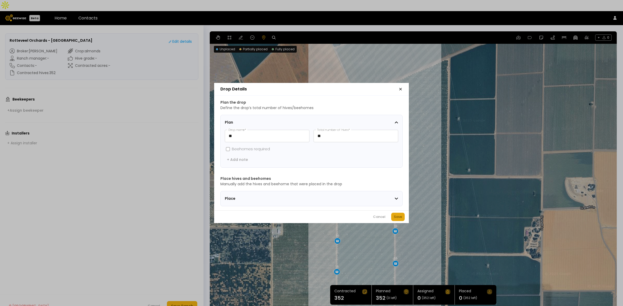
click at [397, 220] on div "Save" at bounding box center [398, 217] width 8 height 5
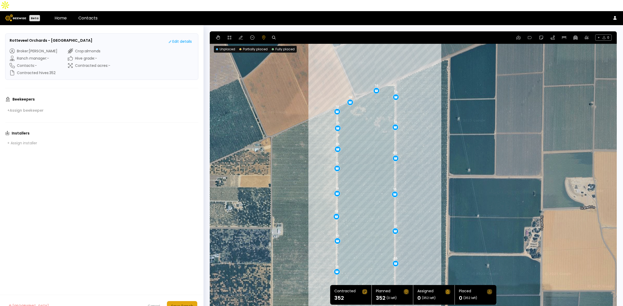
click at [182, 304] on div "Save Ranch" at bounding box center [182, 307] width 22 height 6
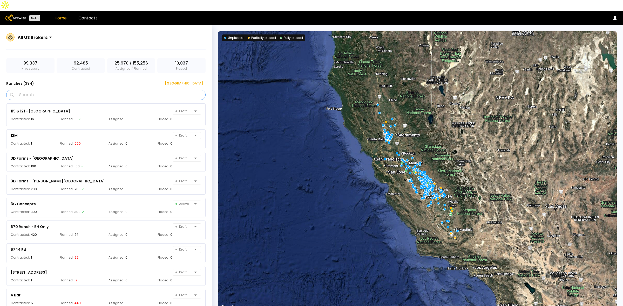
click at [119, 90] on input "Search" at bounding box center [108, 95] width 186 height 10
type input "*"
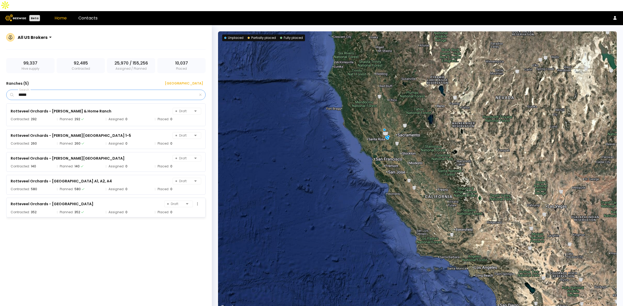
type input "*****"
click at [88, 201] on div "Rotteveel Orchards - Nishikawa Ranch Draft" at bounding box center [106, 204] width 190 height 7
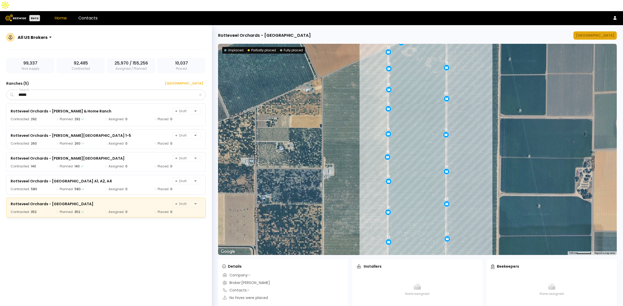
click at [609, 33] on div "[GEOGRAPHIC_DATA]" at bounding box center [595, 35] width 38 height 5
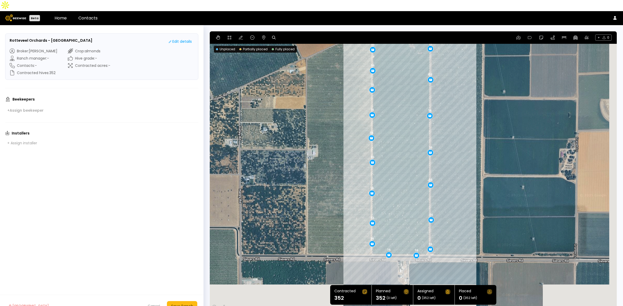
drag, startPoint x: 487, startPoint y: 156, endPoint x: 474, endPoint y: 113, distance: 45.2
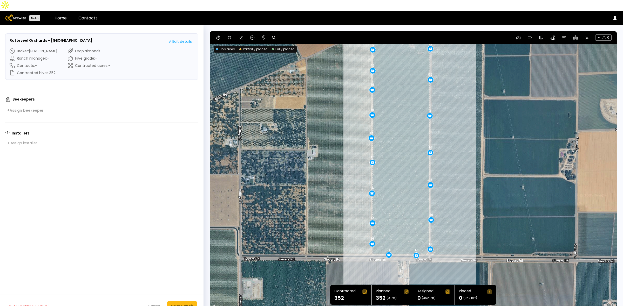
click at [474, 113] on div "16 16 16 16 16 16 16 16 16 16 16 16 16 16 16 16 16 16 16 16 16 16" at bounding box center [413, 171] width 407 height 280
drag, startPoint x: 430, startPoint y: 239, endPoint x: 430, endPoint y: 235, distance: 3.4
drag, startPoint x: 430, startPoint y: 207, endPoint x: 429, endPoint y: 204, distance: 3.2
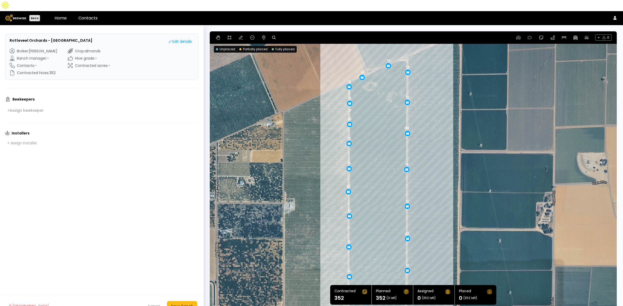
drag, startPoint x: 459, startPoint y: 137, endPoint x: 435, endPoint y: 191, distance: 59.6
click at [435, 191] on div "16 16 16 16 16 16 16 16 16 16 16 16 16 16 16 16 16 16 16 16 16 16" at bounding box center [413, 171] width 407 height 280
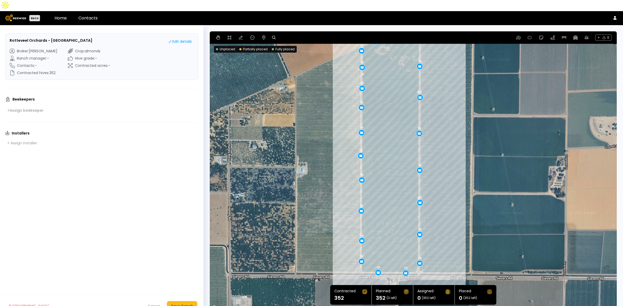
drag, startPoint x: 371, startPoint y: 204, endPoint x: 383, endPoint y: 168, distance: 38.2
click at [383, 168] on div "16 16 16 16 16 16 16 16 16 16 16 16 16 16 16 16 16 16 16 16 16 16" at bounding box center [413, 171] width 407 height 280
drag, startPoint x: 361, startPoint y: 227, endPoint x: 361, endPoint y: 223, distance: 4.2
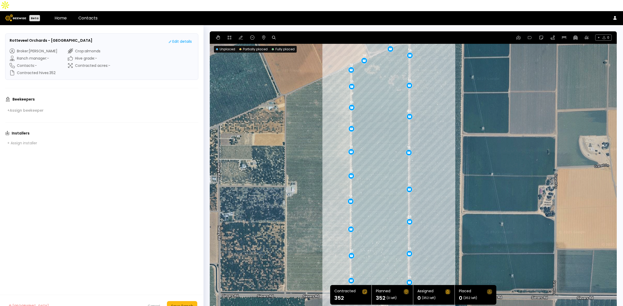
drag, startPoint x: 392, startPoint y: 73, endPoint x: 381, endPoint y: 93, distance: 22.5
click at [381, 93] on div "16 16 16 16 16 16 16 16 16 16 16 16 16 16 16 16 16 16 16 16 16 16" at bounding box center [413, 171] width 407 height 280
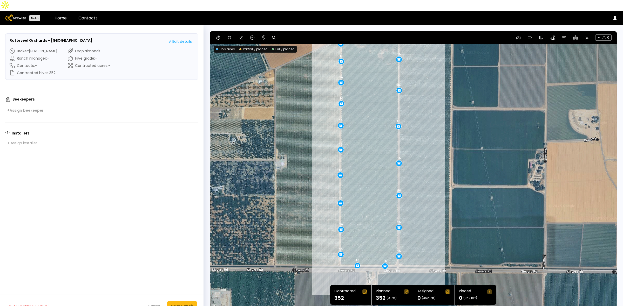
drag, startPoint x: 384, startPoint y: 79, endPoint x: 373, endPoint y: 54, distance: 27.4
click at [373, 54] on div "16 16 16 16 16 16 16 16 16 16 16 16 16 16 16 16 16 16 16 16 16 16" at bounding box center [413, 171] width 407 height 280
click at [178, 304] on div "Save Ranch" at bounding box center [182, 307] width 22 height 6
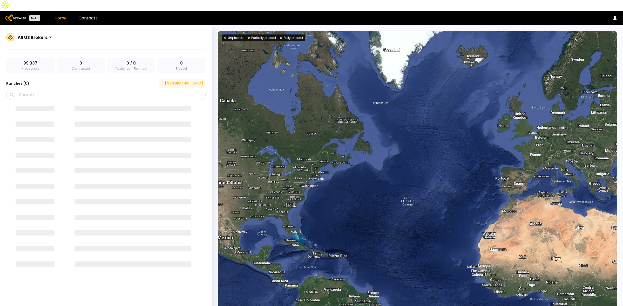
click at [199, 81] on div "[GEOGRAPHIC_DATA]" at bounding box center [182, 83] width 42 height 5
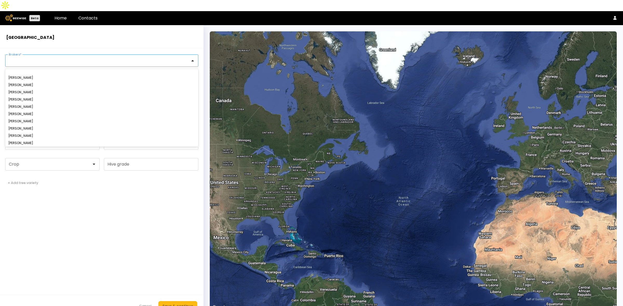
click at [38, 55] on div at bounding box center [99, 61] width 188 height 12
type input "****"
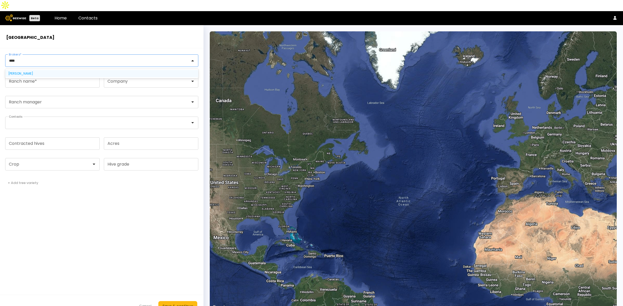
click at [40, 72] on div "[PERSON_NAME]" at bounding box center [101, 73] width 187 height 3
click at [44, 76] on input "Ranch name *" at bounding box center [52, 82] width 94 height 12
paste input "**********"
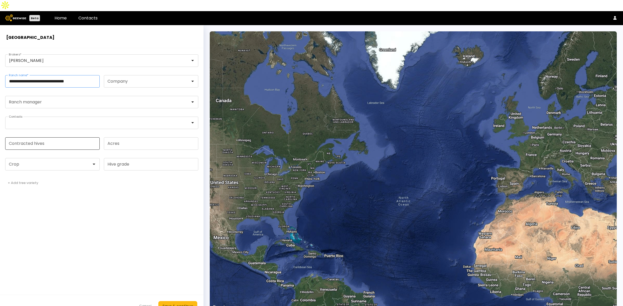
type input "**********"
click at [36, 138] on input "Contracted hives" at bounding box center [52, 144] width 94 height 12
type input "**"
click at [20, 162] on div at bounding box center [50, 164] width 83 height 5
click at [21, 176] on div "Almonds" at bounding box center [52, 177] width 88 height 3
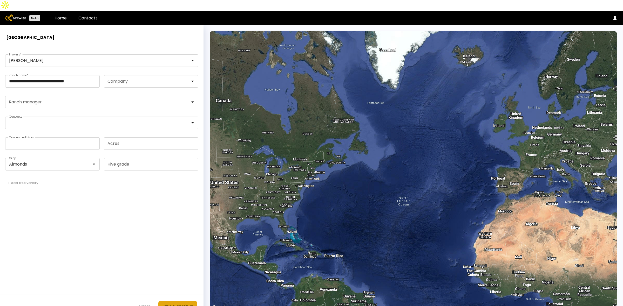
click at [180, 301] on button "Save & continue" at bounding box center [177, 306] width 39 height 10
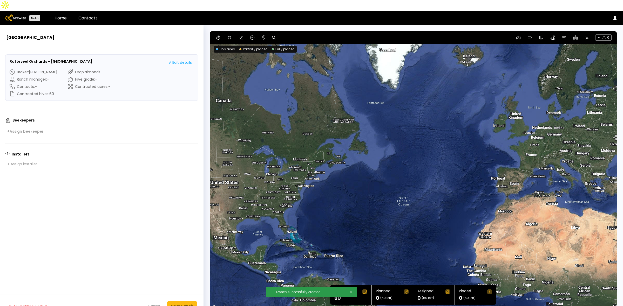
click at [275, 36] on icon at bounding box center [274, 38] width 4 height 4
click at [303, 31] on div "+ 0" at bounding box center [413, 37] width 407 height 12
click at [272, 36] on icon at bounding box center [274, 38] width 4 height 4
click at [290, 35] on input at bounding box center [294, 38] width 32 height 6
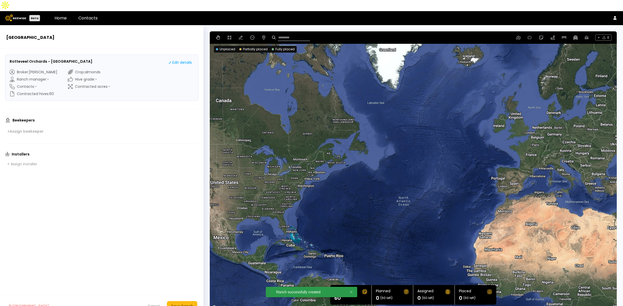
paste input "**********"
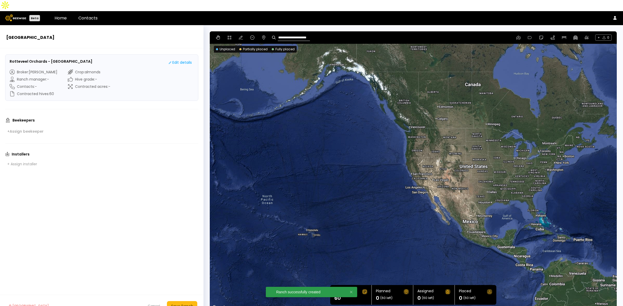
type input "**********"
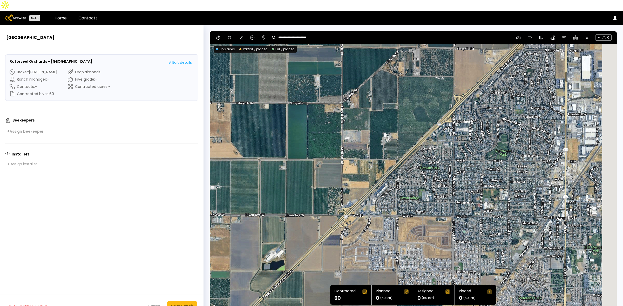
drag, startPoint x: 452, startPoint y: 90, endPoint x: 413, endPoint y: 134, distance: 58.5
click at [424, 122] on div at bounding box center [413, 171] width 407 height 280
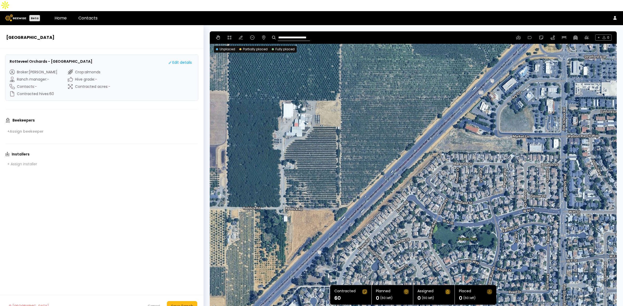
drag, startPoint x: 419, startPoint y: 101, endPoint x: 398, endPoint y: 114, distance: 25.1
click at [398, 114] on div at bounding box center [413, 171] width 407 height 280
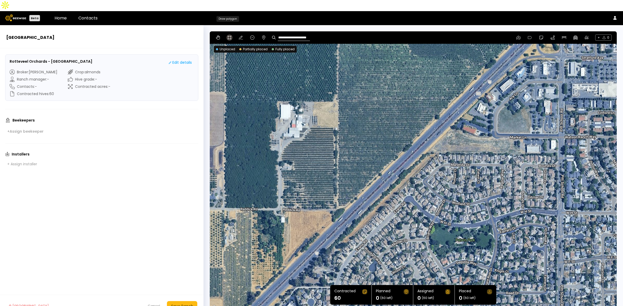
click at [231, 36] on icon at bounding box center [229, 38] width 4 height 4
click at [338, 88] on div at bounding box center [413, 172] width 406 height 280
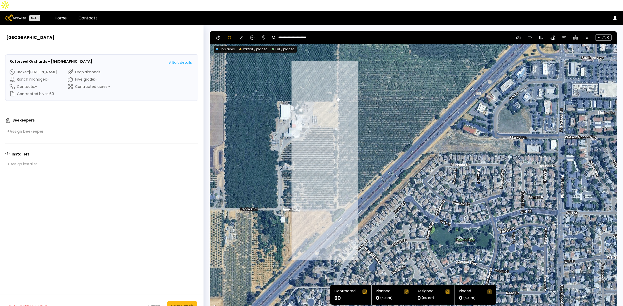
click at [338, 195] on div at bounding box center [413, 172] width 406 height 280
click at [344, 194] on div at bounding box center [413, 172] width 406 height 280
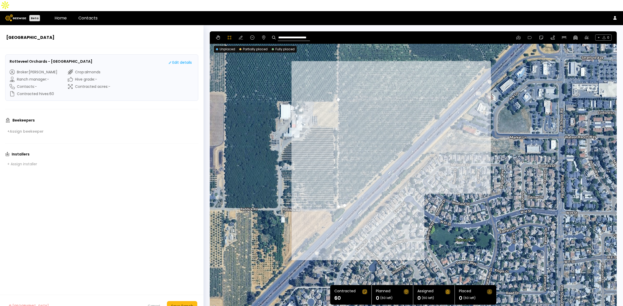
click at [452, 89] on div at bounding box center [413, 172] width 406 height 280
click at [338, 89] on div at bounding box center [413, 172] width 406 height 280
click at [182, 304] on div "Save Ranch" at bounding box center [182, 307] width 22 height 6
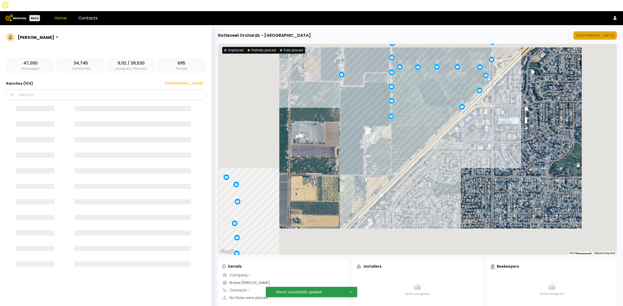
click at [593, 33] on div "[GEOGRAPHIC_DATA]" at bounding box center [595, 35] width 38 height 5
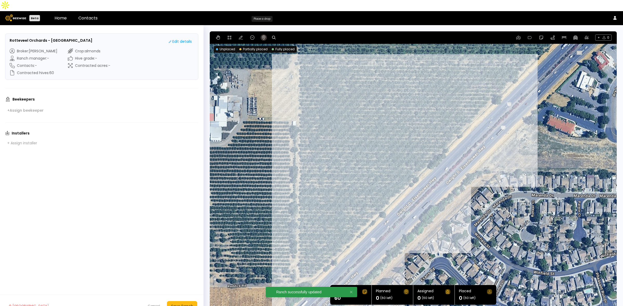
click at [263, 36] on icon at bounding box center [264, 38] width 4 height 4
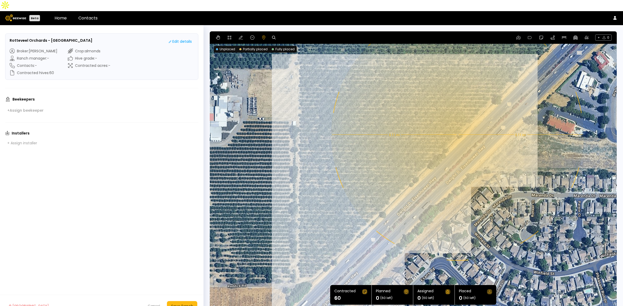
click at [457, 125] on div "0.11 mi 0.11 mi" at bounding box center [413, 171] width 407 height 280
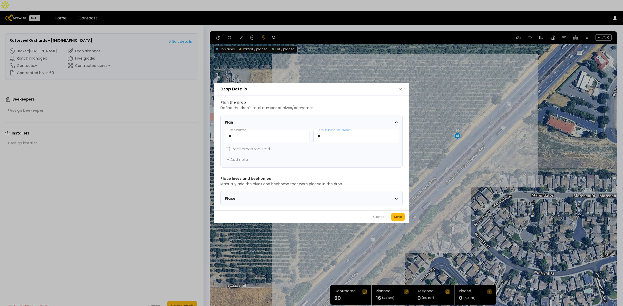
click at [332, 131] on input "**" at bounding box center [356, 136] width 84 height 12
type input "**"
click at [390, 220] on div "Cancel Save" at bounding box center [311, 217] width 195 height 13
click at [404, 220] on button "Save" at bounding box center [397, 217] width 13 height 8
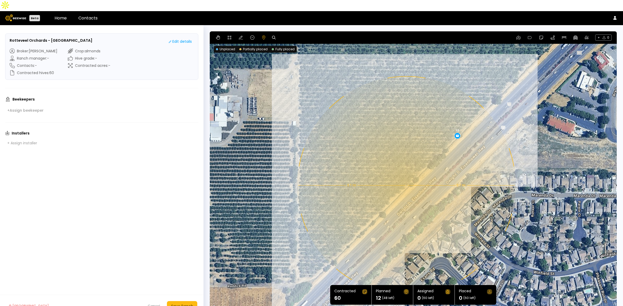
click at [406, 174] on div "0.1 mi 0.1 mi 12" at bounding box center [413, 171] width 407 height 280
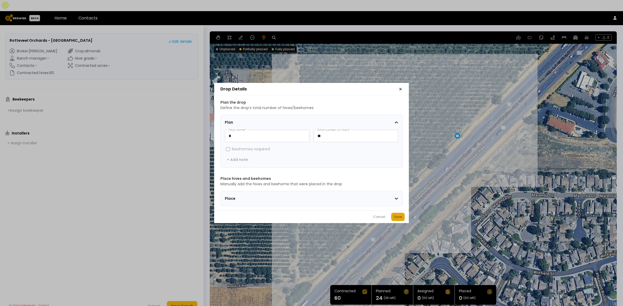
click at [399, 218] on div "Save" at bounding box center [398, 217] width 8 height 5
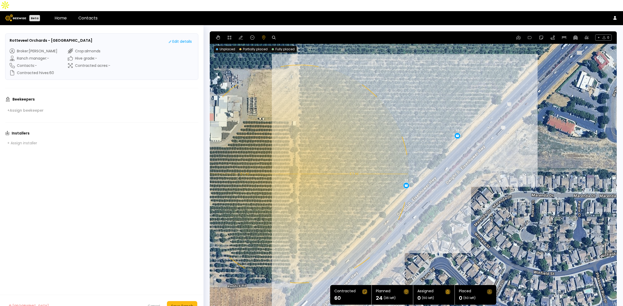
click at [299, 163] on div "0.1 mi 0.1 mi 12 12" at bounding box center [413, 171] width 407 height 280
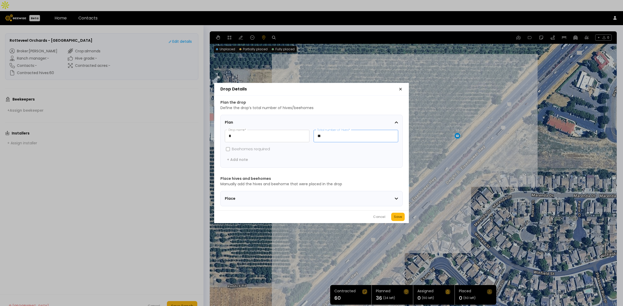
drag, startPoint x: 335, startPoint y: 134, endPoint x: 314, endPoint y: 133, distance: 21.1
click at [314, 133] on input "**" at bounding box center [356, 136] width 84 height 12
type input "*"
click at [399, 218] on div "Save" at bounding box center [398, 217] width 8 height 5
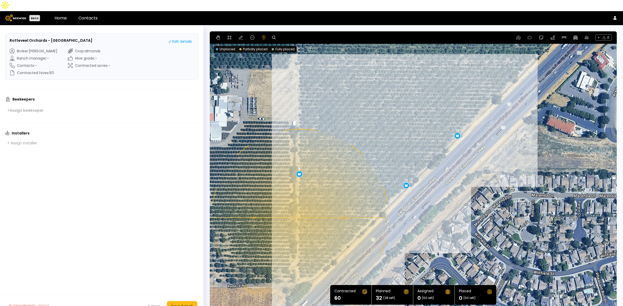
click at [299, 207] on div "0.08 mi 0.08 mi 12 12 8" at bounding box center [413, 171] width 407 height 280
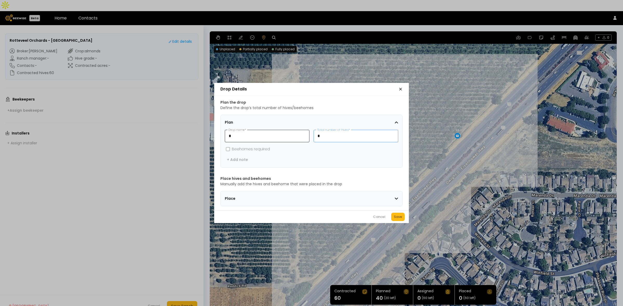
drag, startPoint x: 341, startPoint y: 134, endPoint x: 280, endPoint y: 133, distance: 60.7
click at [280, 133] on div "* Drop name * * Total number of hives *" at bounding box center [311, 136] width 173 height 12
type input "**"
click at [400, 220] on div "Save" at bounding box center [398, 217] width 8 height 5
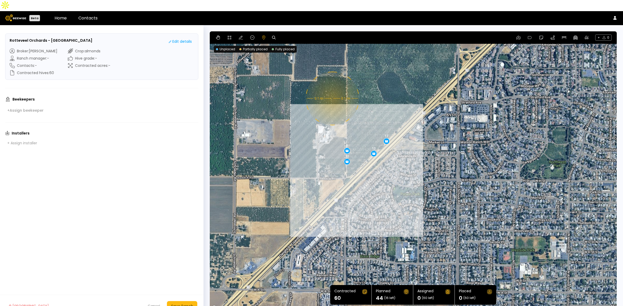
click at [332, 87] on div "0.1 mi 0.1 mi 12 12 8 12" at bounding box center [413, 171] width 407 height 280
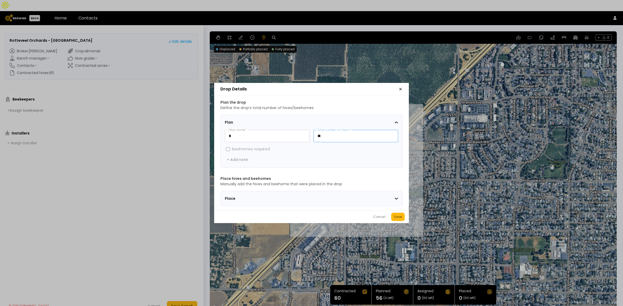
drag, startPoint x: 326, startPoint y: 131, endPoint x: 309, endPoint y: 128, distance: 17.3
click at [309, 130] on div "* Drop name * ** Total number of hives *" at bounding box center [311, 136] width 173 height 12
type input "*"
click at [399, 218] on div "Save" at bounding box center [398, 217] width 8 height 5
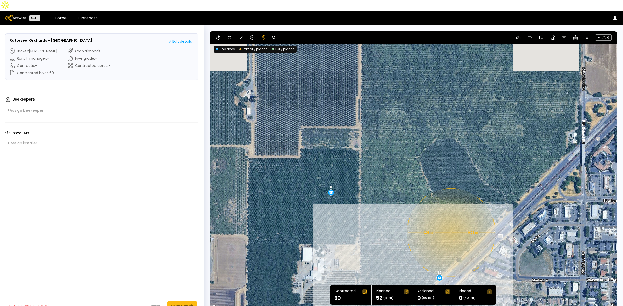
drag, startPoint x: 334, startPoint y: 53, endPoint x: 393, endPoint y: 138, distance: 103.0
click at [393, 138] on div "0.08 mi 0.08 mi 12 12 8 12 8" at bounding box center [413, 171] width 407 height 280
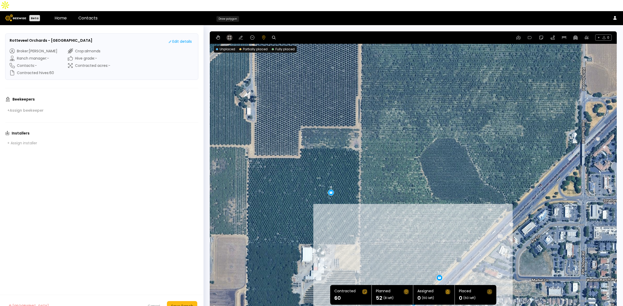
click at [228, 36] on icon at bounding box center [229, 38] width 4 height 4
click at [301, 116] on div at bounding box center [413, 171] width 406 height 280
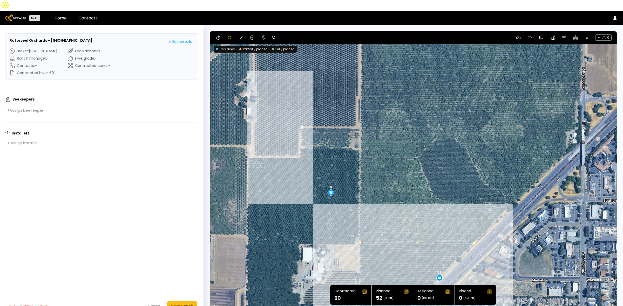
click at [300, 136] on div at bounding box center [413, 171] width 406 height 280
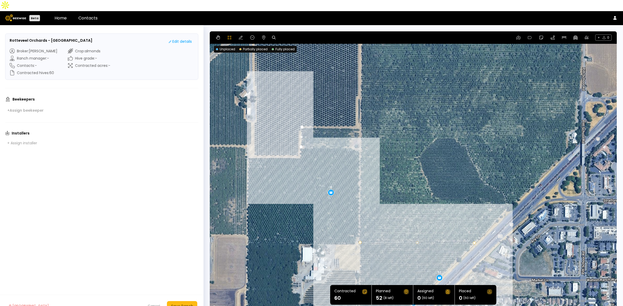
click at [350, 137] on div at bounding box center [413, 171] width 406 height 280
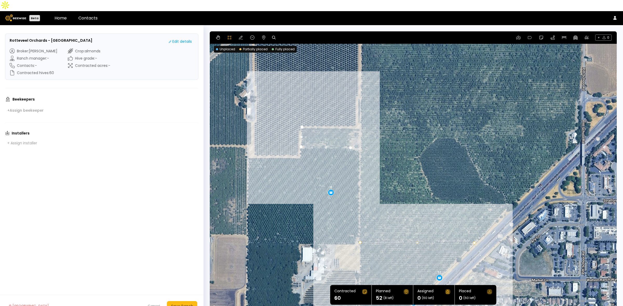
click at [351, 128] on div at bounding box center [413, 171] width 406 height 280
click at [359, 128] on div at bounding box center [413, 171] width 406 height 280
click at [360, 117] on div at bounding box center [413, 171] width 406 height 280
click at [301, 116] on div at bounding box center [413, 171] width 406 height 280
click at [240, 36] on icon at bounding box center [241, 38] width 4 height 4
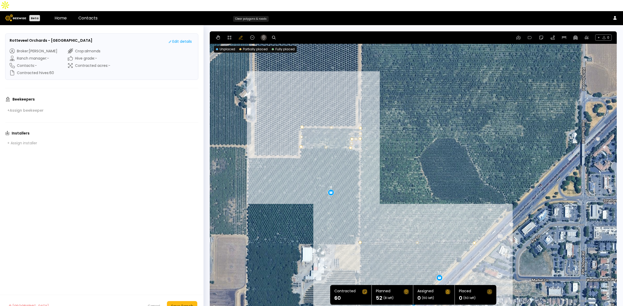
drag, startPoint x: 249, startPoint y: 26, endPoint x: 263, endPoint y: 29, distance: 13.8
click at [250, 35] on button at bounding box center [252, 38] width 6 height 6
click at [265, 36] on icon at bounding box center [264, 38] width 4 height 4
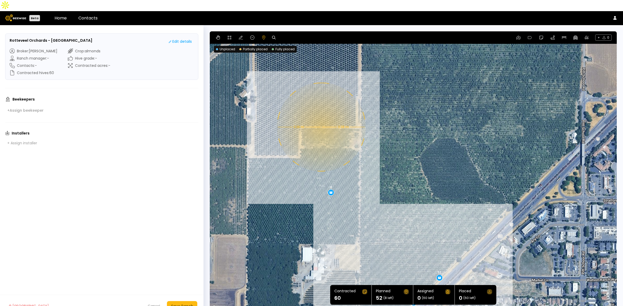
click at [320, 116] on div "12 12 8 12 8 0.08 mi 0.08 mi" at bounding box center [413, 171] width 407 height 280
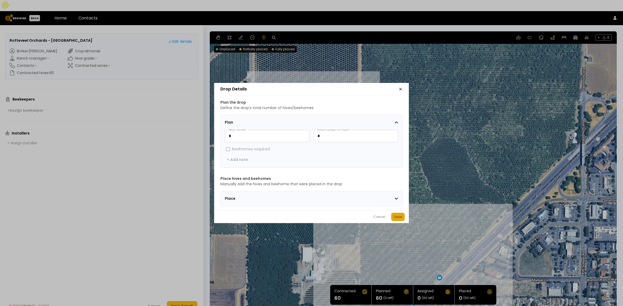
click at [397, 220] on div "Save" at bounding box center [398, 217] width 8 height 5
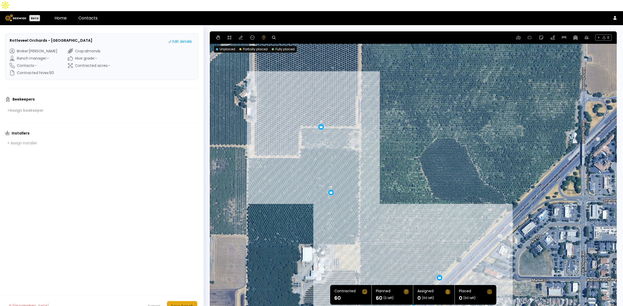
click at [182, 304] on div "Save Ranch" at bounding box center [182, 307] width 22 height 6
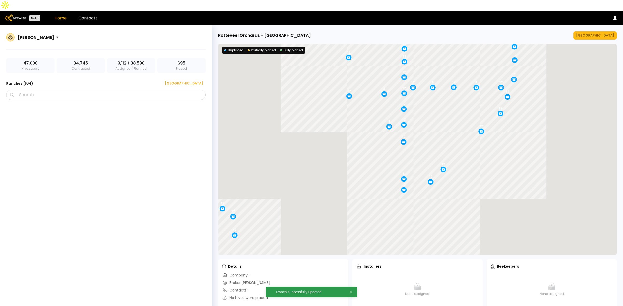
scroll to position [2142, 0]
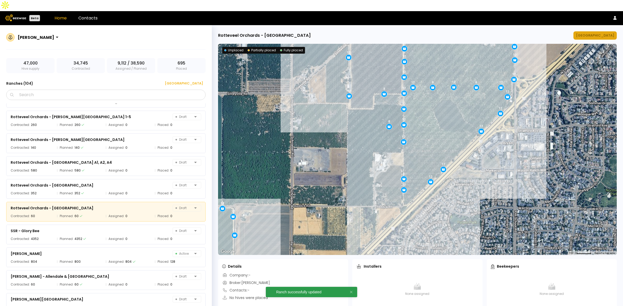
click at [599, 33] on div "[GEOGRAPHIC_DATA]" at bounding box center [595, 35] width 38 height 5
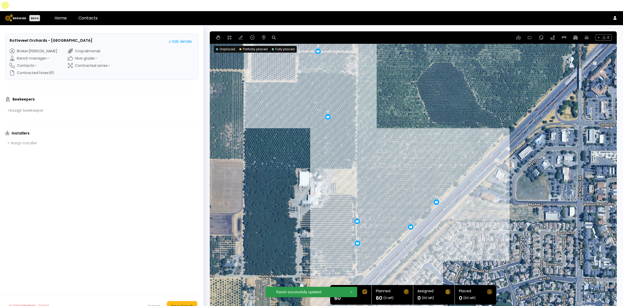
drag, startPoint x: 503, startPoint y: 116, endPoint x: 474, endPoint y: 106, distance: 30.9
click at [474, 106] on div "8 8 12 12 8 12" at bounding box center [413, 171] width 407 height 280
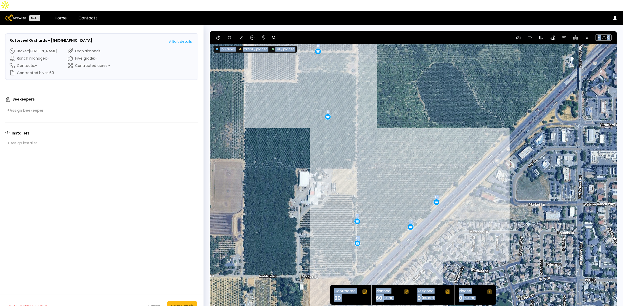
drag, startPoint x: 436, startPoint y: 191, endPoint x: 431, endPoint y: 175, distance: 16.8
drag, startPoint x: 408, startPoint y: 217, endPoint x: 404, endPoint y: 222, distance: 6.5
drag, startPoint x: 357, startPoint y: 209, endPoint x: 357, endPoint y: 204, distance: 5.2
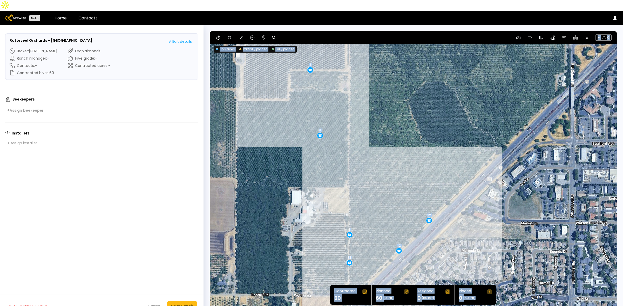
drag, startPoint x: 405, startPoint y: 91, endPoint x: 395, endPoint y: 113, distance: 24.7
click at [395, 113] on div "8 8 12 12 8 12" at bounding box center [413, 171] width 407 height 280
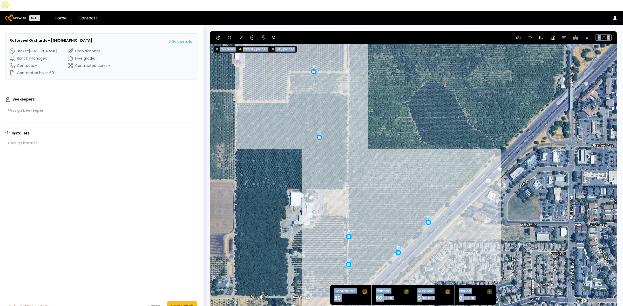
drag, startPoint x: 309, startPoint y: 60, endPoint x: 313, endPoint y: 60, distance: 4.4
click at [178, 304] on div "Save Ranch" at bounding box center [182, 307] width 22 height 6
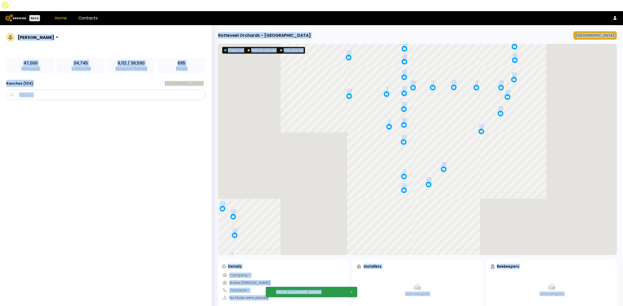
scroll to position [2142, 0]
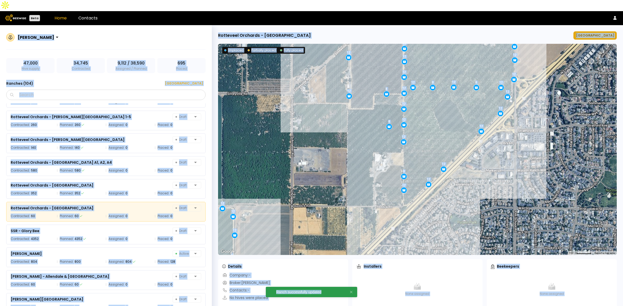
click at [603, 33] on div "[GEOGRAPHIC_DATA]" at bounding box center [595, 35] width 38 height 5
